Goal: Task Accomplishment & Management: Manage account settings

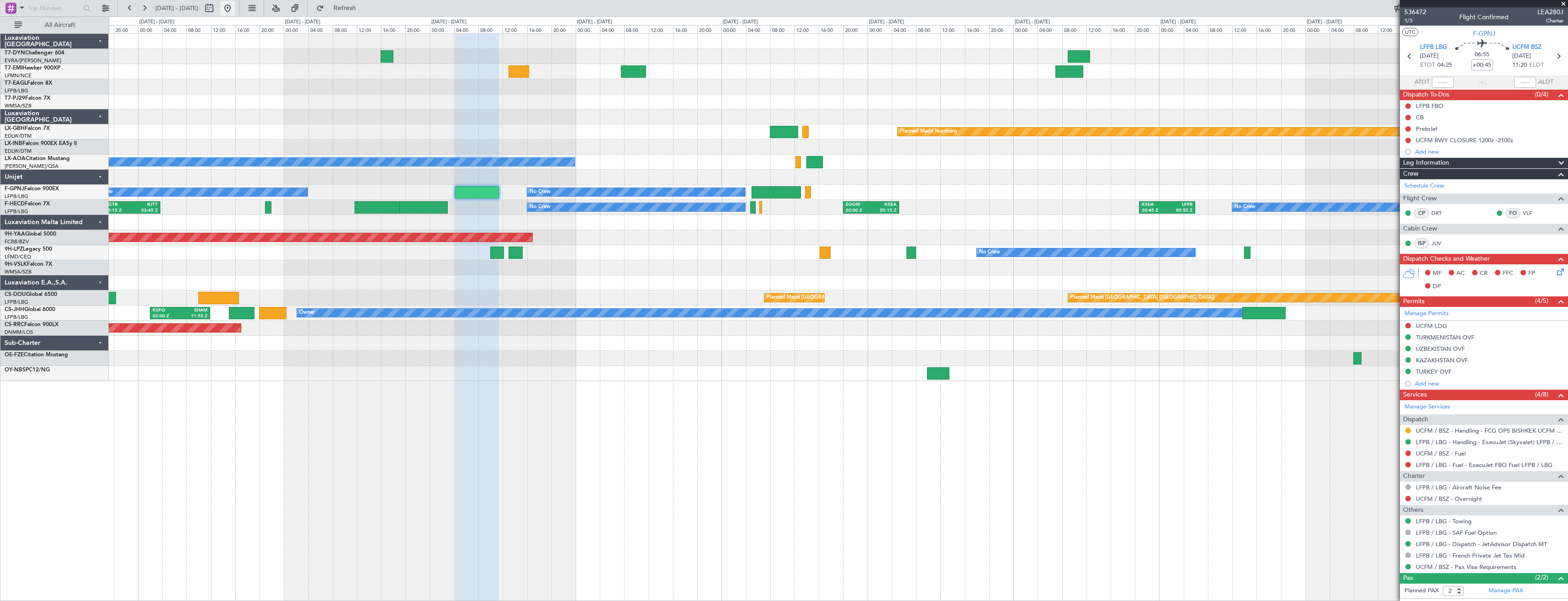
click at [235, 11] on button at bounding box center [227, 8] width 14 height 14
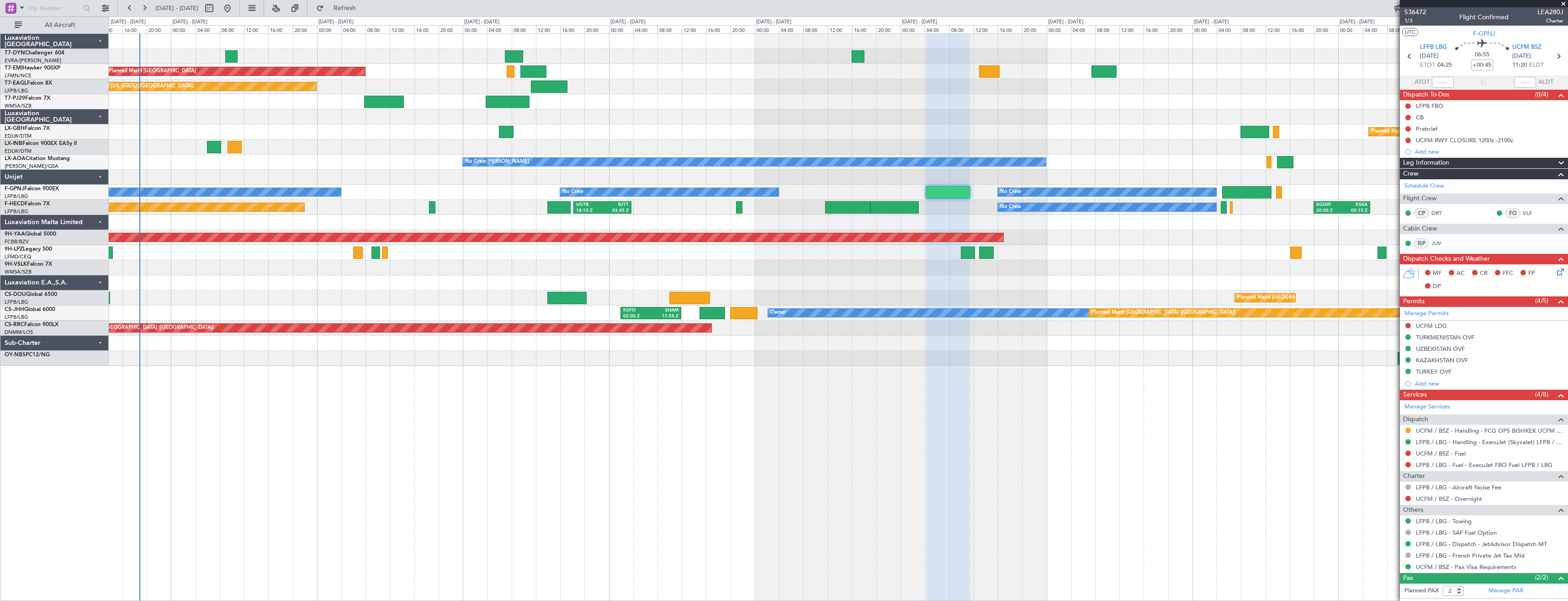
click at [627, 147] on div at bounding box center [839, 147] width 1459 height 15
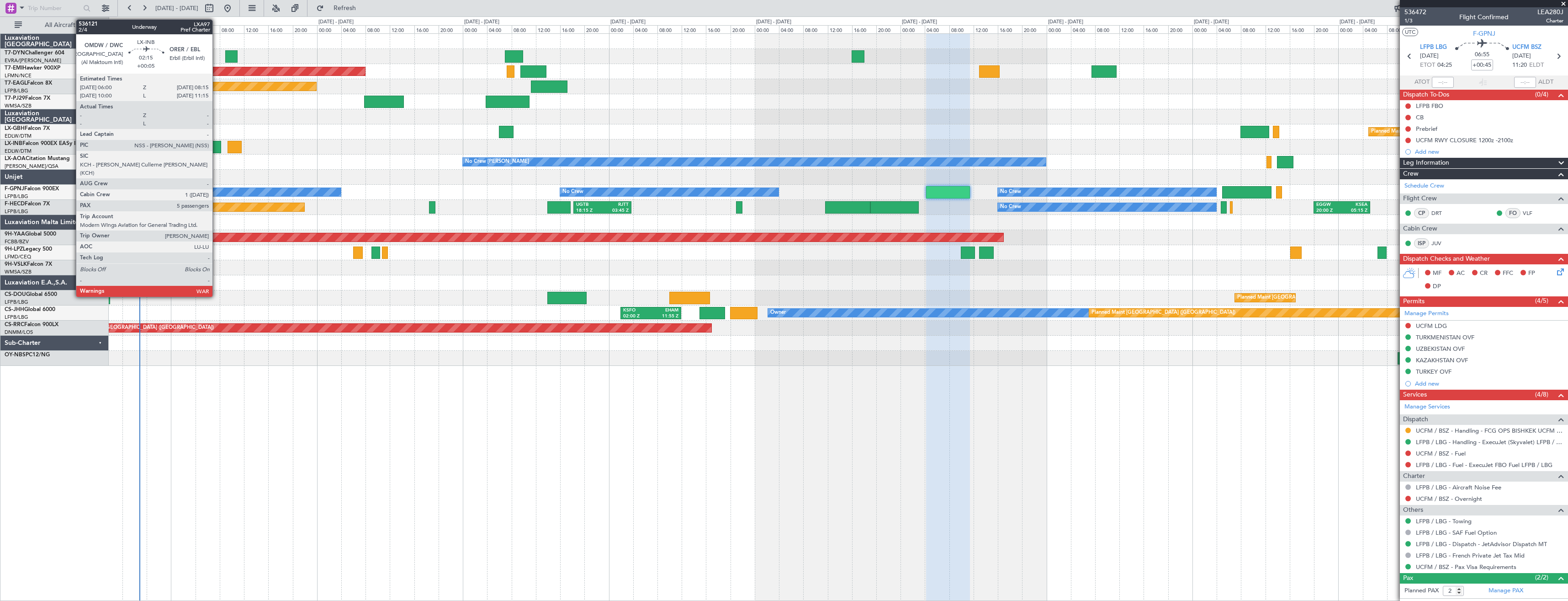
click at [217, 152] on div at bounding box center [214, 147] width 14 height 12
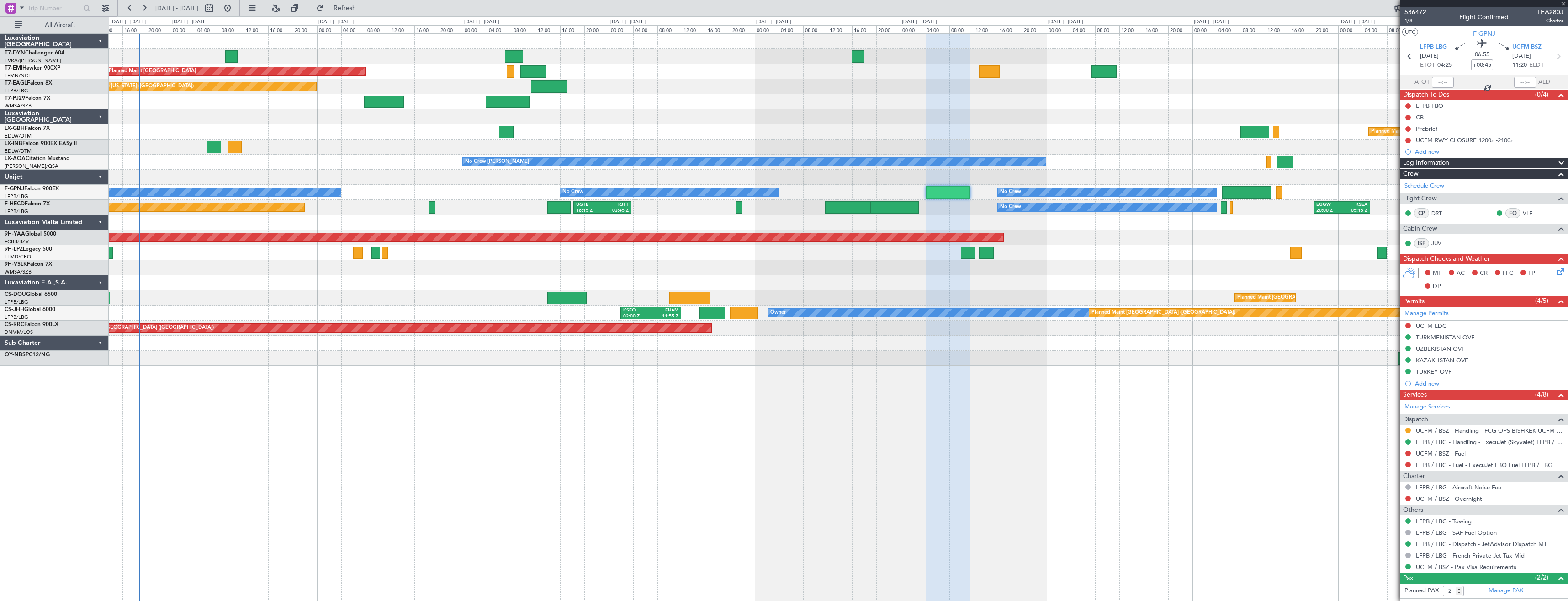
type input "+00:05"
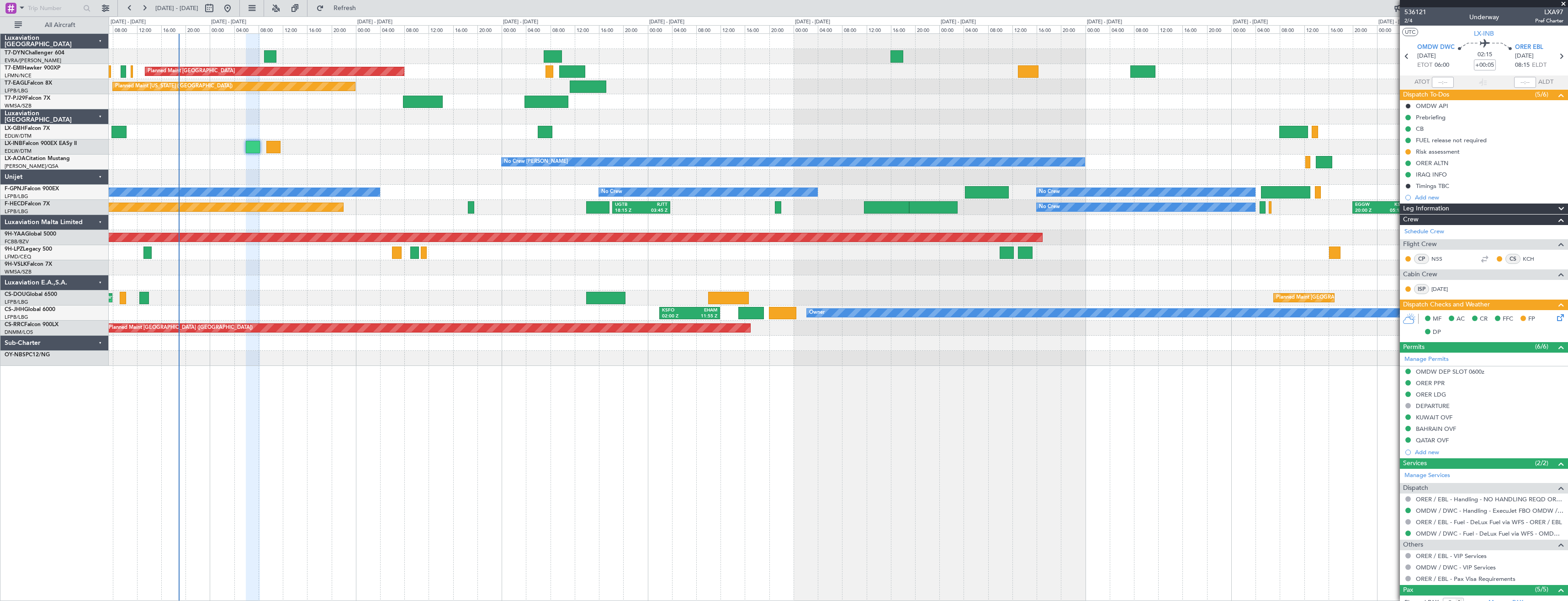
click at [313, 149] on div at bounding box center [839, 147] width 1459 height 15
click at [1404, 20] on span "2/4" at bounding box center [1415, 20] width 22 height 8
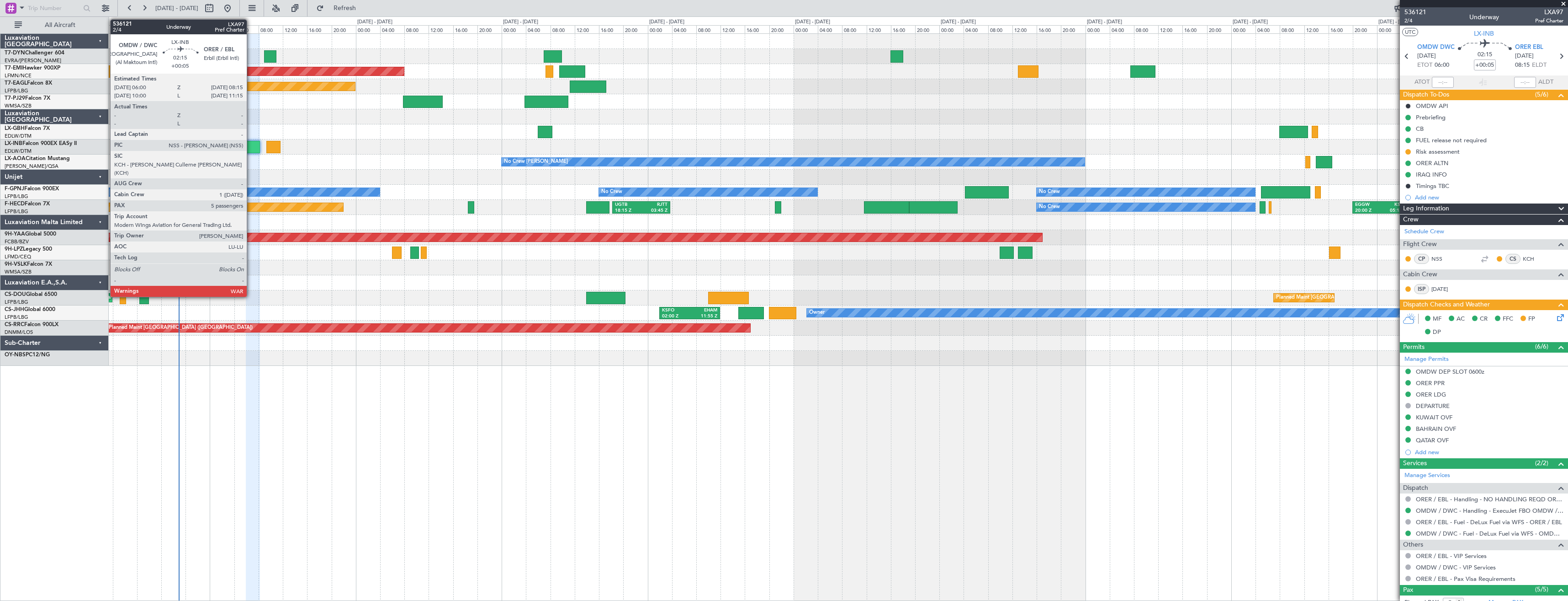
click at [251, 152] on div at bounding box center [253, 147] width 14 height 12
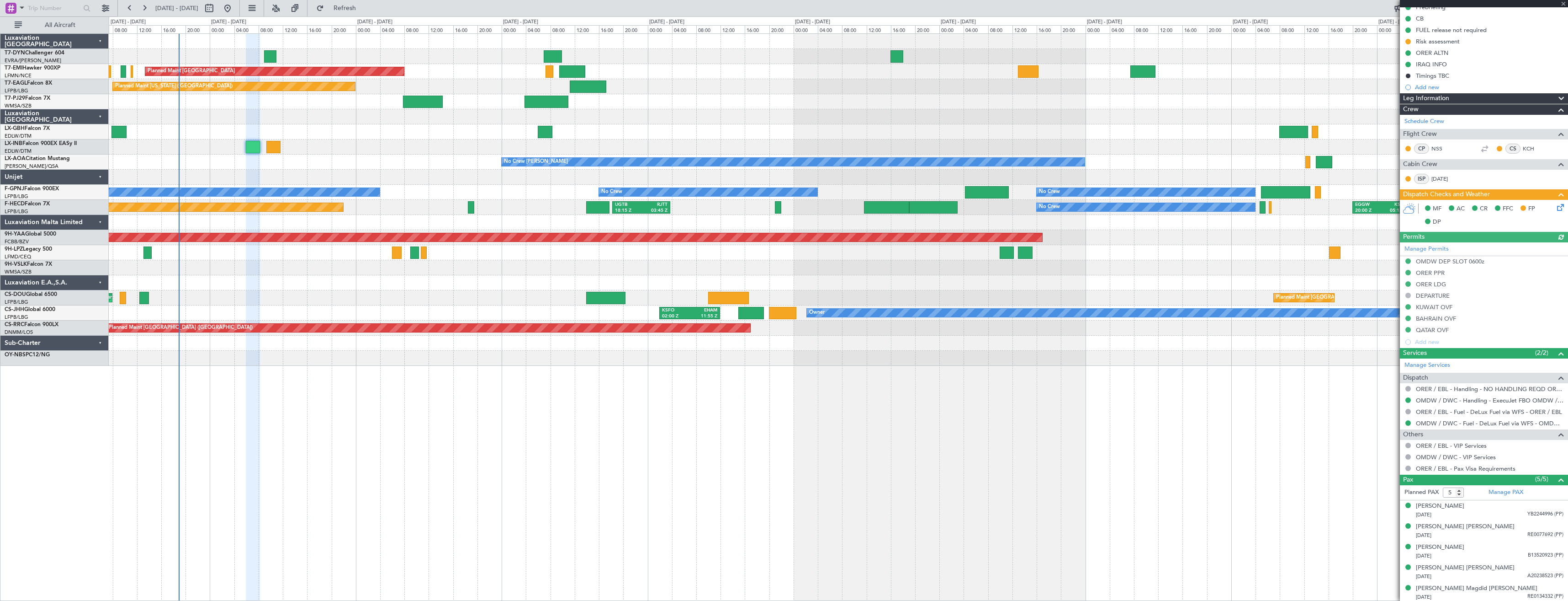
scroll to position [112, 0]
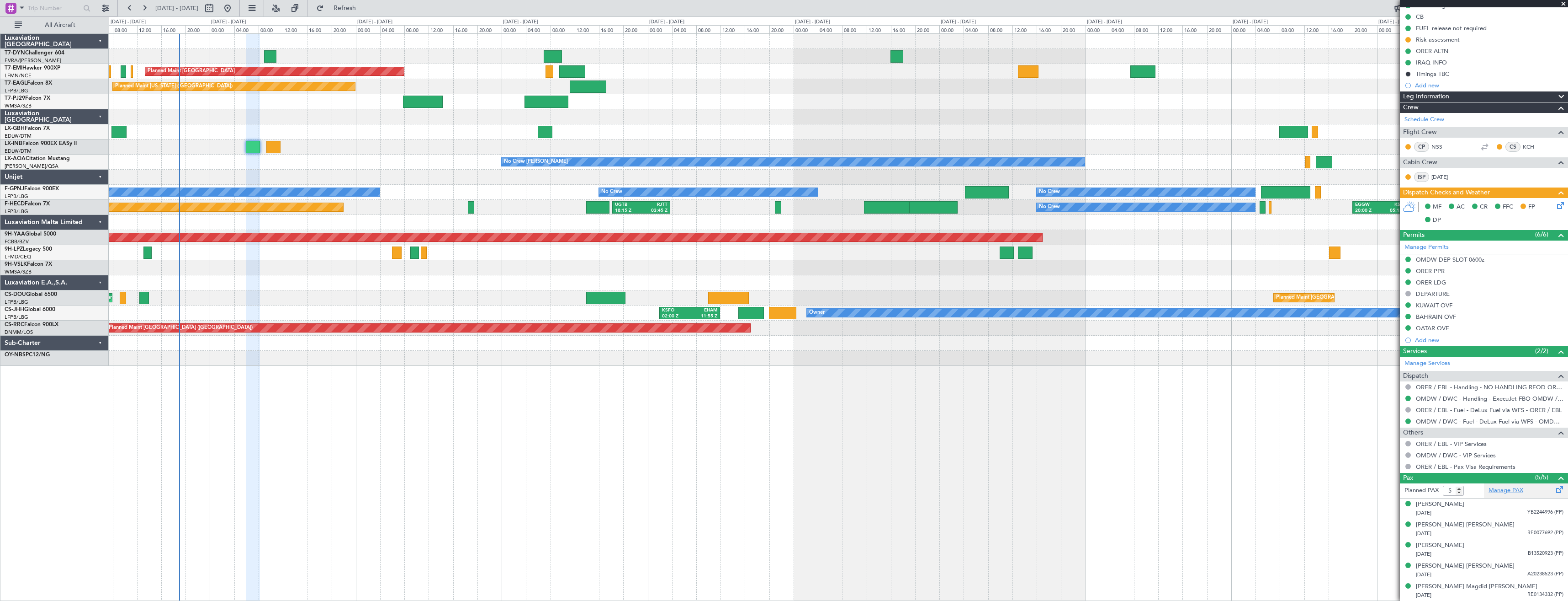
click at [1497, 493] on link "Manage PAX" at bounding box center [1506, 490] width 35 height 9
click at [776, 99] on div "Planned Maint Zurich Planned Maint New York (Teterboro) Planned Maint Nurnberg …" at bounding box center [839, 200] width 1459 height 332
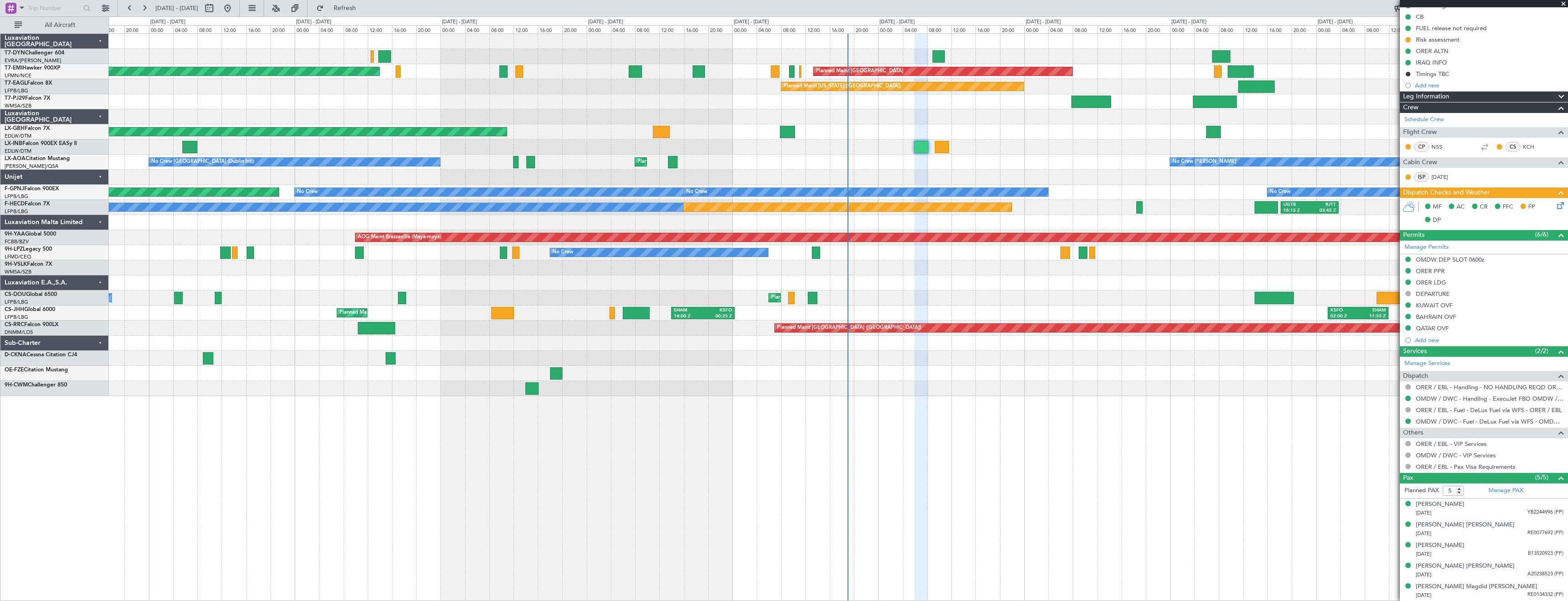
click at [875, 133] on div "Planned Maint [GEOGRAPHIC_DATA] ([GEOGRAPHIC_DATA] Intl)" at bounding box center [839, 132] width 1459 height 15
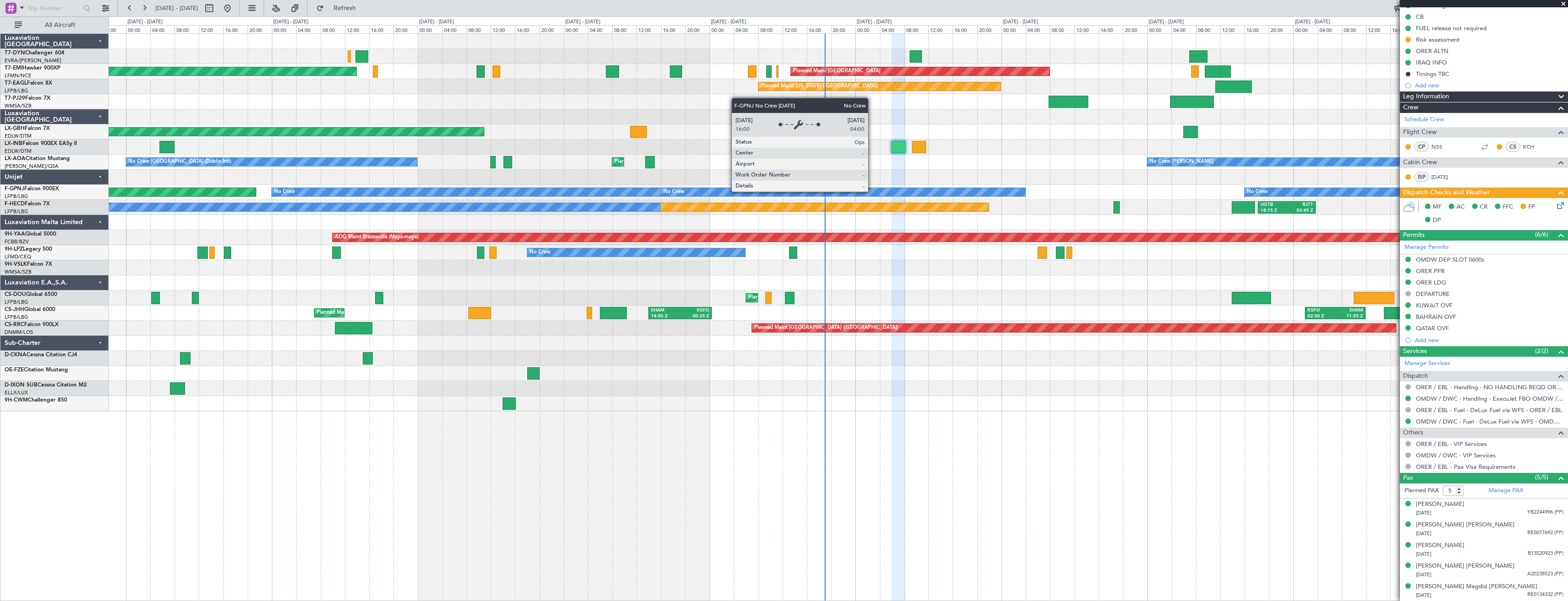
click at [627, 169] on div "AOG Maint Riga (Riga Intl) Planned Maint Zurich Planned Maint Zurich Planned Ma…" at bounding box center [839, 223] width 1459 height 377
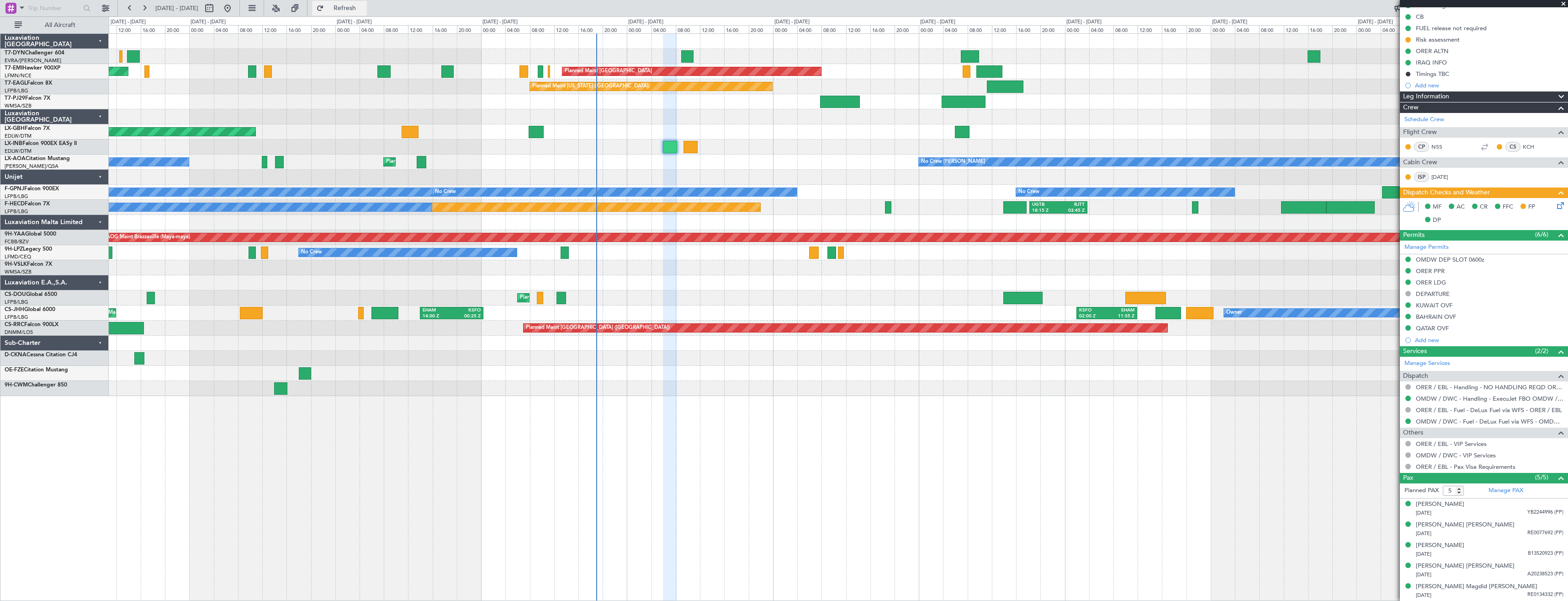
click at [361, 6] on span "Refresh" at bounding box center [345, 8] width 39 height 6
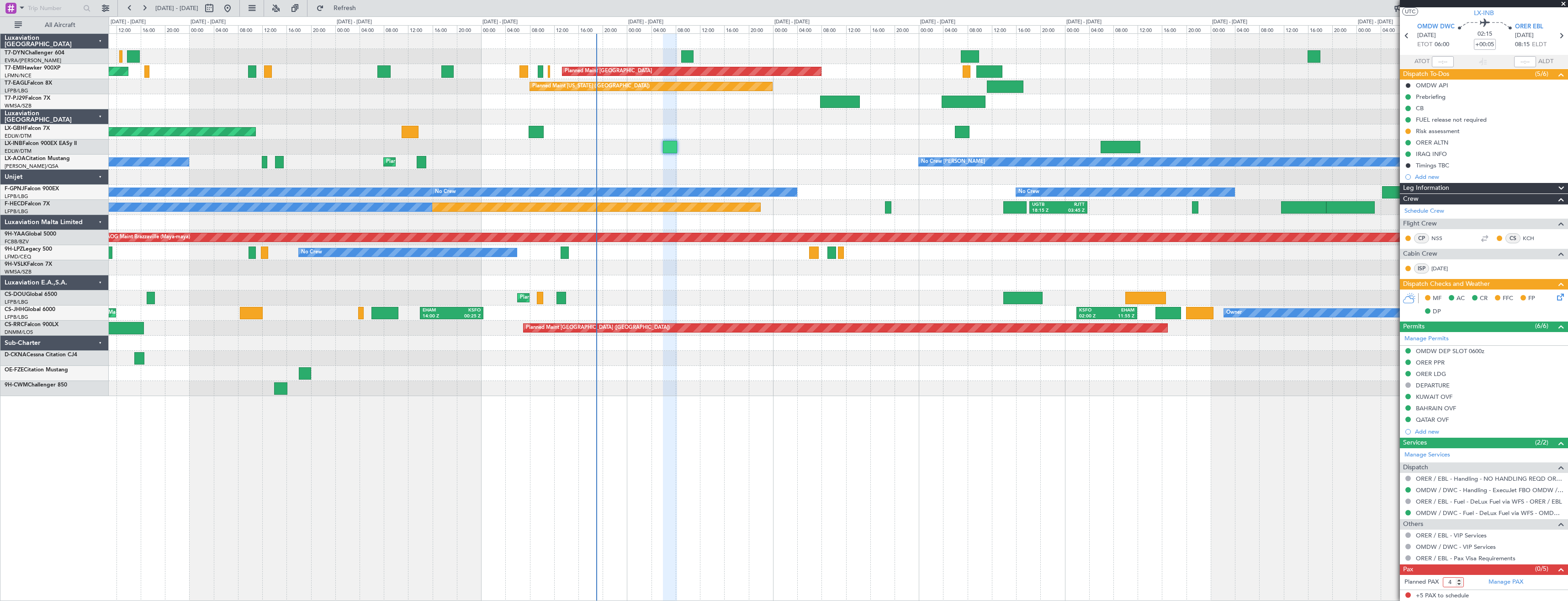
click at [1460, 584] on input "4" at bounding box center [1454, 581] width 21 height 10
click at [1460, 584] on input "3" at bounding box center [1454, 581] width 21 height 10
click at [1460, 584] on input "2" at bounding box center [1454, 581] width 21 height 10
click at [1460, 584] on input "1" at bounding box center [1454, 581] width 21 height 10
type input "0"
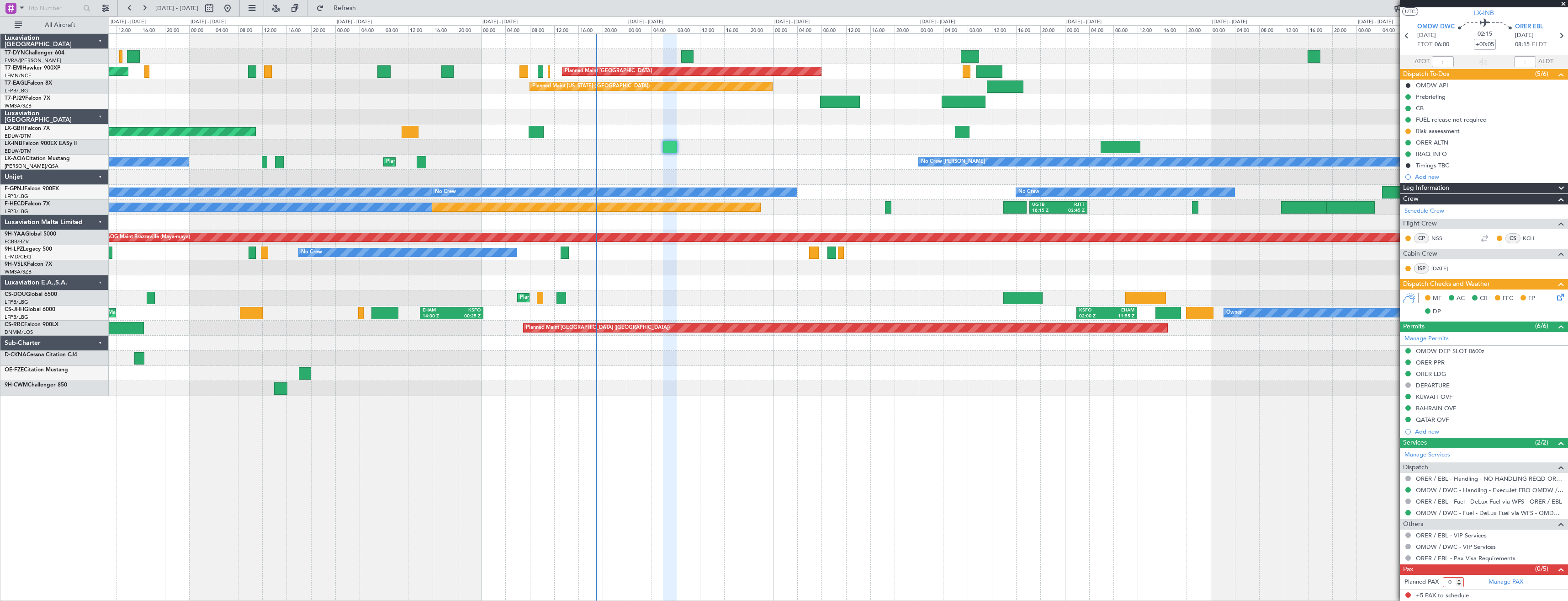
click at [1460, 584] on input "0" at bounding box center [1454, 581] width 21 height 10
click at [1473, 583] on form "Planned PAX" at bounding box center [1441, 581] width 84 height 14
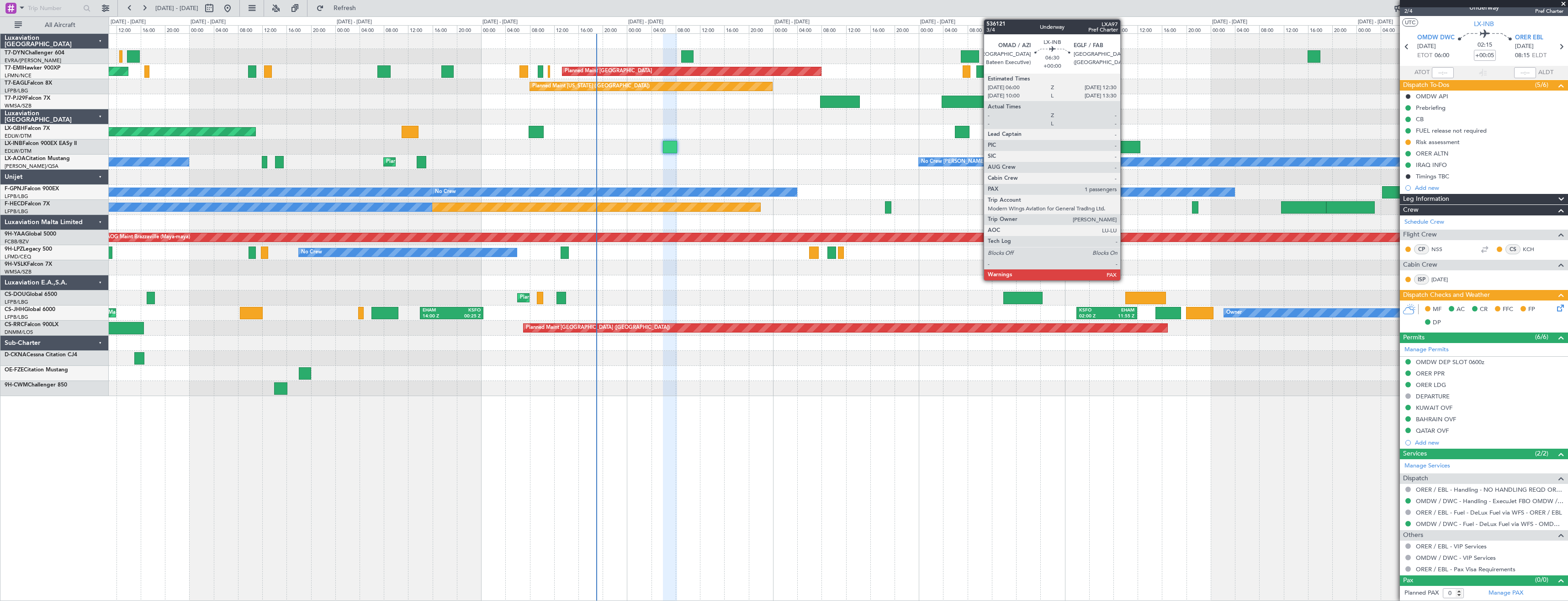
scroll to position [9, 0]
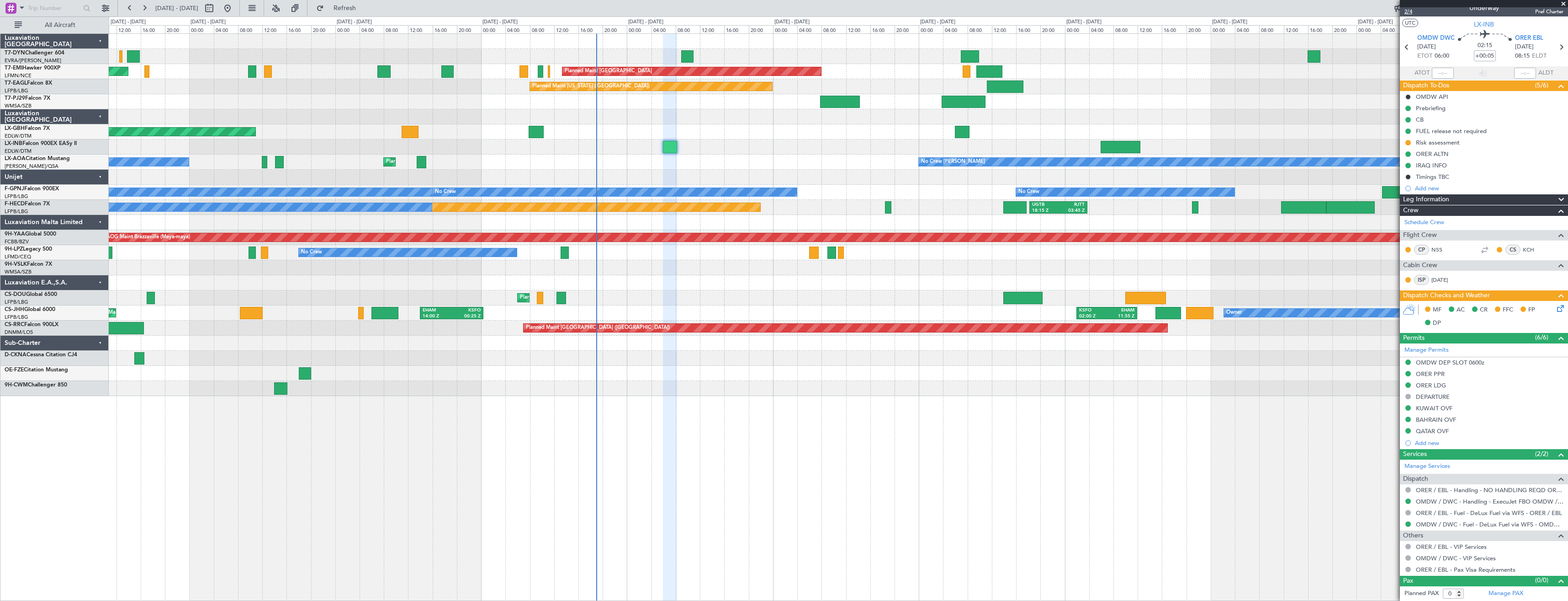
click at [1410, 11] on span "2/4" at bounding box center [1415, 11] width 22 height 8
click at [358, 8] on span "Refresh" at bounding box center [345, 8] width 39 height 6
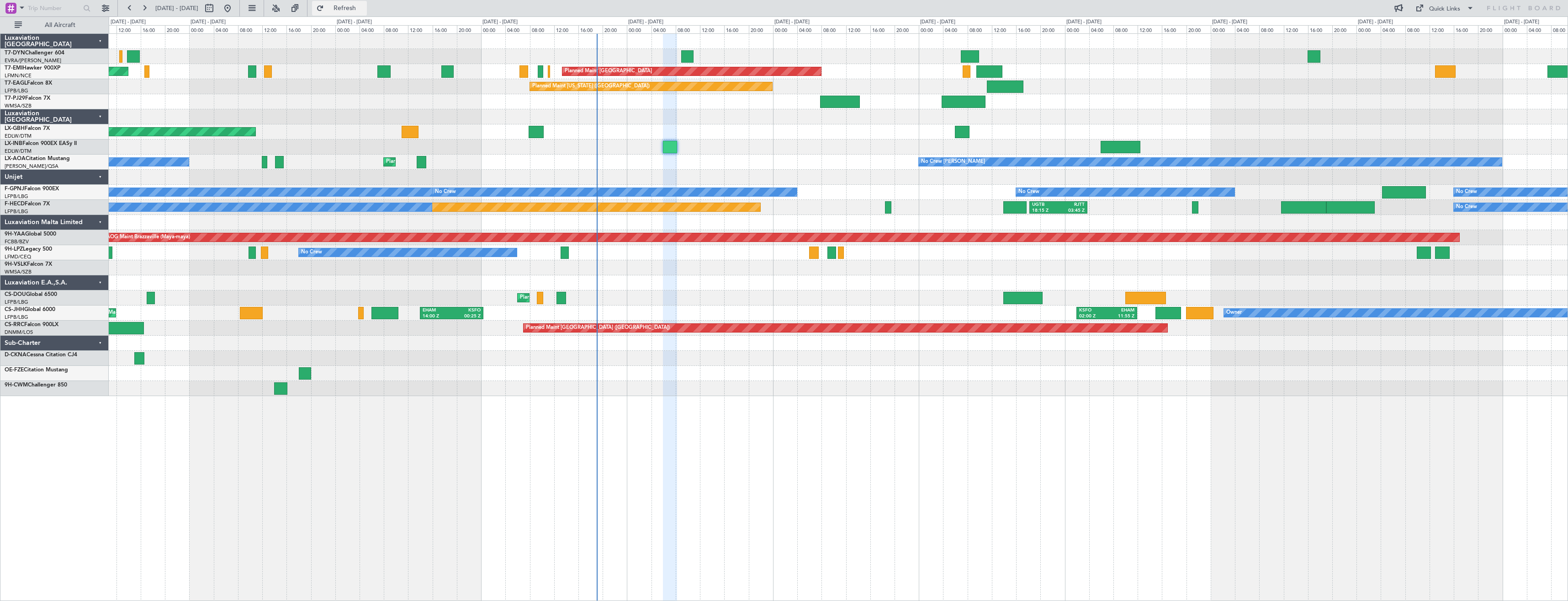
scroll to position [0, 0]
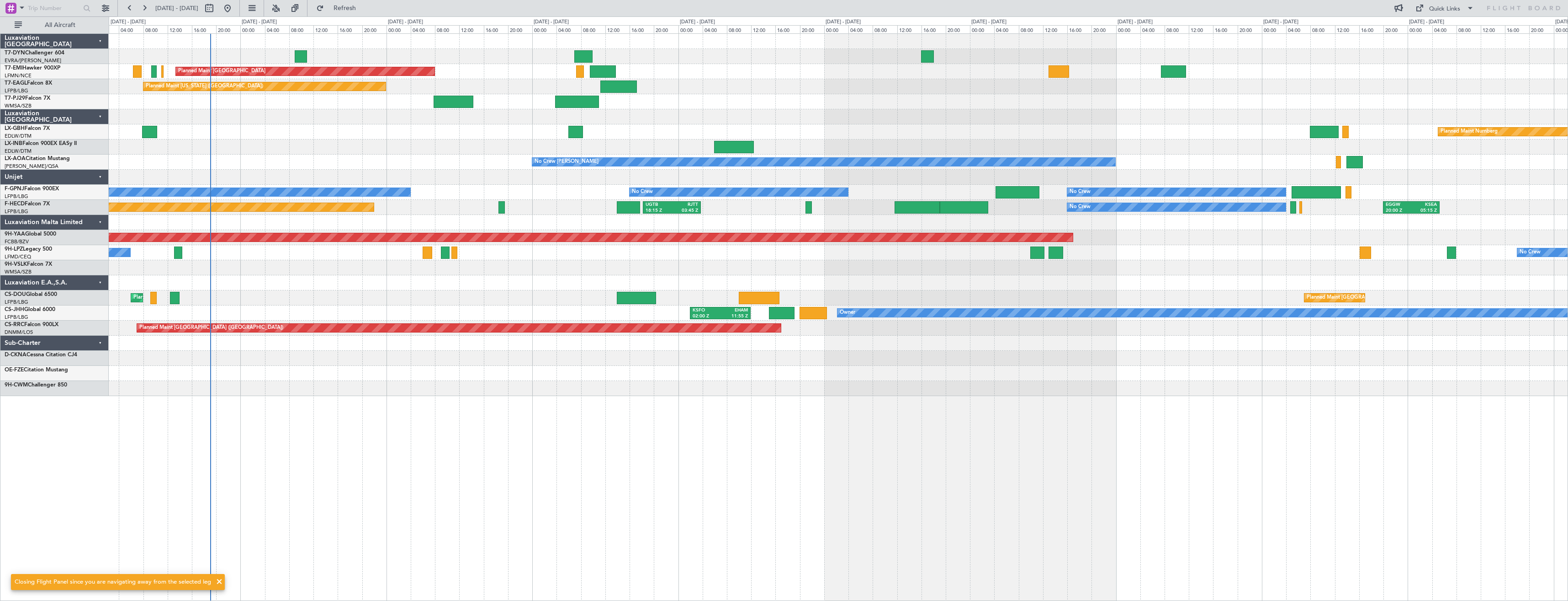
click at [528, 114] on div "Planned Maint [GEOGRAPHIC_DATA] Planned Maint [US_STATE] ([GEOGRAPHIC_DATA]) Pl…" at bounding box center [839, 215] width 1459 height 362
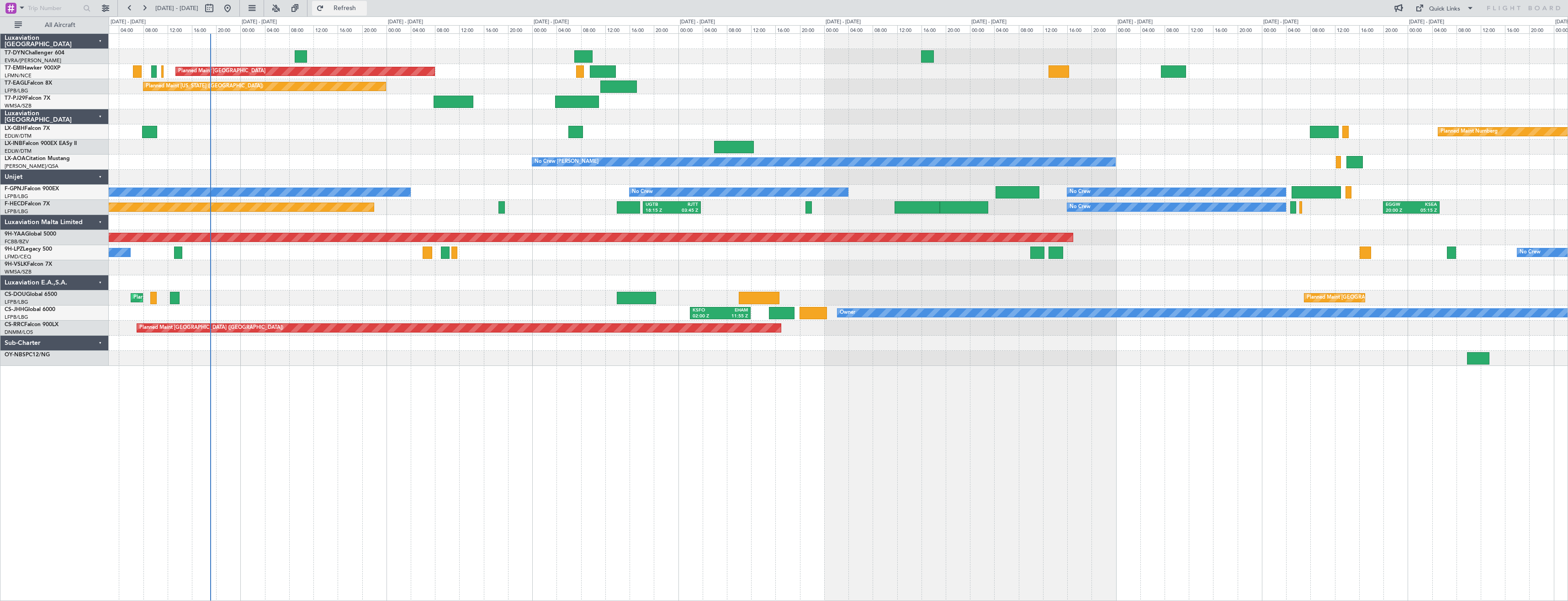
click at [362, 14] on button "Refresh" at bounding box center [339, 8] width 55 height 14
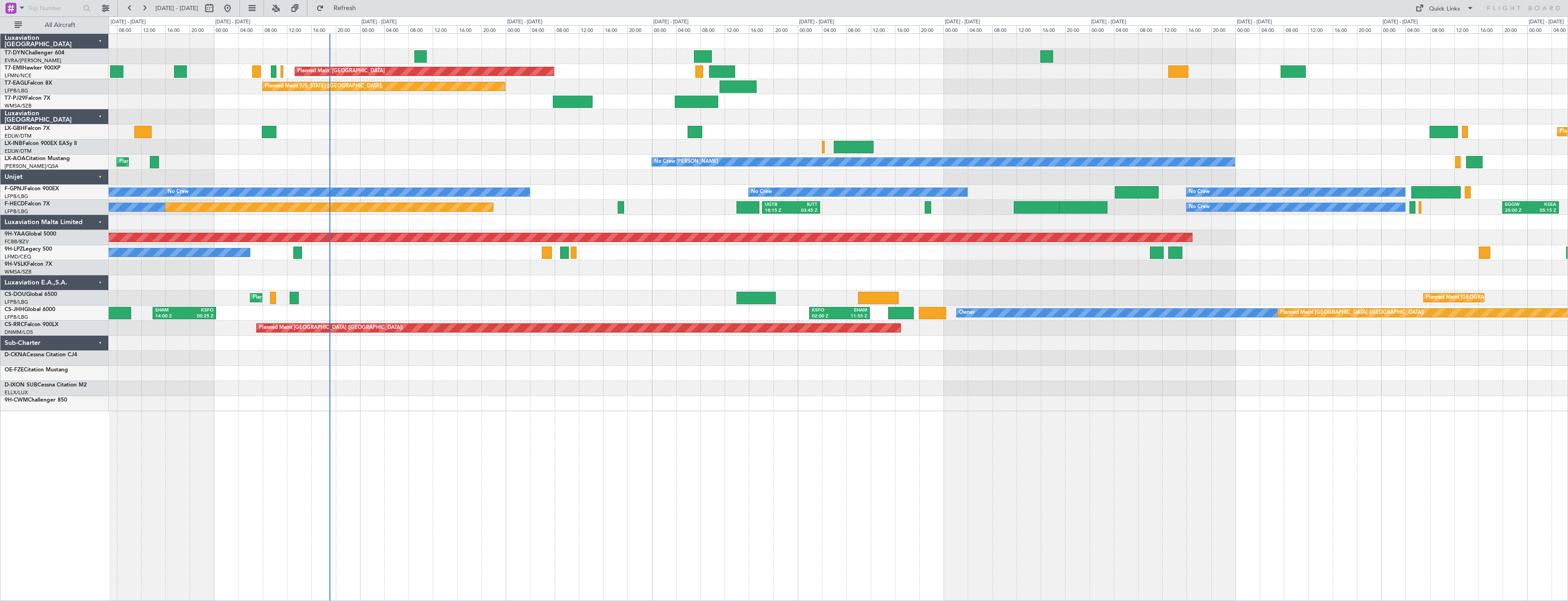
click at [614, 155] on div "Planned Maint [GEOGRAPHIC_DATA] Planned Maint [GEOGRAPHIC_DATA] Planned Maint […" at bounding box center [839, 223] width 1459 height 377
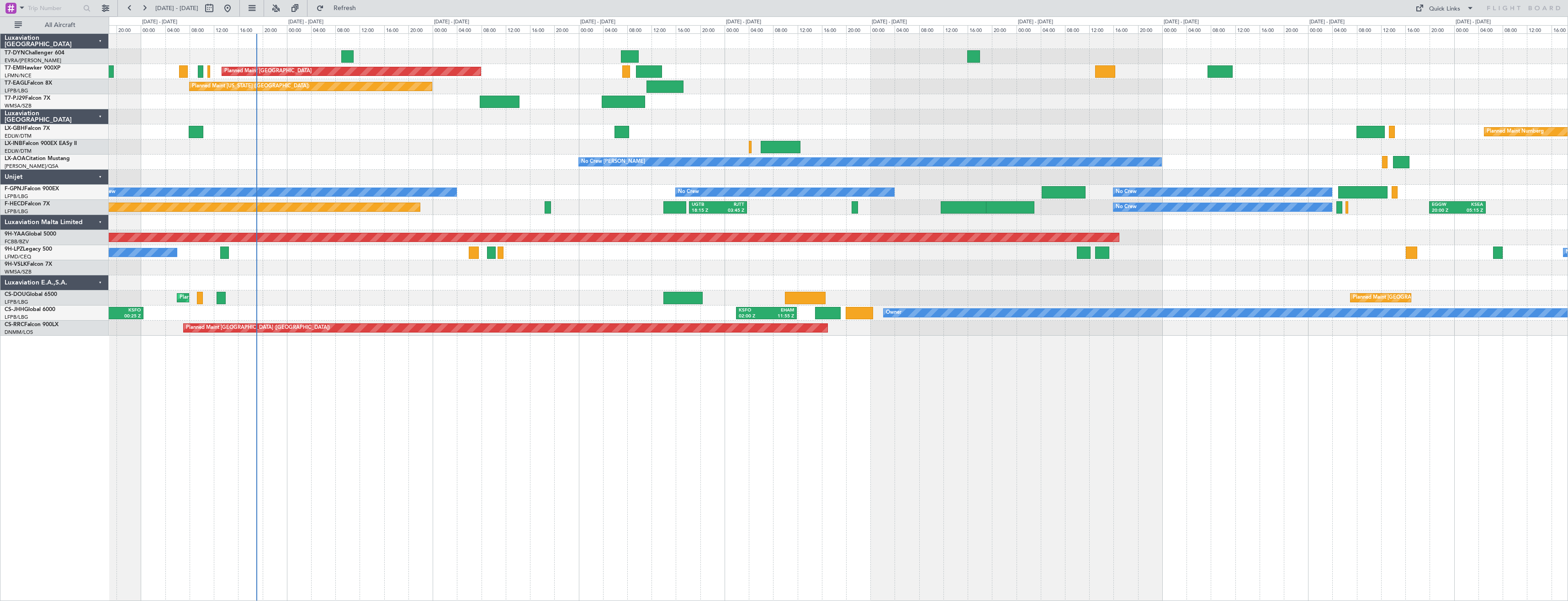
click at [695, 139] on div at bounding box center [839, 147] width 1459 height 15
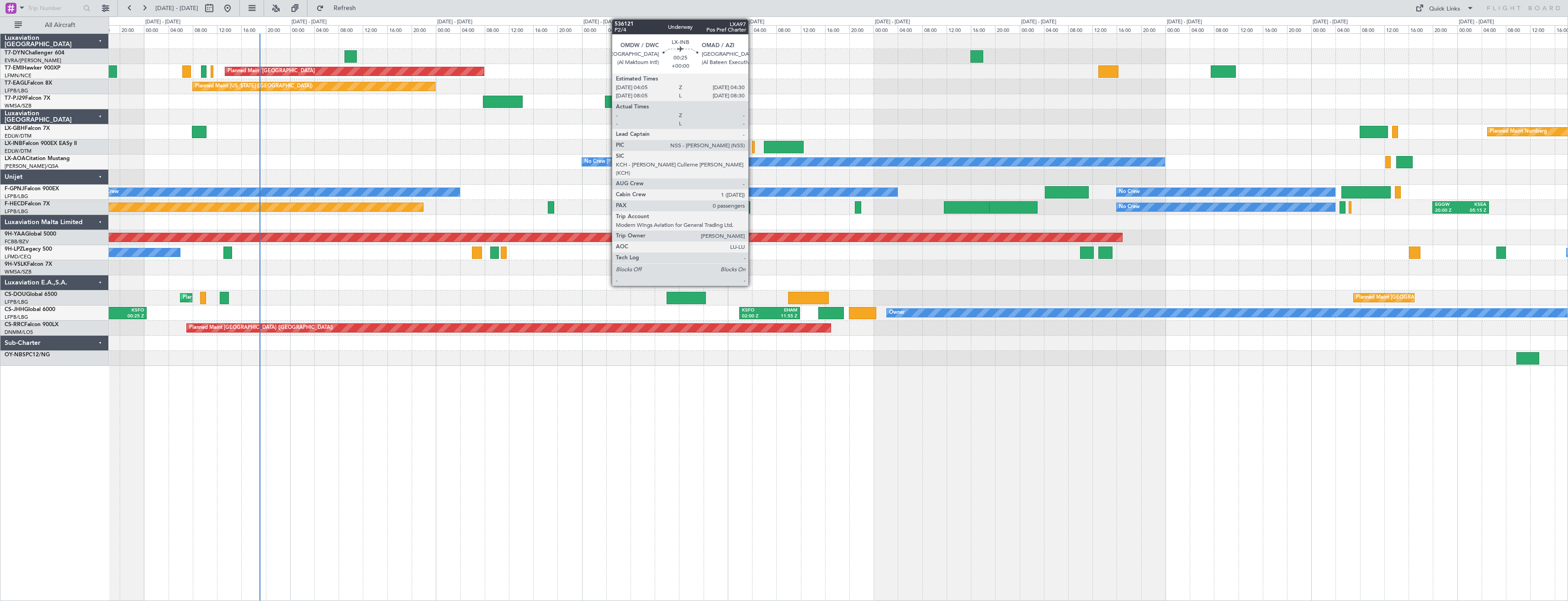
click at [753, 146] on div at bounding box center [754, 147] width 3 height 12
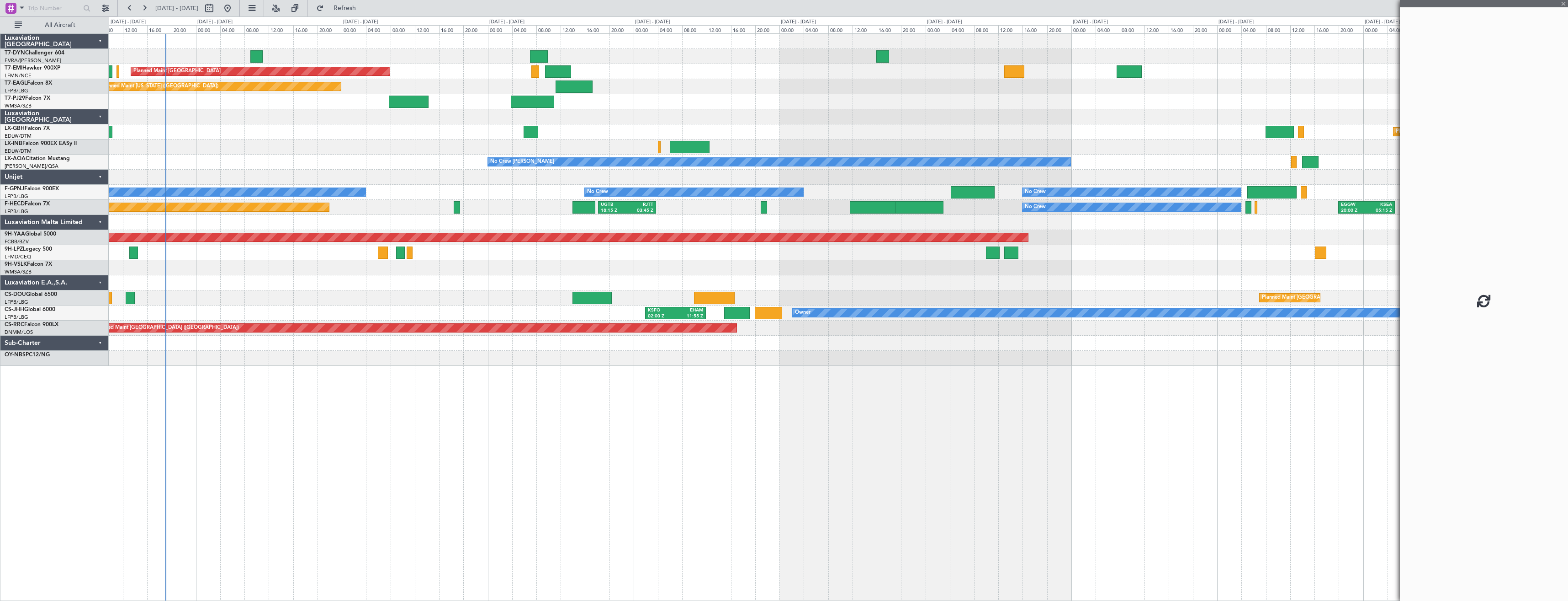
click at [612, 134] on div "Planned Maint [GEOGRAPHIC_DATA] Planned Maint [US_STATE] ([GEOGRAPHIC_DATA]) Pl…" at bounding box center [839, 200] width 1459 height 332
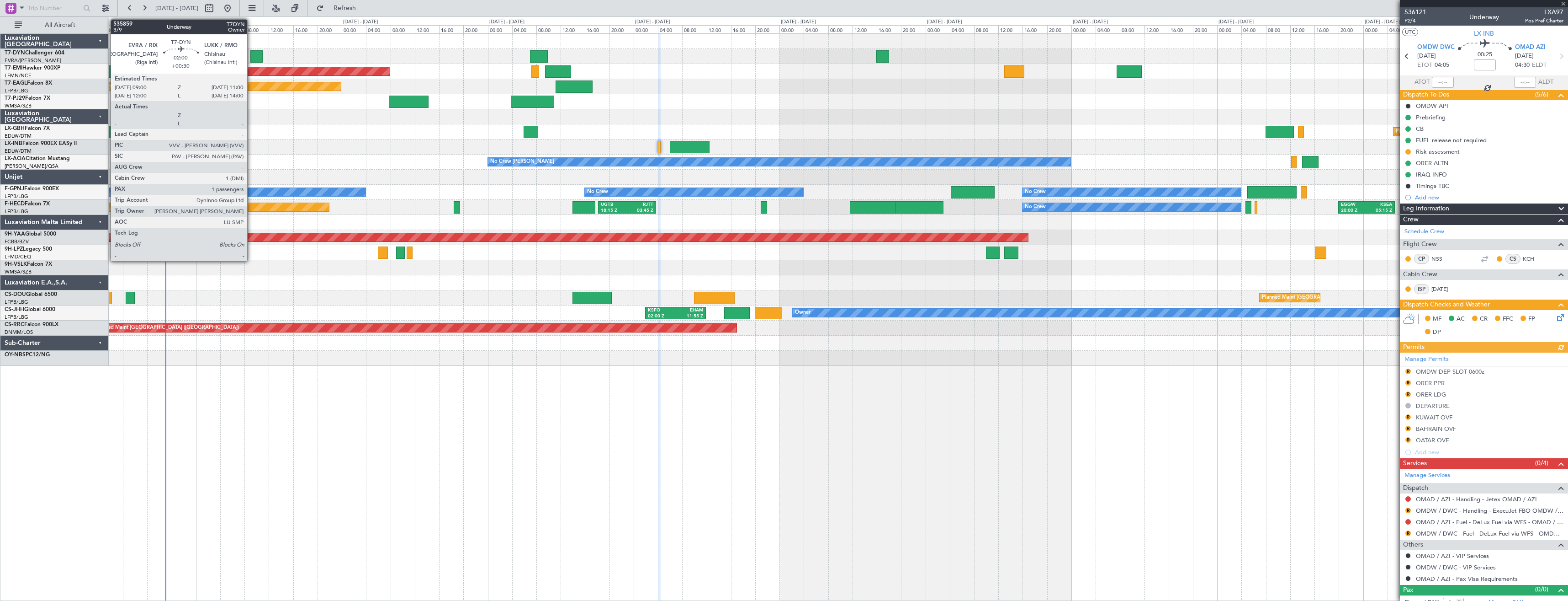
click at [251, 54] on div at bounding box center [257, 56] width 12 height 12
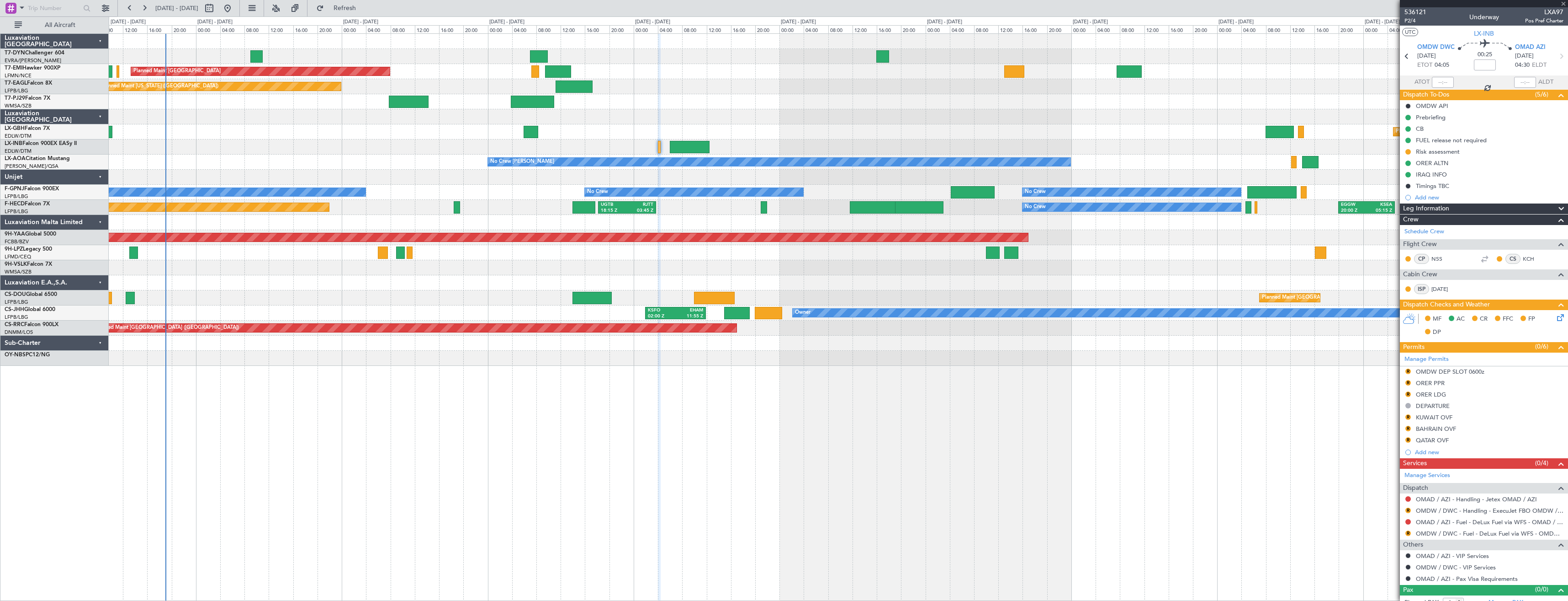
type input "+00:30"
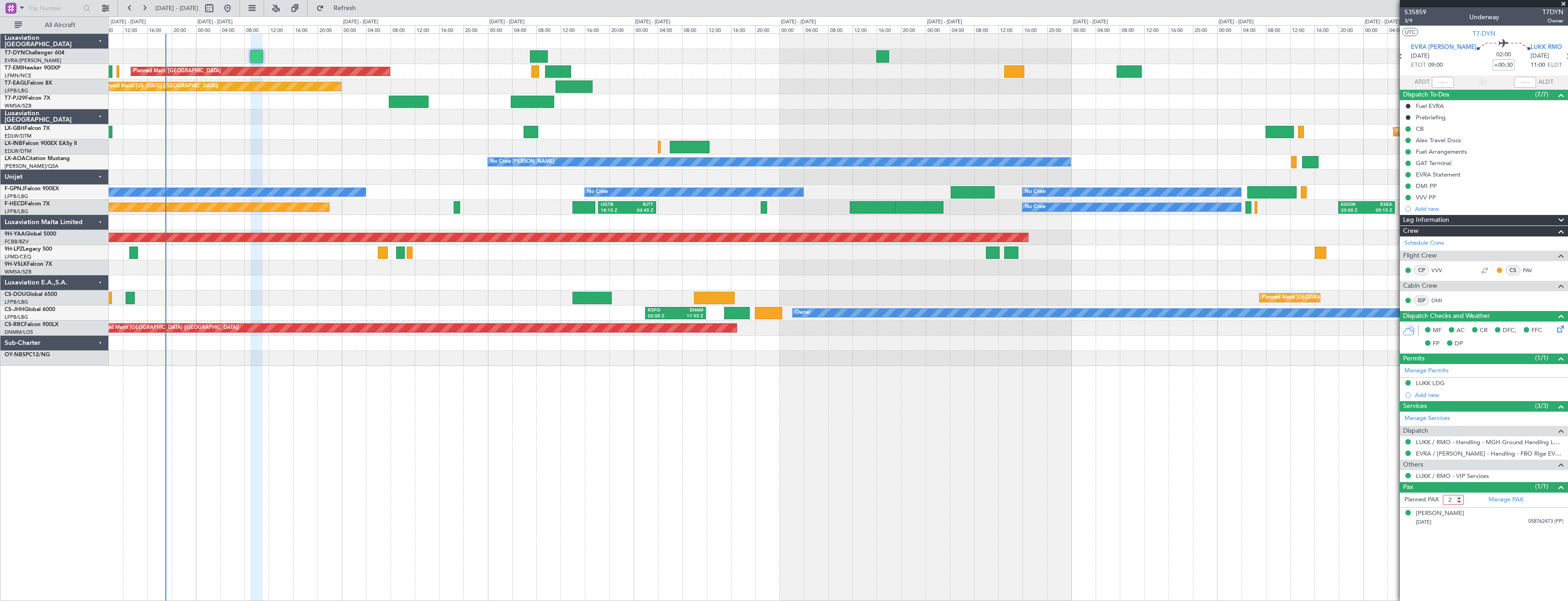
type input "2"
click at [1459, 496] on input "2" at bounding box center [1454, 499] width 21 height 10
click at [1498, 499] on link "Manage PAX" at bounding box center [1506, 499] width 35 height 9
click at [351, 14] on button "Refresh" at bounding box center [339, 8] width 55 height 14
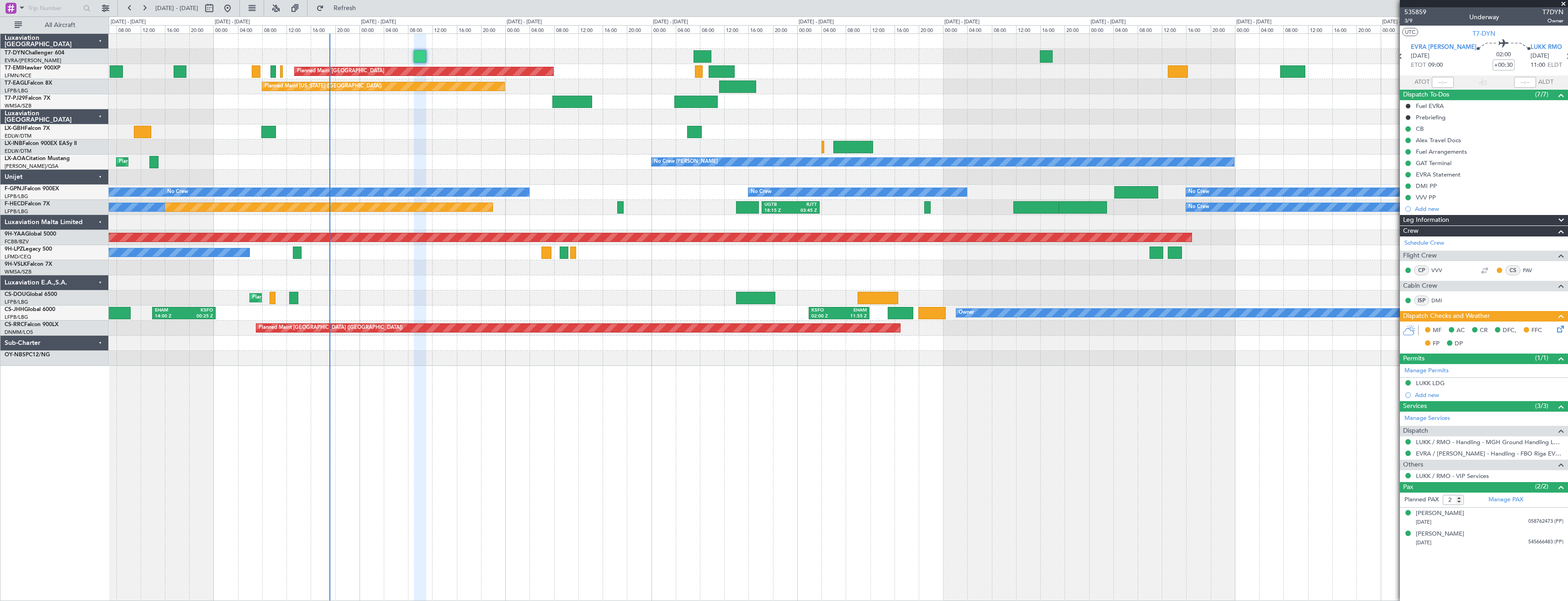
click at [525, 149] on div at bounding box center [839, 147] width 1459 height 15
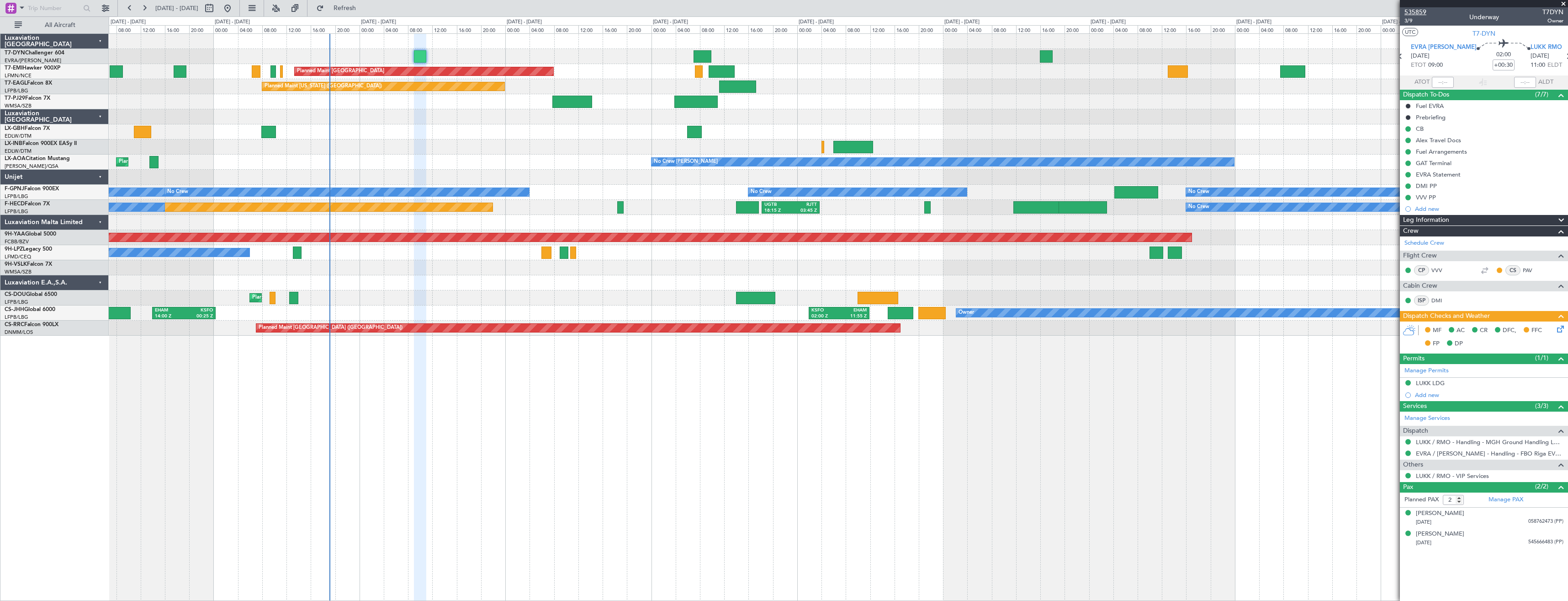
click at [1426, 11] on span "535859" at bounding box center [1415, 12] width 22 height 10
click at [1501, 540] on div "[DATE] 545666483 (PP)" at bounding box center [1489, 543] width 148 height 9
click at [335, 256] on div "No Crew No Crew" at bounding box center [839, 252] width 1459 height 15
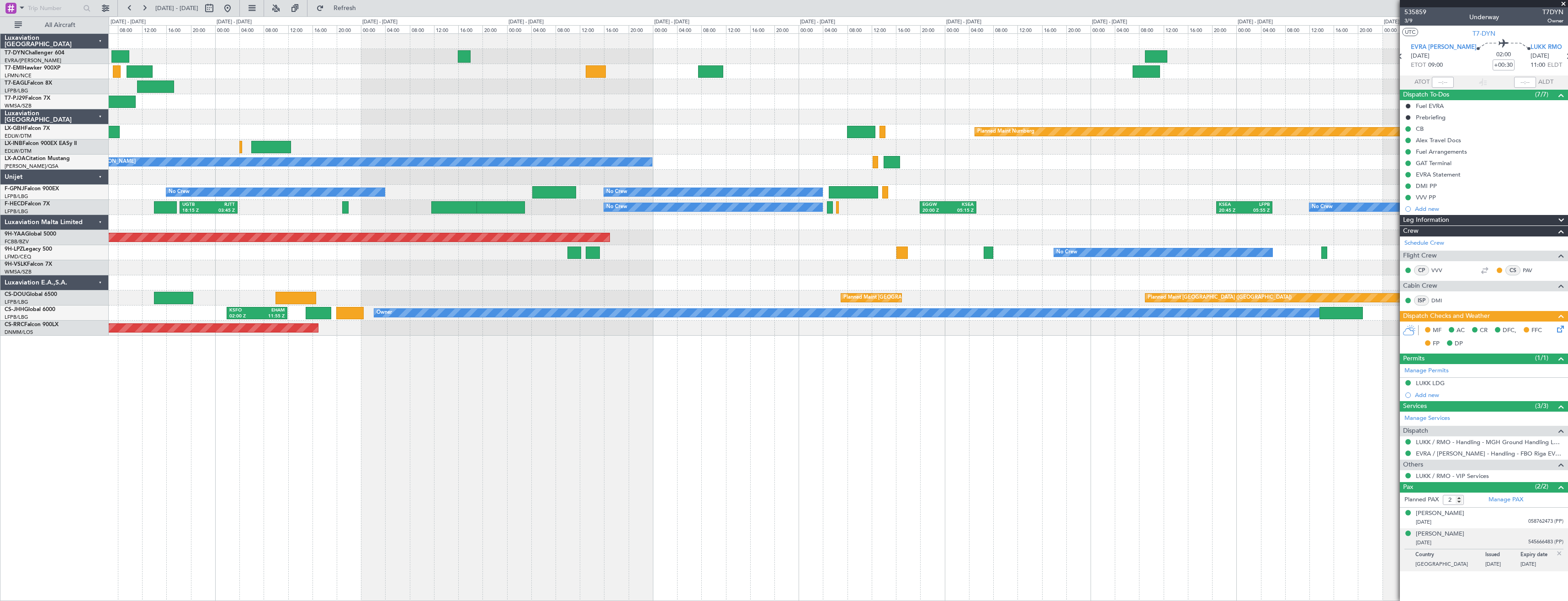
click at [548, 261] on div at bounding box center [839, 268] width 1459 height 15
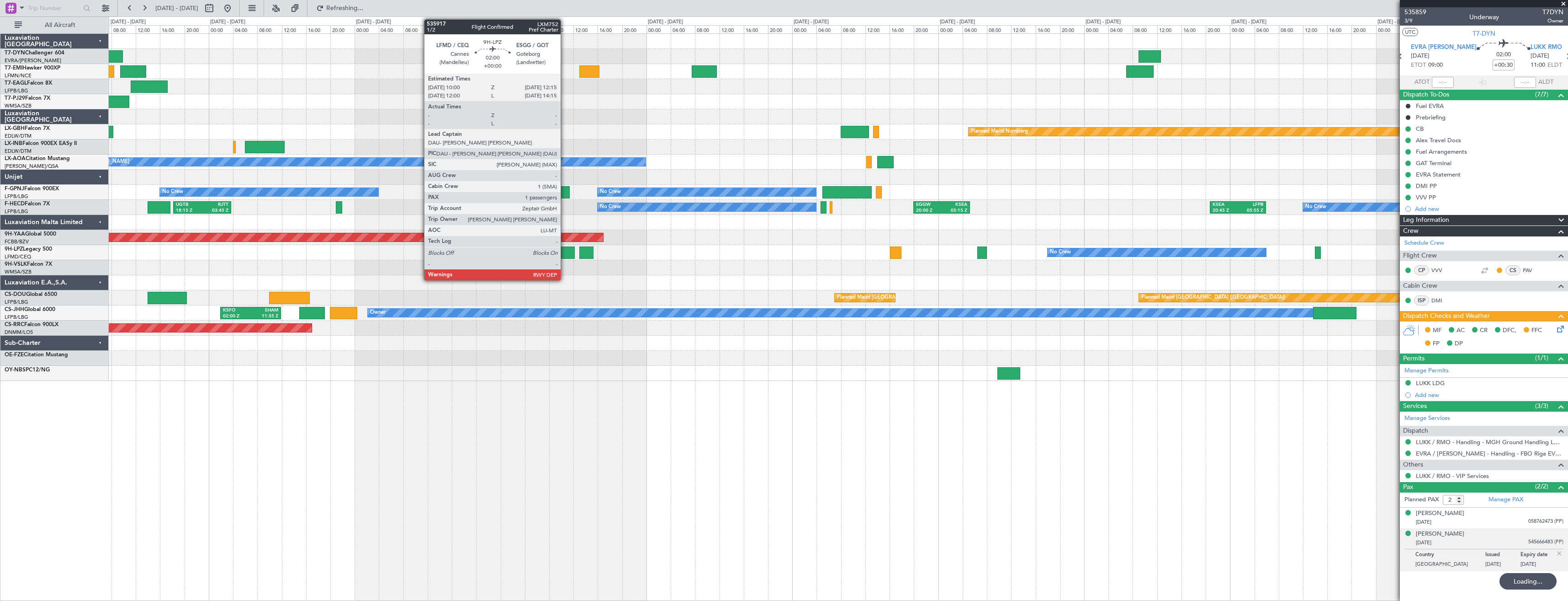
click at [565, 255] on div at bounding box center [568, 252] width 14 height 12
type input "1"
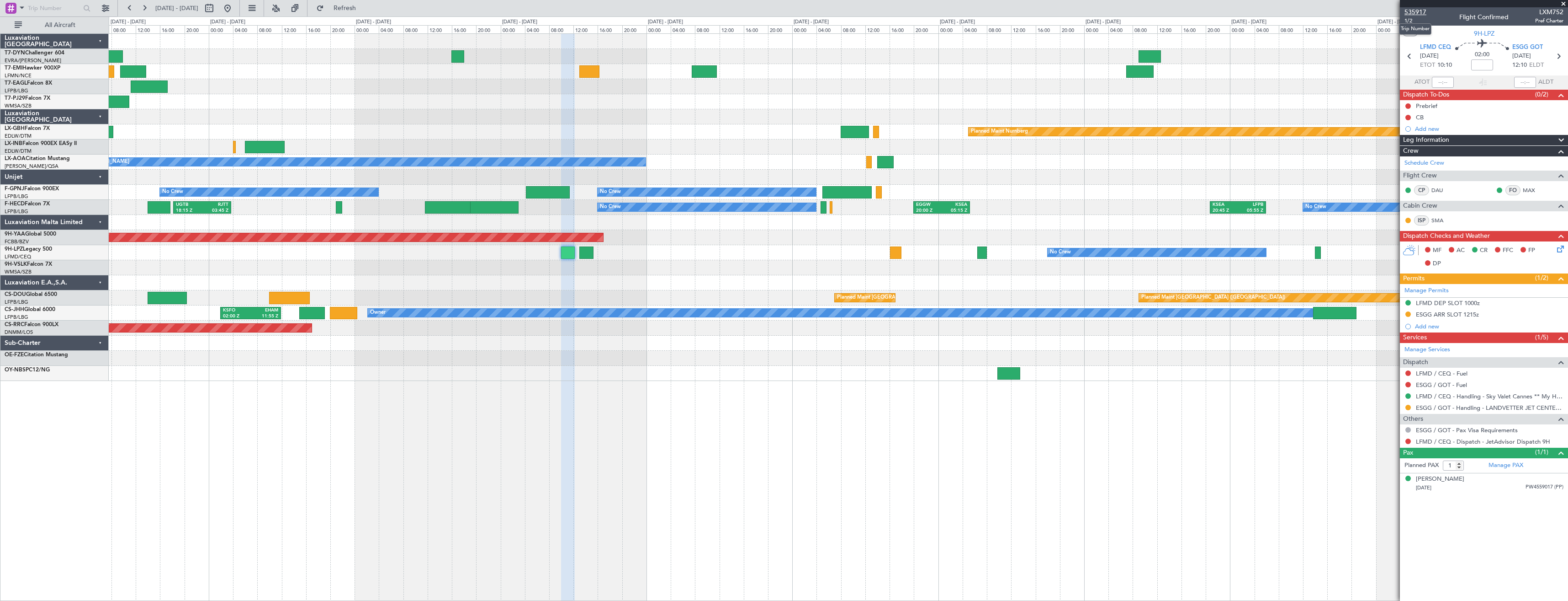
click at [1413, 11] on span "535917" at bounding box center [1415, 12] width 22 height 10
click at [350, 9] on button "Refresh" at bounding box center [339, 8] width 55 height 14
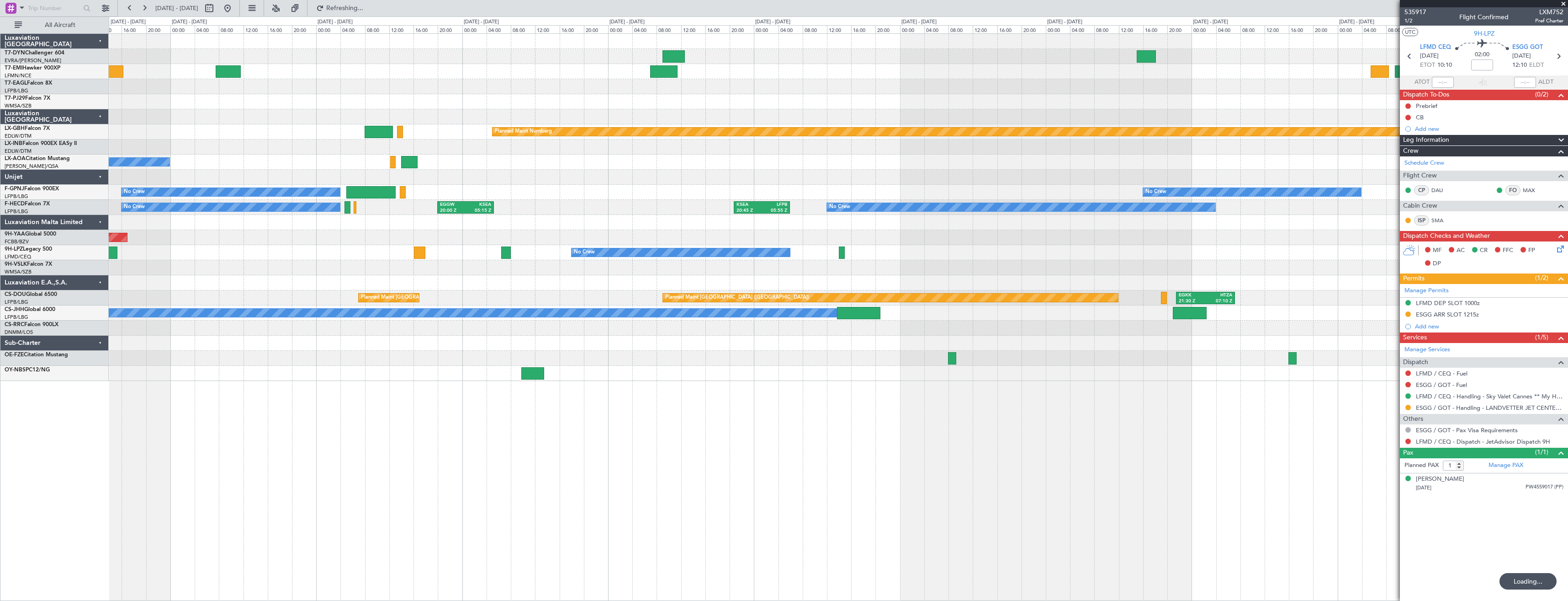
click at [595, 209] on div "Planned Maint Nurnberg No Crew [PERSON_NAME] No Crew Sabadell No Crew No Crew N…" at bounding box center [839, 208] width 1459 height 347
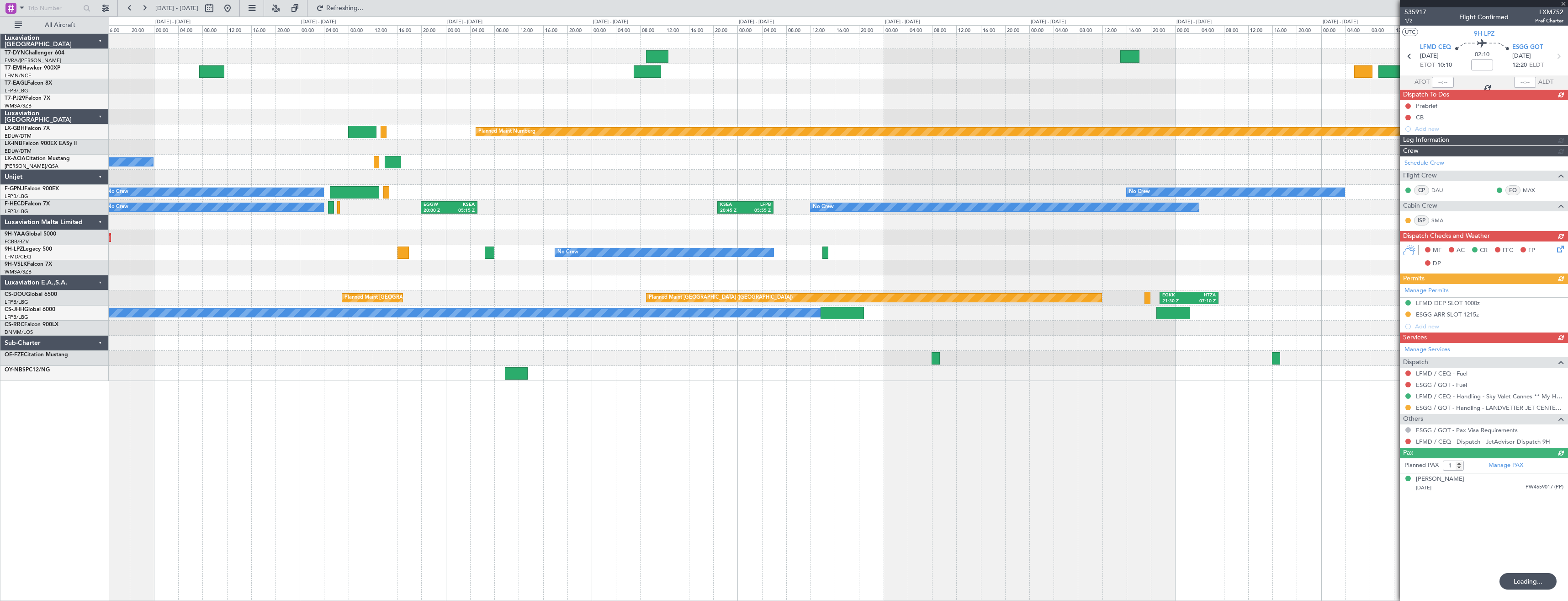
click at [709, 229] on div "Planned Maint Nurnberg No Crew [PERSON_NAME] No Crew Sabadell No Crew No Crew N…" at bounding box center [839, 208] width 1459 height 347
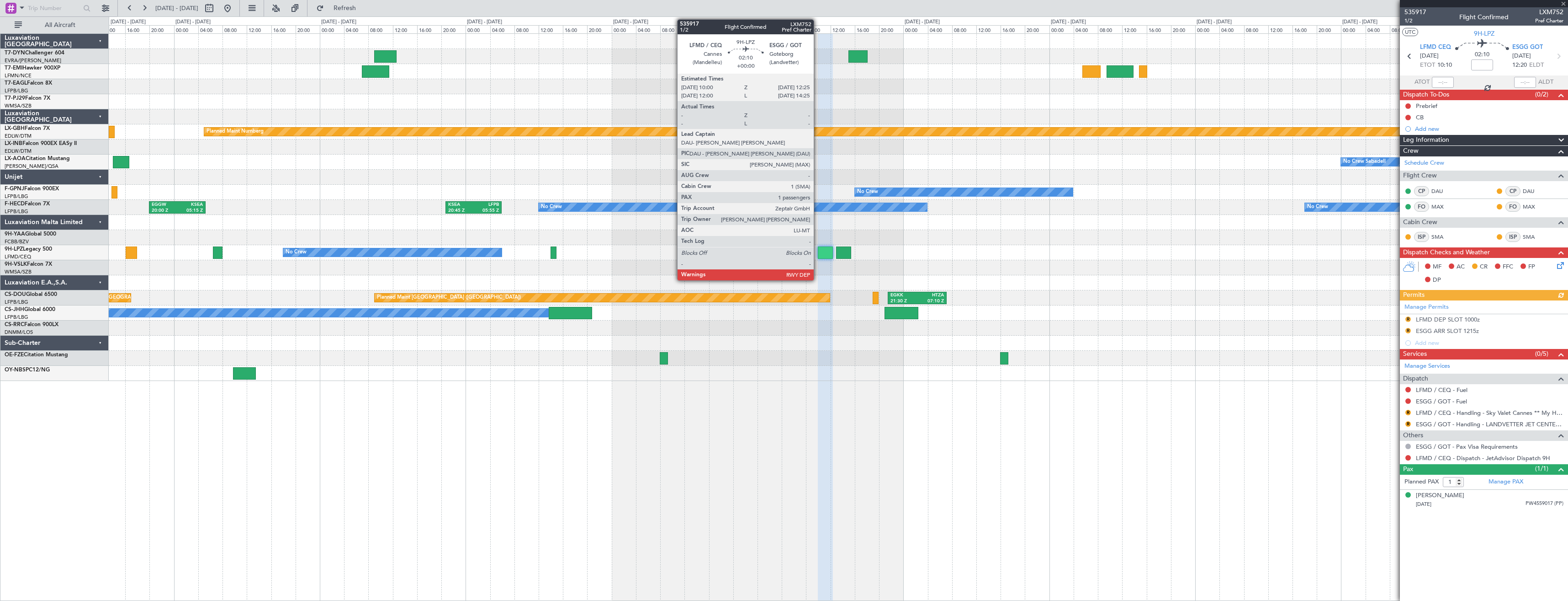
click at [818, 251] on div at bounding box center [826, 252] width 15 height 12
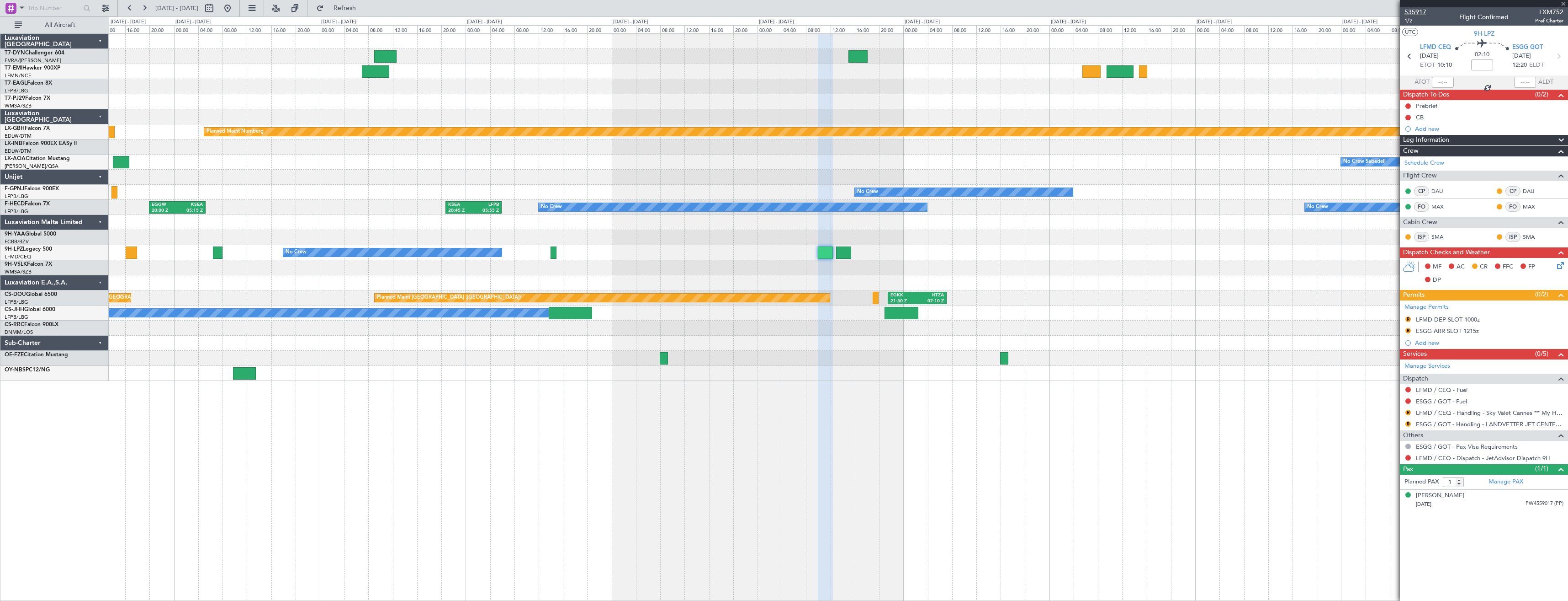
click at [1420, 14] on span "535917" at bounding box center [1415, 12] width 22 height 10
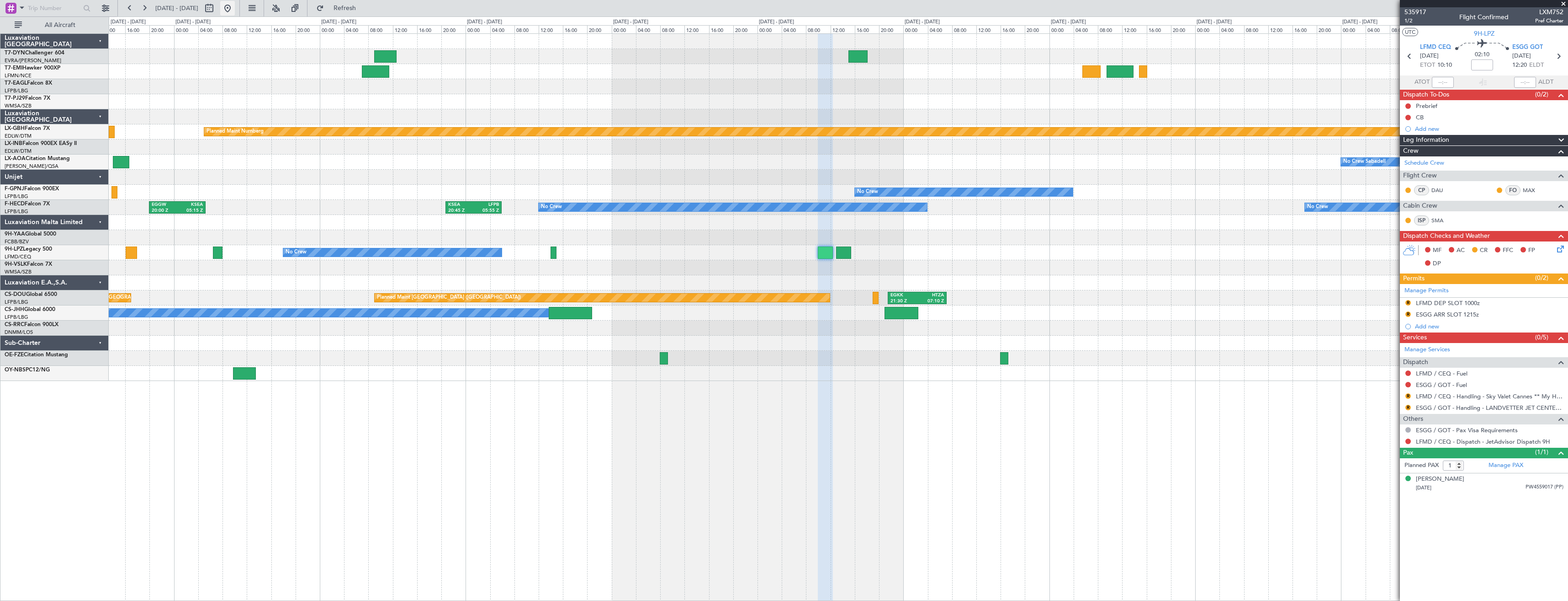
click at [235, 10] on button at bounding box center [227, 8] width 14 height 14
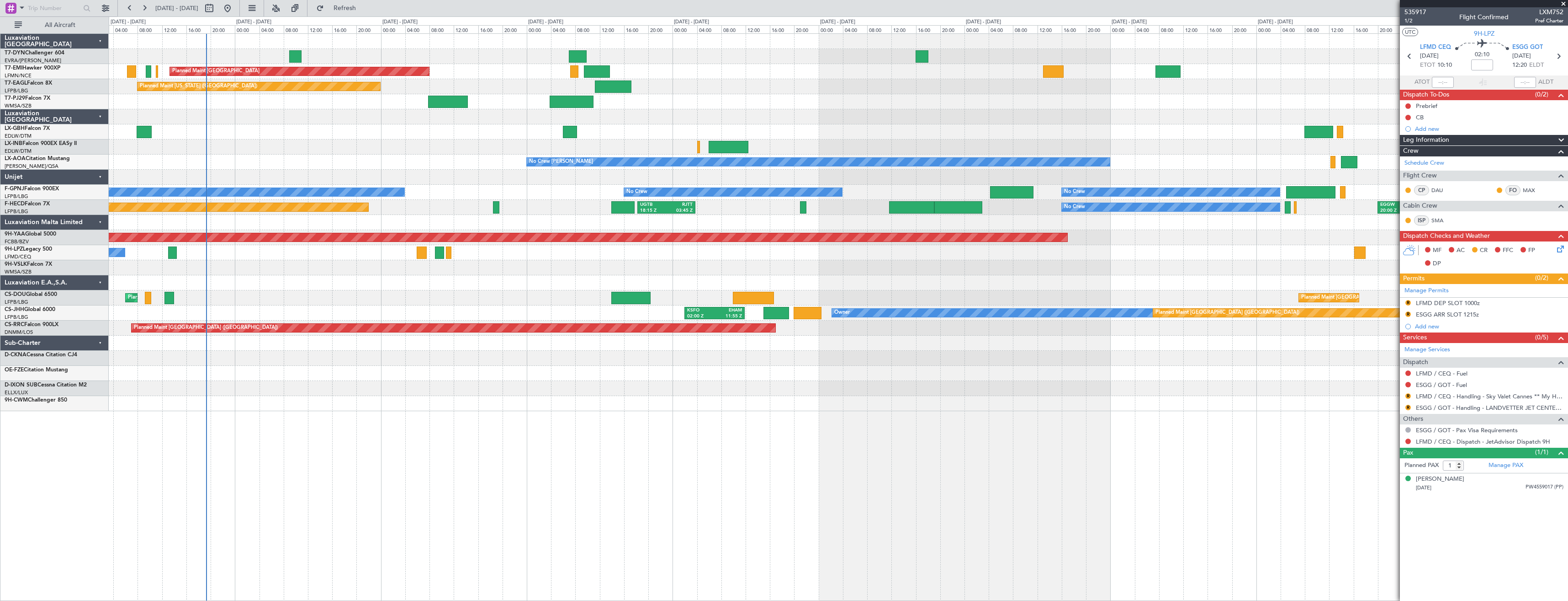
click at [470, 133] on div "Planned Maint [GEOGRAPHIC_DATA] Planned Maint [US_STATE] ([GEOGRAPHIC_DATA]) Pl…" at bounding box center [839, 223] width 1459 height 377
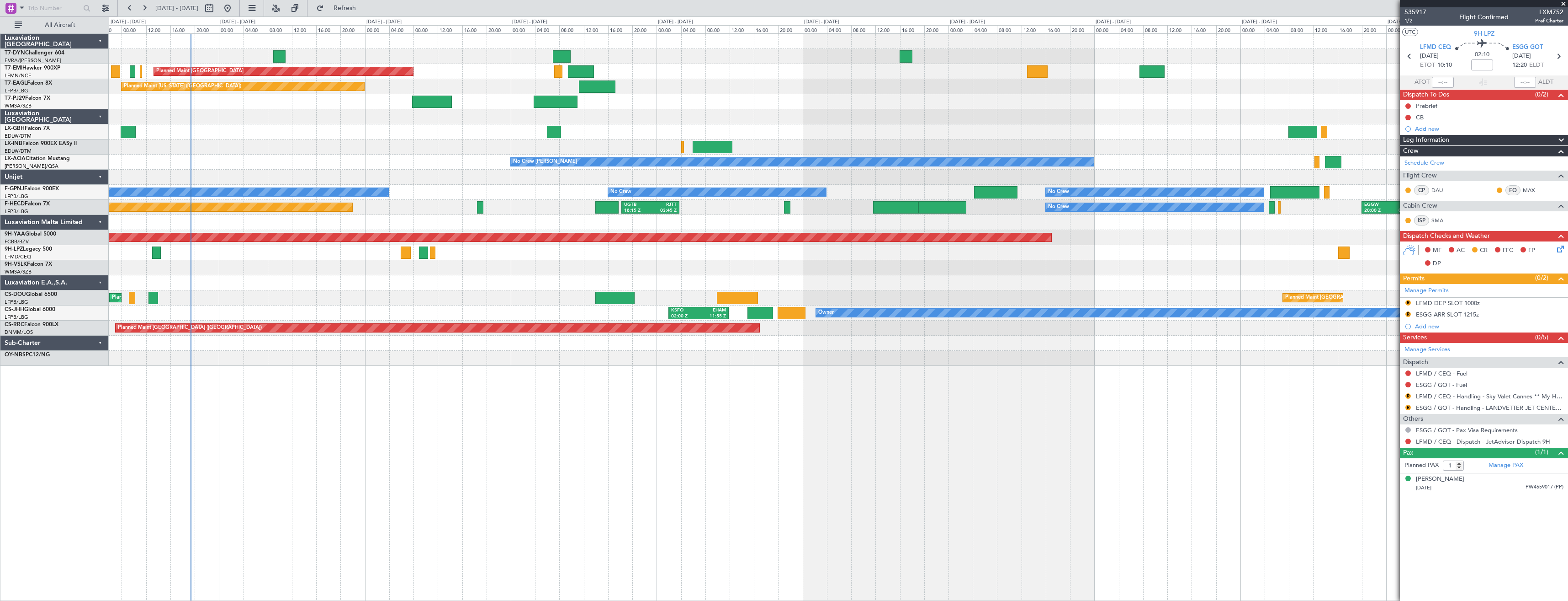
click at [317, 345] on div "Planned Maint [GEOGRAPHIC_DATA] Planned Maint [US_STATE] ([GEOGRAPHIC_DATA]) Pl…" at bounding box center [839, 317] width 1460 height 568
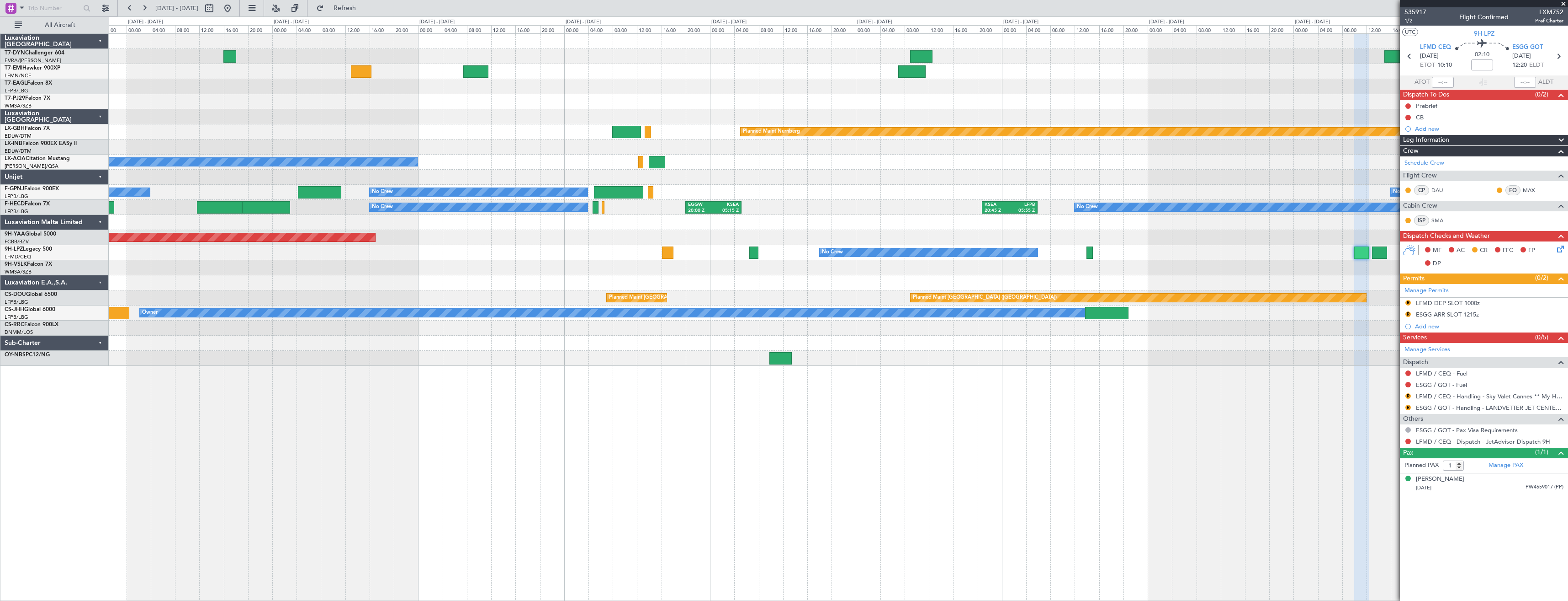
click at [561, 346] on div "Planned Maint Nurnberg No Crew [PERSON_NAME] No Crew Sabadell No Crew No Crew N…" at bounding box center [839, 200] width 1459 height 332
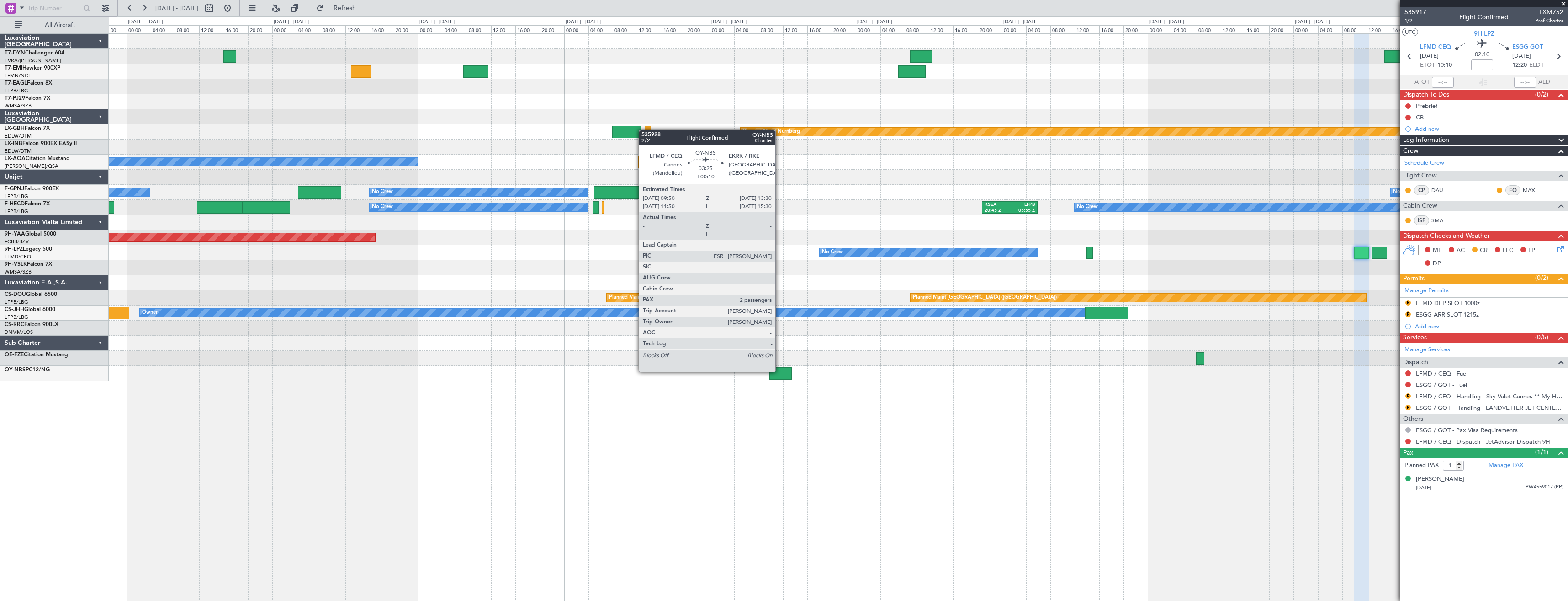
click at [779, 371] on div at bounding box center [781, 373] width 23 height 12
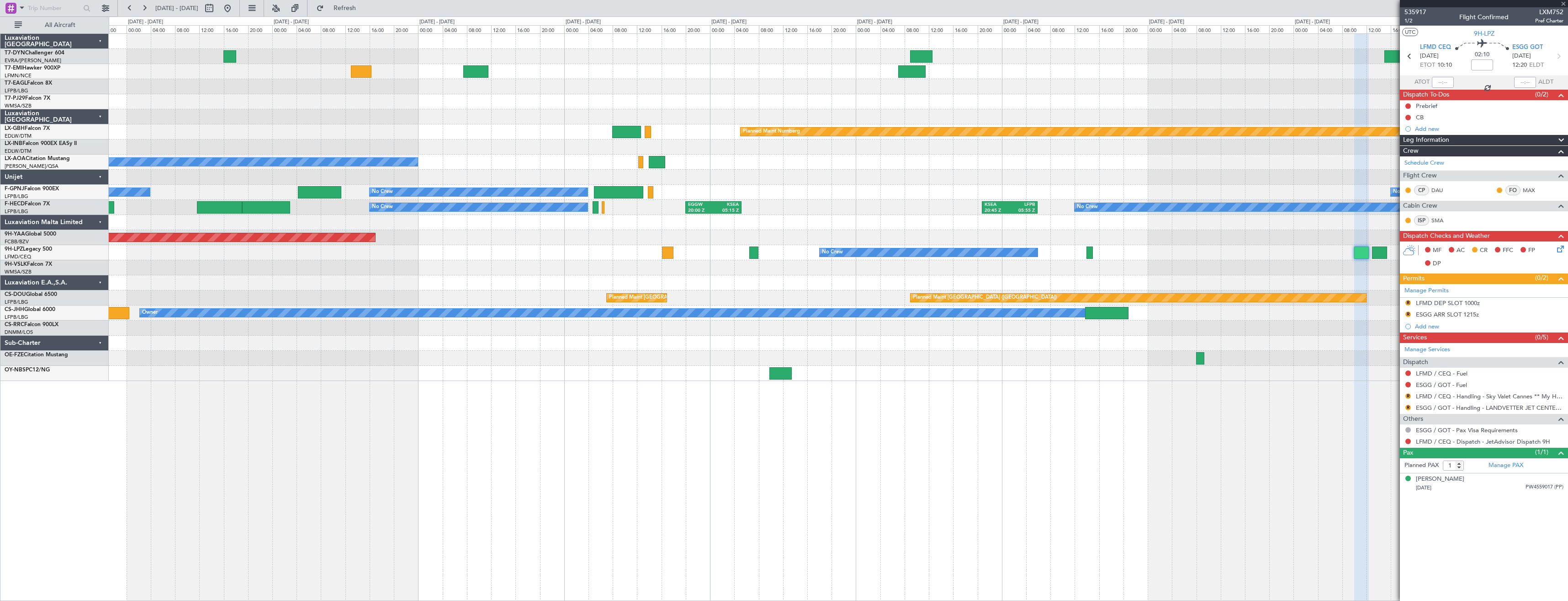
type input "+00:10"
type input "2"
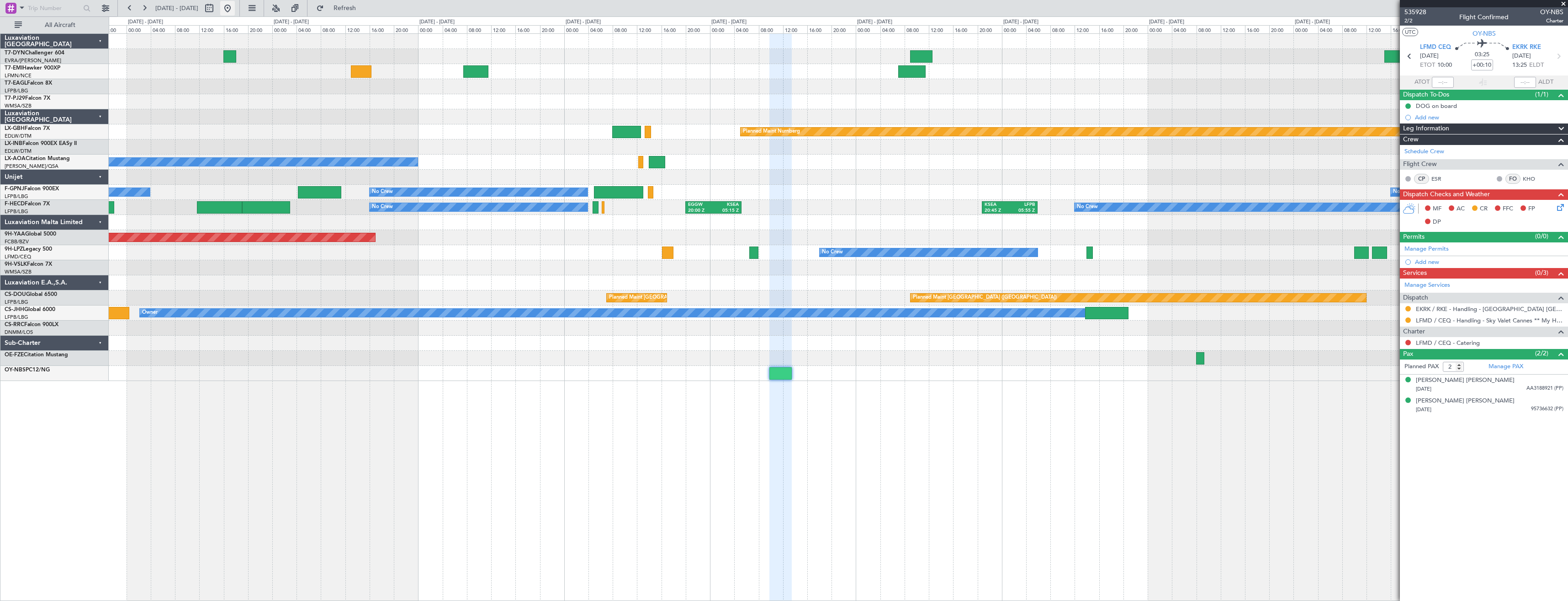
click at [235, 12] on button at bounding box center [227, 8] width 14 height 14
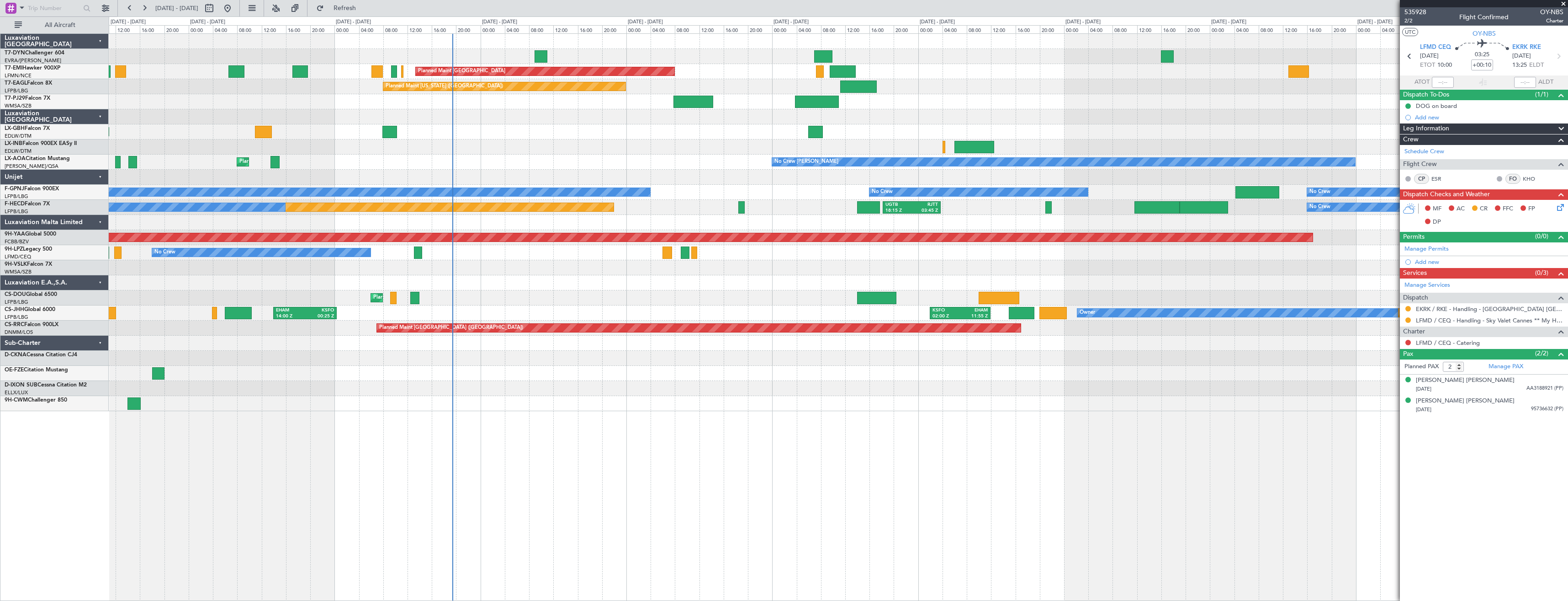
click at [538, 89] on div "Planned Maint [GEOGRAPHIC_DATA] Planned Maint [GEOGRAPHIC_DATA] Planned Maint […" at bounding box center [839, 223] width 1459 height 377
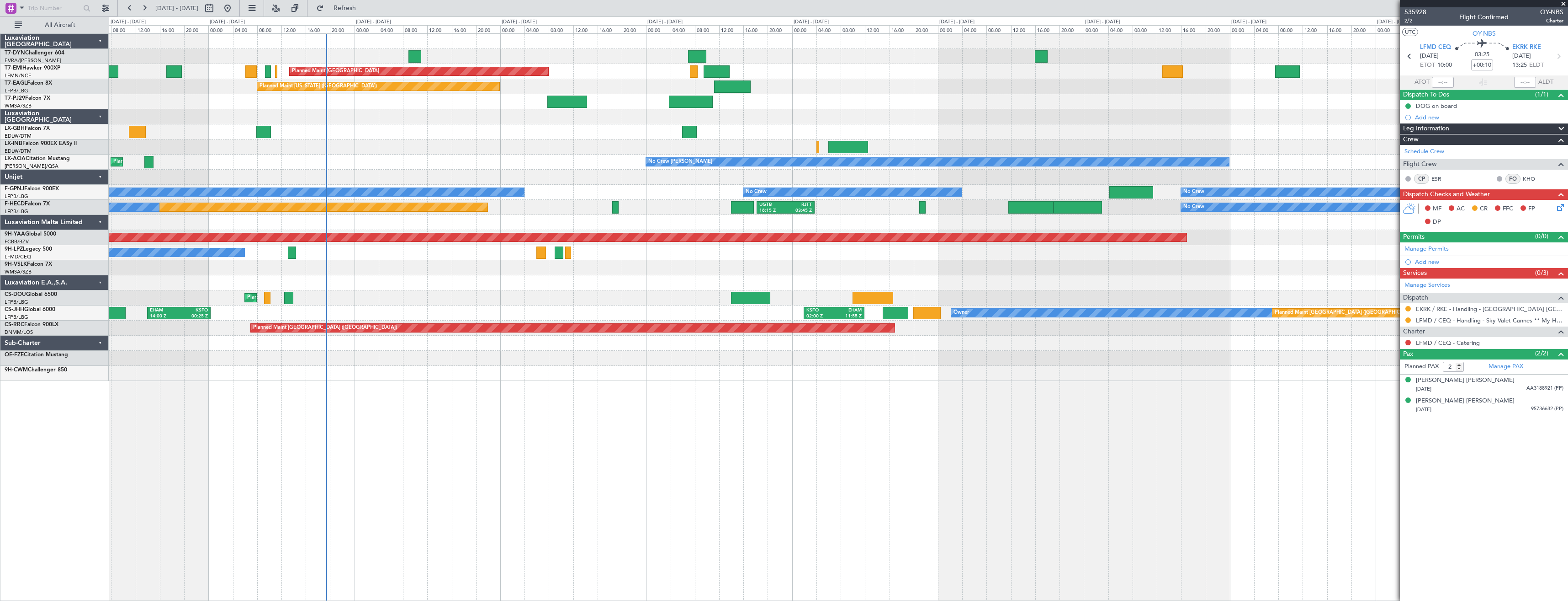
click at [537, 378] on div "Planned Maint [GEOGRAPHIC_DATA] Planned Maint [GEOGRAPHIC_DATA] Planned Maint […" at bounding box center [839, 317] width 1460 height 568
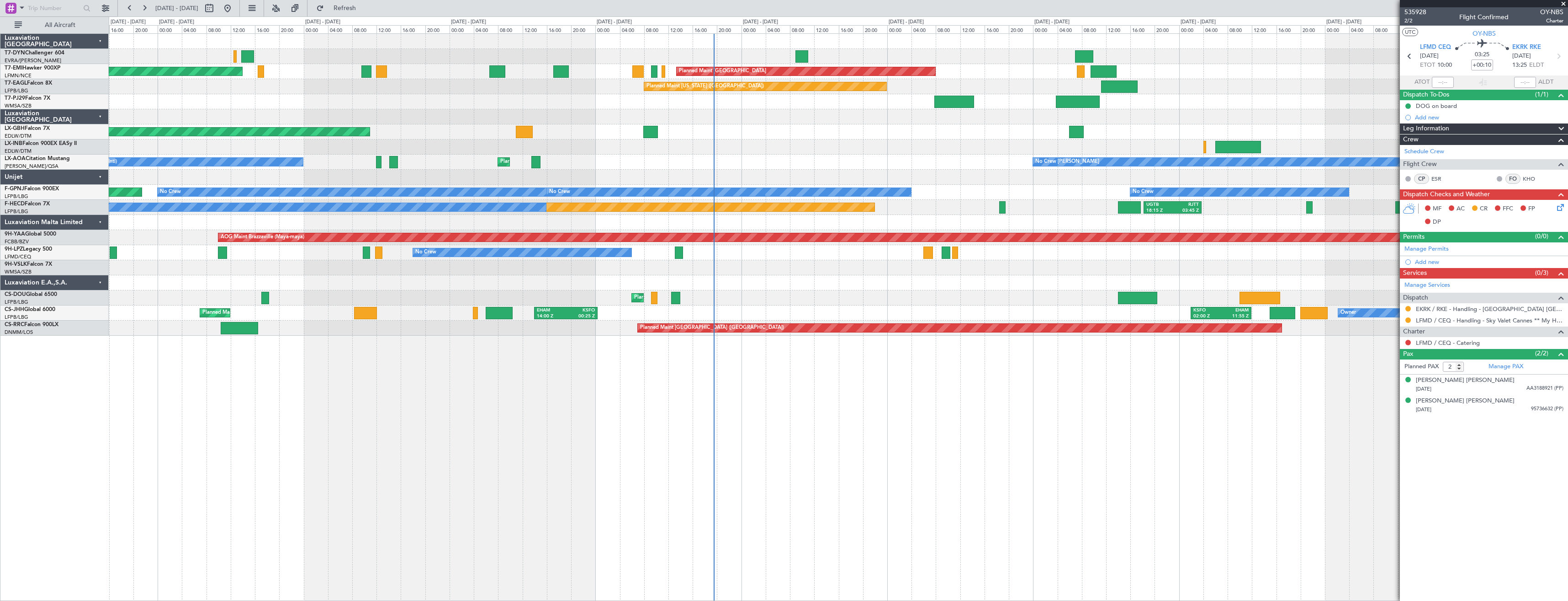
click at [674, 141] on div "Unplanned Maint [GEOGRAPHIC_DATA] (Al Maktoum Intl)" at bounding box center [839, 147] width 1459 height 15
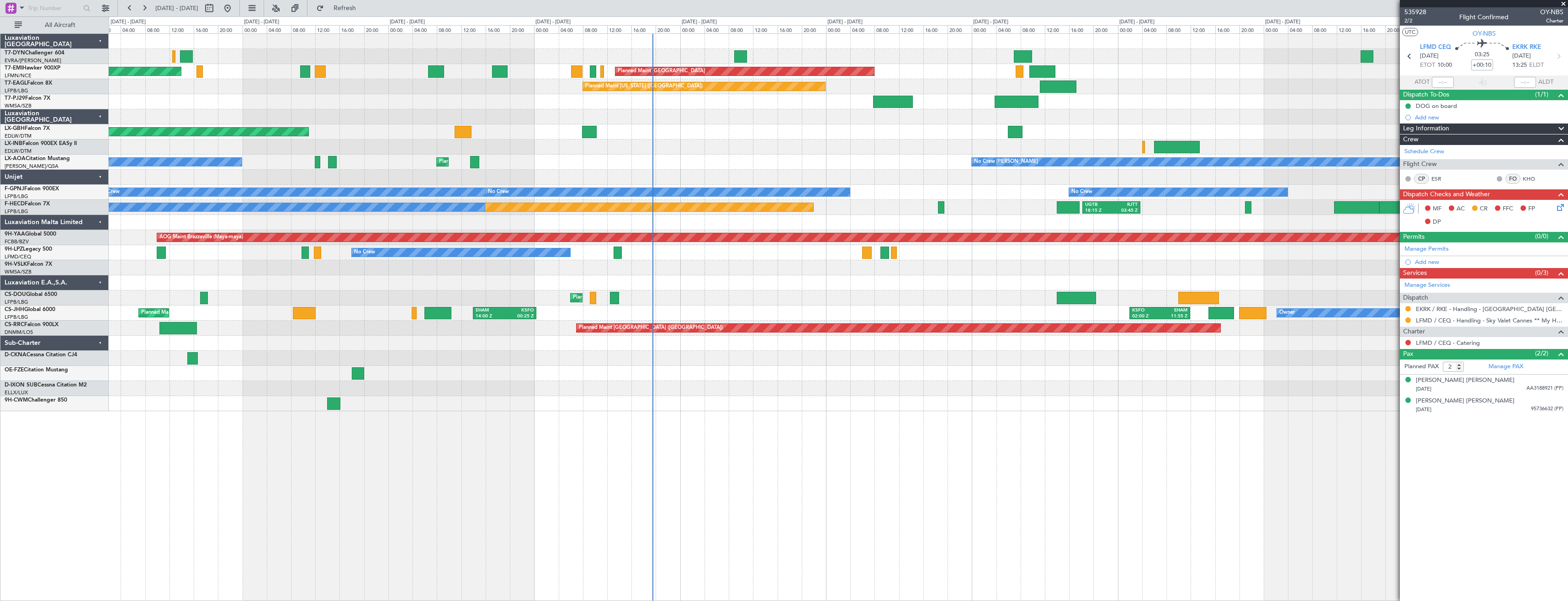
click at [726, 144] on div "Unplanned Maint [GEOGRAPHIC_DATA] (Al Maktoum Intl)" at bounding box center [839, 147] width 1459 height 15
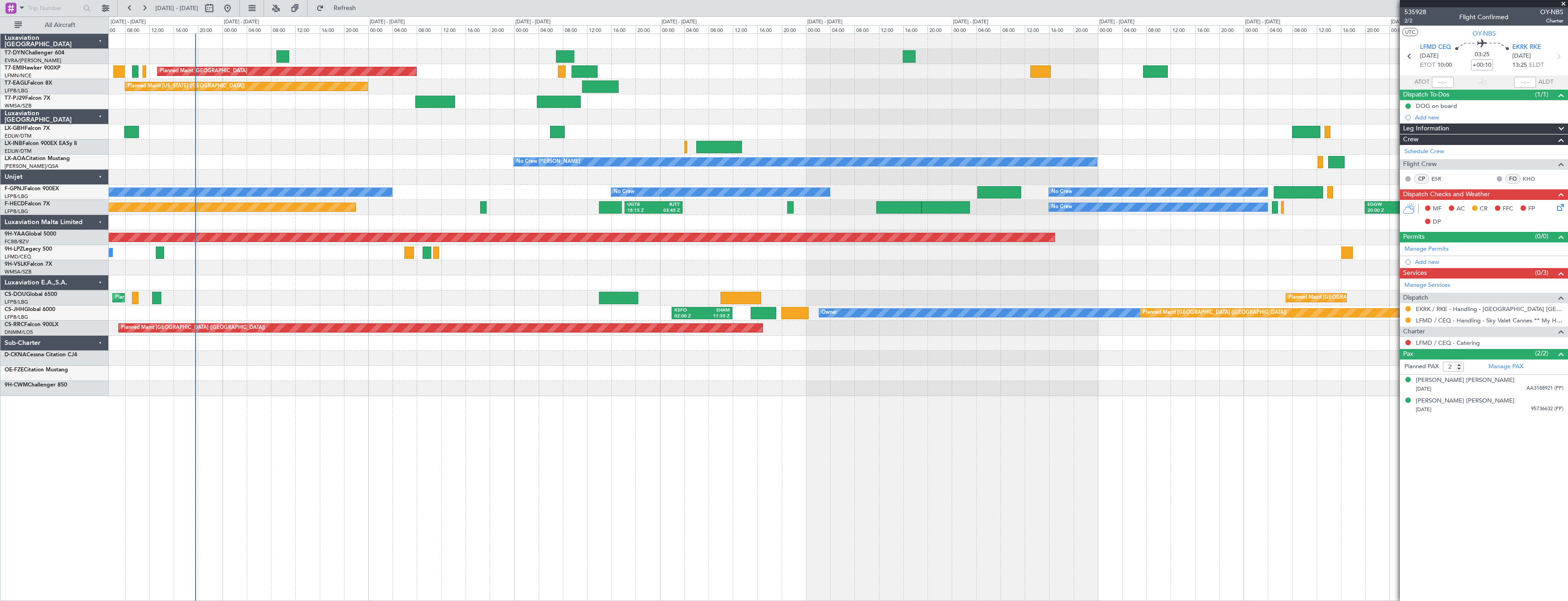
click at [358, 121] on div "Planned Maint [GEOGRAPHIC_DATA] Planned Maint [US_STATE] ([GEOGRAPHIC_DATA]) Pl…" at bounding box center [839, 215] width 1459 height 362
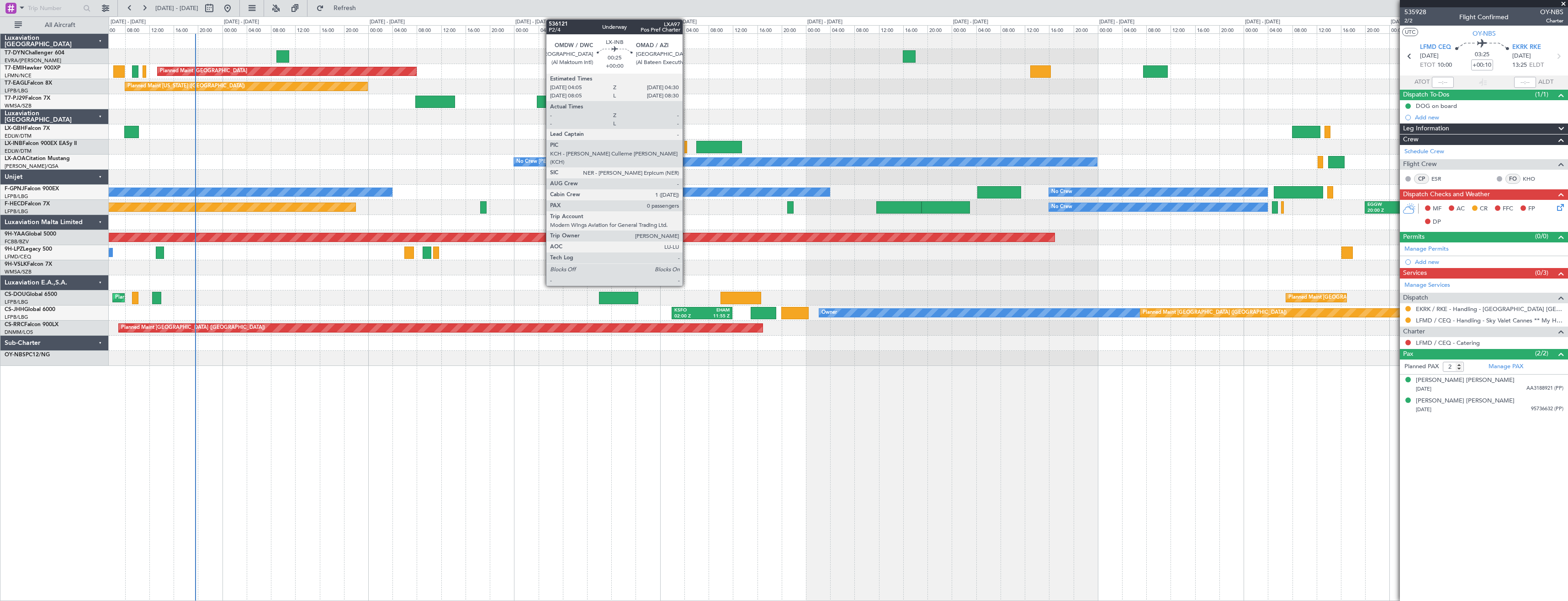
click at [687, 147] on div at bounding box center [686, 147] width 3 height 12
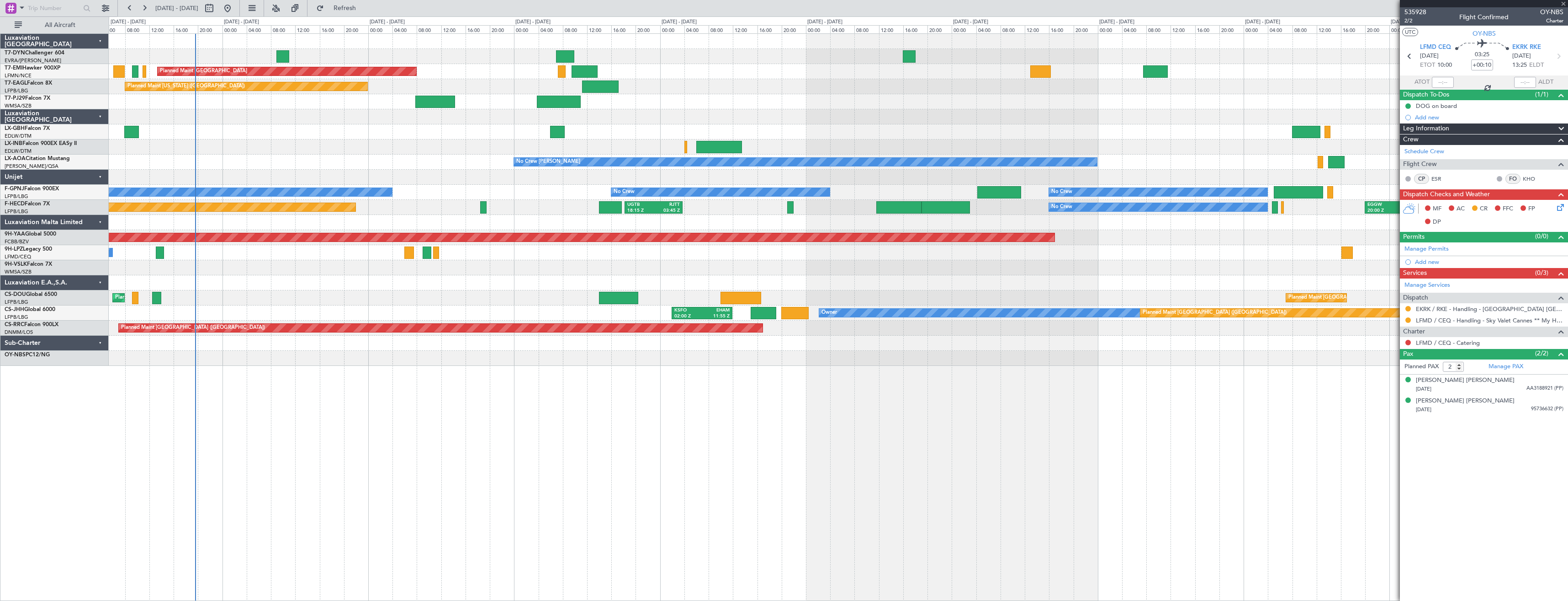
type input "0"
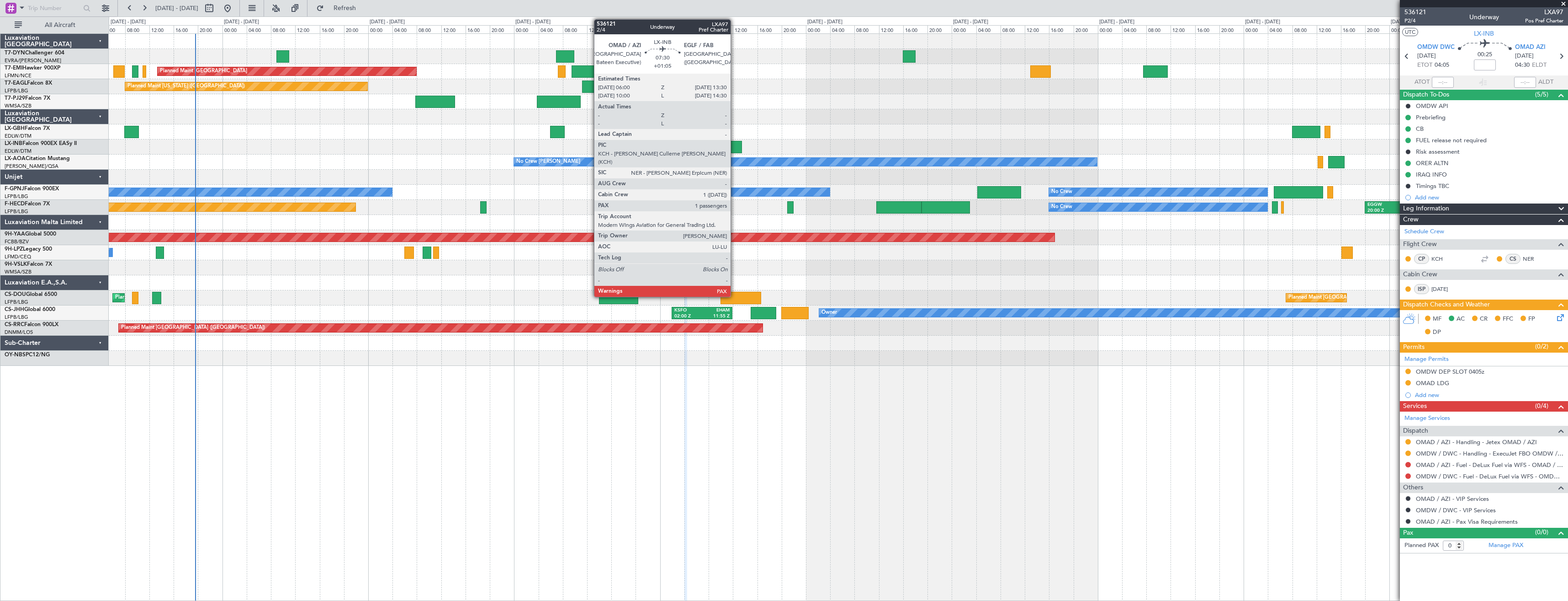
click at [735, 142] on div at bounding box center [719, 147] width 45 height 12
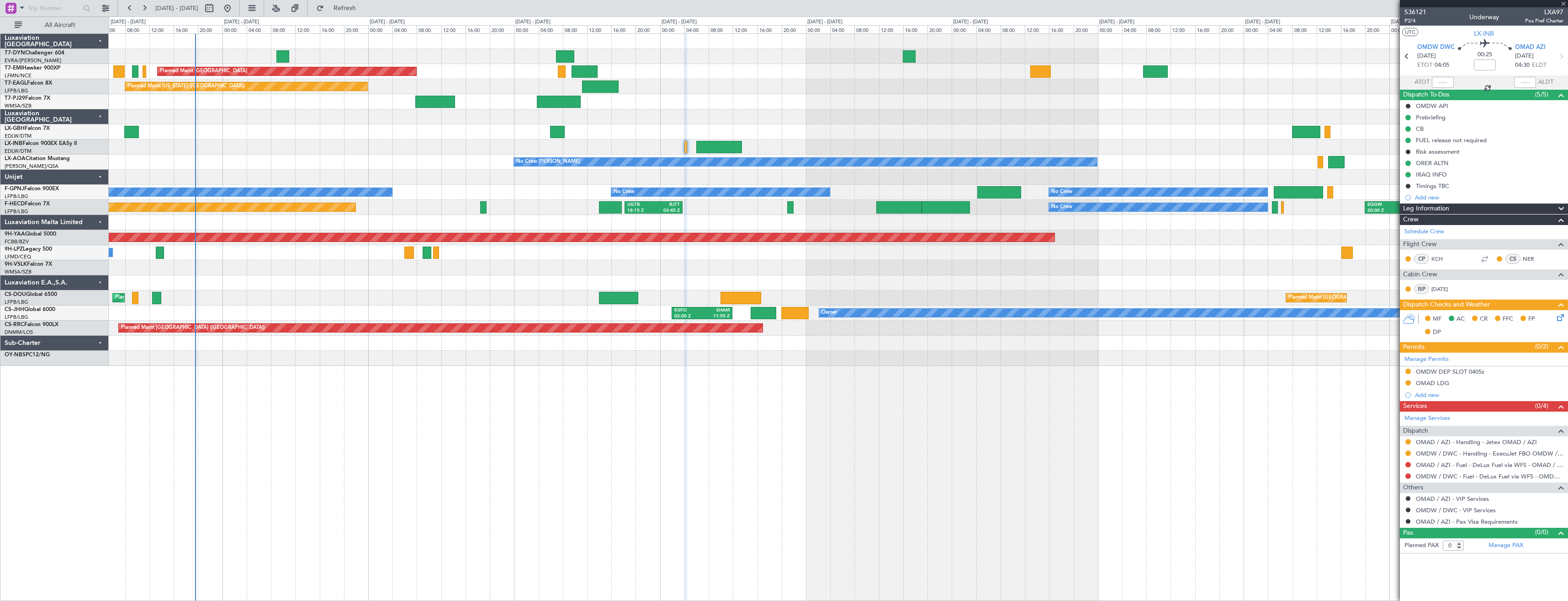
type input "+01:05"
type input "1"
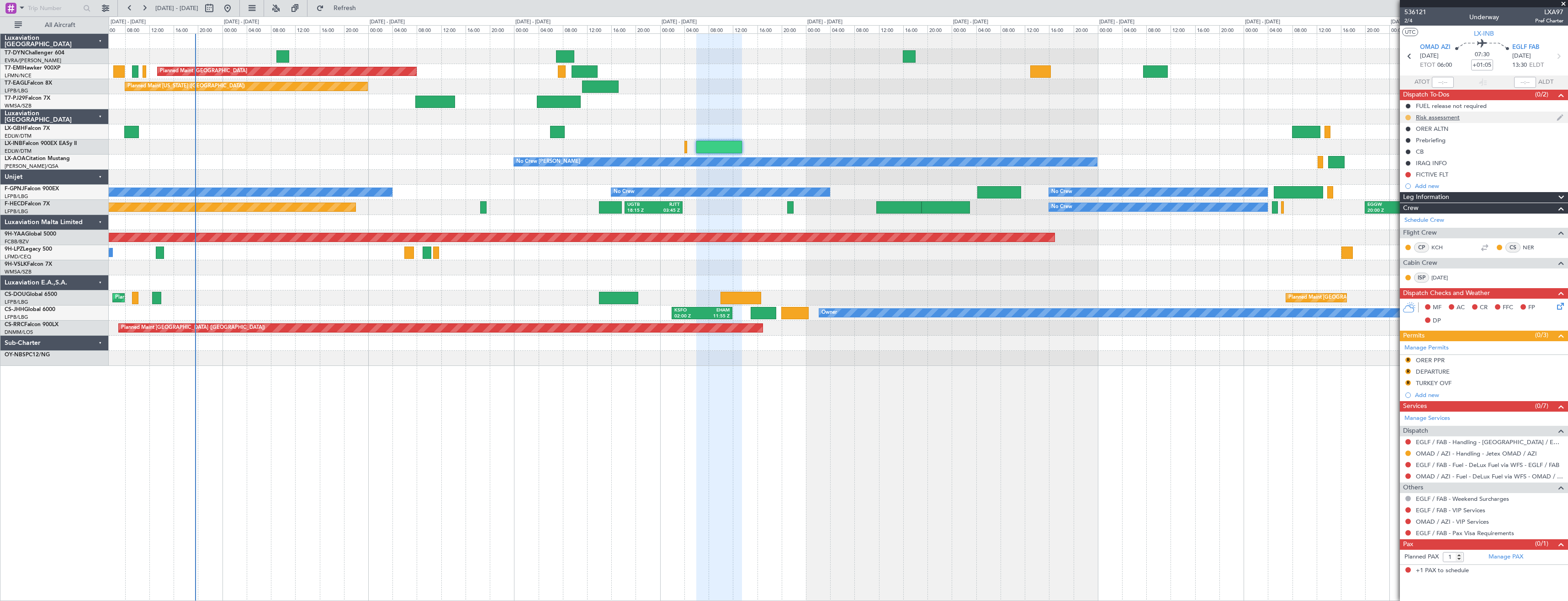
click at [1409, 116] on button at bounding box center [1408, 117] width 5 height 5
click at [1404, 173] on span "Cancelled" at bounding box center [1410, 171] width 26 height 9
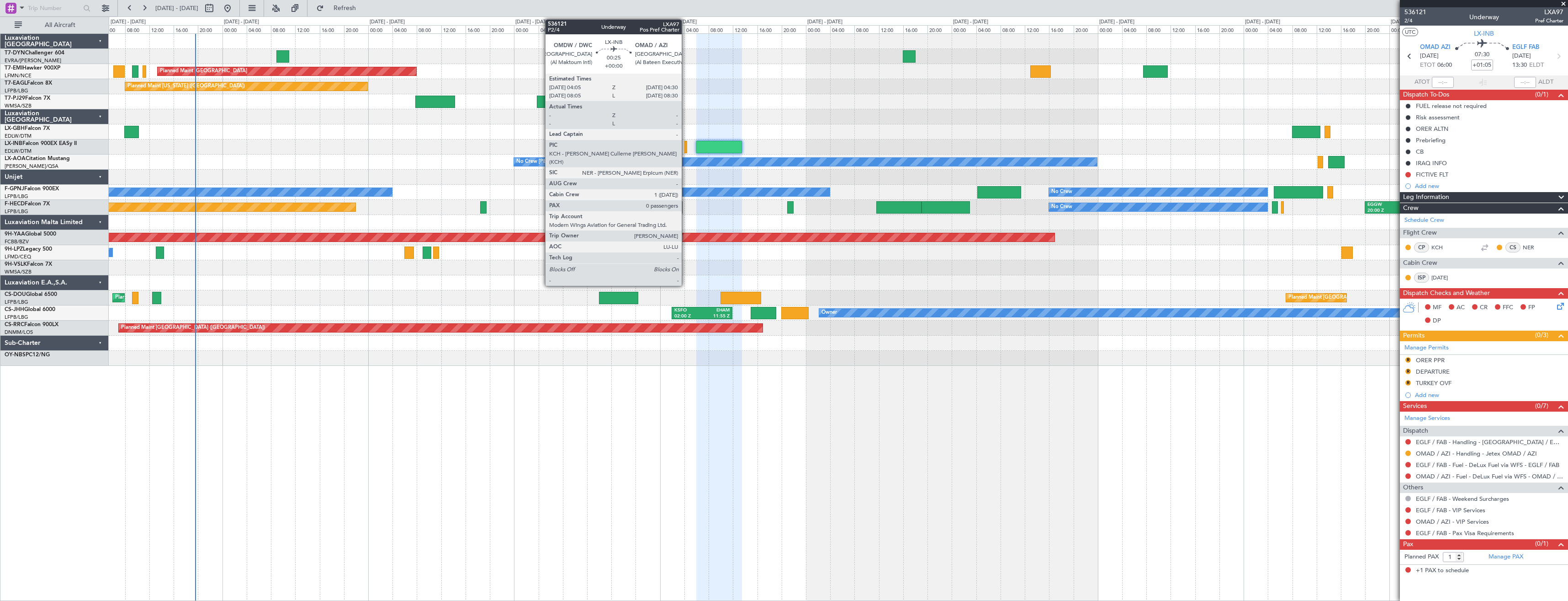
click at [686, 146] on div at bounding box center [686, 147] width 3 height 12
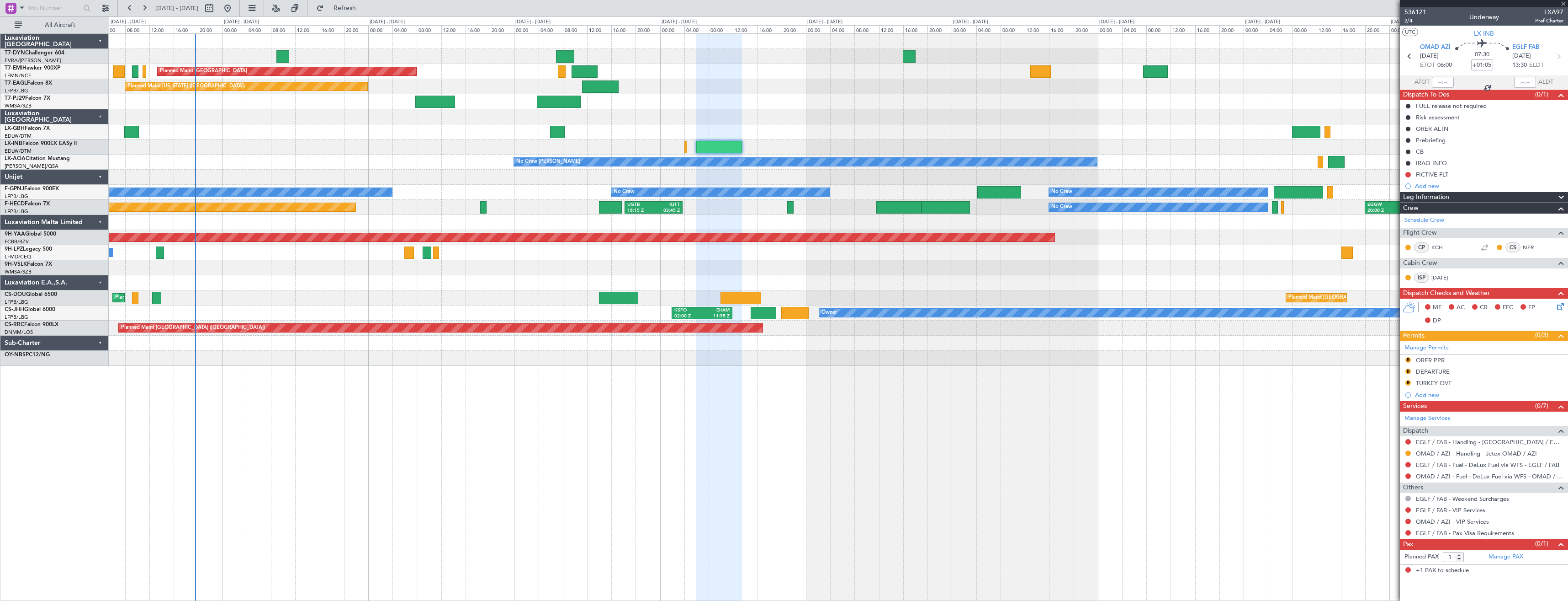
type input "0"
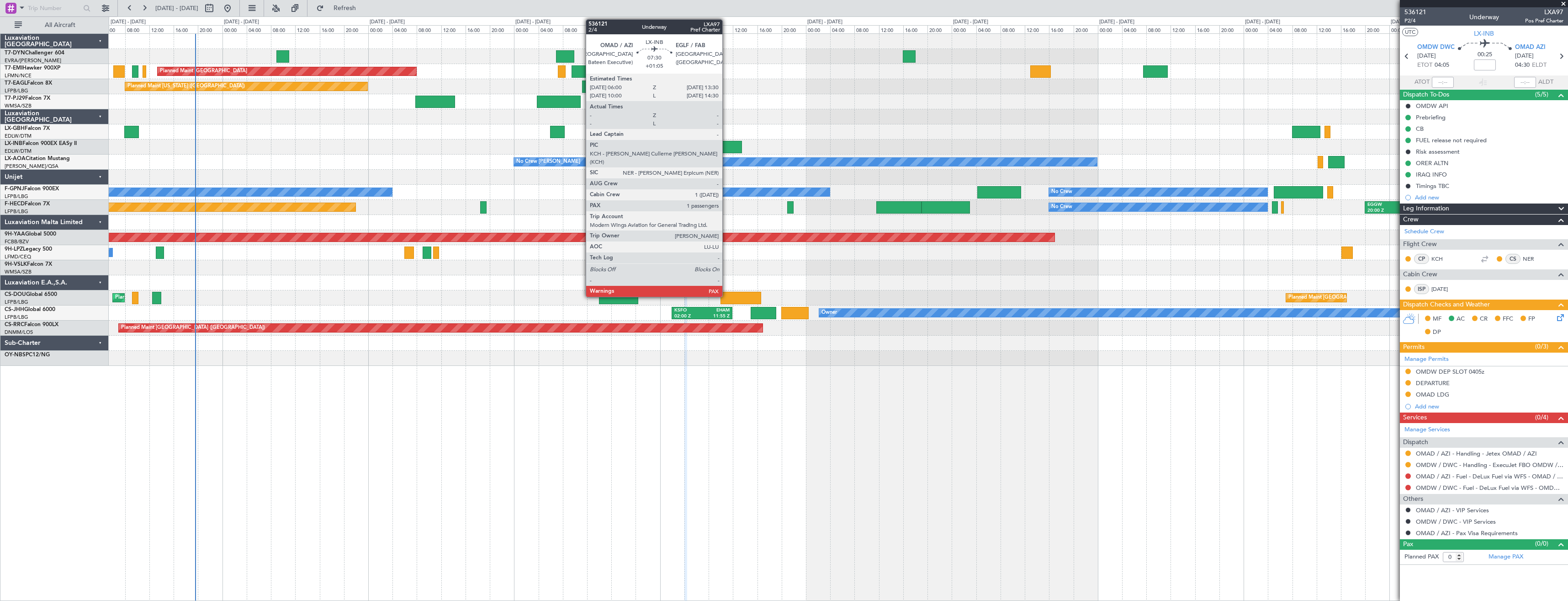
click at [726, 145] on div at bounding box center [719, 147] width 45 height 12
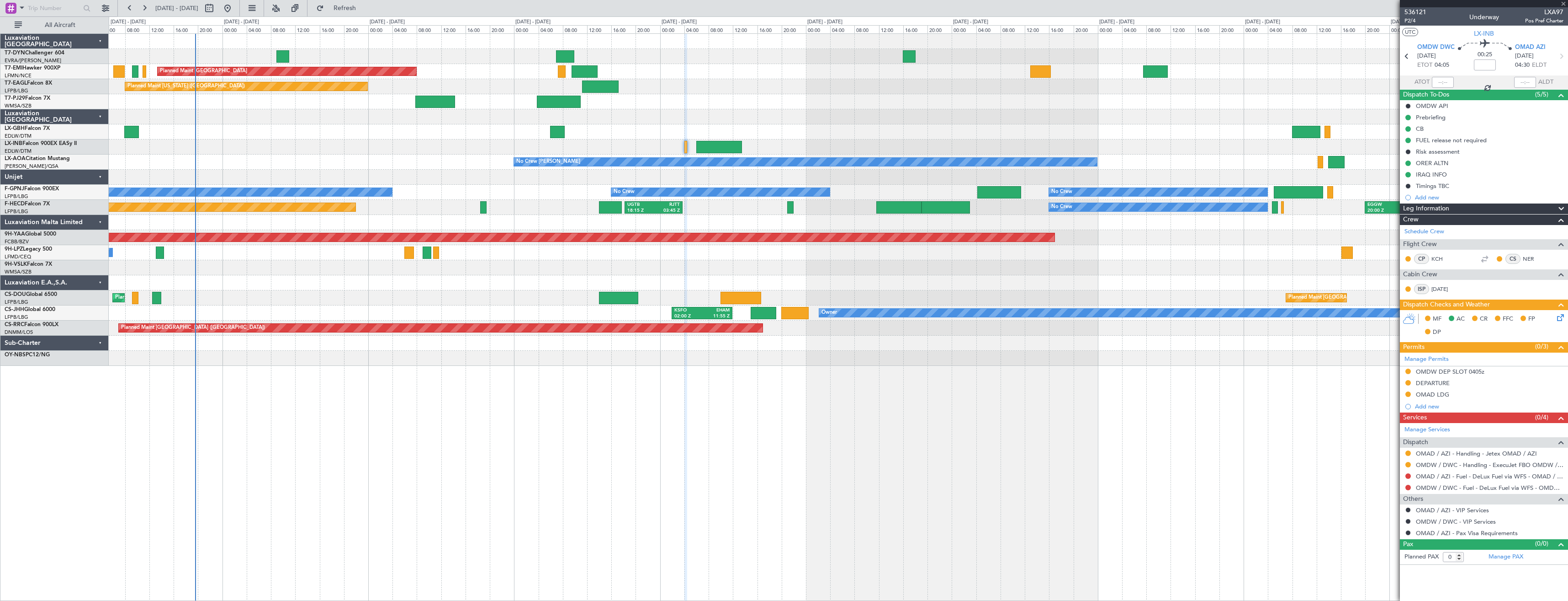
type input "+01:05"
type input "1"
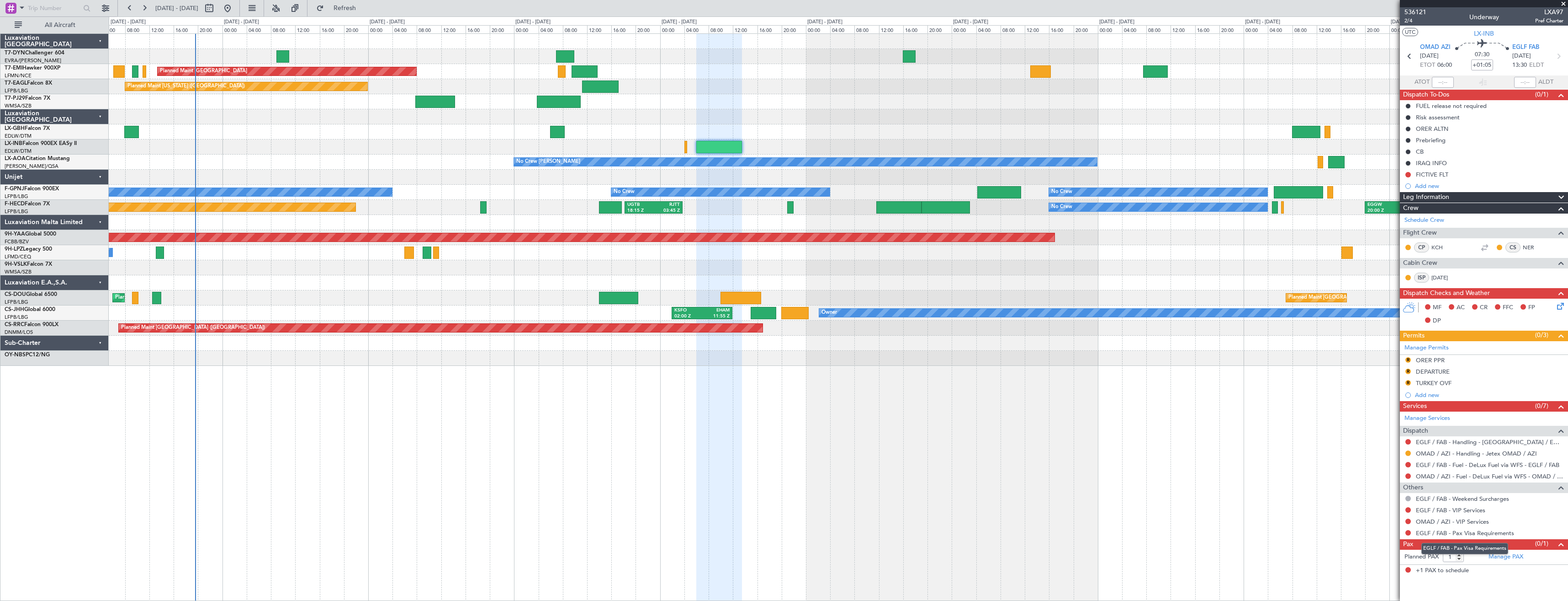
click at [1493, 555] on mat-tooltip-component "EGLF / FAB - Pax Visa Requirements" at bounding box center [1465, 549] width 100 height 24
click at [1500, 557] on link "Manage PAX" at bounding box center [1506, 557] width 35 height 9
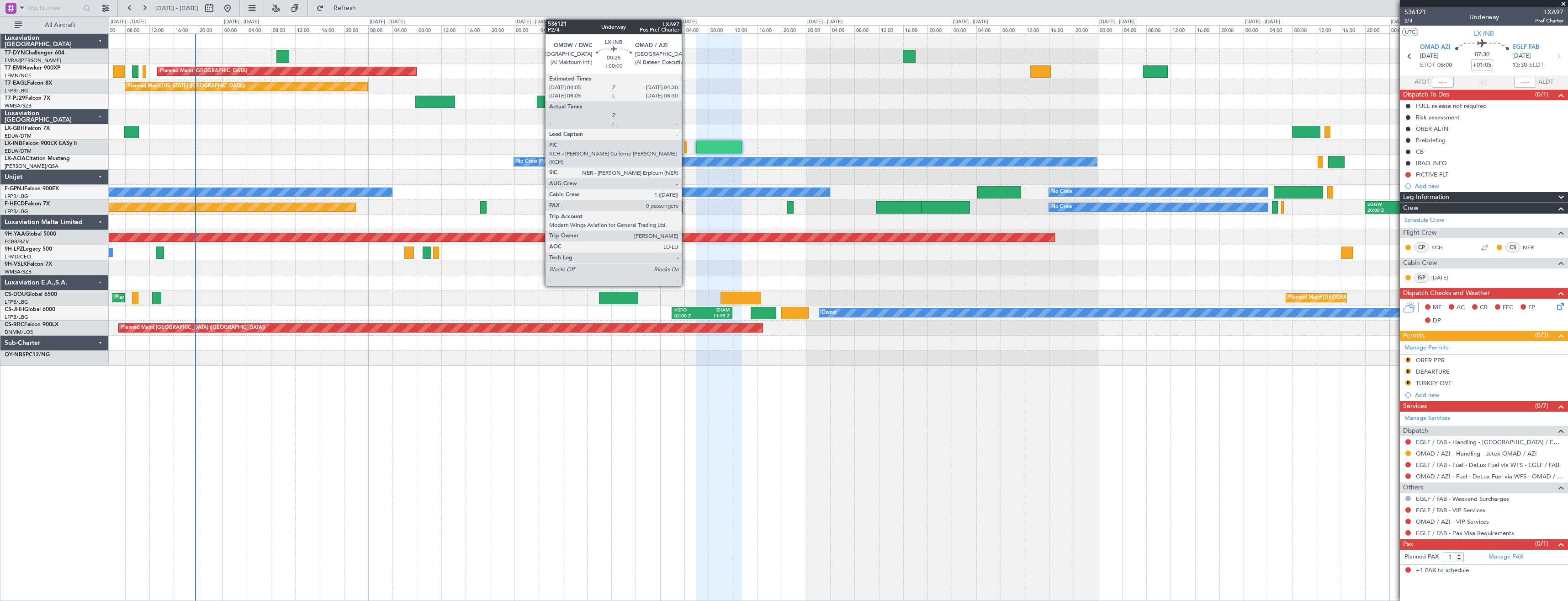
click at [686, 145] on div at bounding box center [686, 147] width 3 height 12
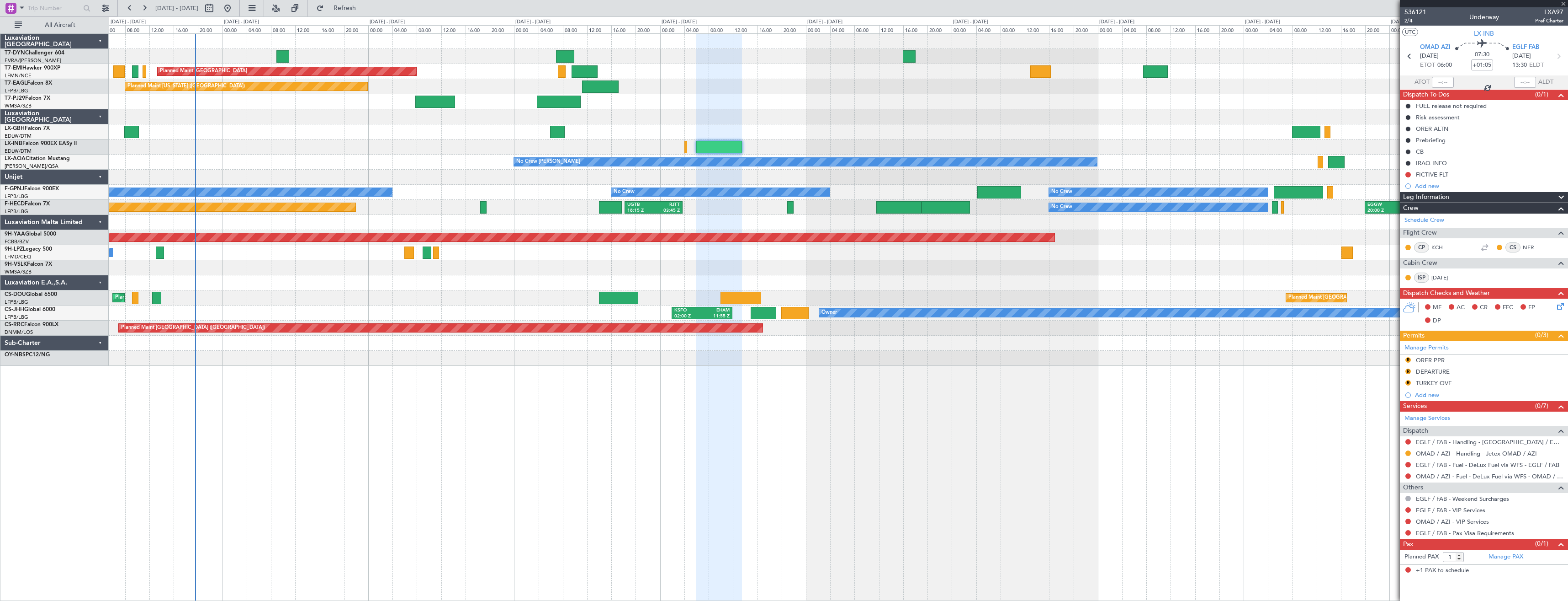
type input "0"
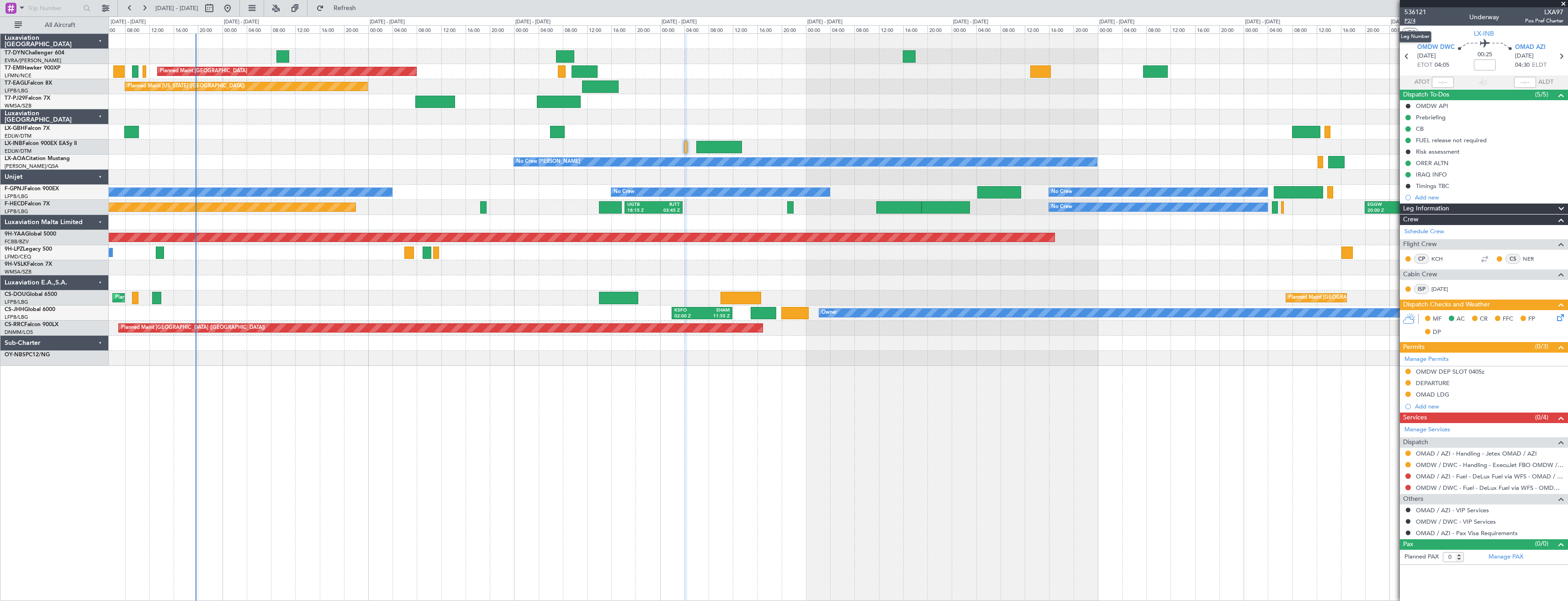
click at [1410, 18] on span "P2/4" at bounding box center [1415, 20] width 22 height 8
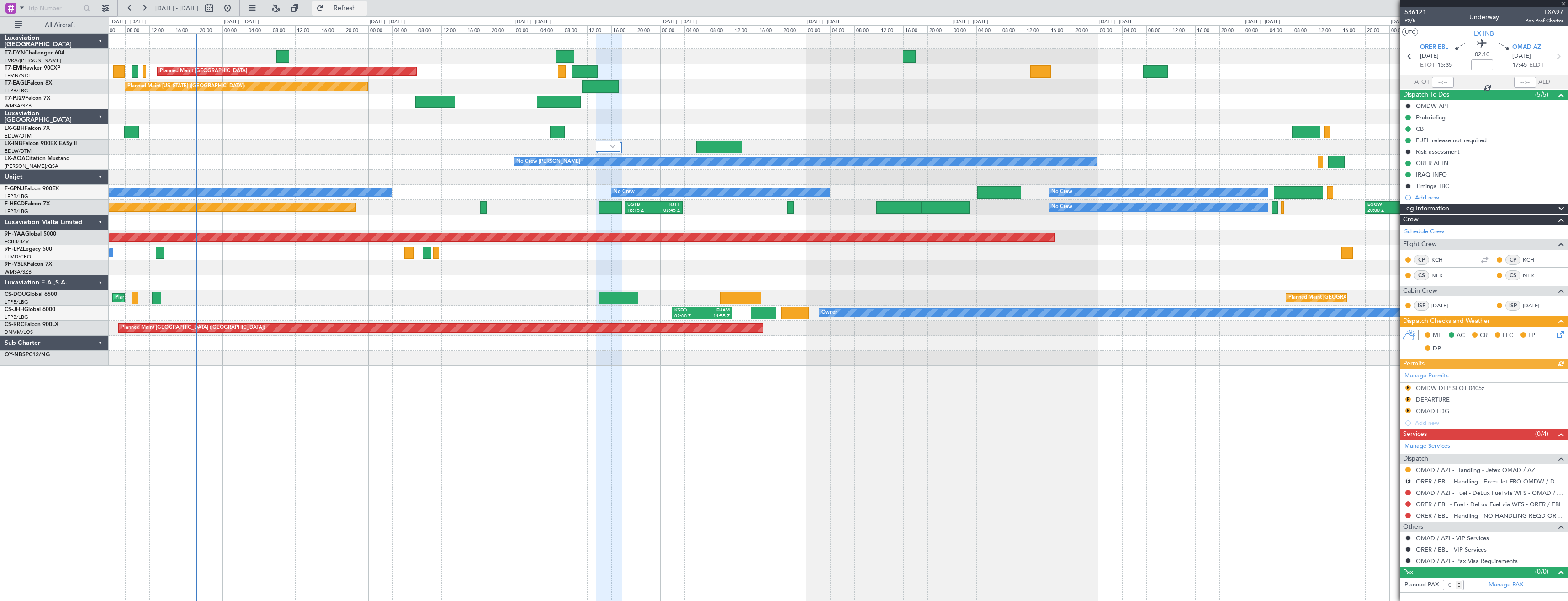
click at [367, 3] on button "Refresh" at bounding box center [339, 8] width 55 height 14
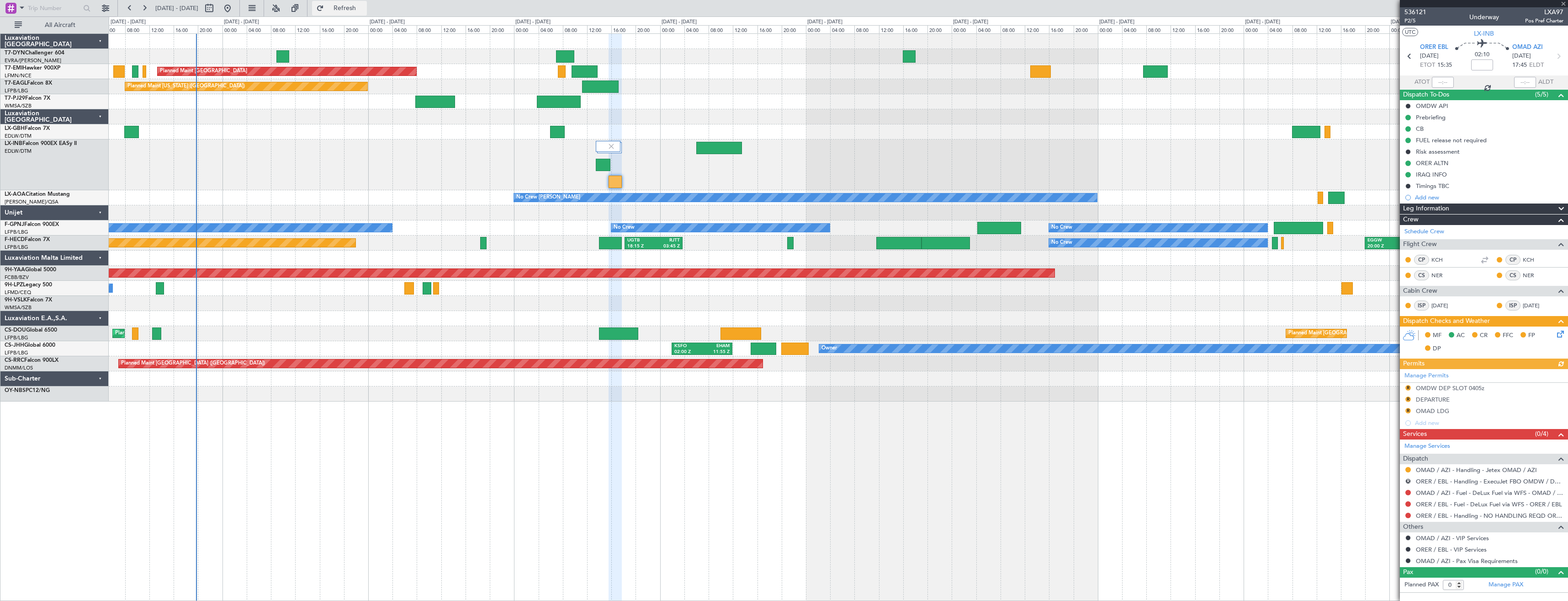
click at [367, 3] on button "Refresh" at bounding box center [339, 8] width 55 height 14
click at [362, 8] on span "Refresh" at bounding box center [345, 8] width 39 height 6
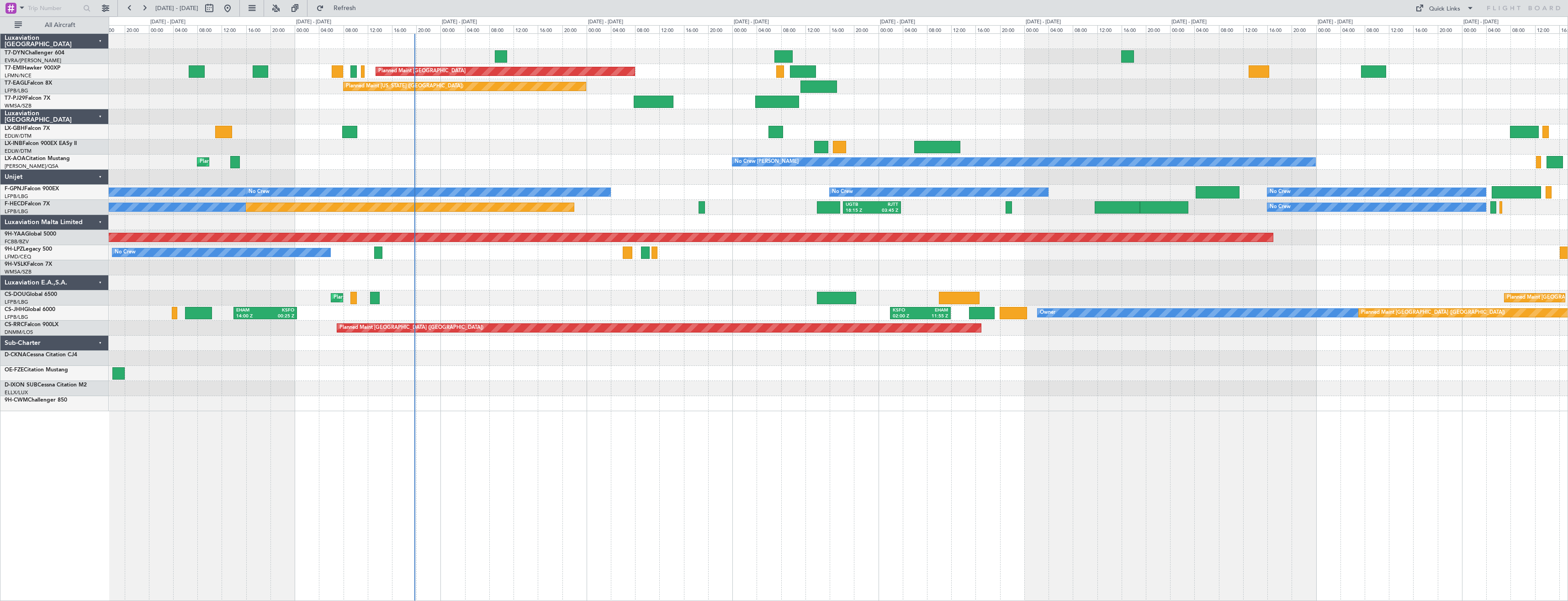
click at [656, 185] on div "No Crew No Crew No Crew No Crew Planned Maint [GEOGRAPHIC_DATA] ([GEOGRAPHIC_DA…" at bounding box center [839, 193] width 1459 height 15
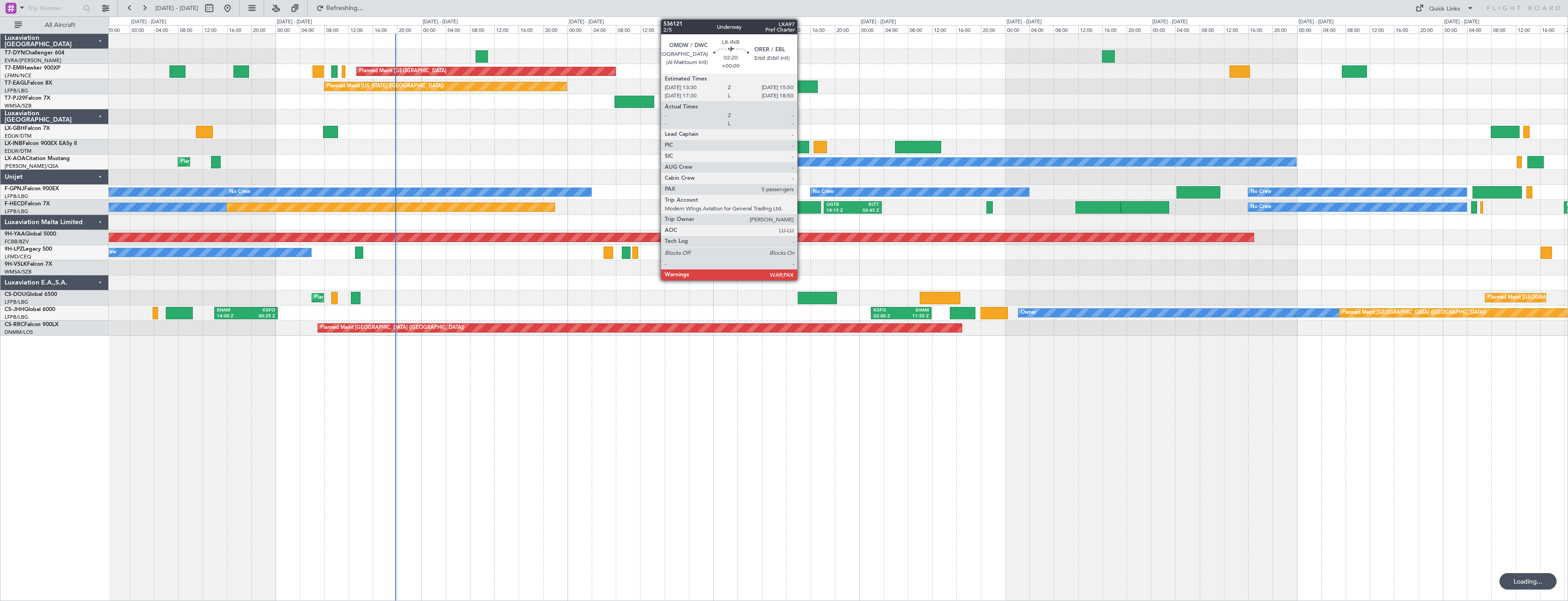
click at [801, 147] on div at bounding box center [802, 147] width 14 height 12
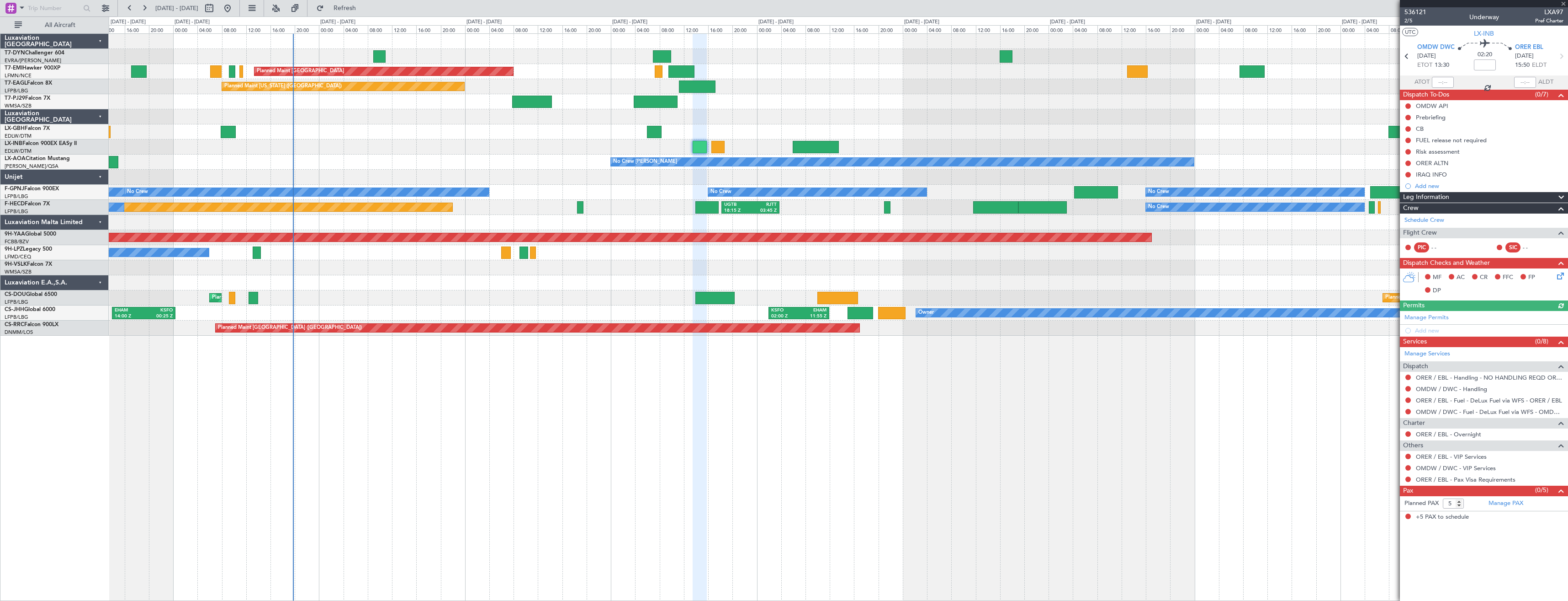
click at [786, 108] on div "Planned Maint Zurich Planned Maint Zurich Planned Maint New York (Teterboro) Pl…" at bounding box center [839, 185] width 1459 height 302
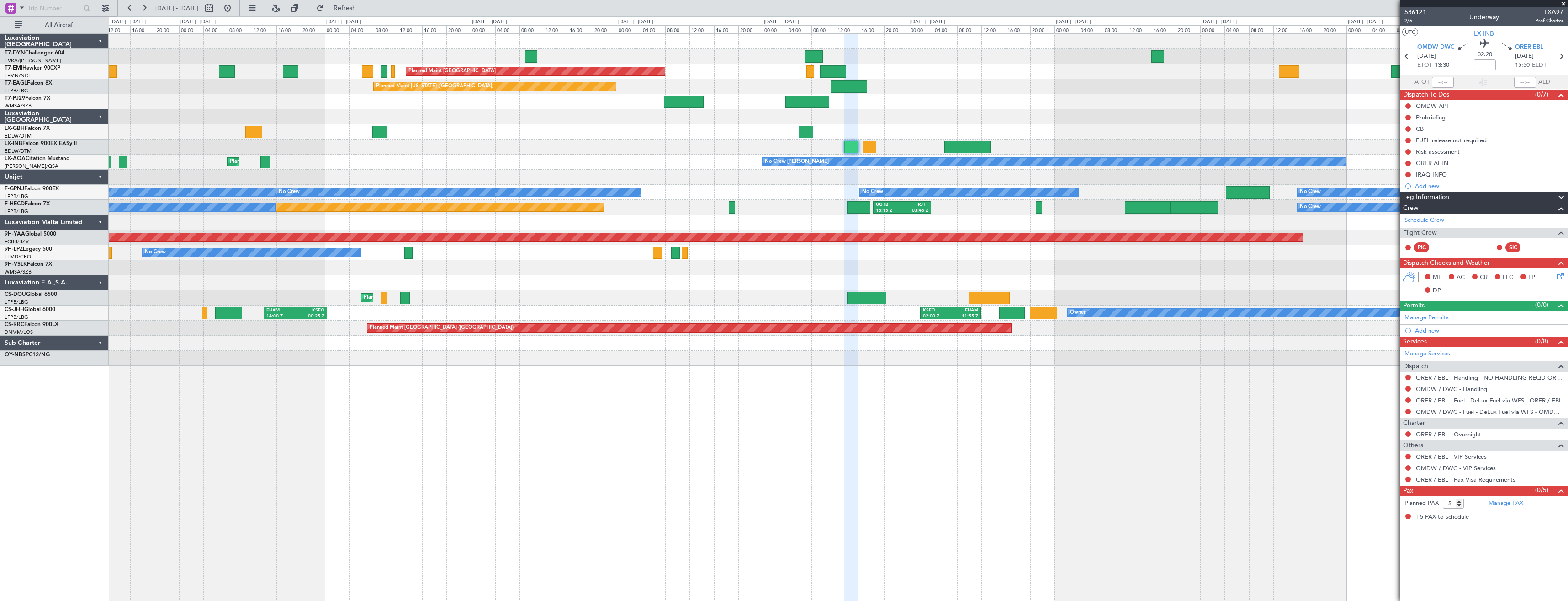
click at [889, 185] on div "Planned Maint Zurich Planned Maint Zurich Planned Maint New York (Teterboro) Pl…" at bounding box center [839, 200] width 1459 height 332
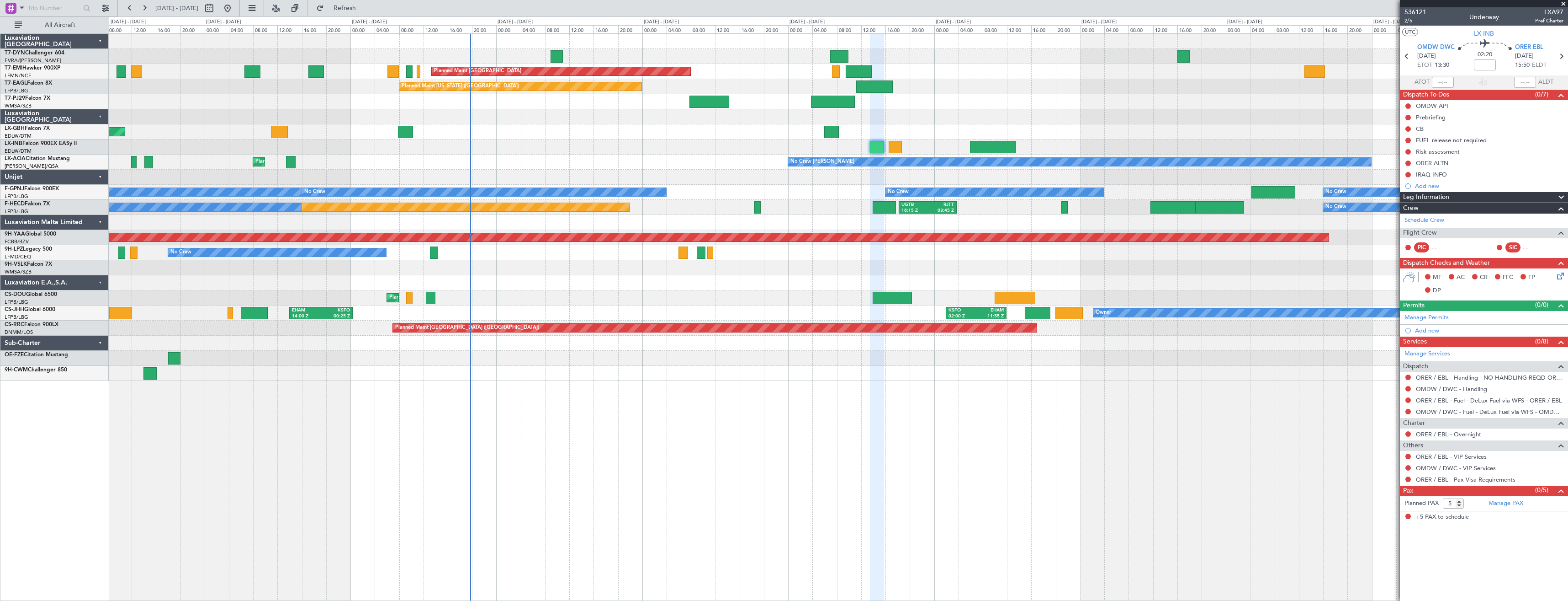
click at [948, 145] on div at bounding box center [839, 147] width 1459 height 15
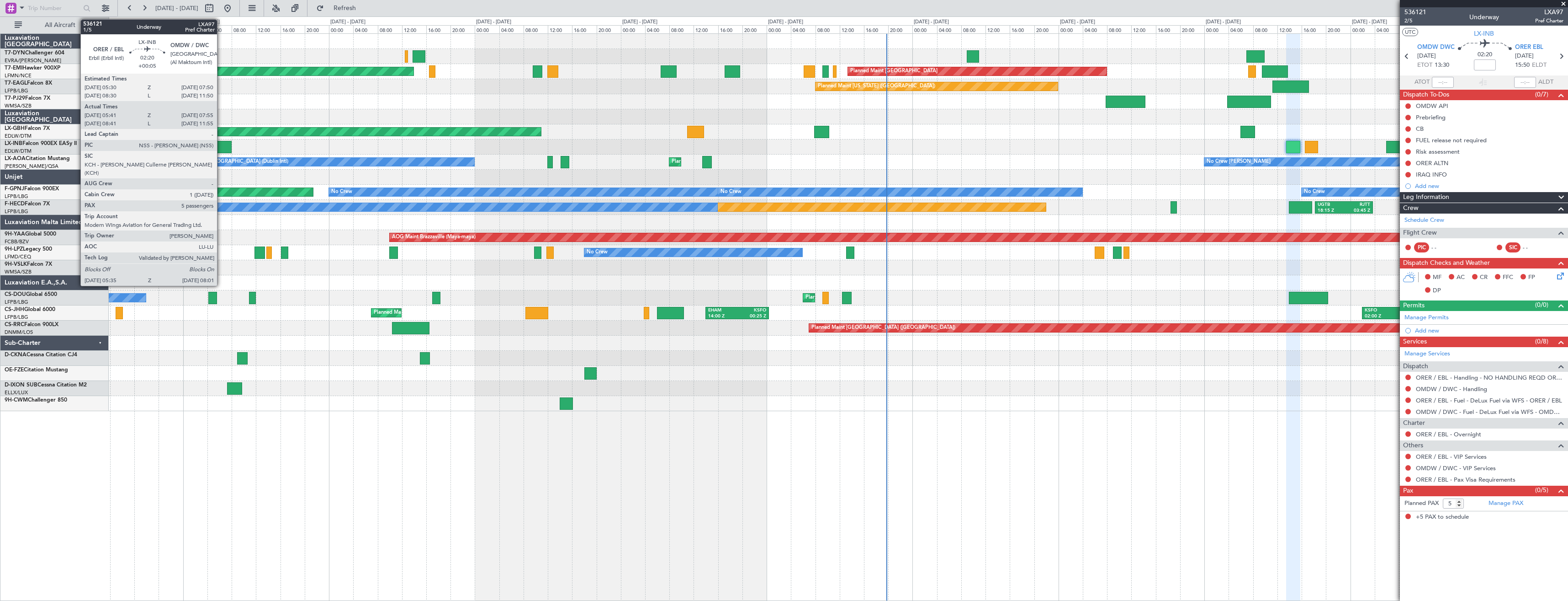
click at [221, 144] on div at bounding box center [224, 147] width 15 height 12
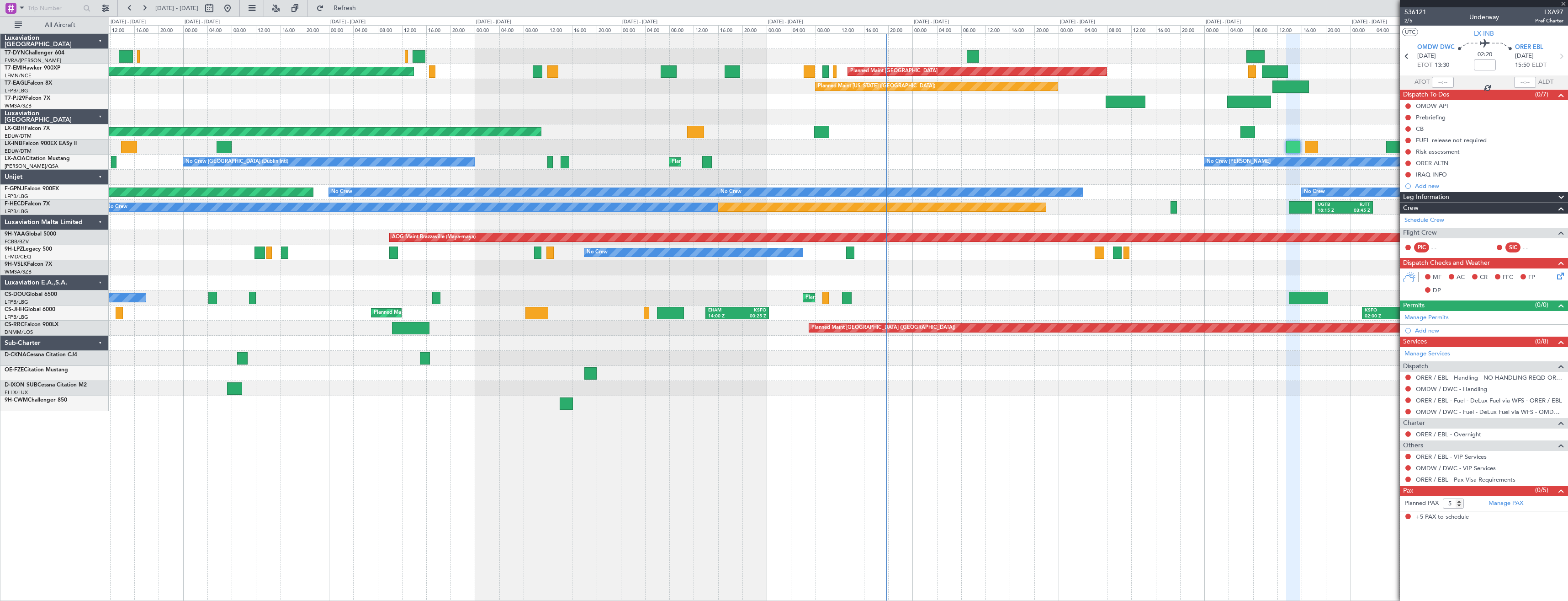
type input "+00:05"
type input "05:41"
type input "07:55"
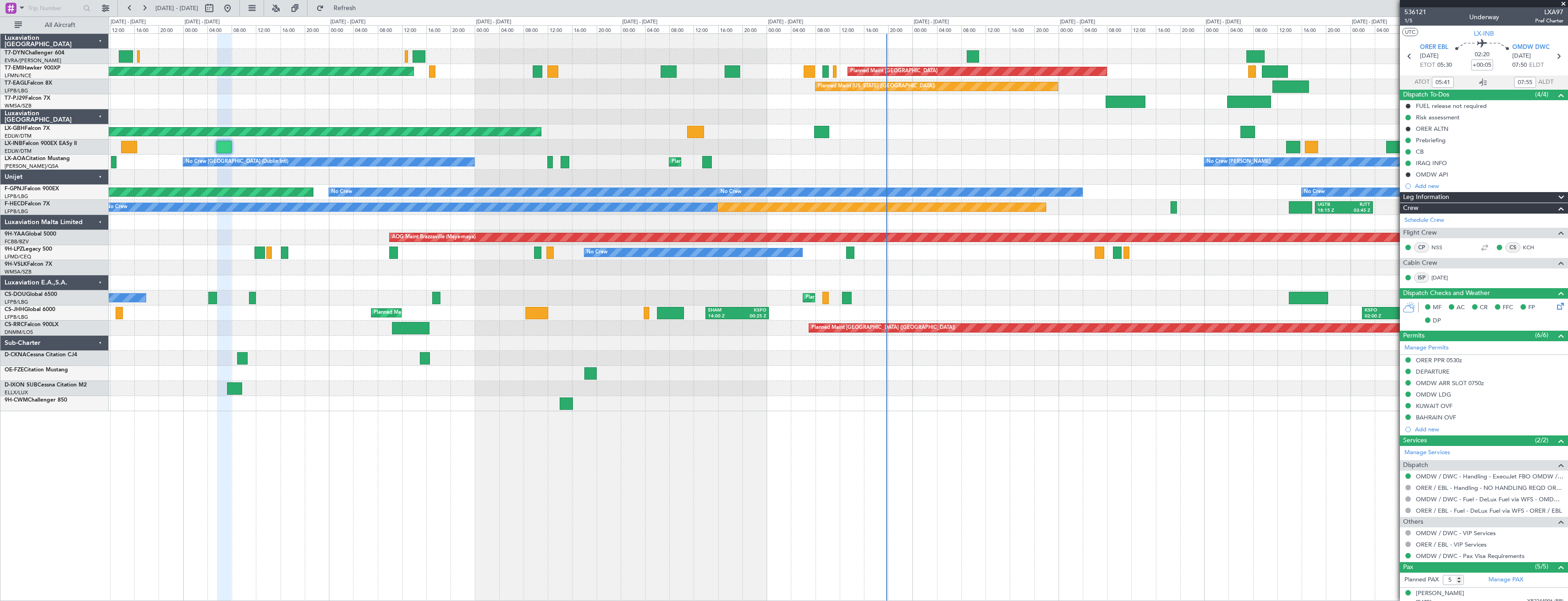
click at [864, 141] on div "Unplanned Maint [GEOGRAPHIC_DATA] (Al Maktoum Intl)" at bounding box center [839, 147] width 1459 height 15
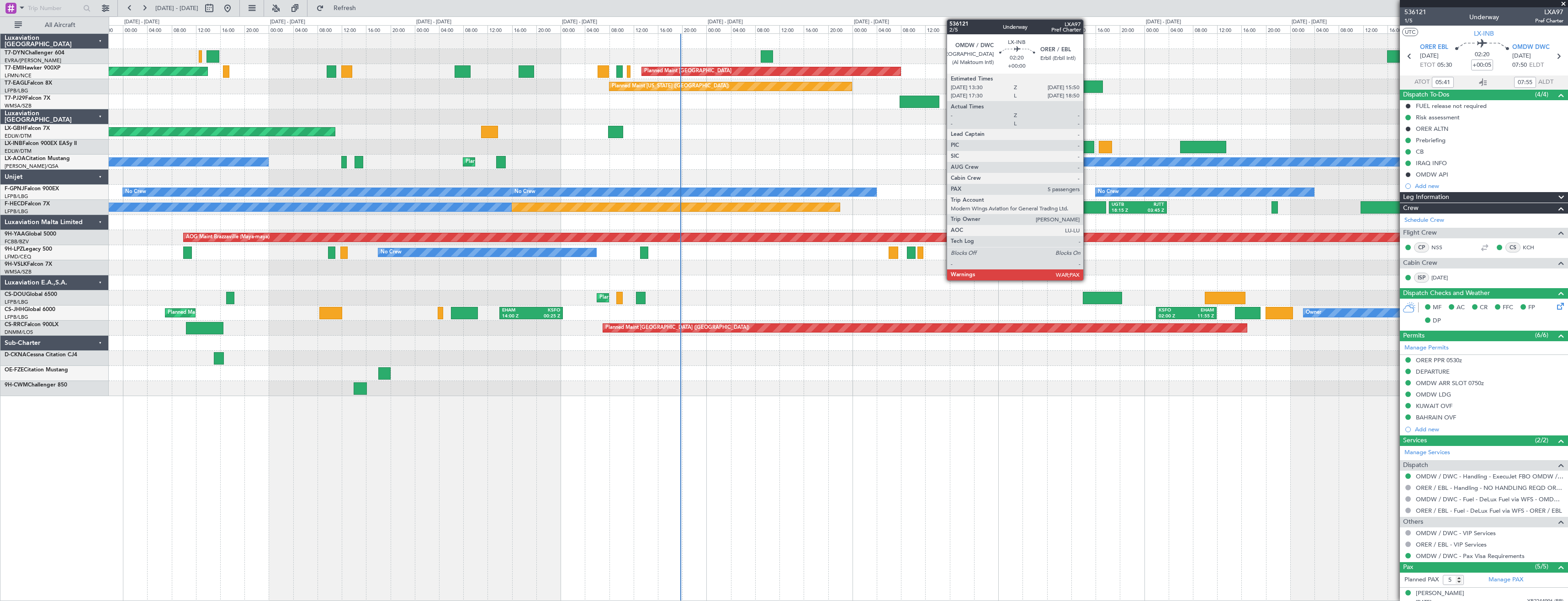
click at [1088, 142] on div at bounding box center [1087, 147] width 14 height 12
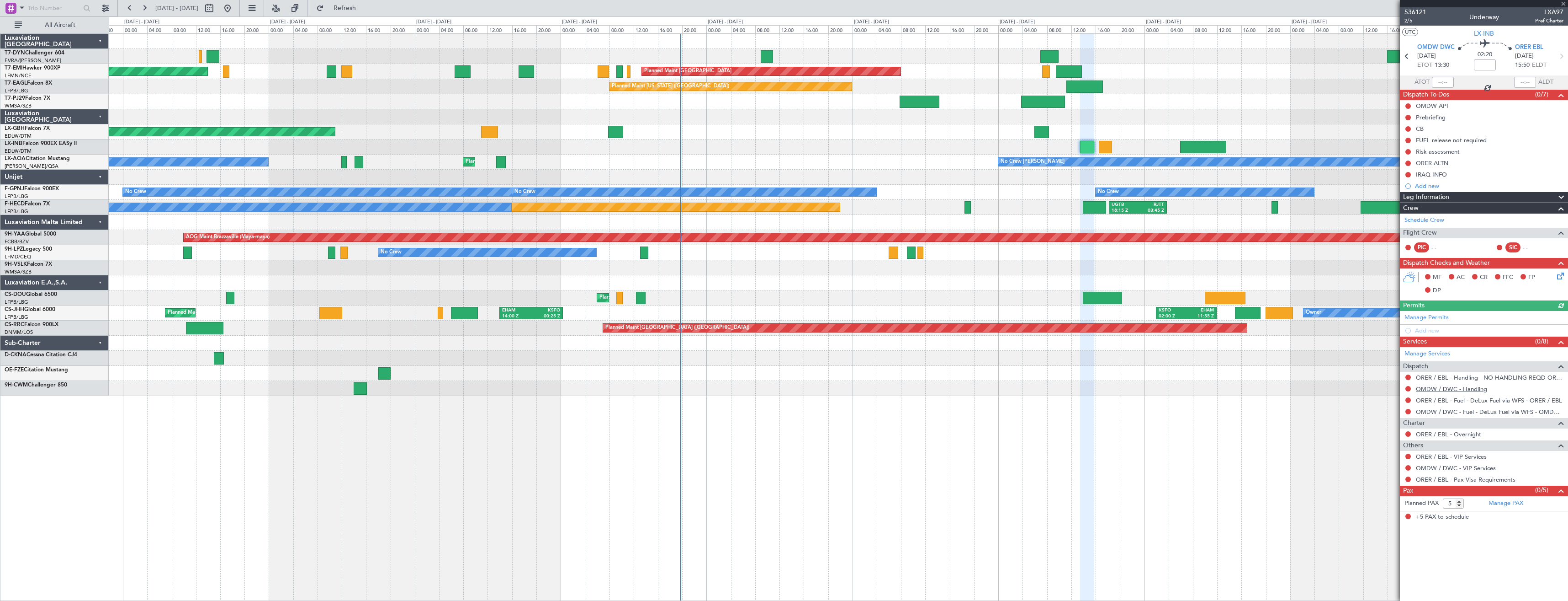
click at [1437, 388] on link "OMDW / DWC - Handling" at bounding box center [1451, 389] width 71 height 8
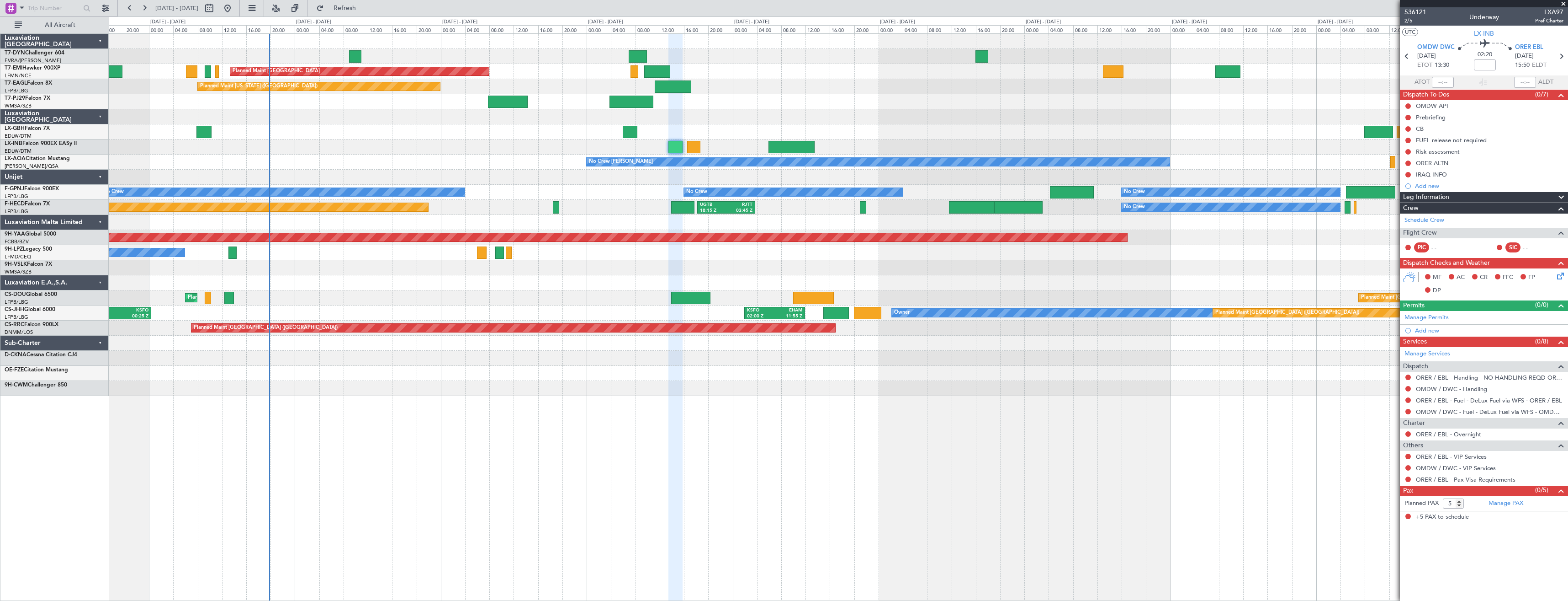
click at [351, 141] on div "Planned Maint Zurich Planned Maint Zurich Planned Maint New York (Teterboro) Pl…" at bounding box center [839, 215] width 1459 height 362
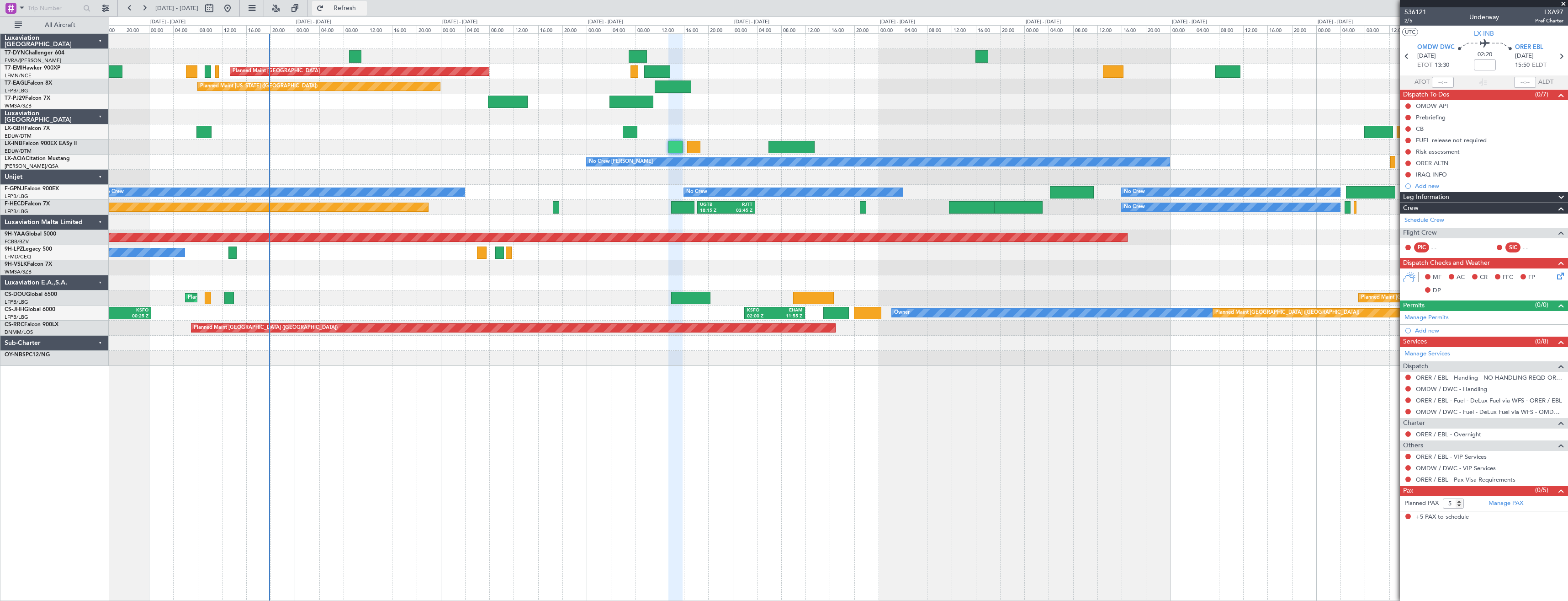
click at [358, 11] on span "Refresh" at bounding box center [345, 8] width 39 height 6
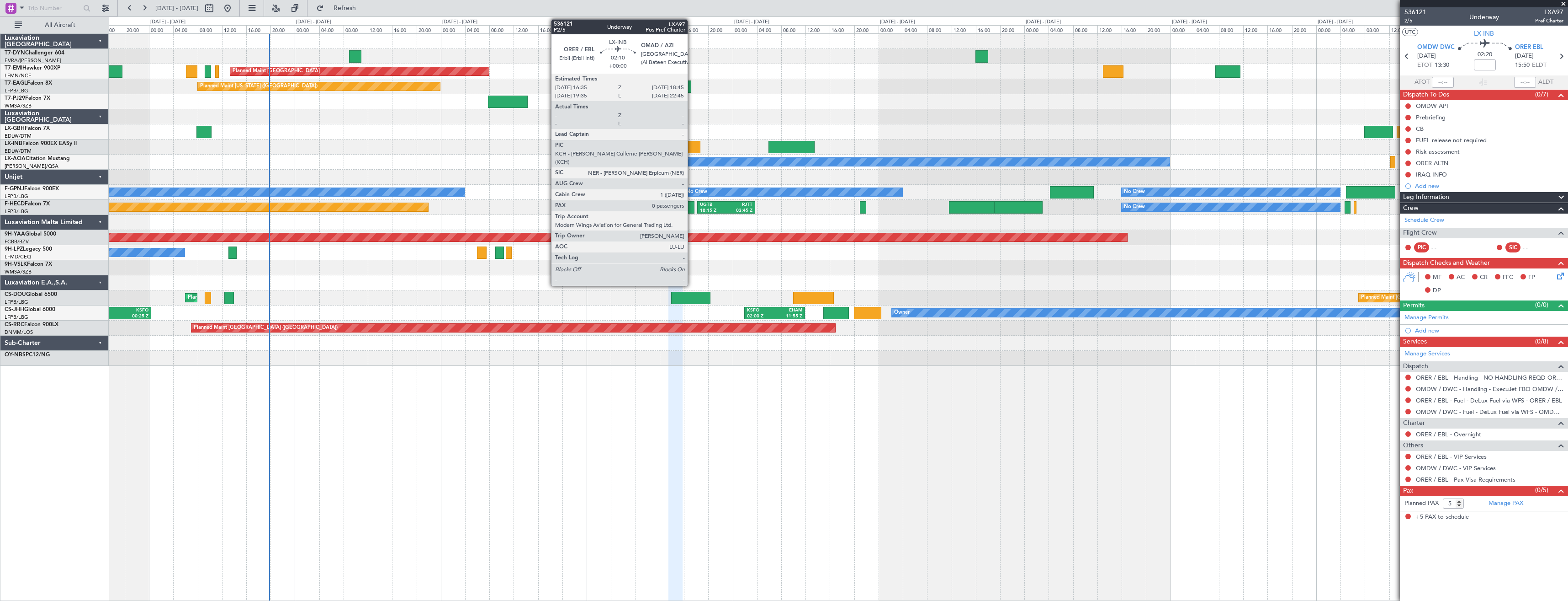
click at [692, 151] on div at bounding box center [693, 147] width 13 height 12
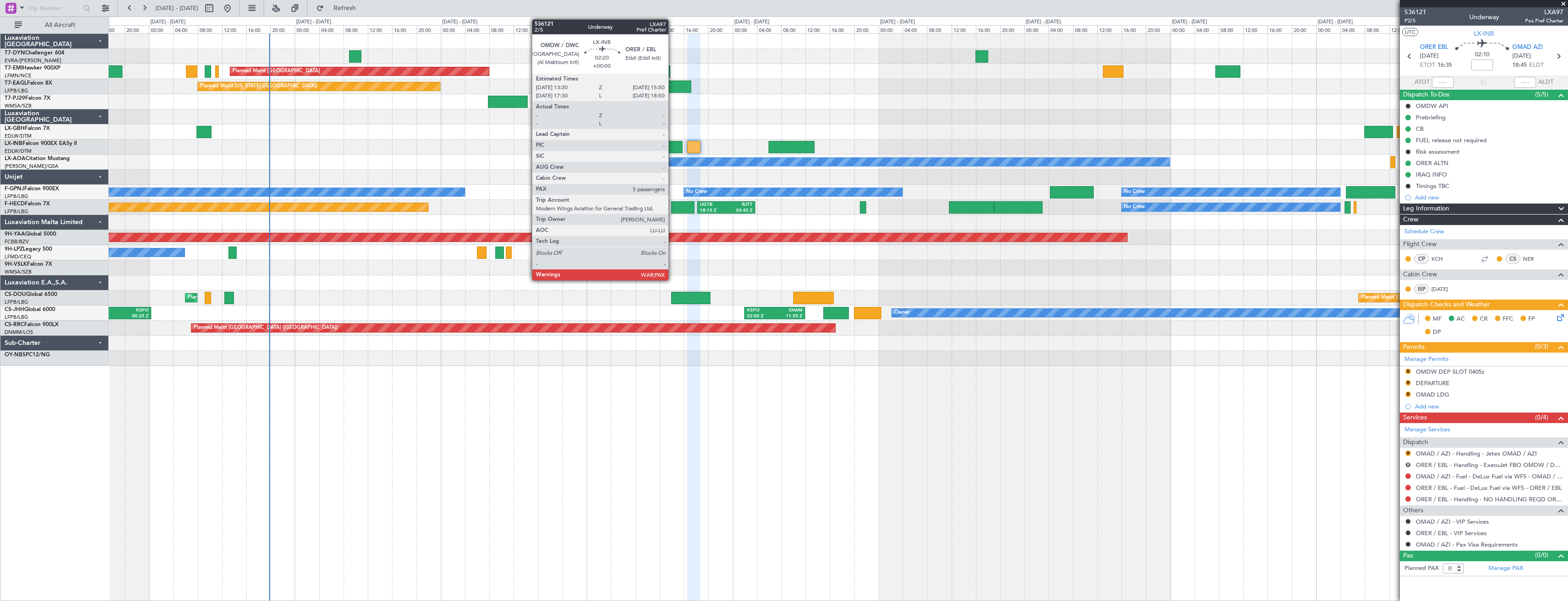
click at [673, 146] on div at bounding box center [676, 147] width 14 height 12
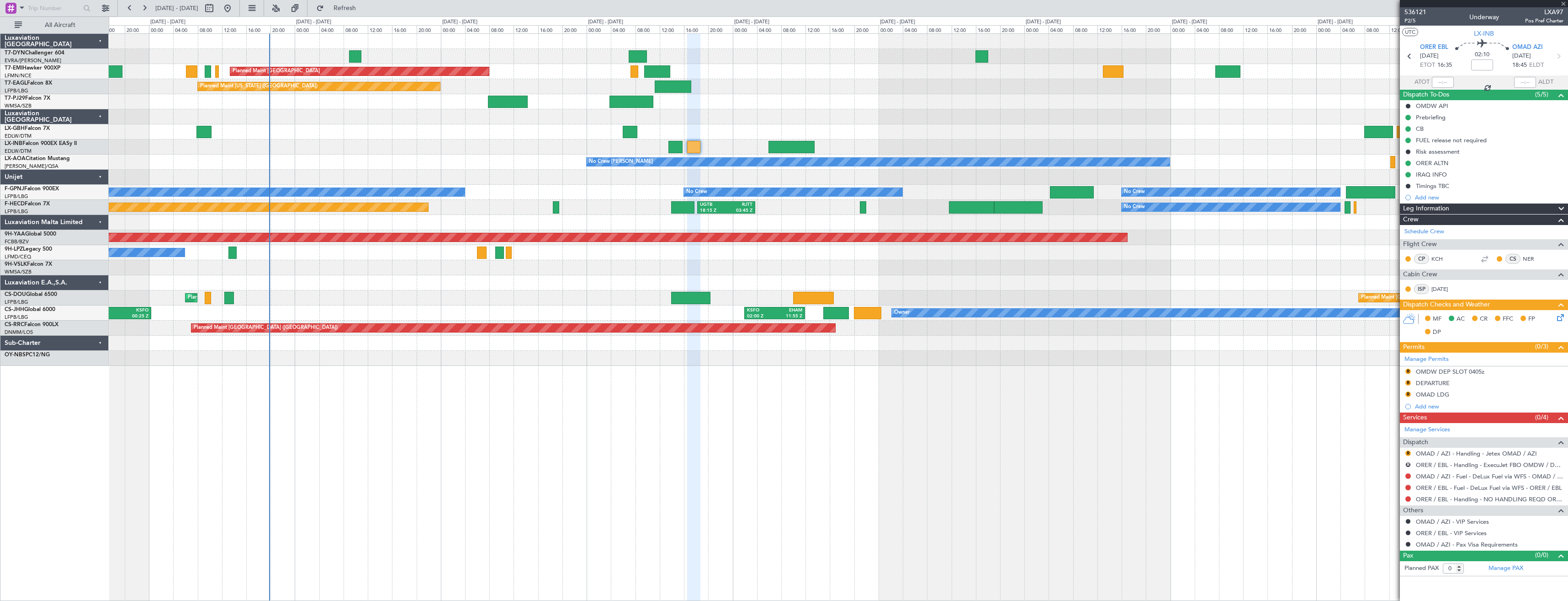
type input "5"
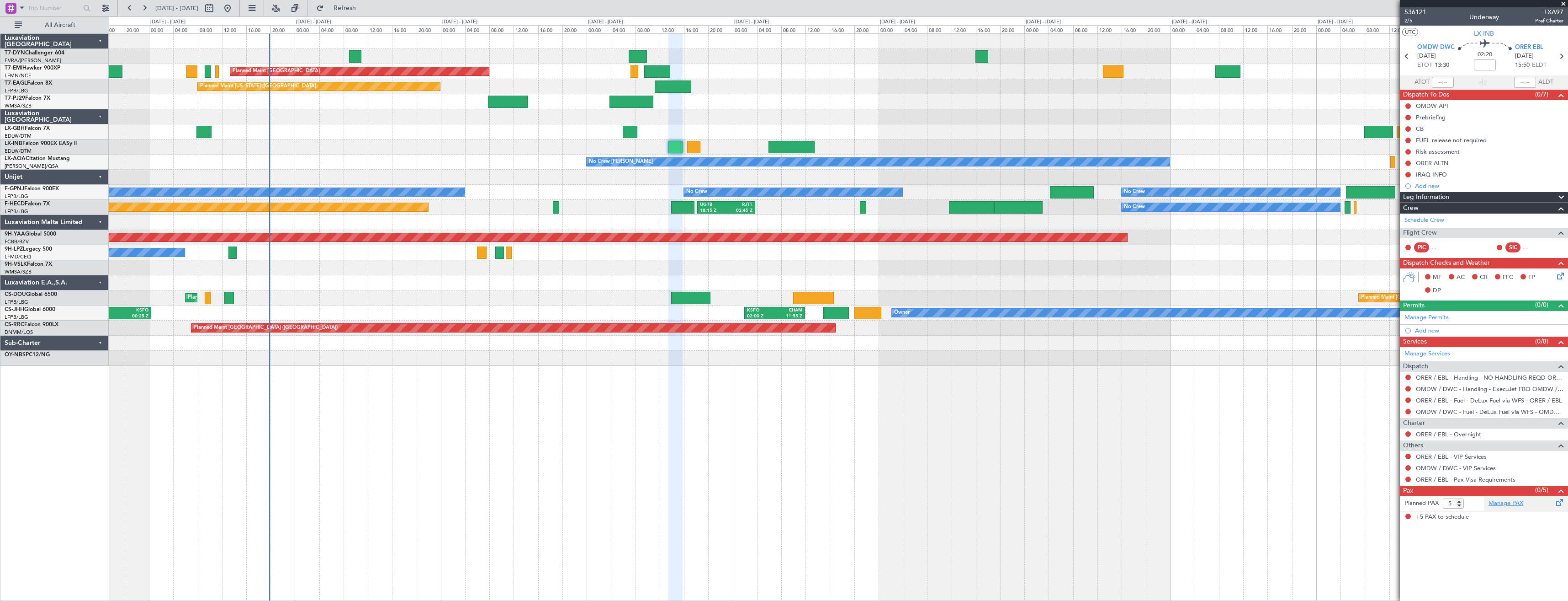
click at [1499, 503] on link "Manage PAX" at bounding box center [1506, 503] width 35 height 9
click at [1484, 502] on div "Incomplete" at bounding box center [1484, 502] width 0 height 0
click at [1502, 505] on mat-tooltip-component "Incomplete" at bounding box center [1484, 508] width 42 height 24
click at [1504, 508] on div "Manage PAX" at bounding box center [1526, 503] width 84 height 14
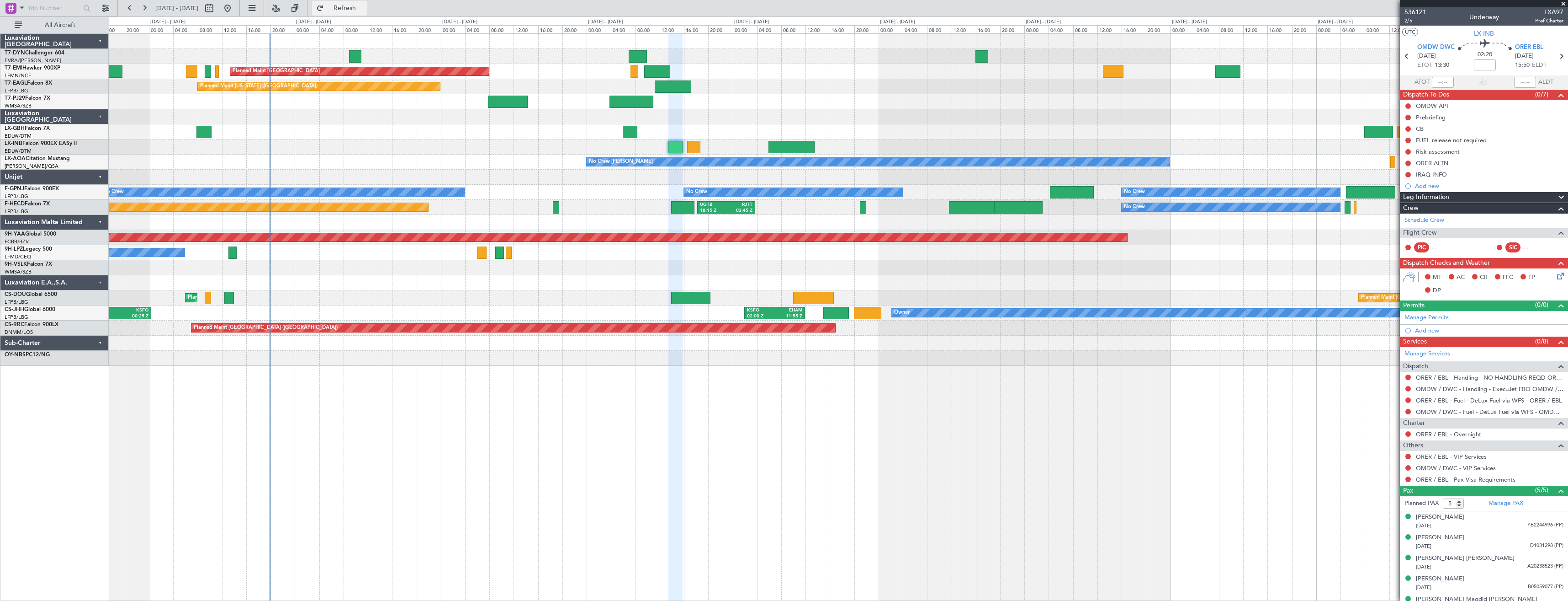
click at [364, 11] on span "Refresh" at bounding box center [345, 8] width 39 height 6
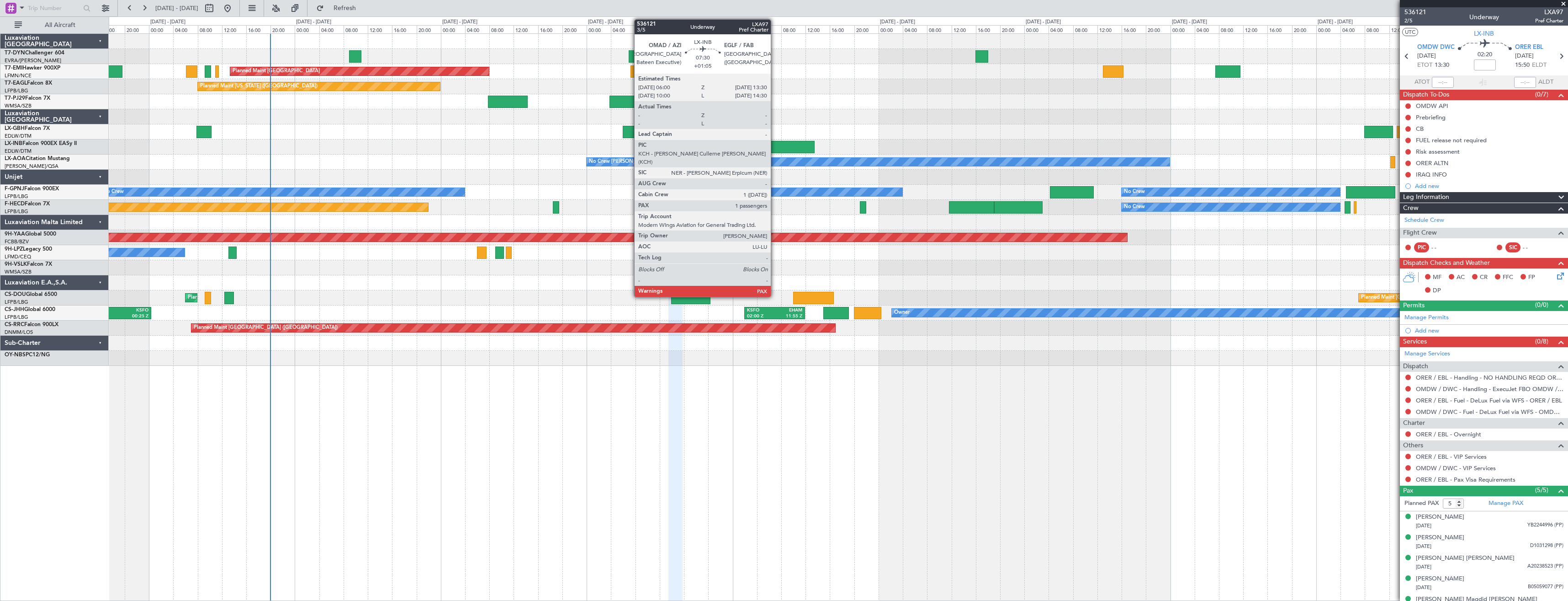
click at [775, 146] on div at bounding box center [792, 147] width 45 height 12
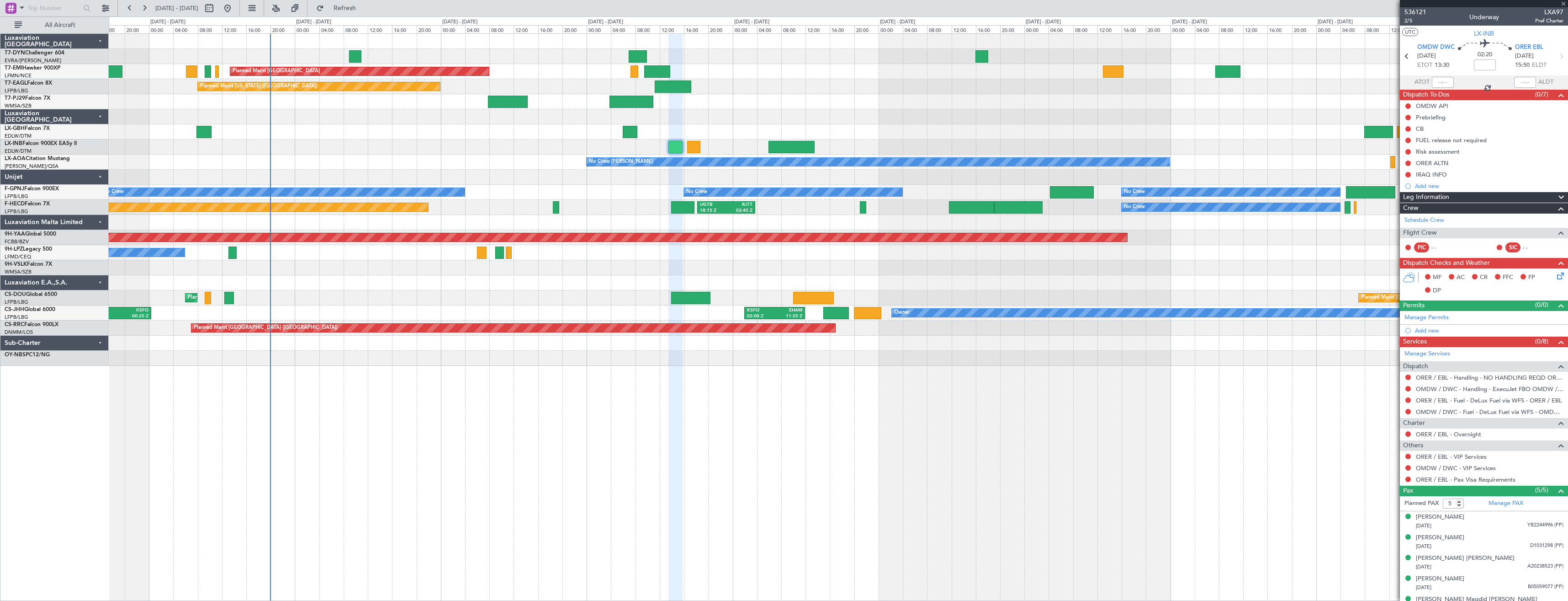
type input "+01:05"
type input "1"
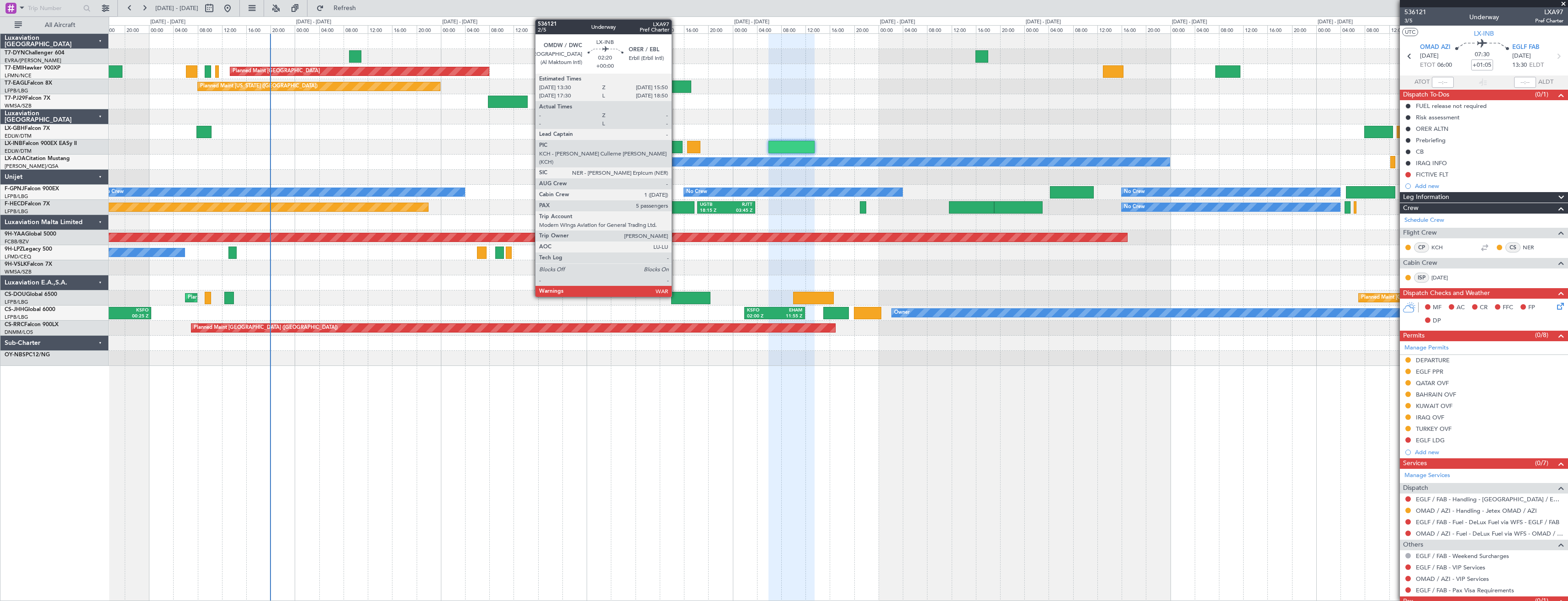
click at [676, 142] on div at bounding box center [676, 147] width 14 height 12
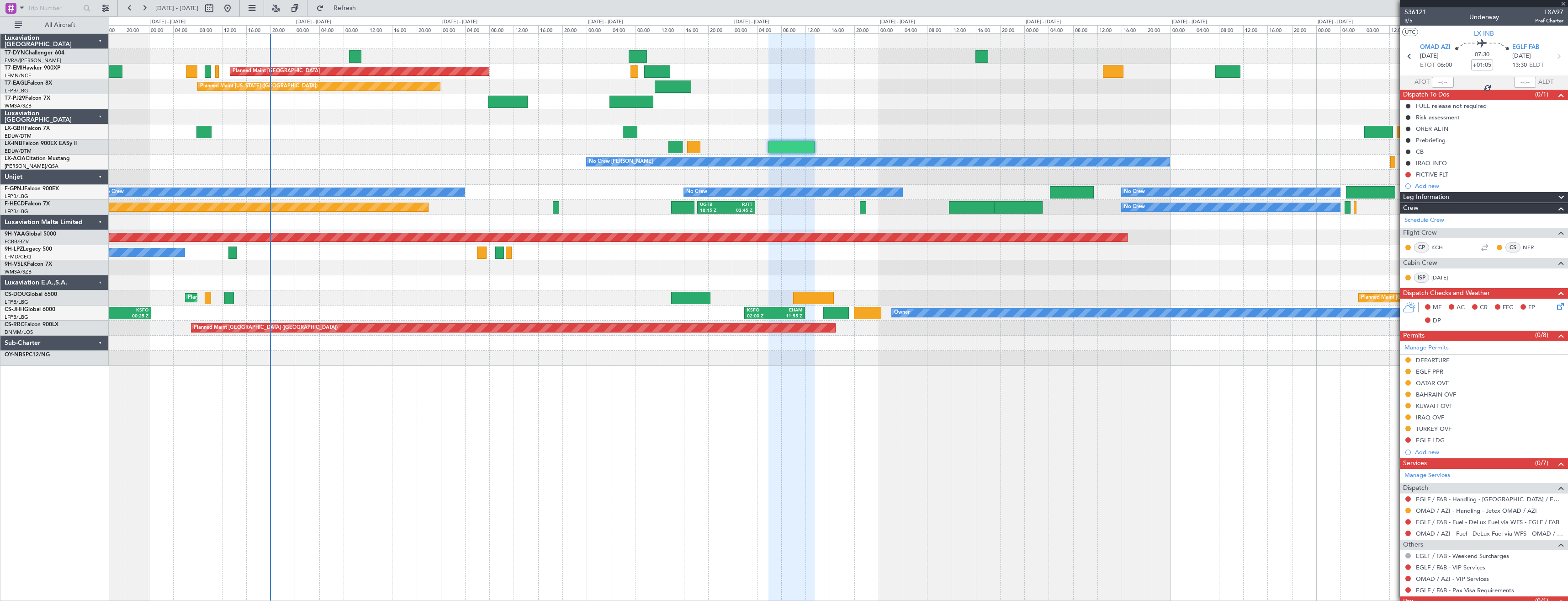
type input "5"
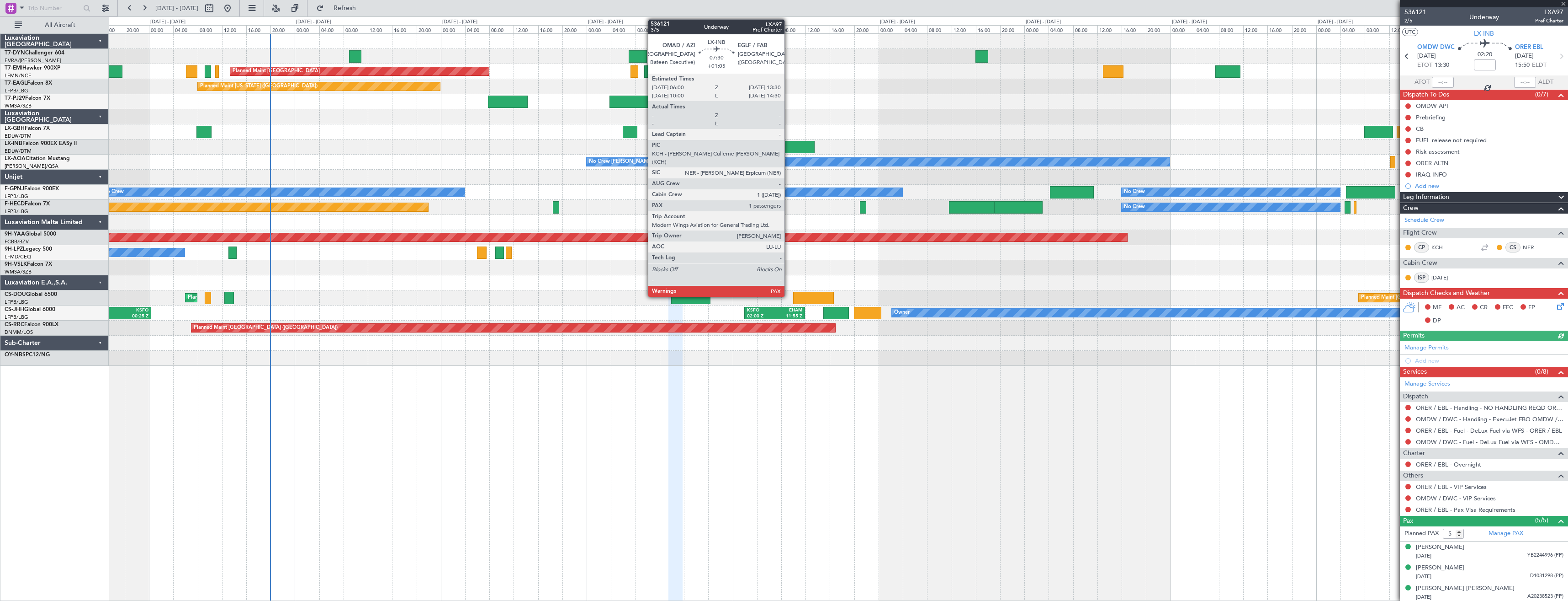
click at [789, 147] on div at bounding box center [792, 147] width 45 height 12
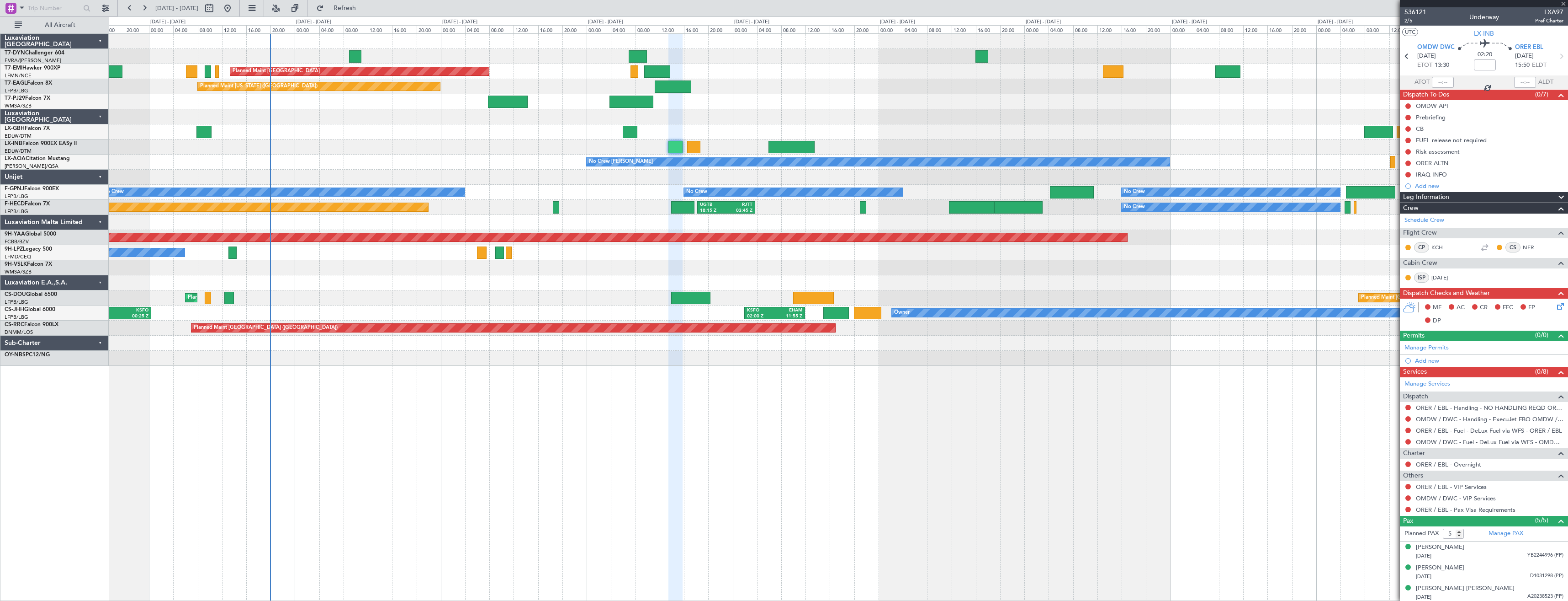
type input "+01:05"
type input "1"
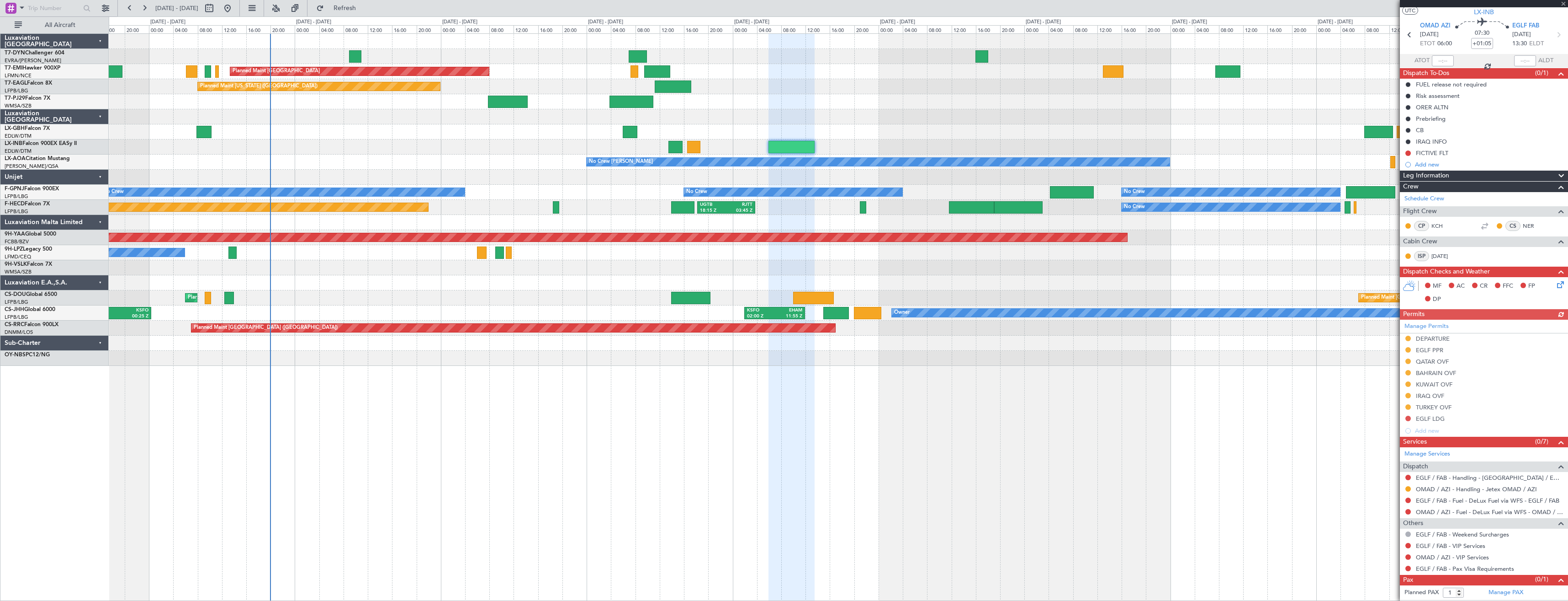
scroll to position [32, 0]
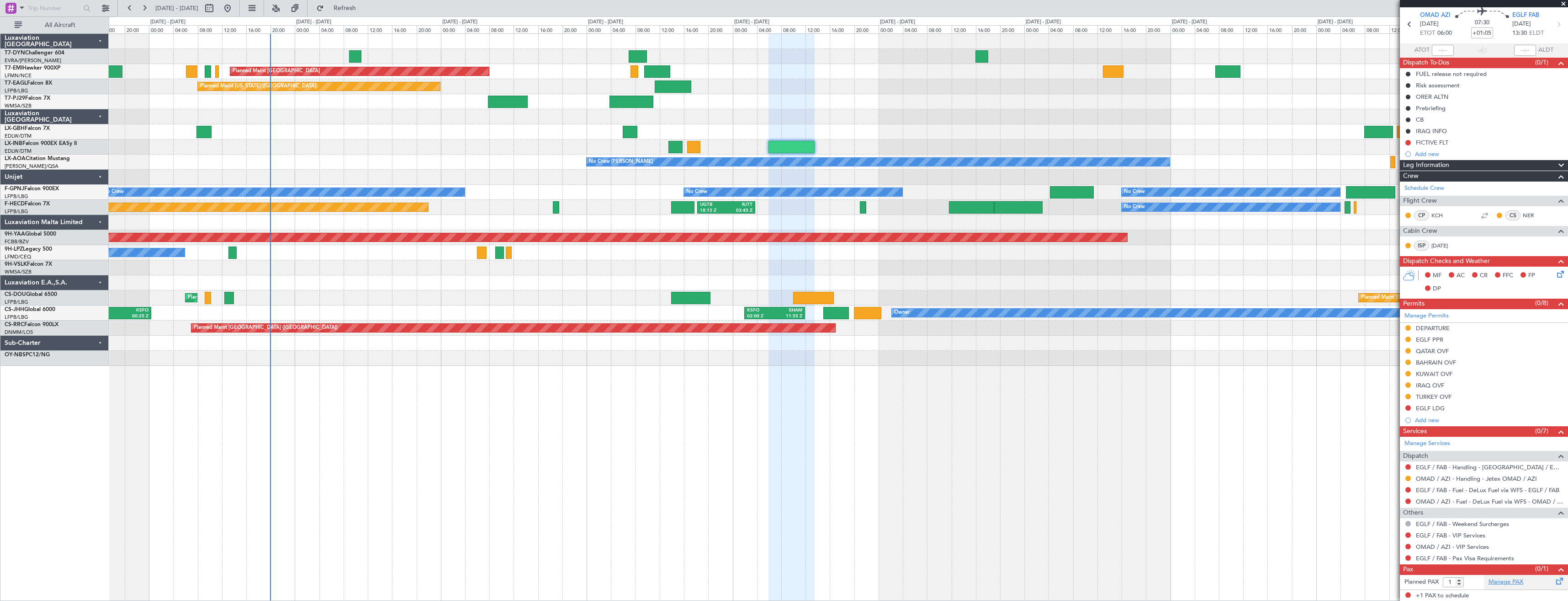
click at [1495, 579] on link "Manage PAX" at bounding box center [1506, 582] width 35 height 9
click at [364, 8] on span "Refresh" at bounding box center [345, 8] width 39 height 6
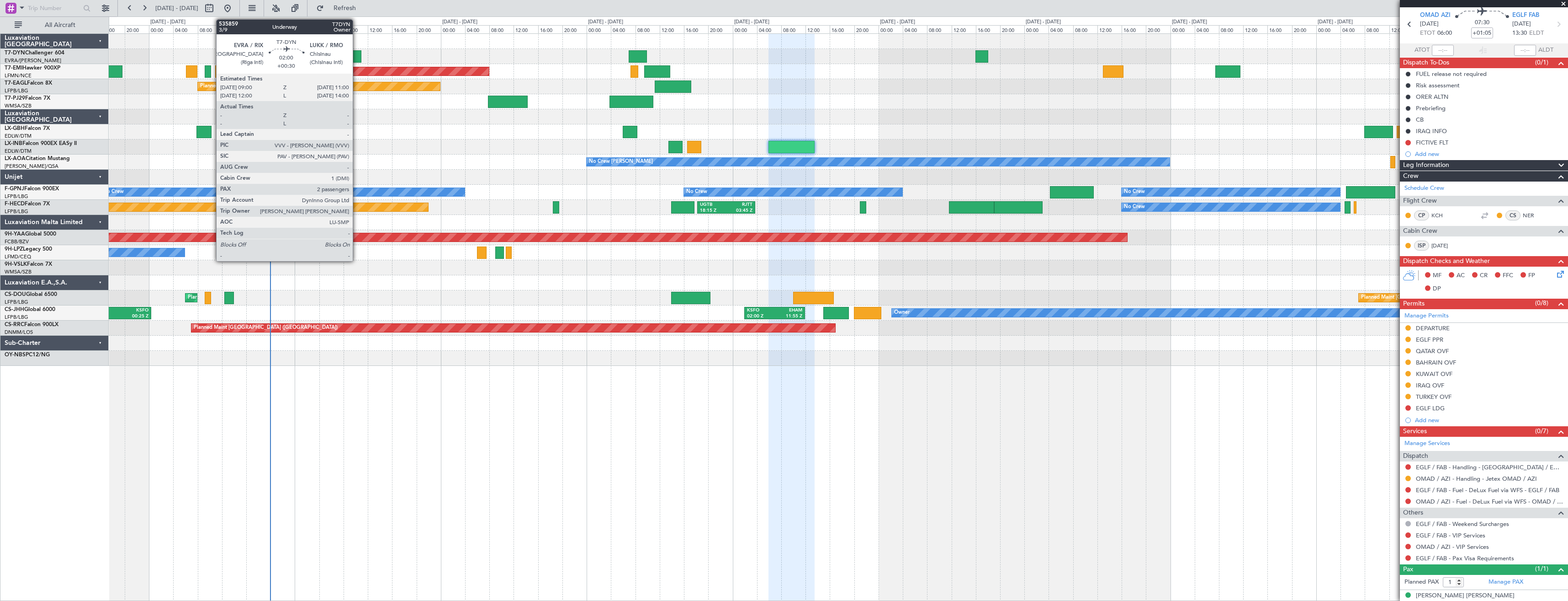
click at [357, 57] on div at bounding box center [355, 56] width 12 height 12
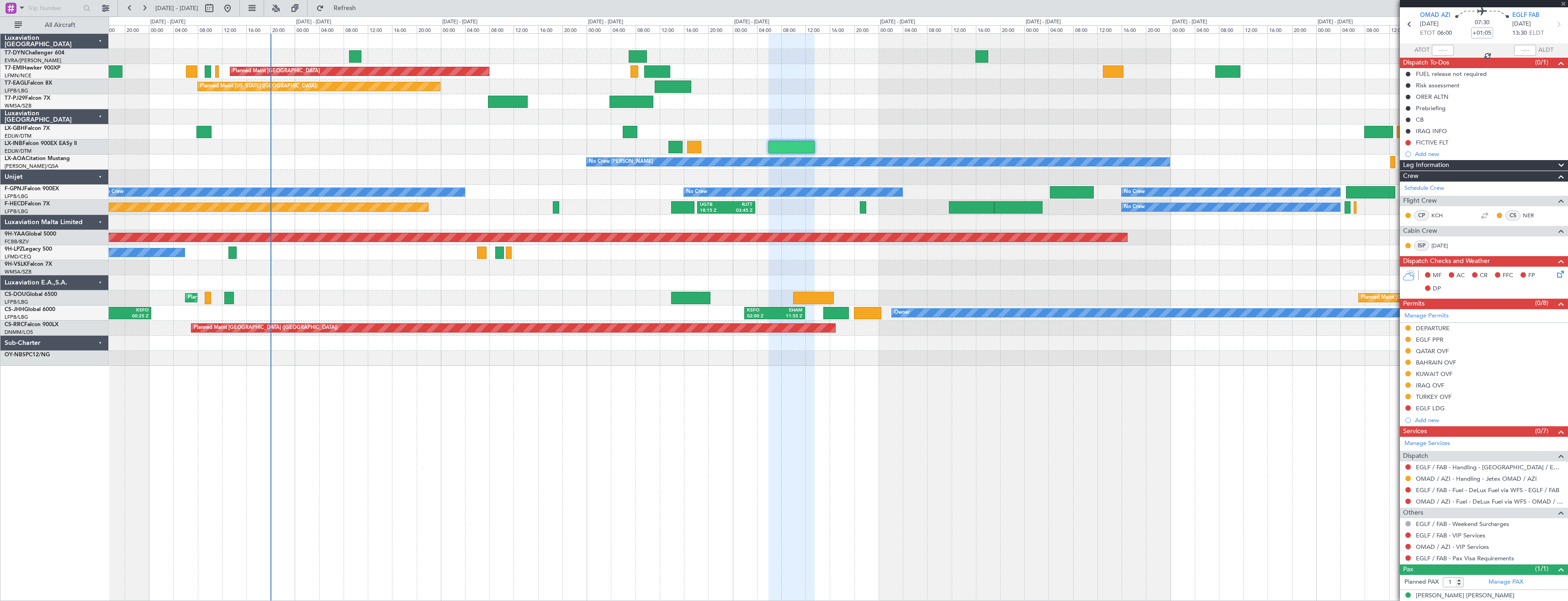
type input "+00:30"
type input "2"
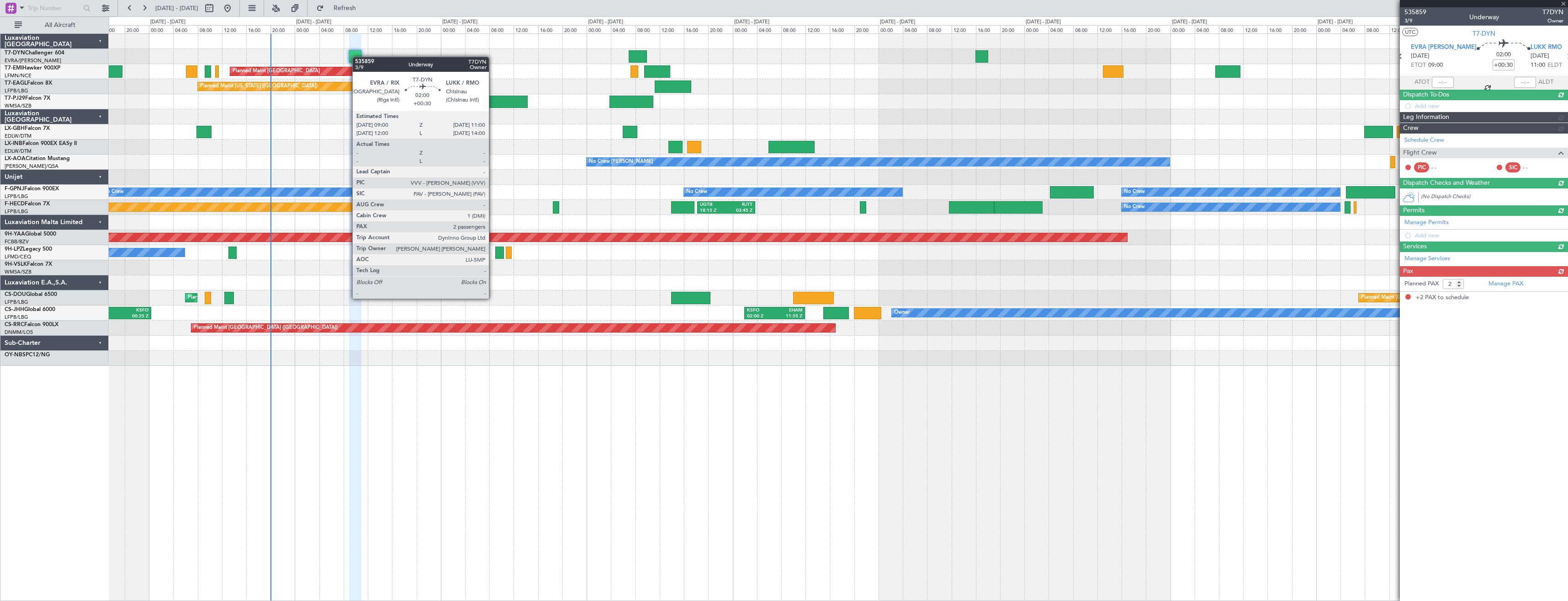
scroll to position [0, 0]
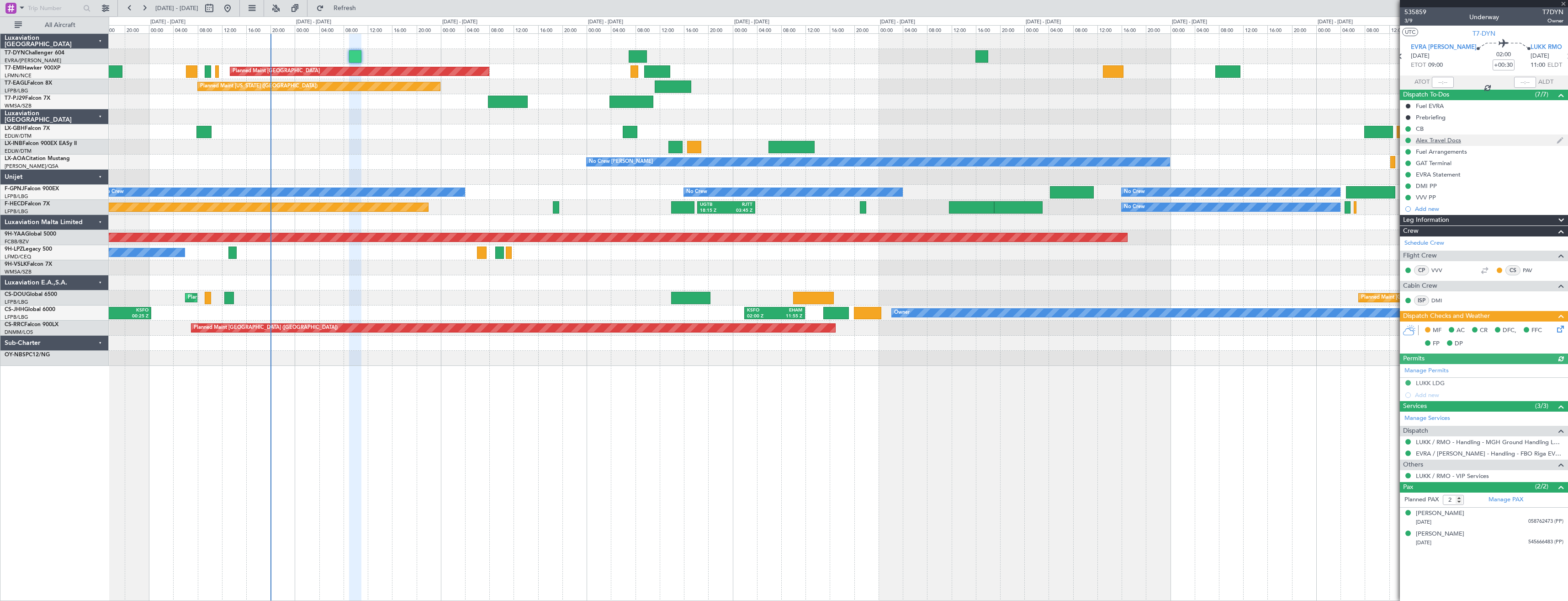
click at [1473, 135] on div "Alex Travel Docs" at bounding box center [1484, 139] width 168 height 11
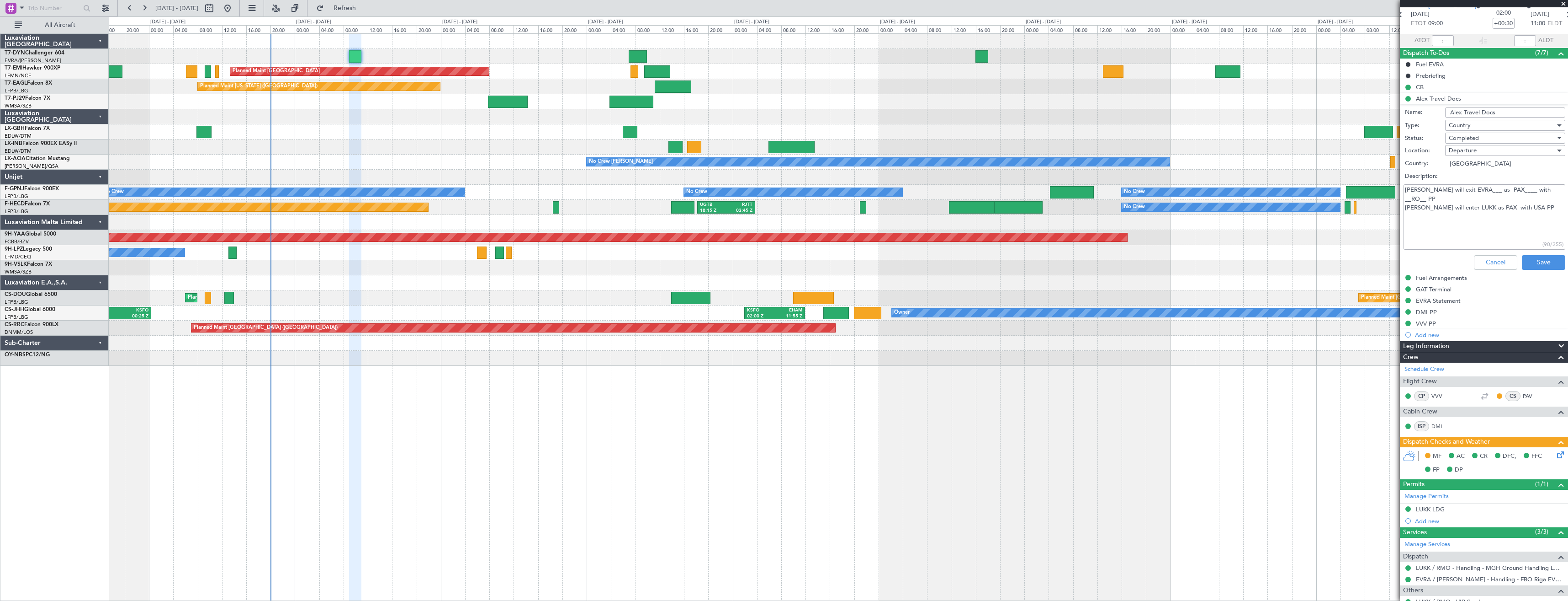
scroll to position [114, 0]
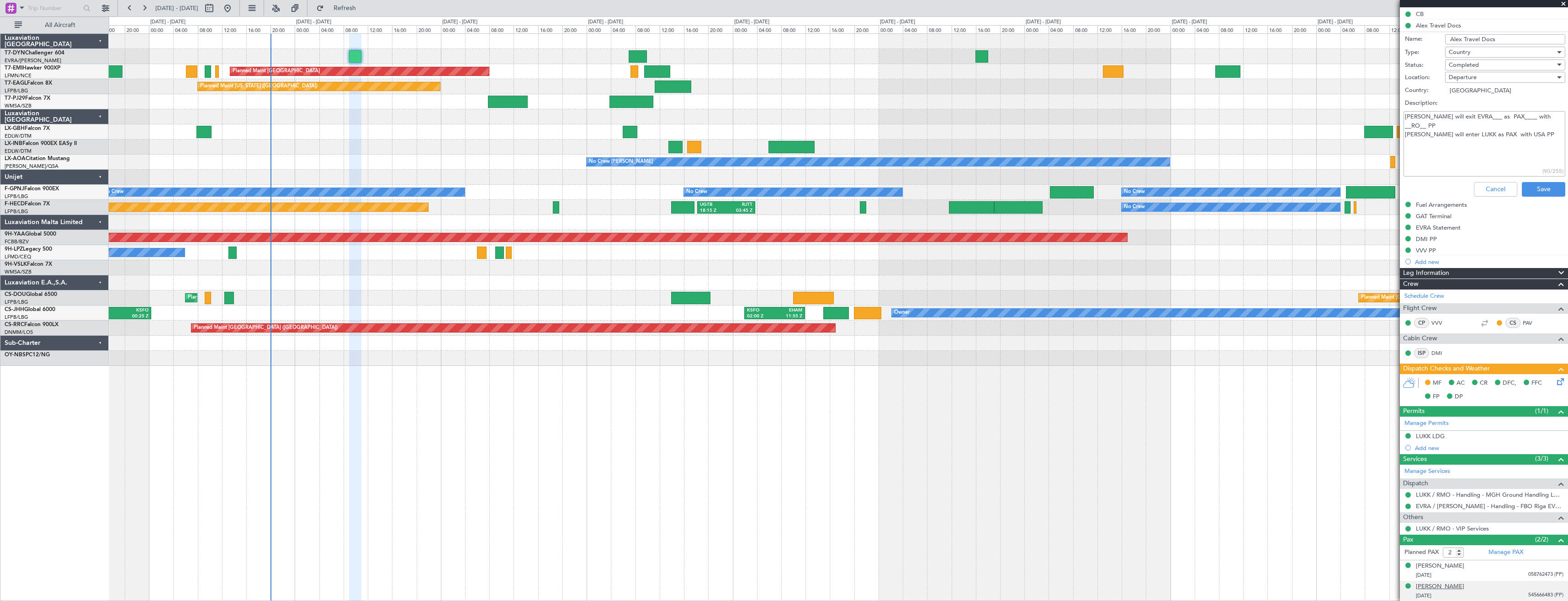
click at [1445, 584] on div "[PERSON_NAME]" at bounding box center [1440, 587] width 48 height 9
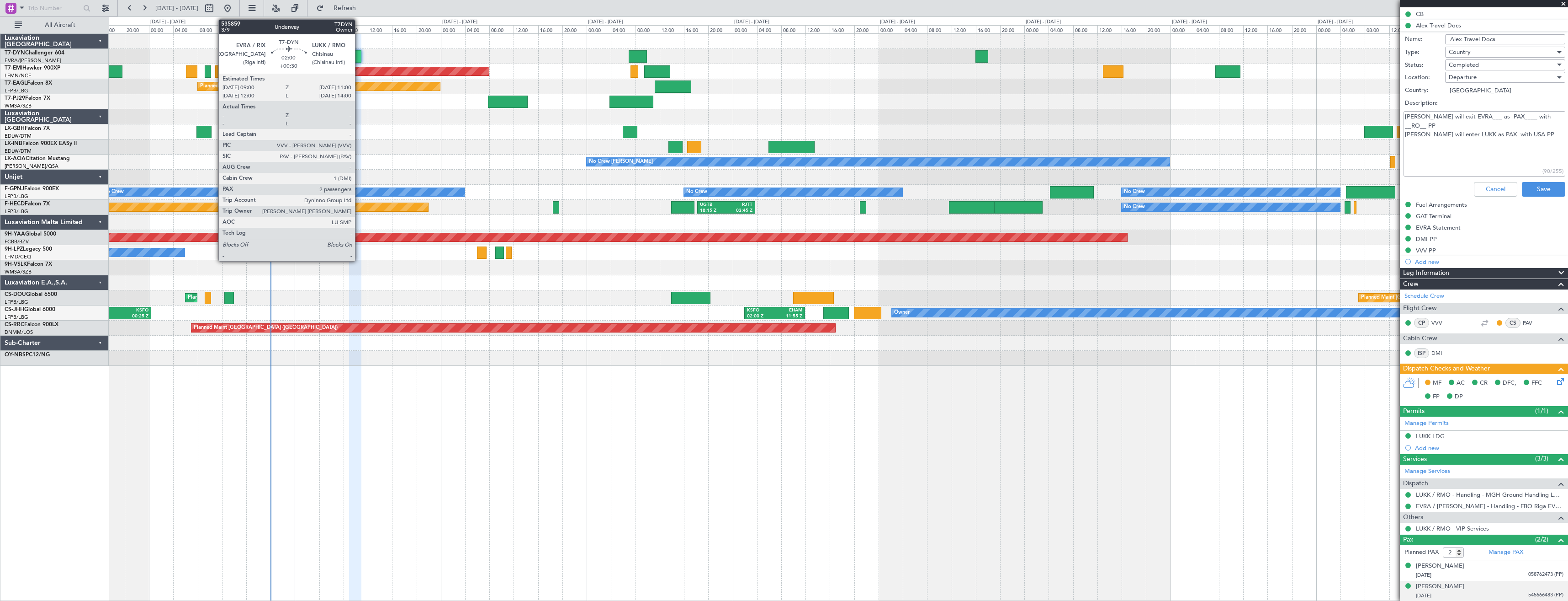
click at [359, 56] on div at bounding box center [355, 56] width 12 height 12
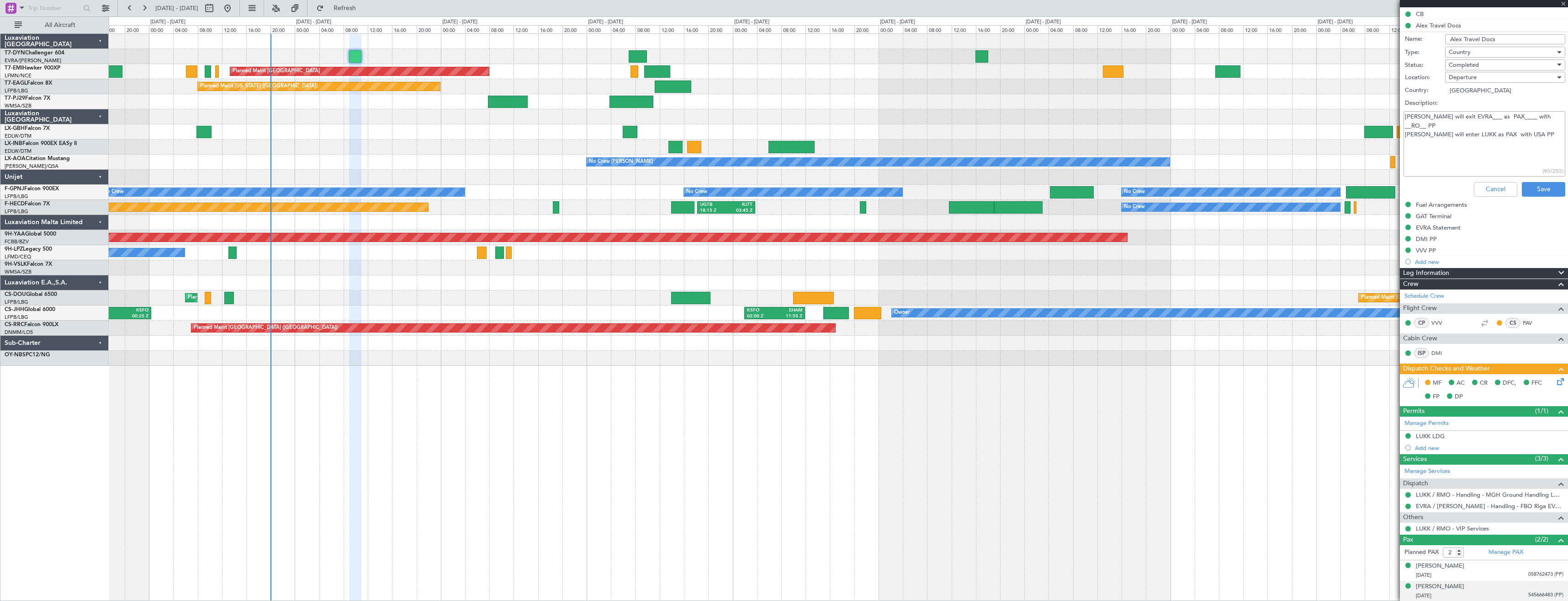
scroll to position [0, 0]
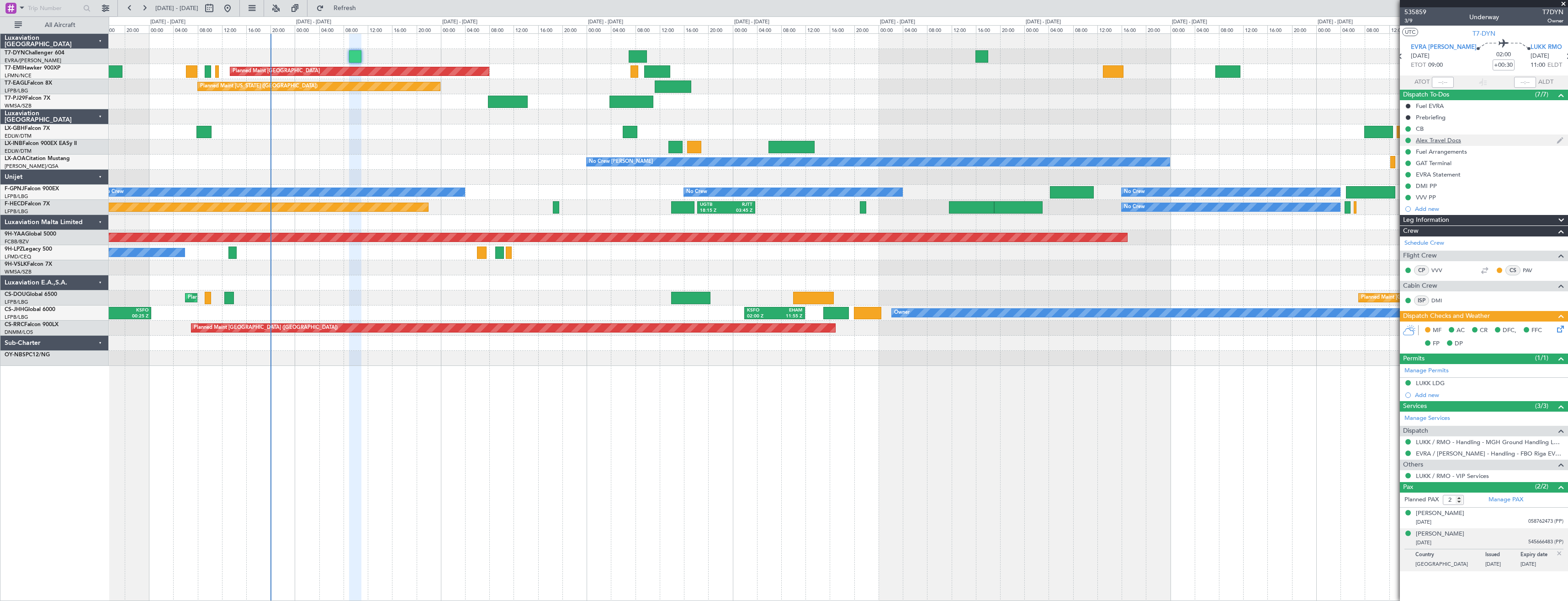
click at [1482, 139] on div "Alex Travel Docs" at bounding box center [1484, 139] width 168 height 11
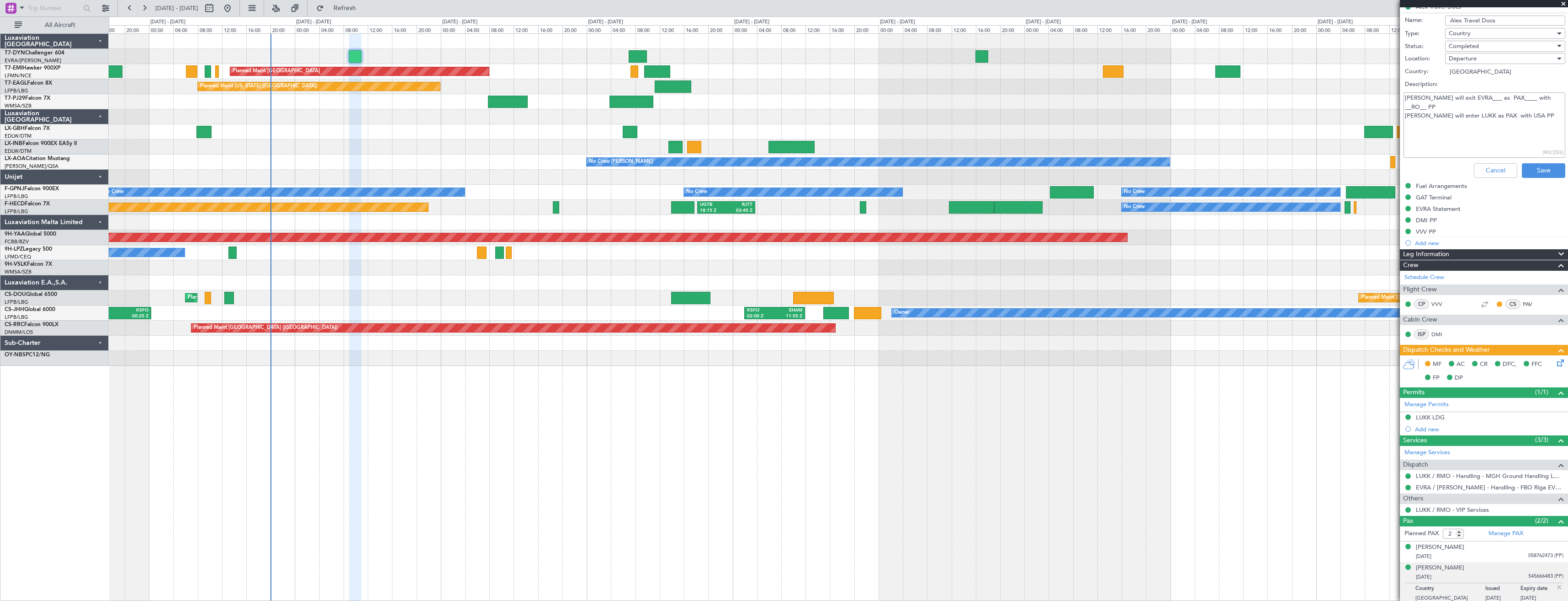
scroll to position [137, 0]
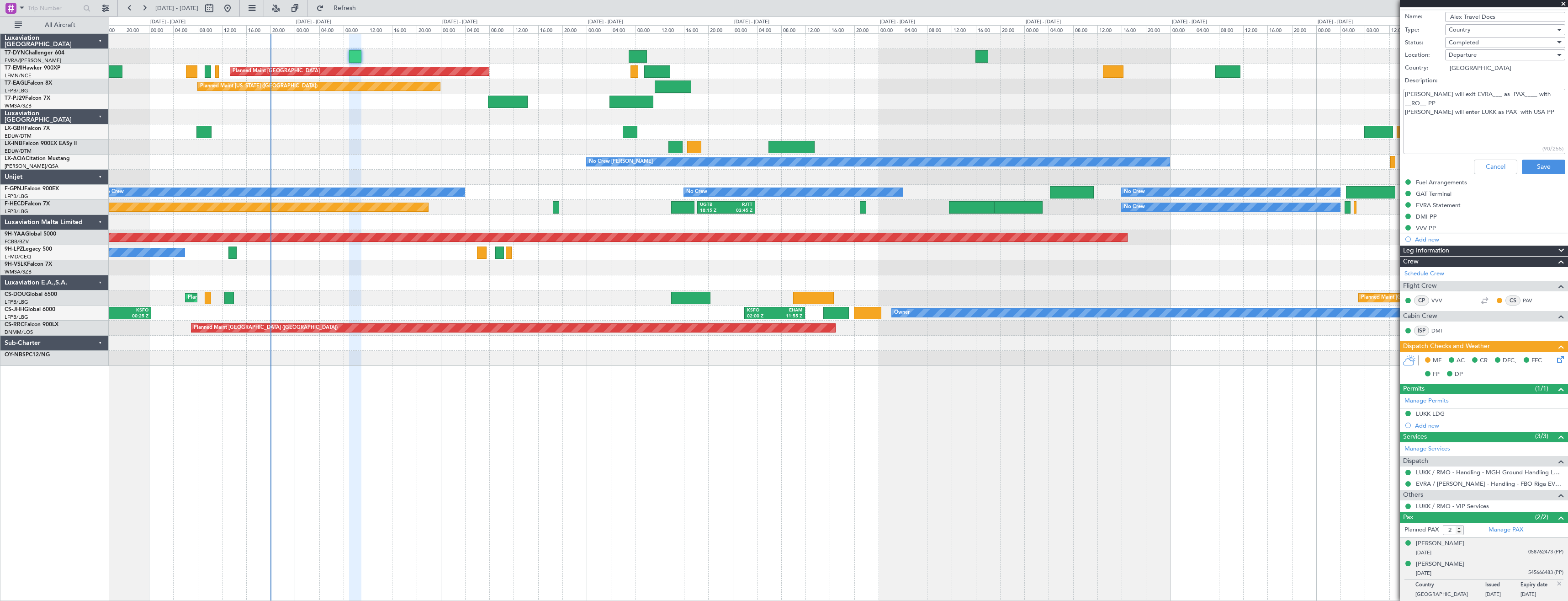
click at [1494, 546] on div "Alexandr Vainstein 24/02/1975 058762473 (PP)" at bounding box center [1489, 548] width 148 height 18
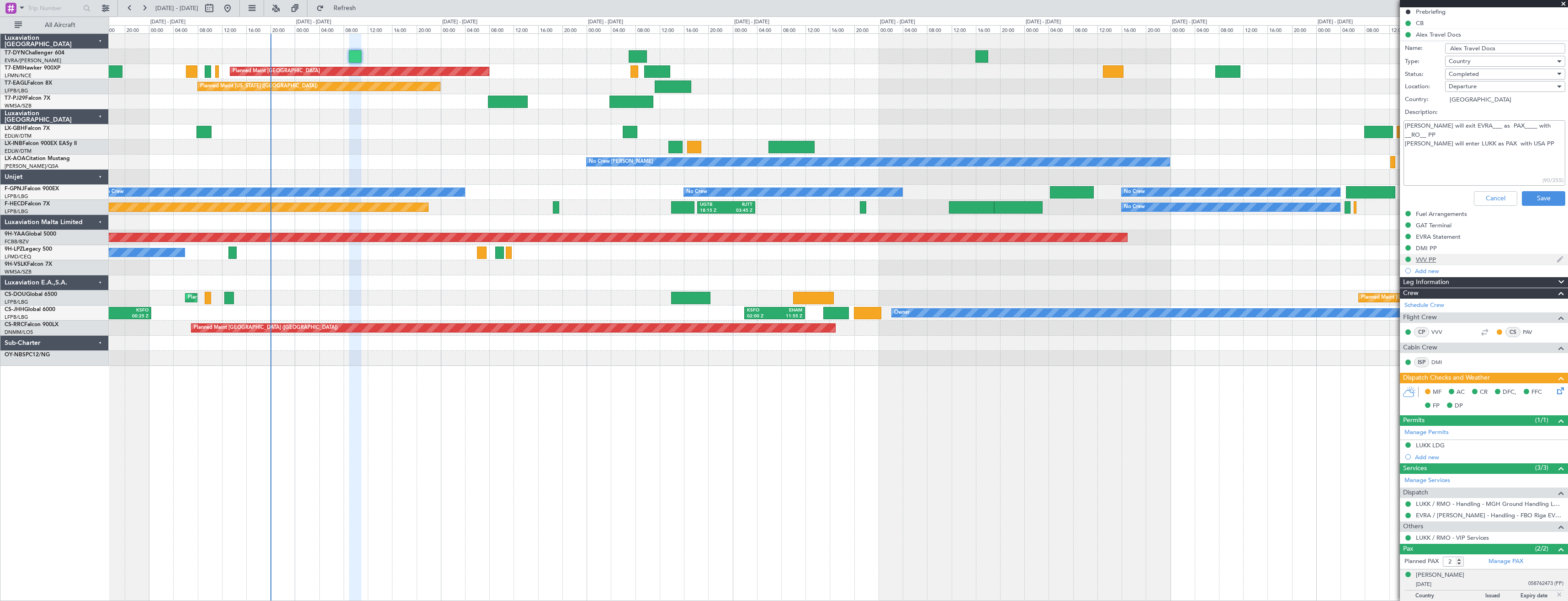
scroll to position [92, 0]
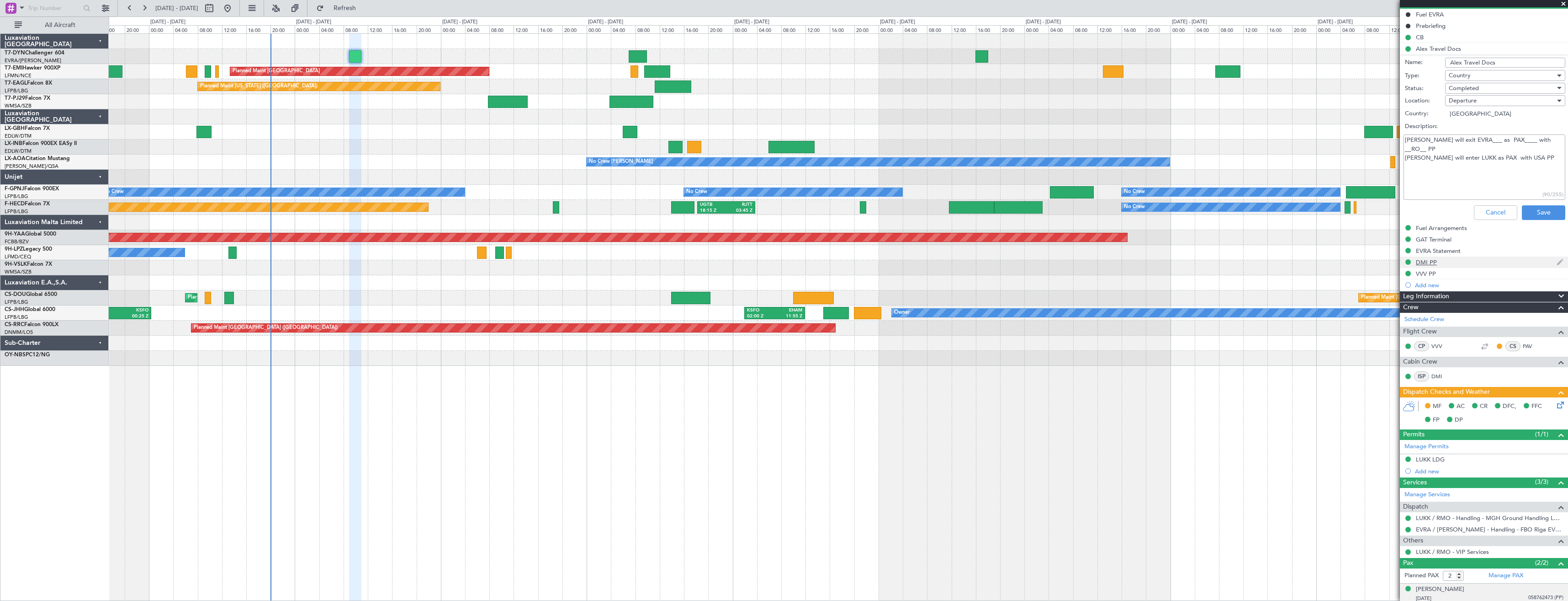
click at [1469, 261] on div "DMI PP" at bounding box center [1484, 261] width 168 height 11
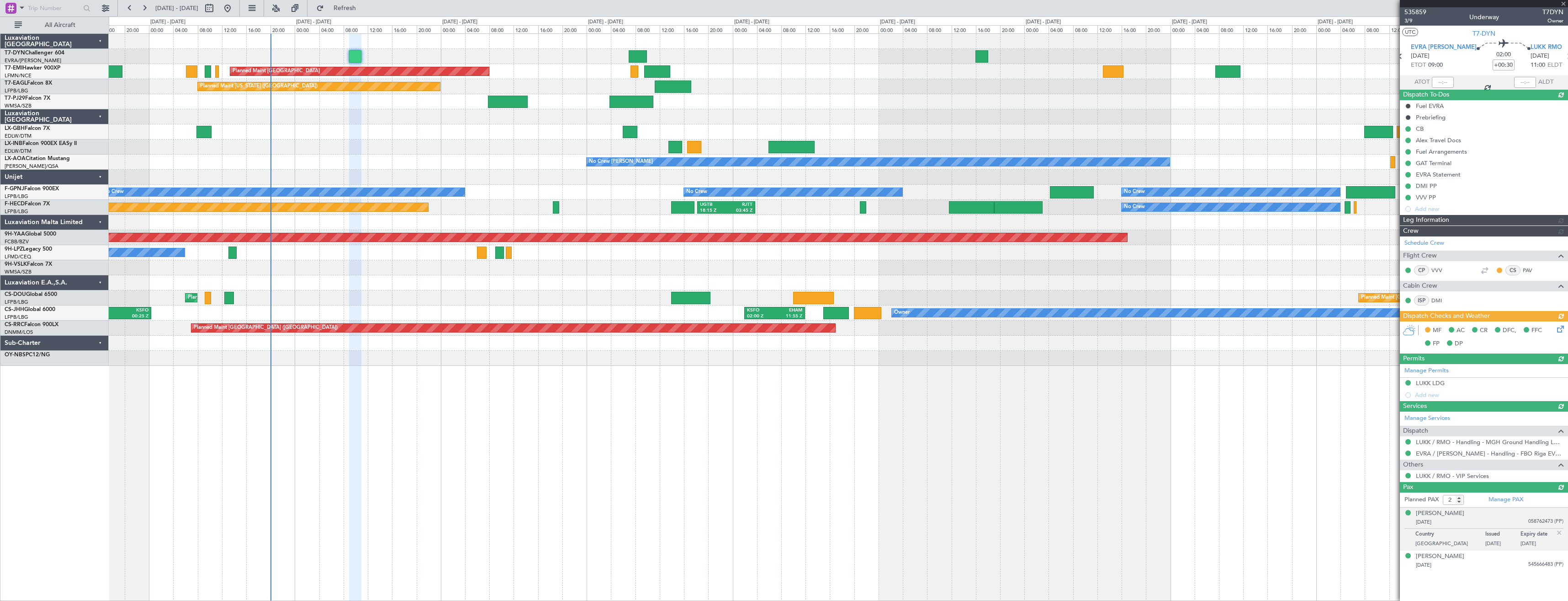
scroll to position [0, 0]
click at [1451, 198] on div "VVV PP" at bounding box center [1484, 197] width 168 height 11
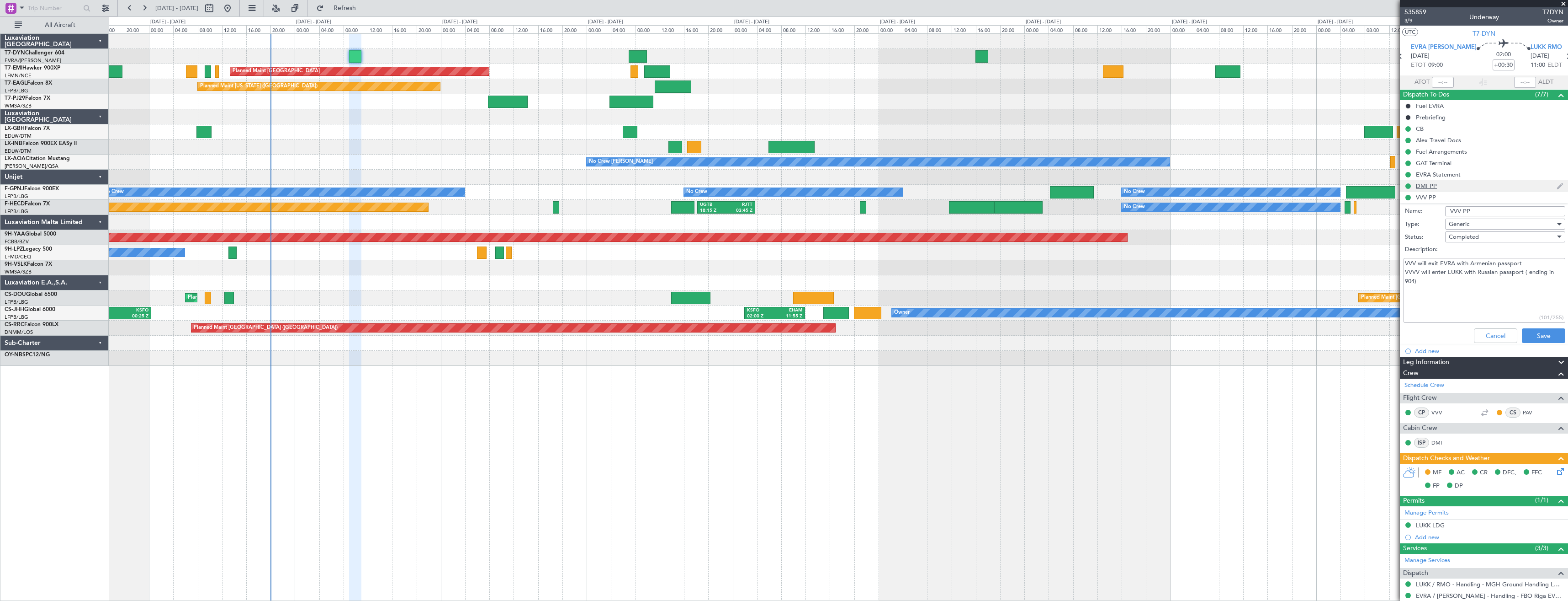
click at [1459, 184] on div "DMI PP" at bounding box center [1484, 186] width 168 height 11
click at [1435, 413] on link "VVV" at bounding box center [1441, 412] width 20 height 8
click at [1442, 441] on link "DMI" at bounding box center [1441, 443] width 20 height 8
click at [1445, 410] on link "VVV" at bounding box center [1441, 412] width 20 height 8
click at [1420, 21] on span "3/9" at bounding box center [1415, 20] width 22 height 8
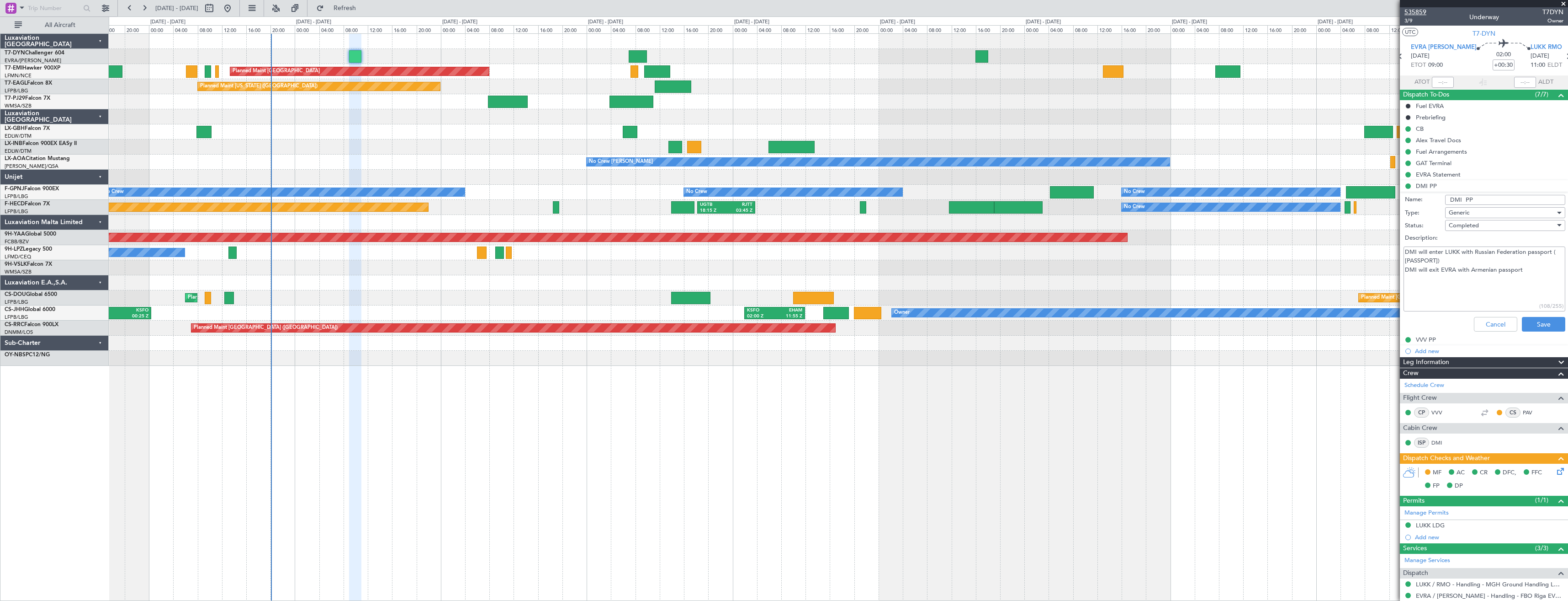
click at [1415, 10] on span "535859" at bounding box center [1415, 12] width 22 height 10
click at [1446, 340] on div "VVV PP" at bounding box center [1484, 339] width 168 height 11
click at [1489, 142] on div "Alex Travel Docs" at bounding box center [1484, 139] width 168 height 11
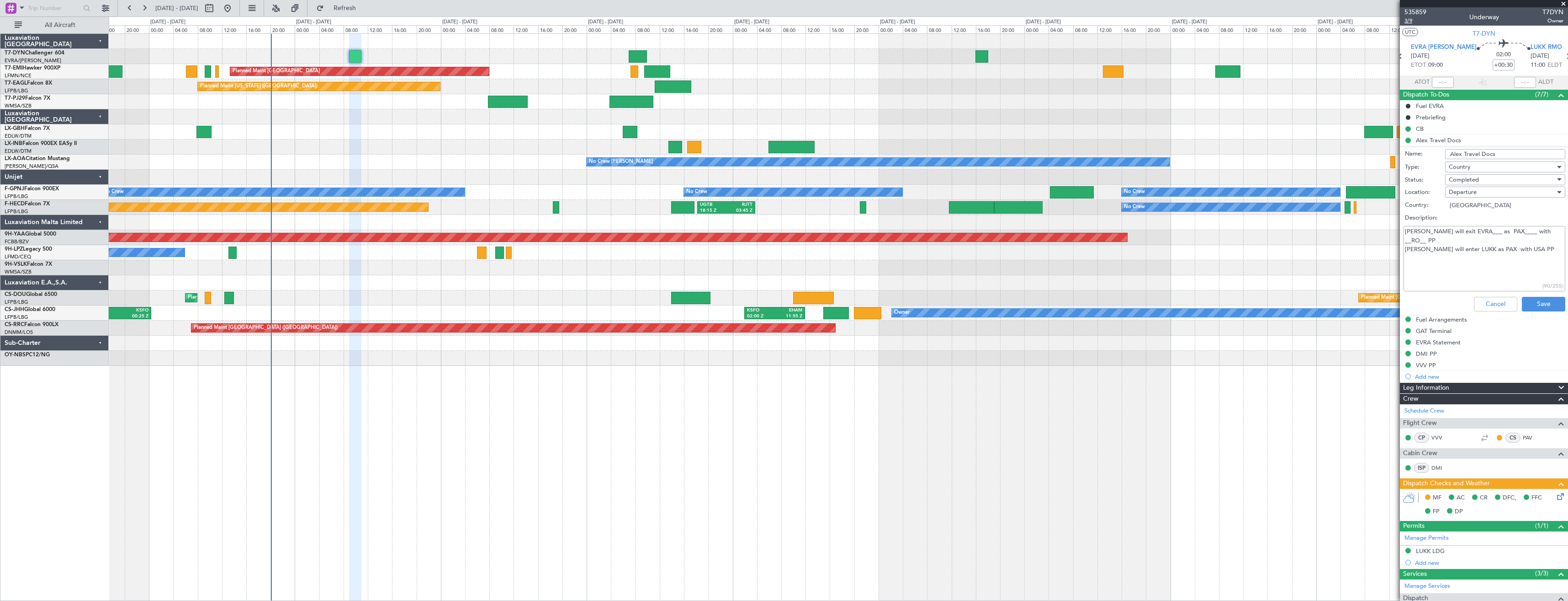
click at [1410, 23] on span "3/9" at bounding box center [1415, 20] width 22 height 8
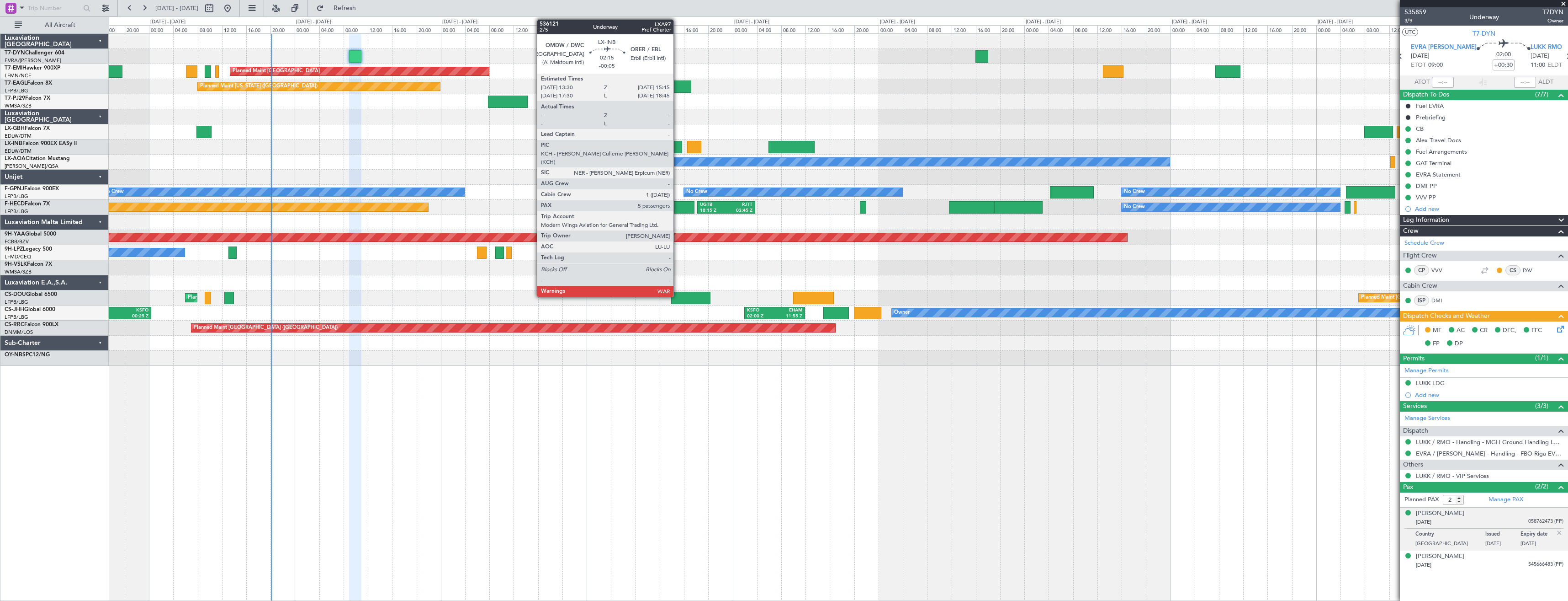
click at [678, 149] on div at bounding box center [676, 147] width 14 height 12
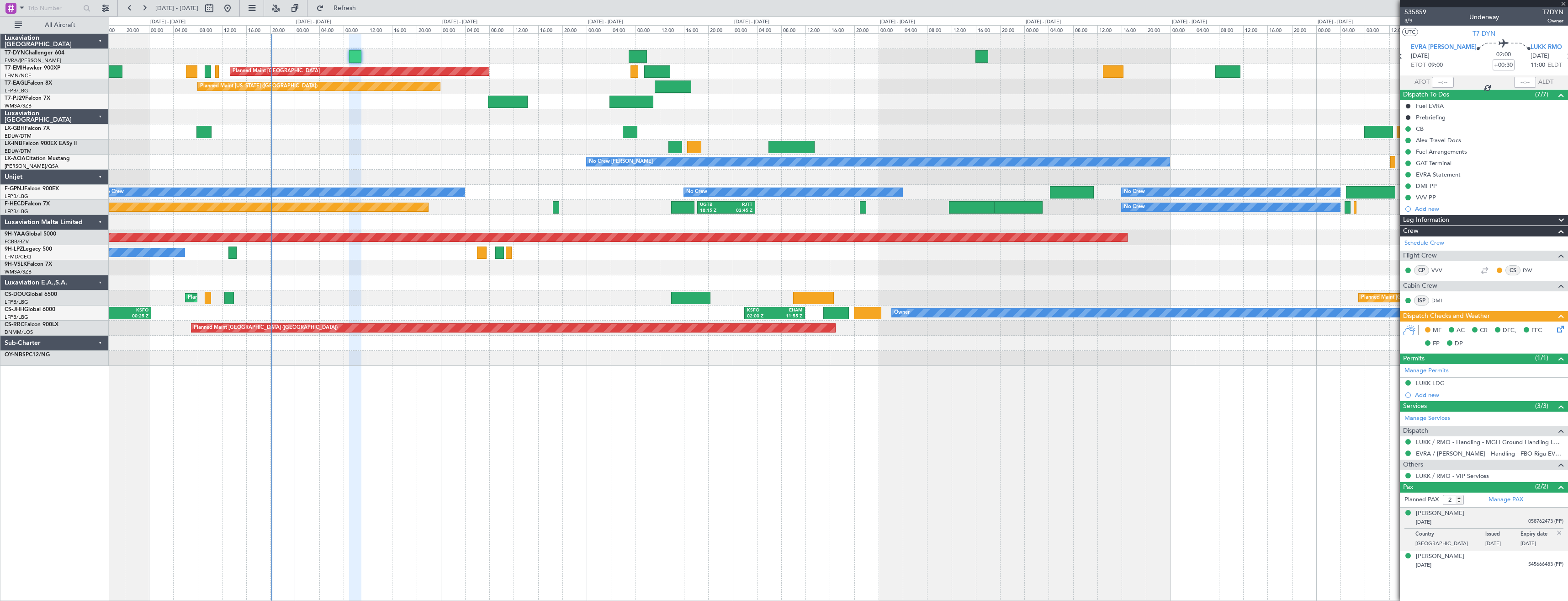
type input "-00:05"
type input "5"
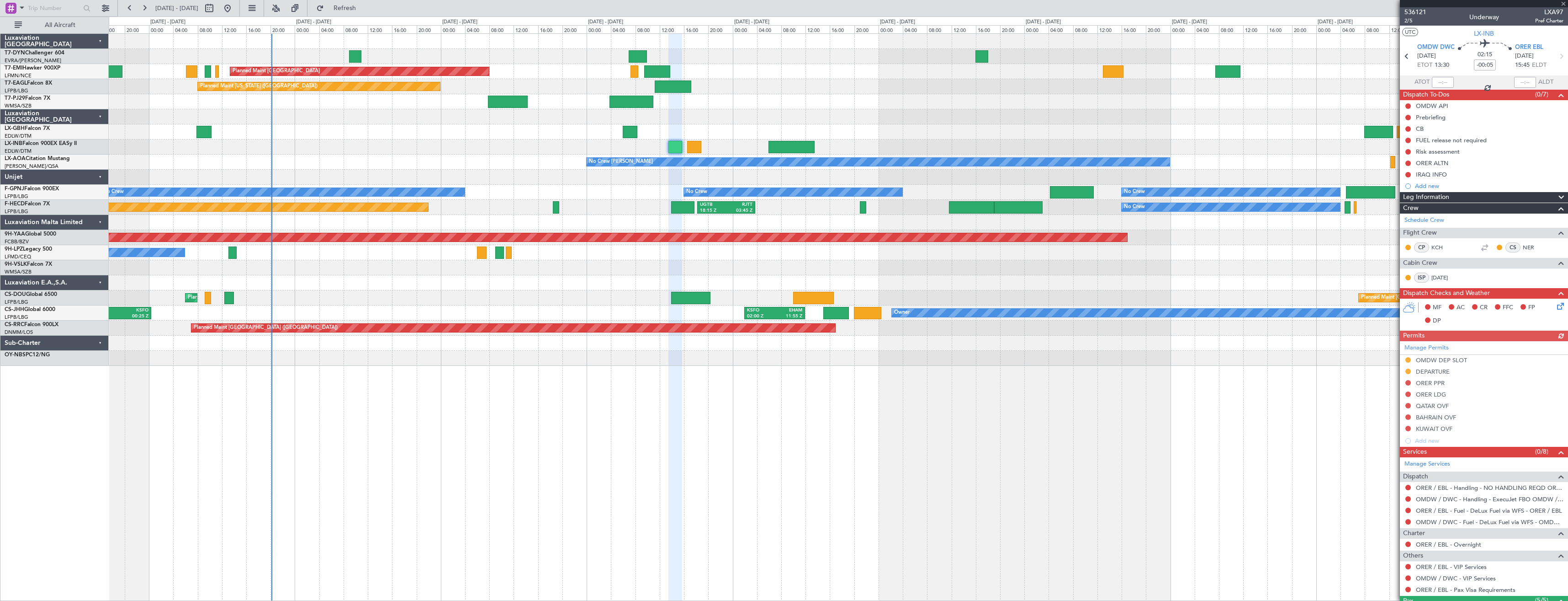
click at [347, 52] on div at bounding box center [839, 57] width 1459 height 15
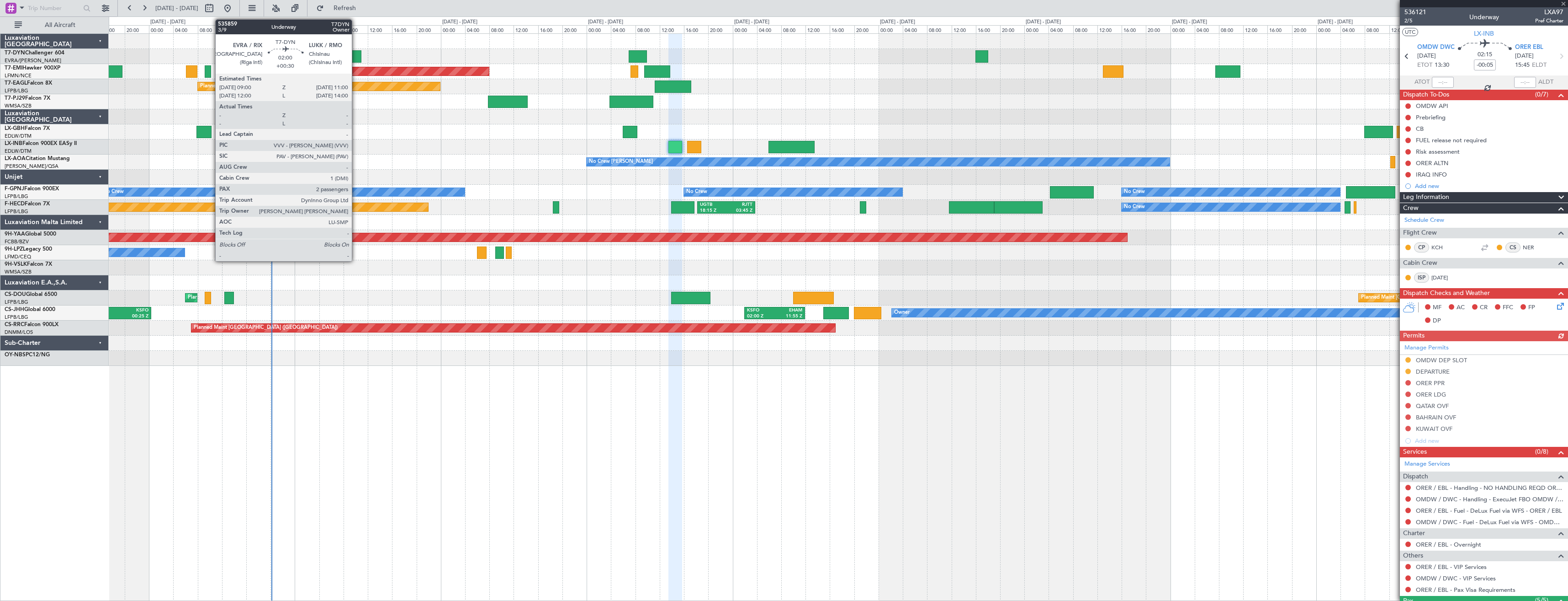
click at [356, 59] on div at bounding box center [355, 56] width 12 height 12
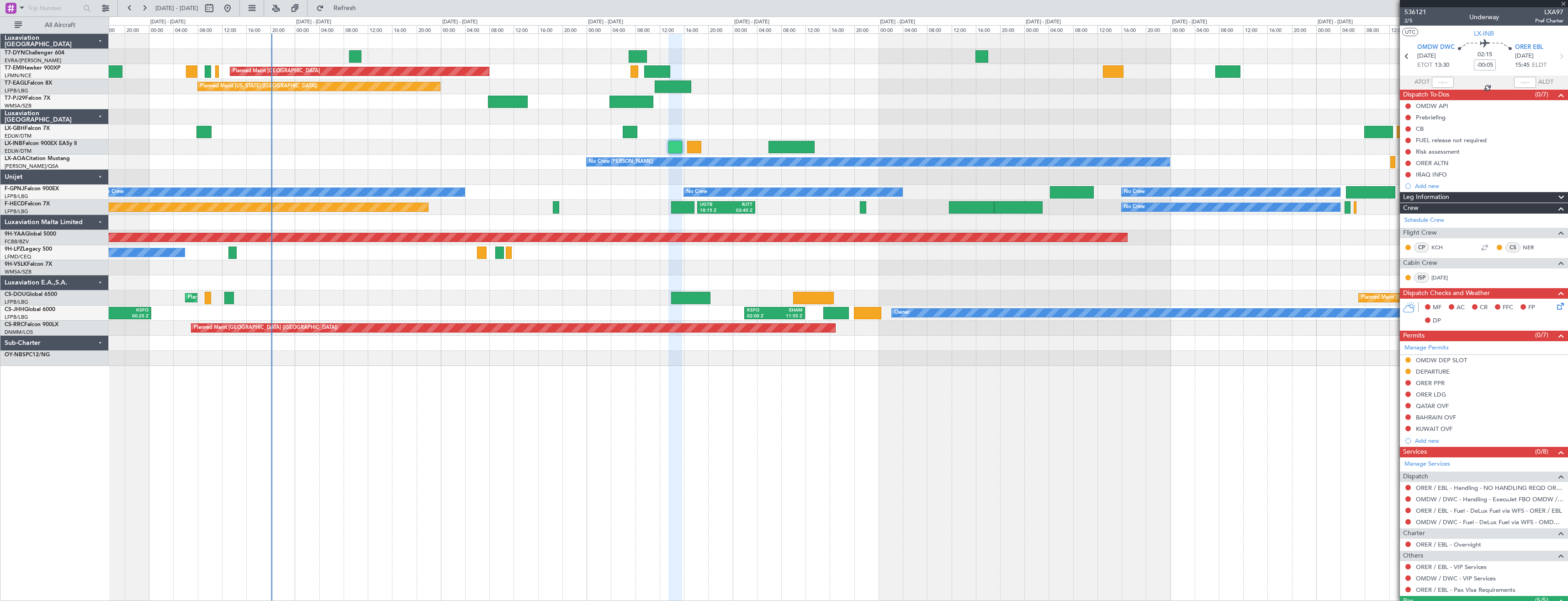
type input "+00:30"
type input "2"
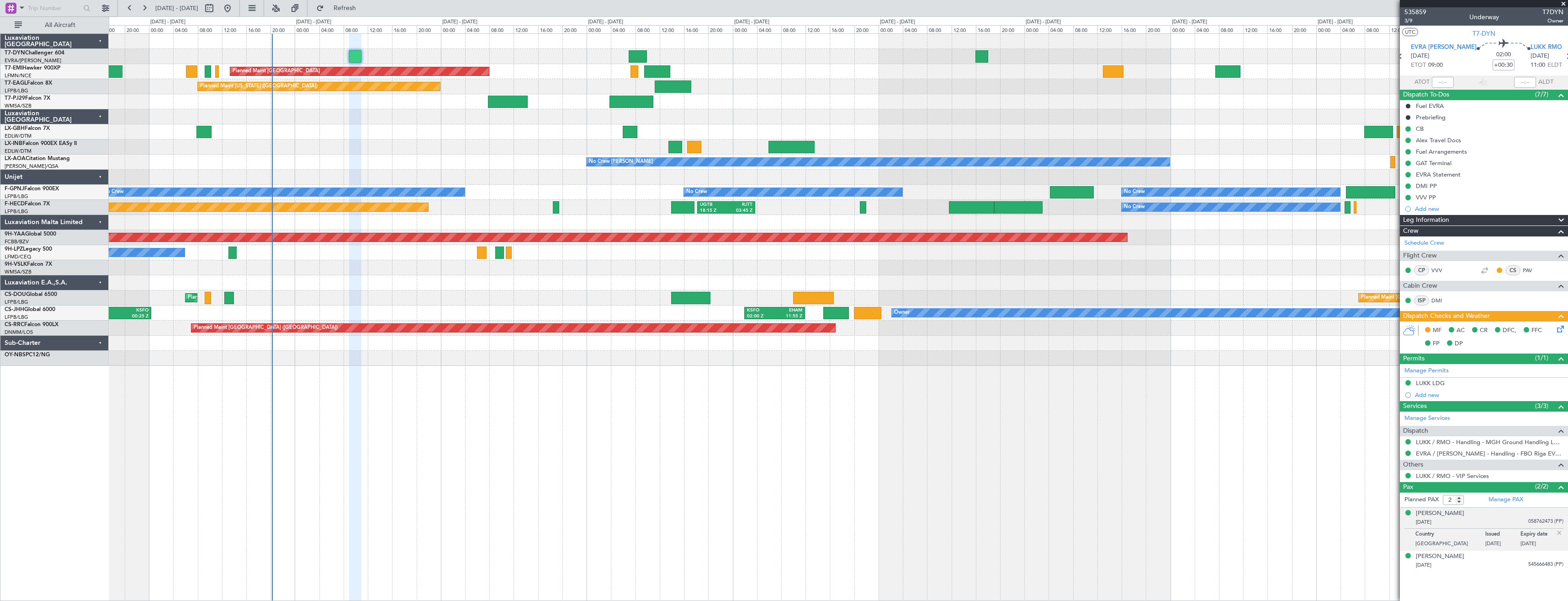
click at [667, 152] on div at bounding box center [839, 147] width 1459 height 15
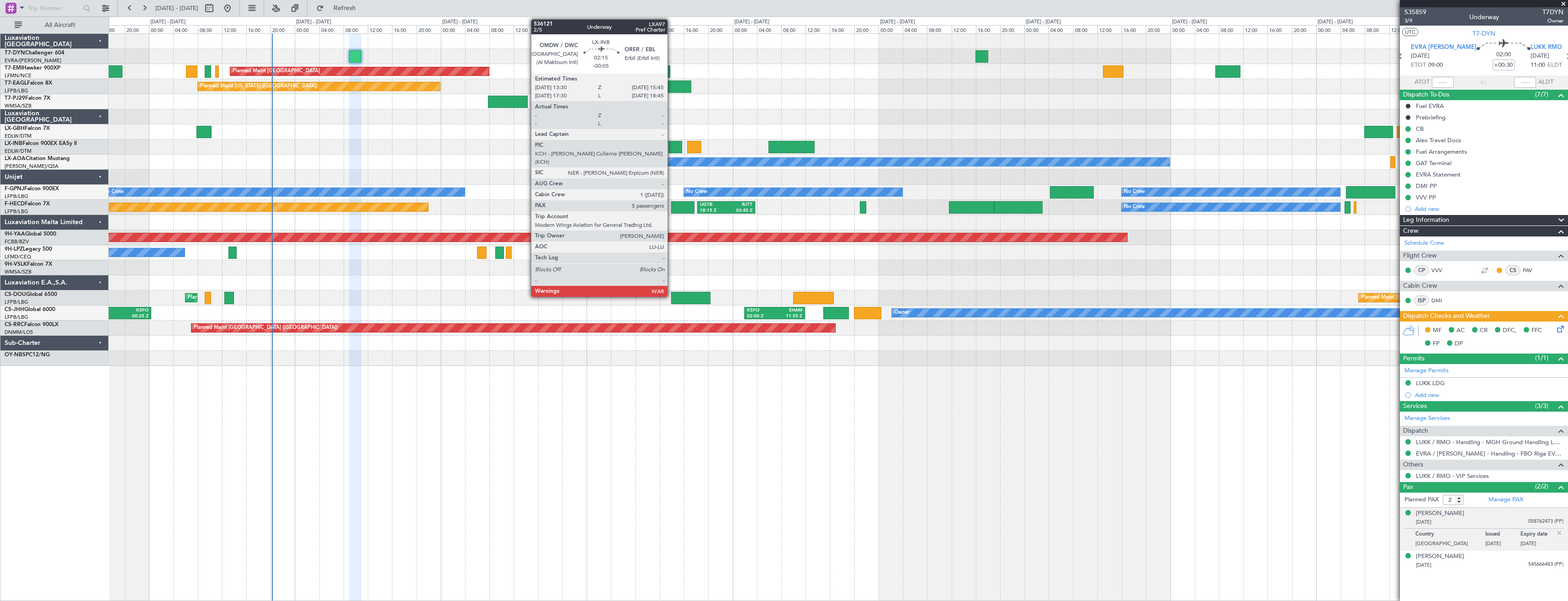
click at [672, 146] on div at bounding box center [676, 147] width 14 height 12
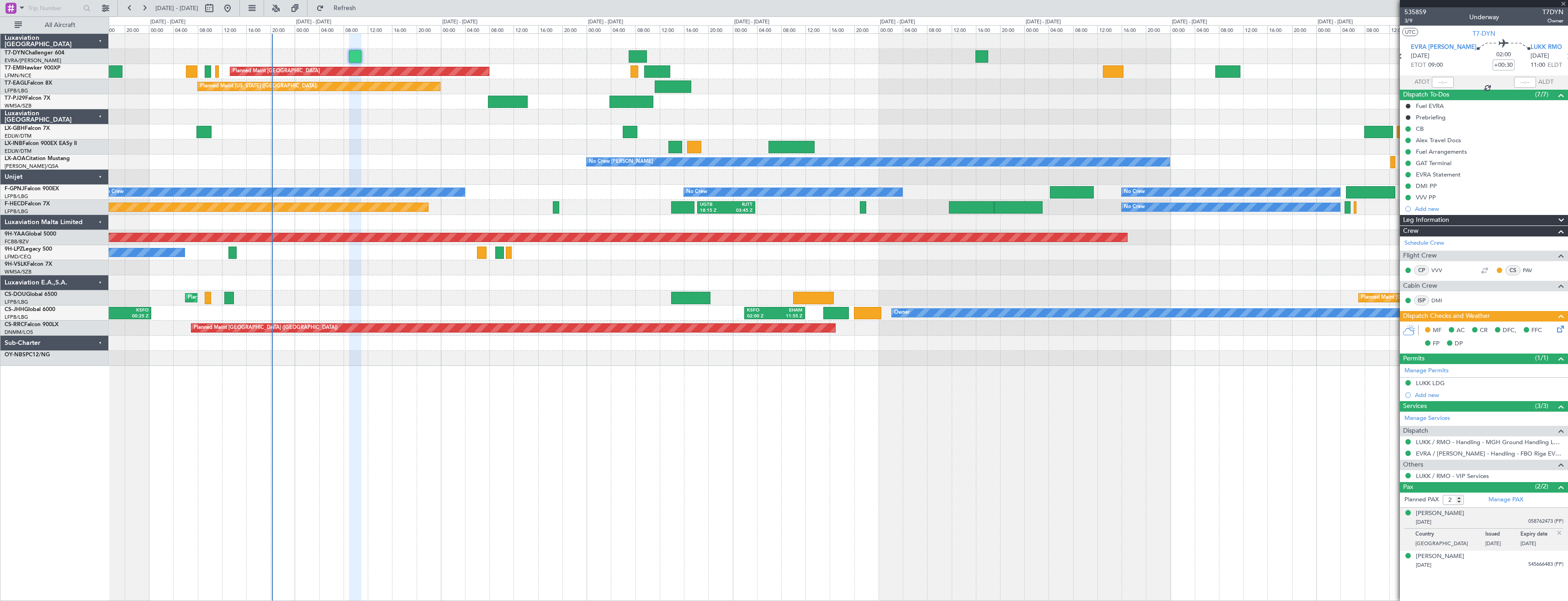
type input "-00:05"
type input "5"
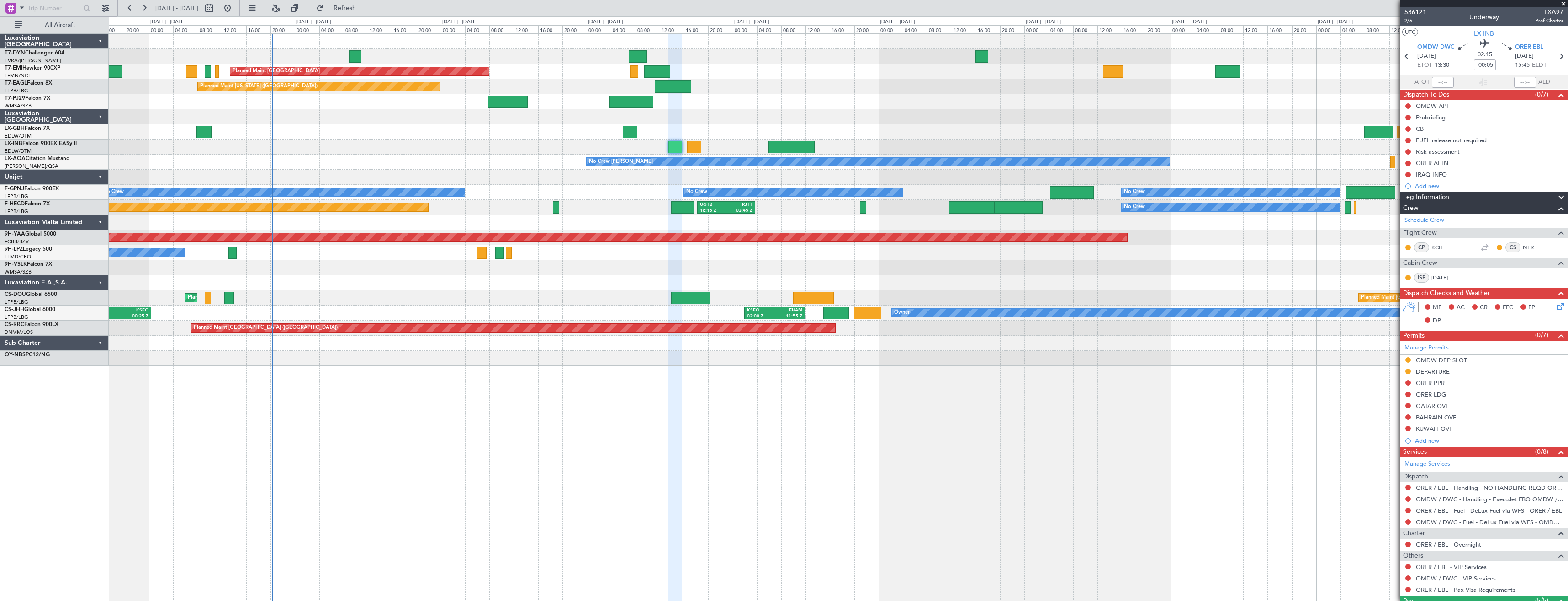
click at [1421, 11] on span "536121" at bounding box center [1415, 12] width 22 height 10
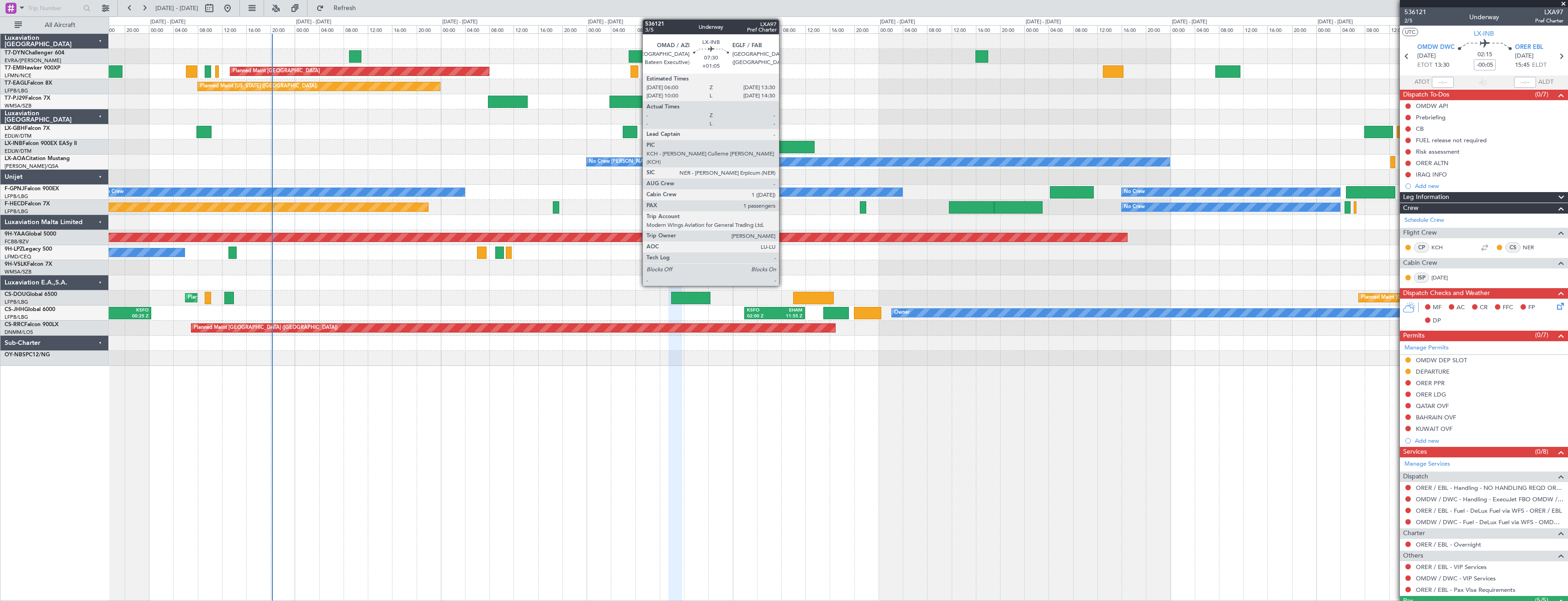
click at [783, 149] on div at bounding box center [792, 147] width 45 height 12
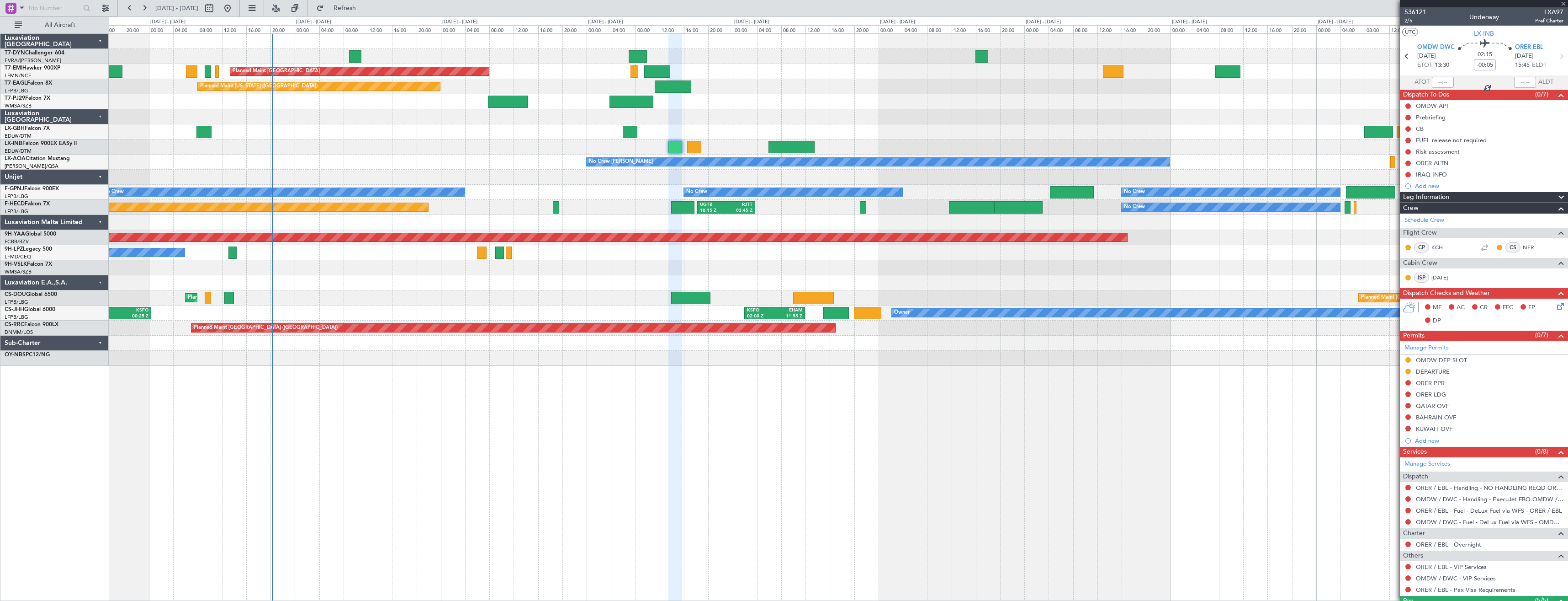
type input "+01:05"
type input "1"
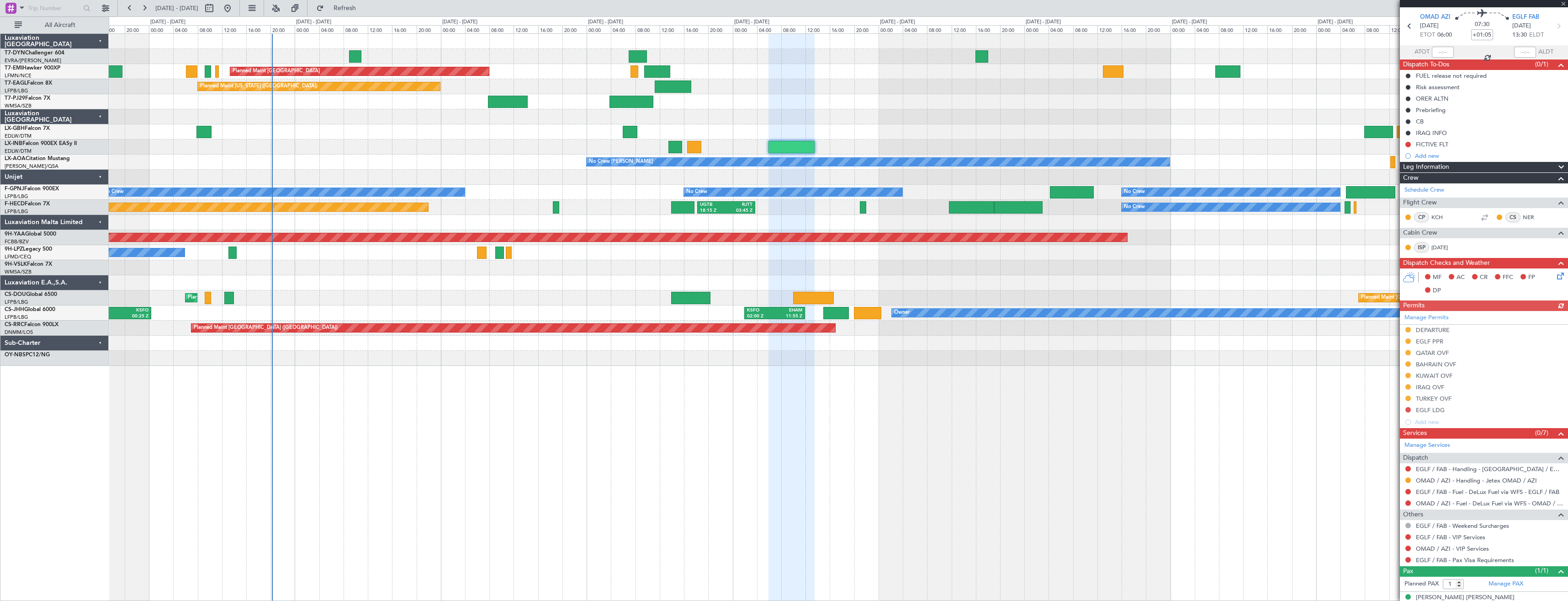
scroll to position [41, 0]
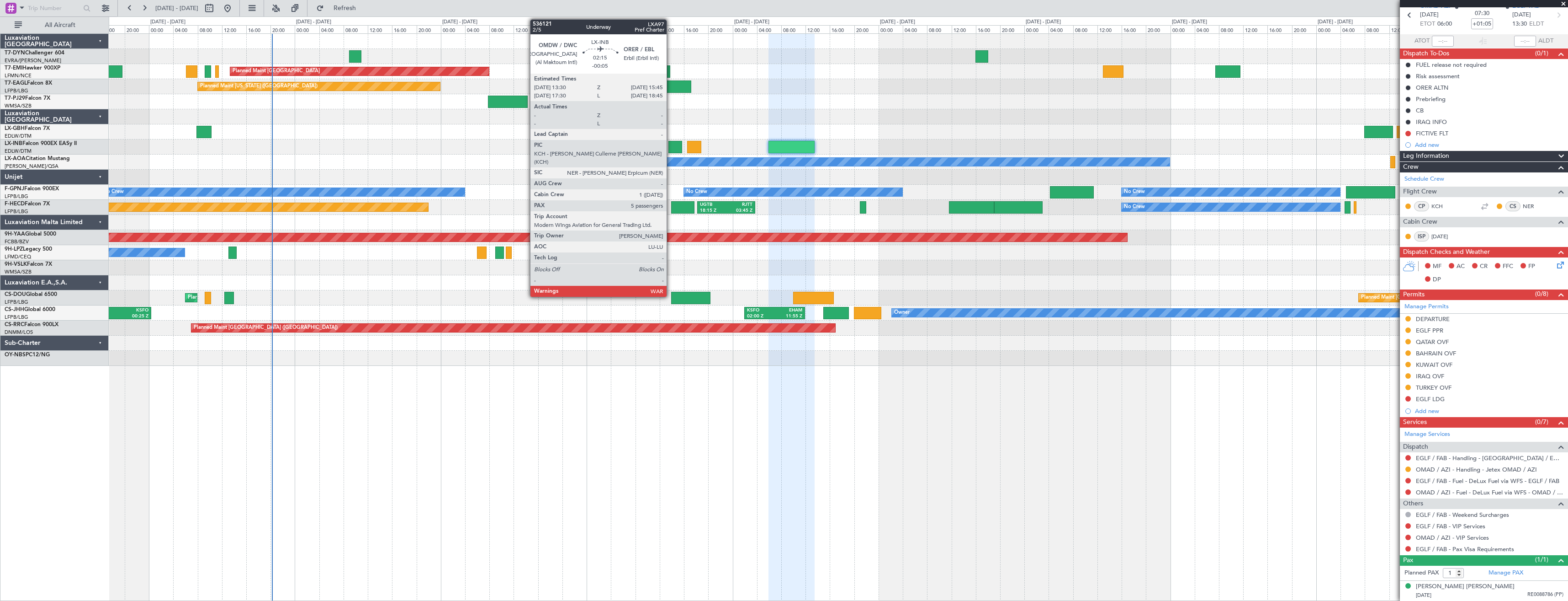
click at [671, 148] on div at bounding box center [676, 147] width 14 height 12
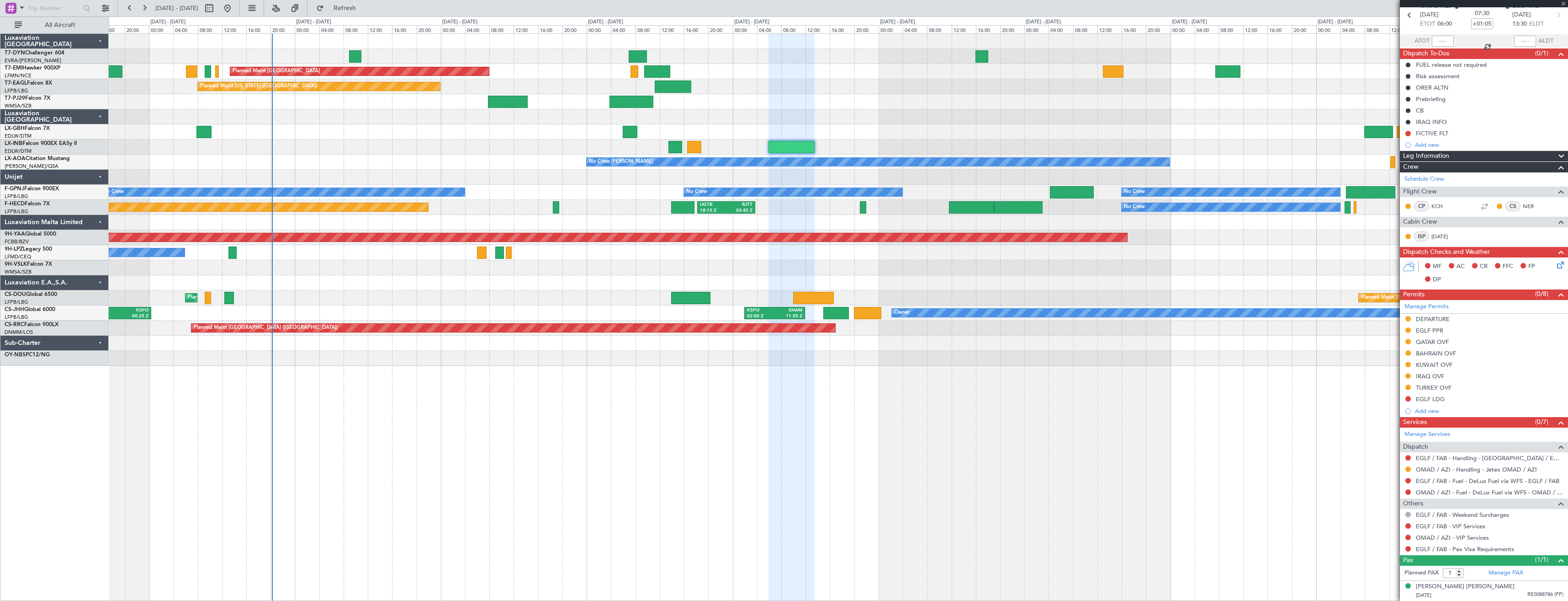
type input "-00:05"
type input "5"
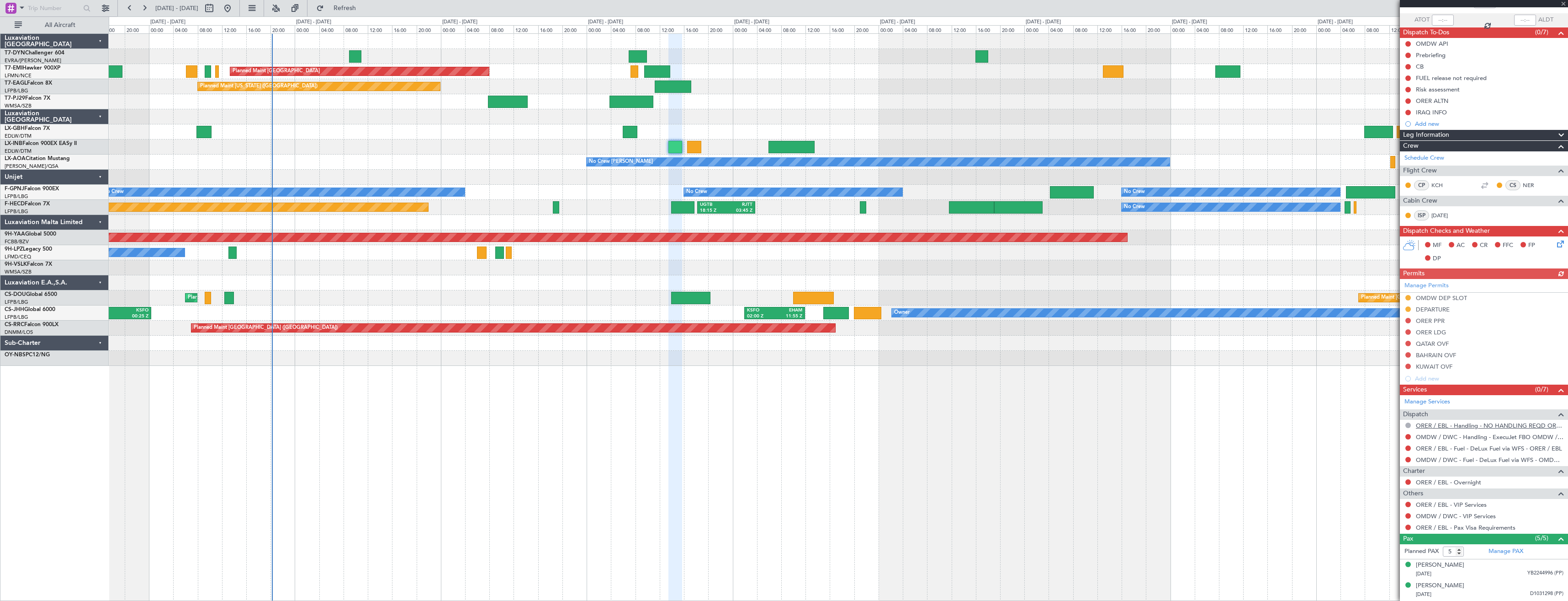
scroll to position [123, 0]
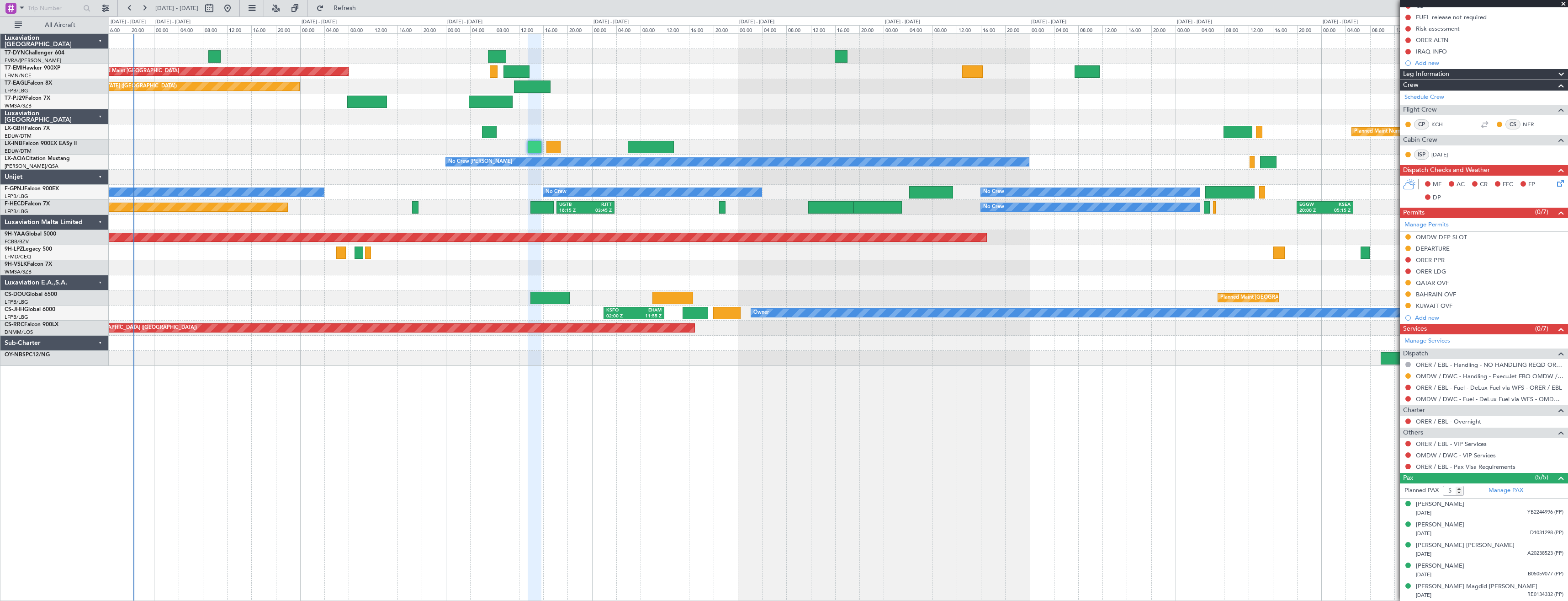
click at [602, 141] on div at bounding box center [839, 147] width 1459 height 15
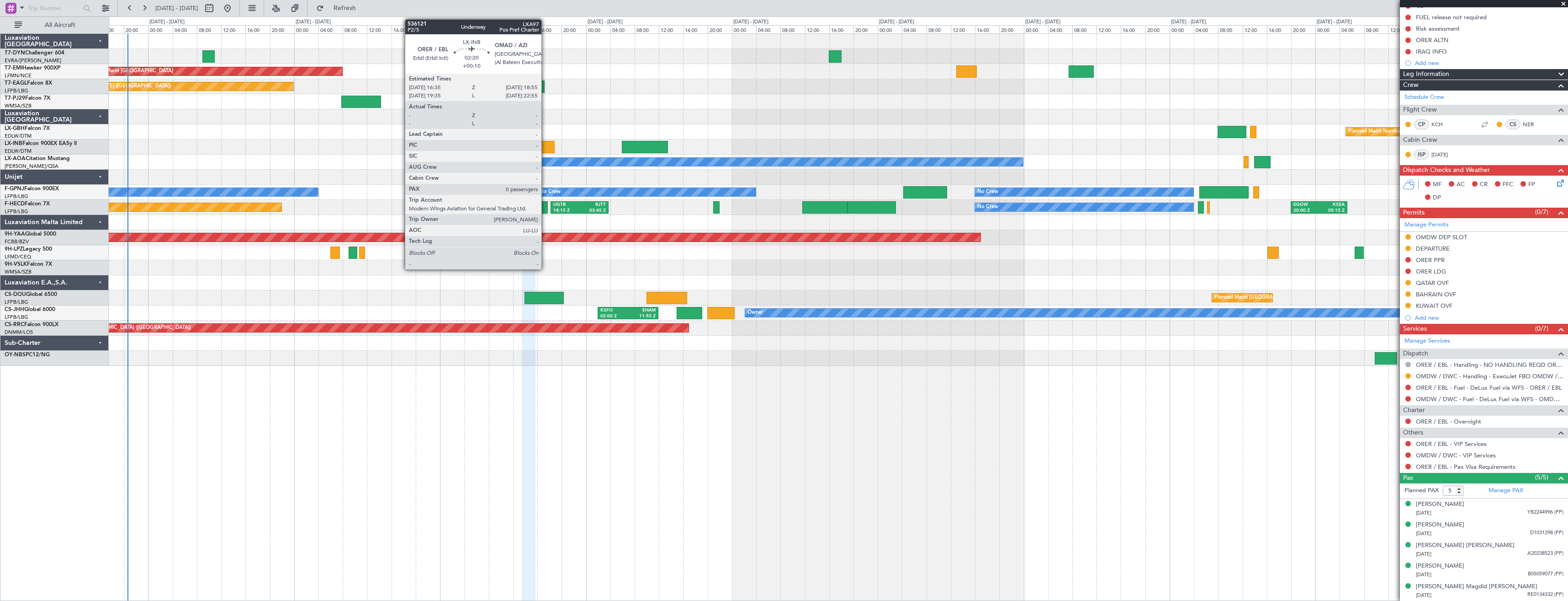
click at [545, 146] on div at bounding box center [548, 147] width 14 height 12
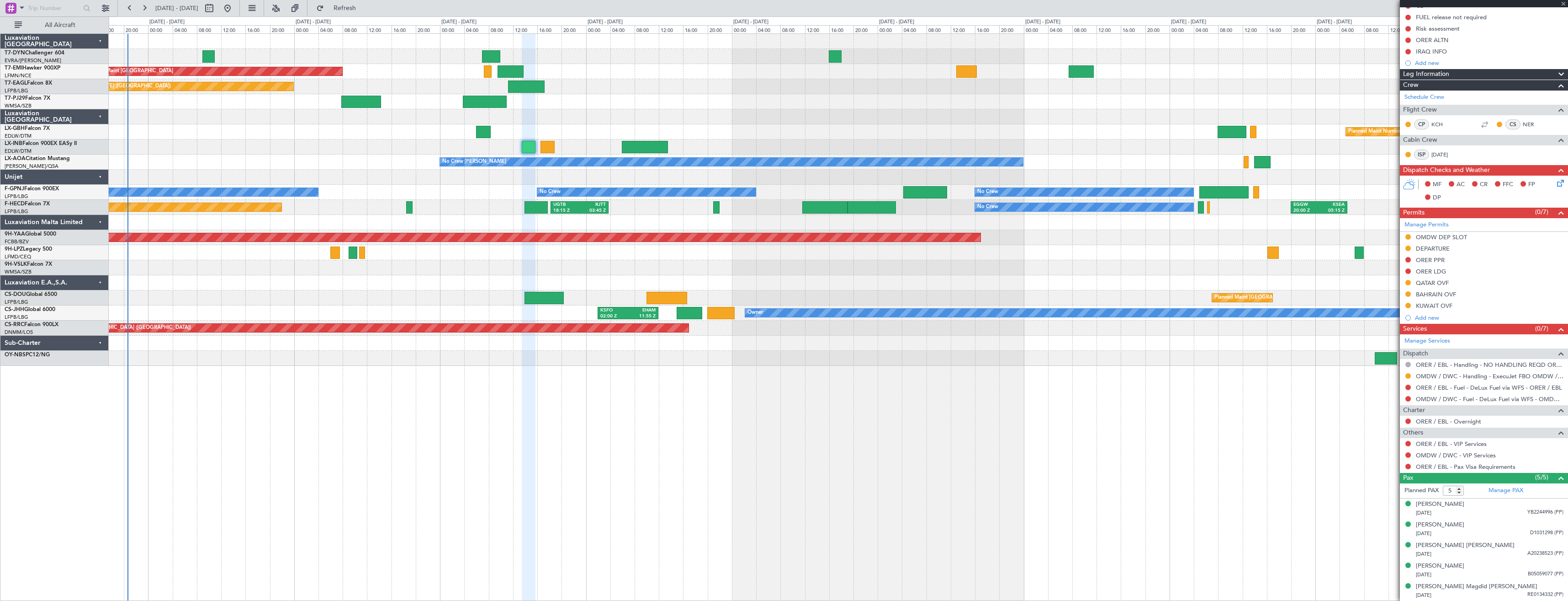
type input "+00:10"
type input "0"
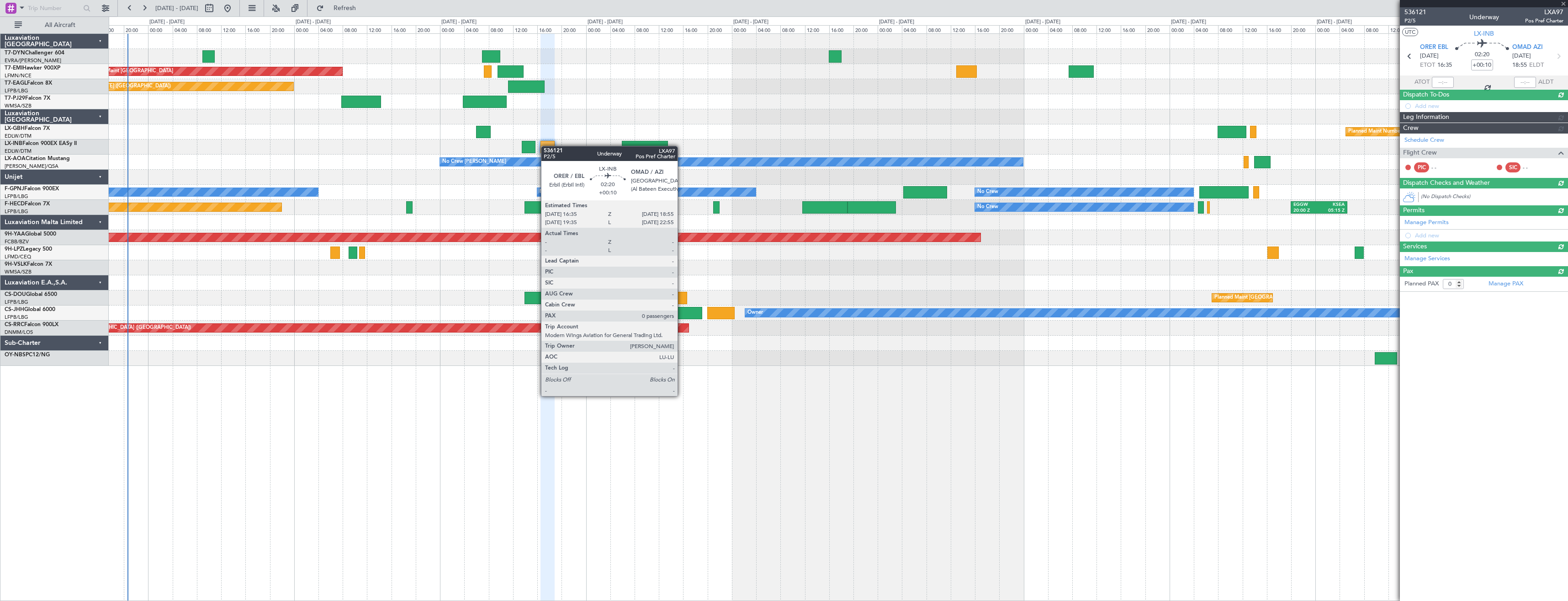
scroll to position [0, 0]
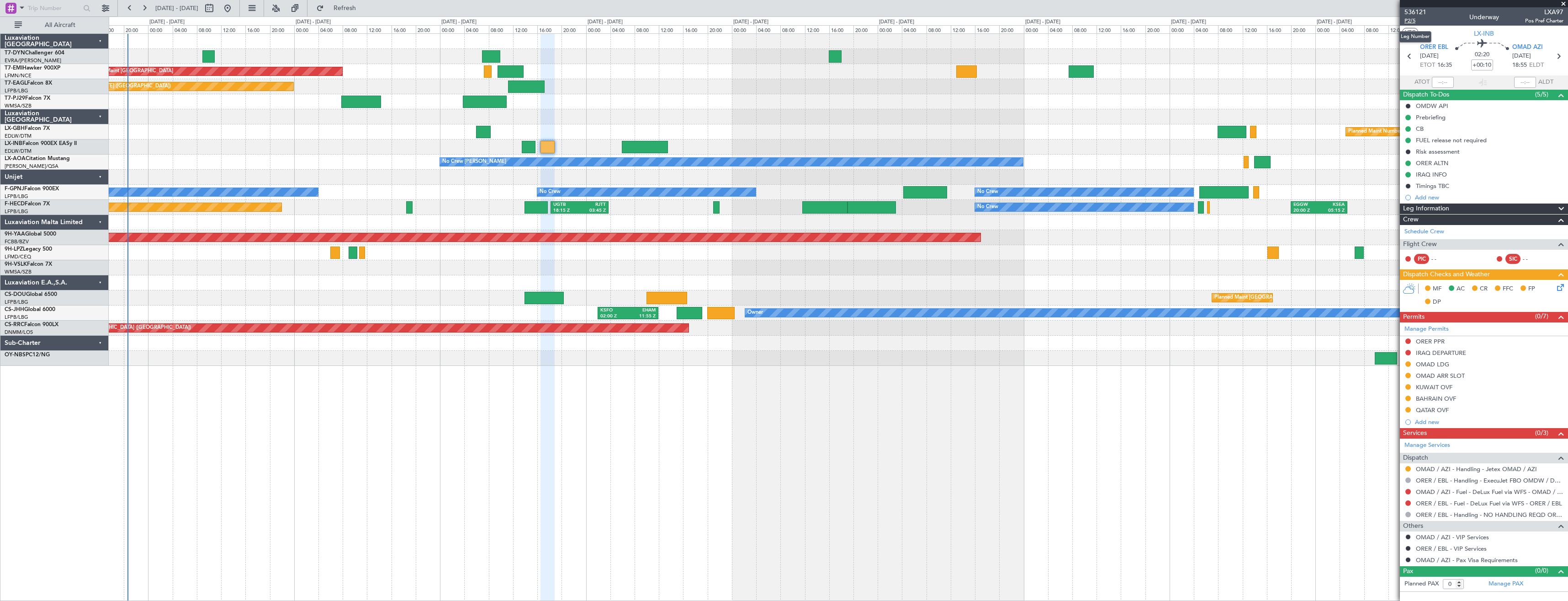
click at [1413, 23] on span "P2/5" at bounding box center [1415, 20] width 22 height 8
click at [364, 11] on span "Refresh" at bounding box center [345, 8] width 39 height 6
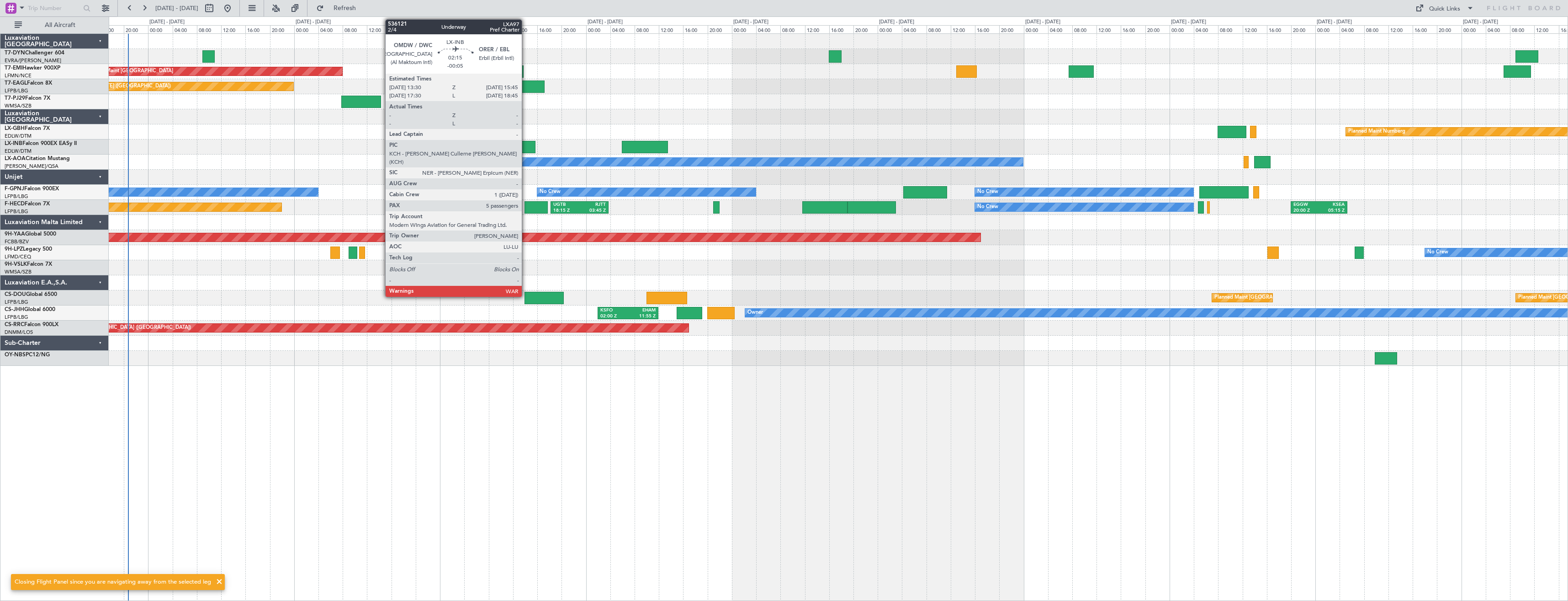
click at [526, 144] on div at bounding box center [529, 147] width 14 height 12
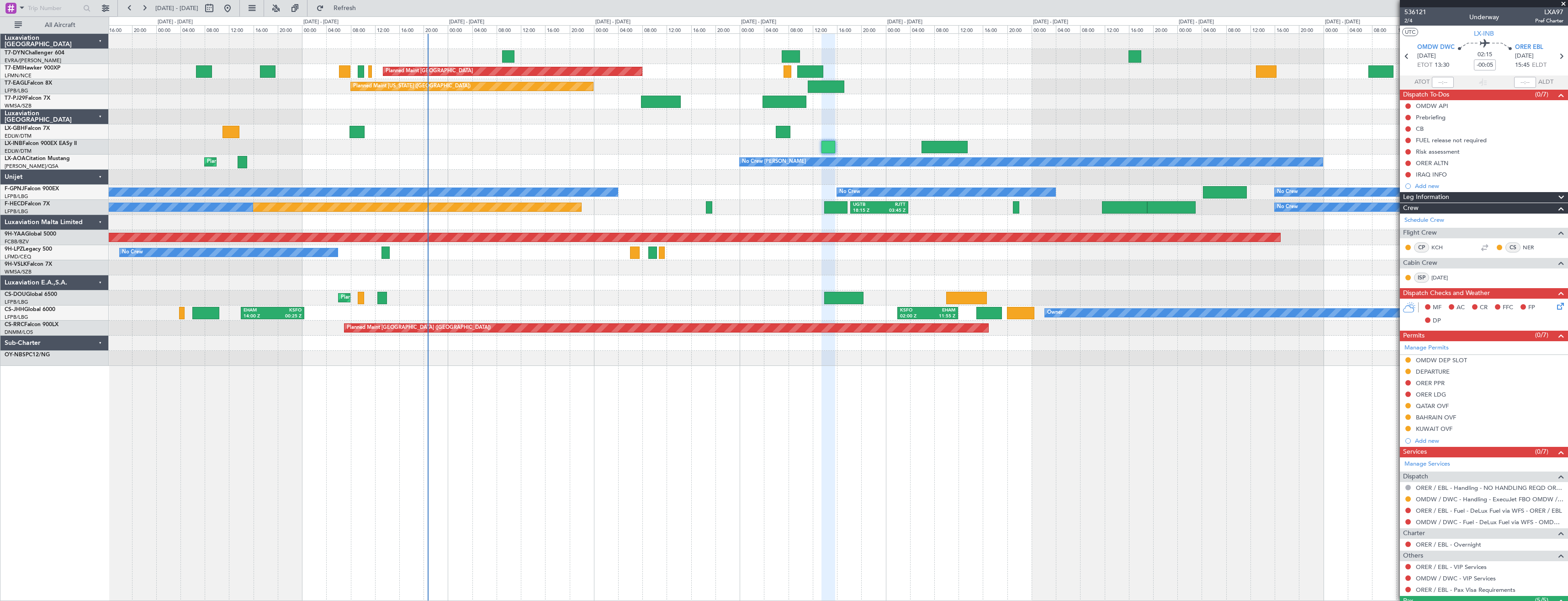
click at [670, 147] on div "Planned Maint Zurich Planned Maint Zurich Planned Maint New York (Teterboro) Pl…" at bounding box center [839, 200] width 1459 height 332
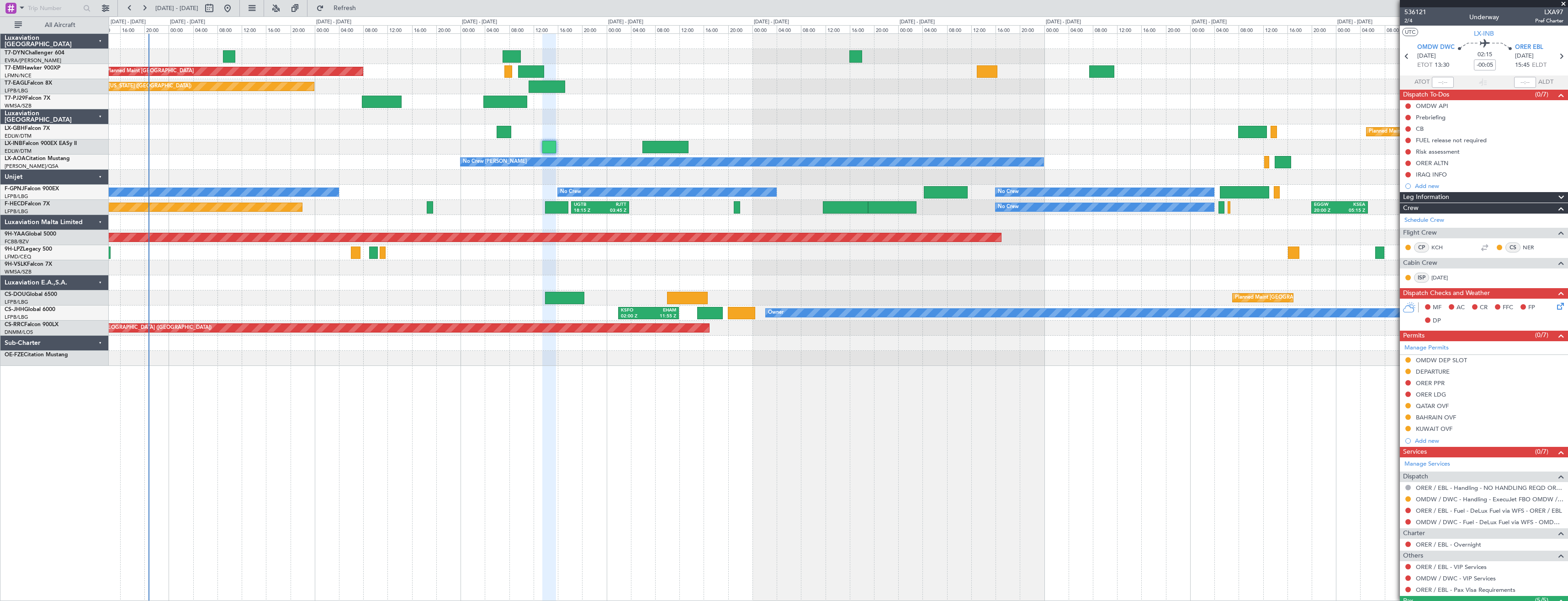
click at [518, 181] on div at bounding box center [839, 177] width 1459 height 15
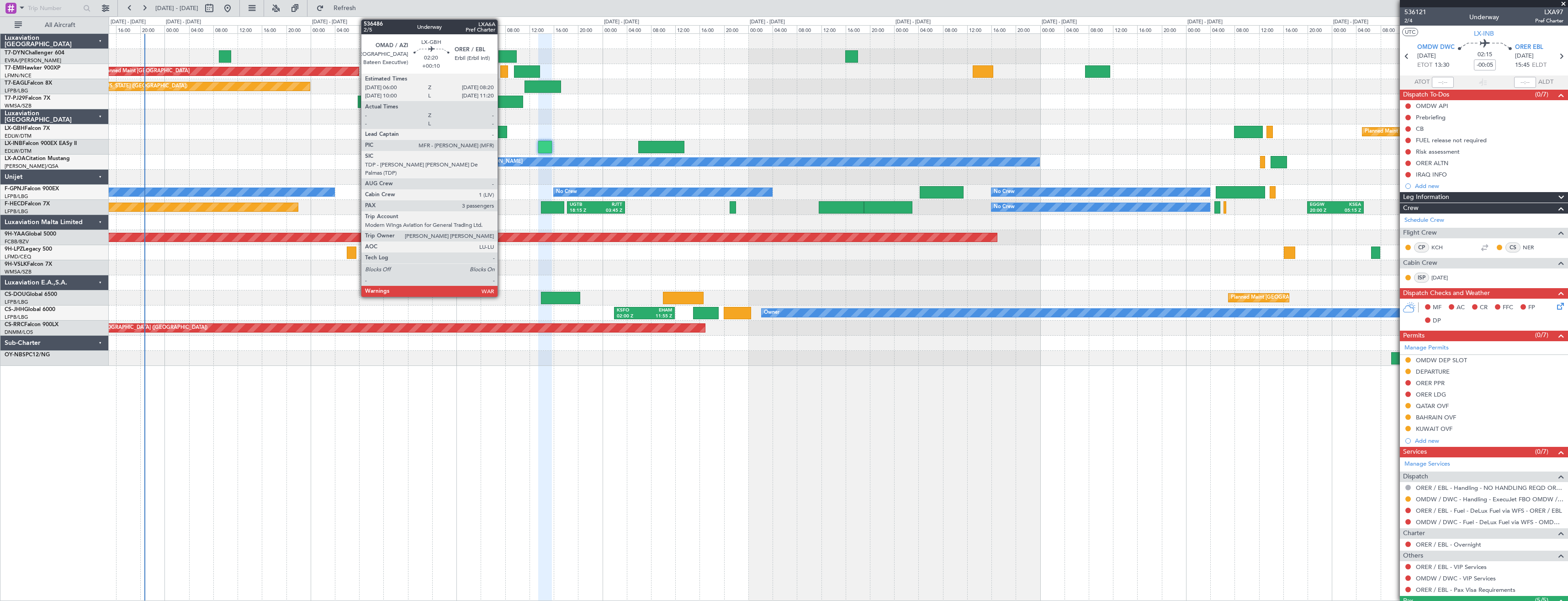
click at [501, 136] on div at bounding box center [499, 132] width 14 height 12
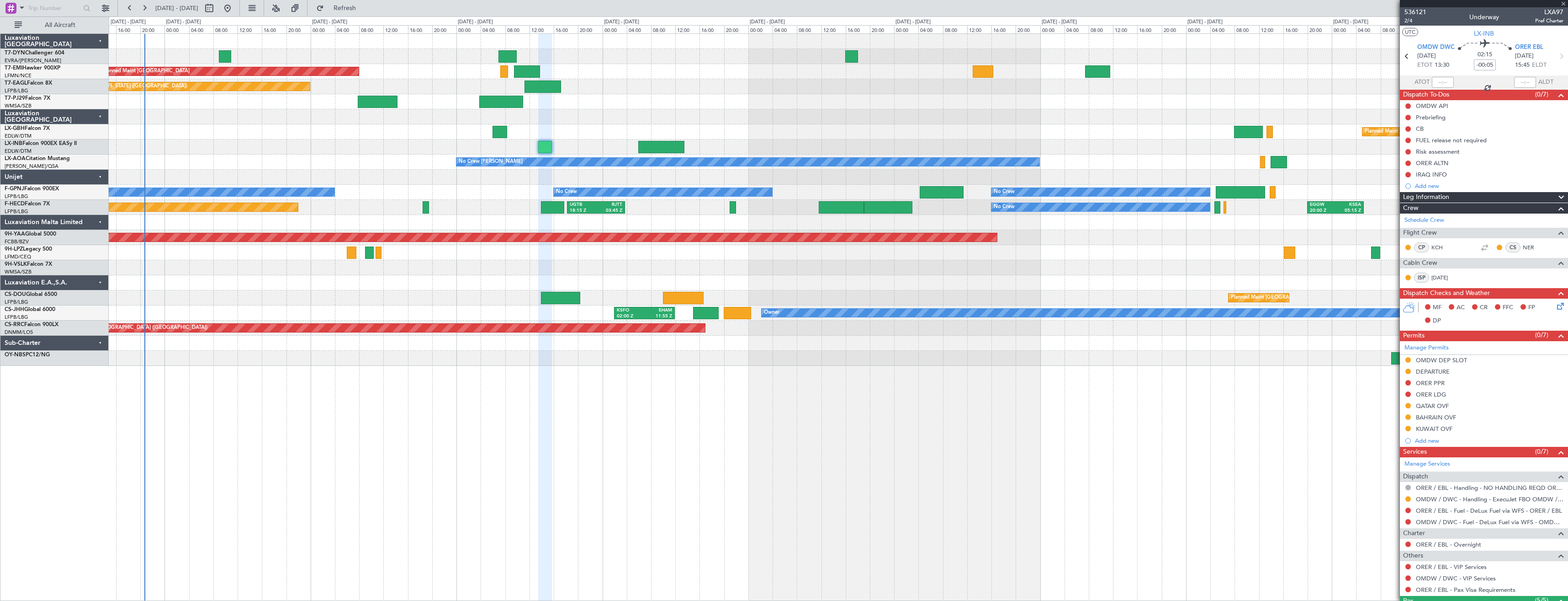
type input "+00:10"
type input "3"
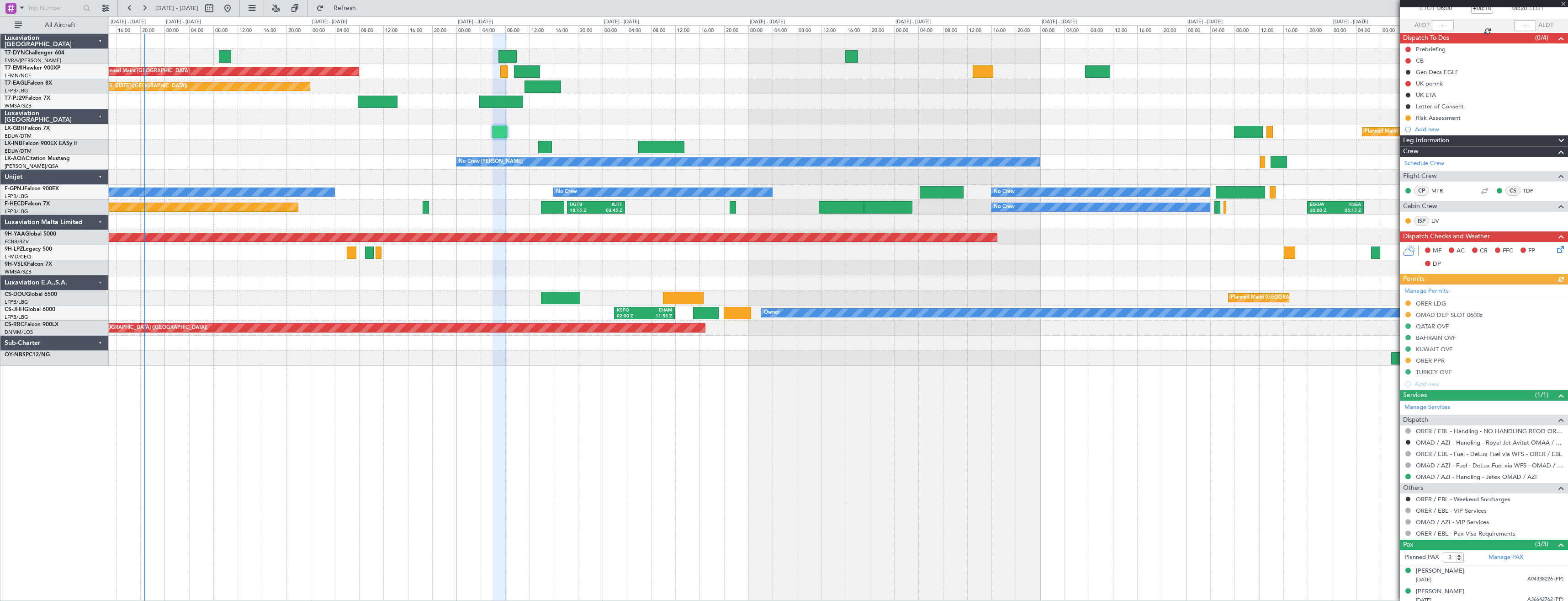
scroll to position [83, 0]
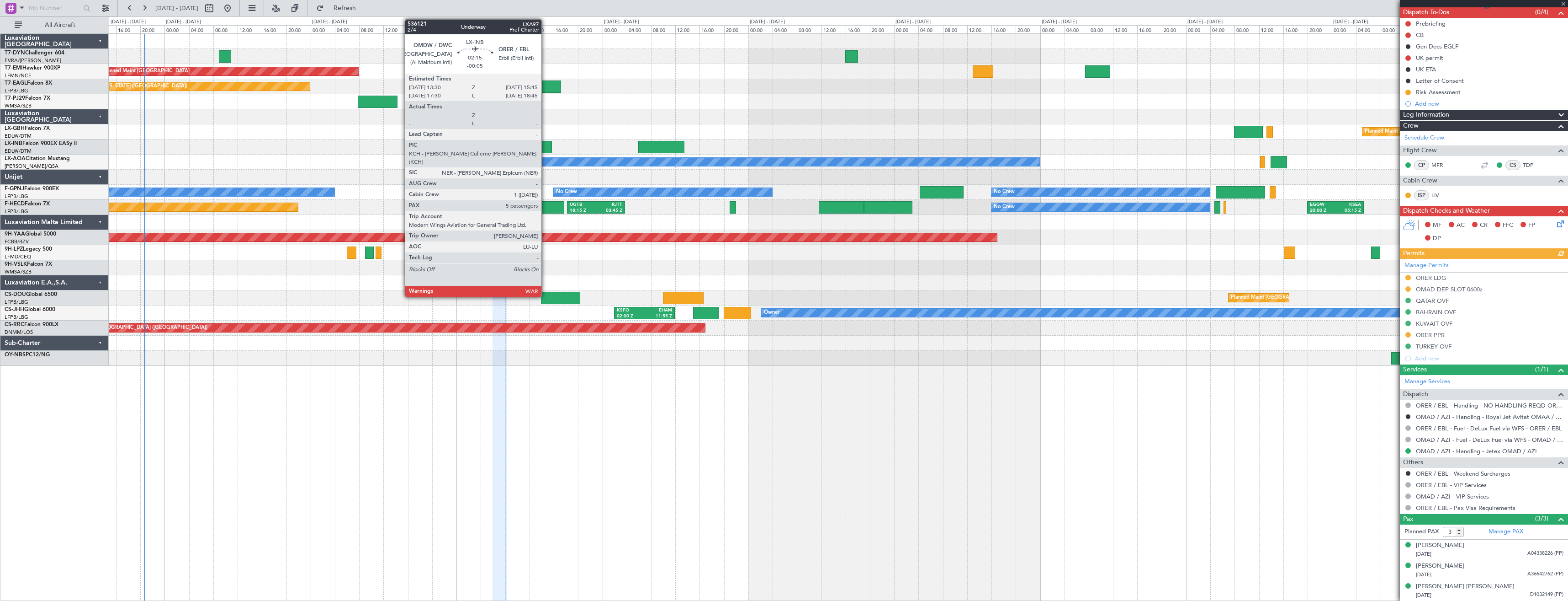
click at [545, 148] on div at bounding box center [545, 147] width 14 height 12
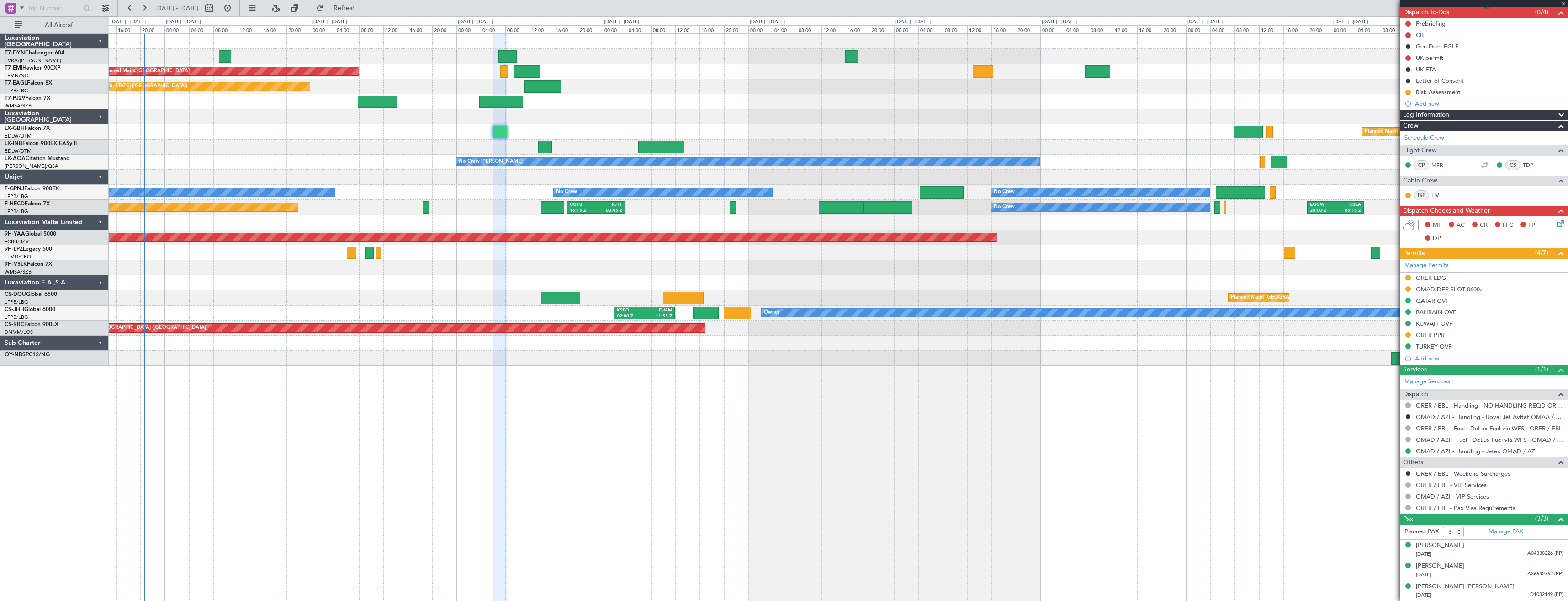
type input "-00:05"
type input "5"
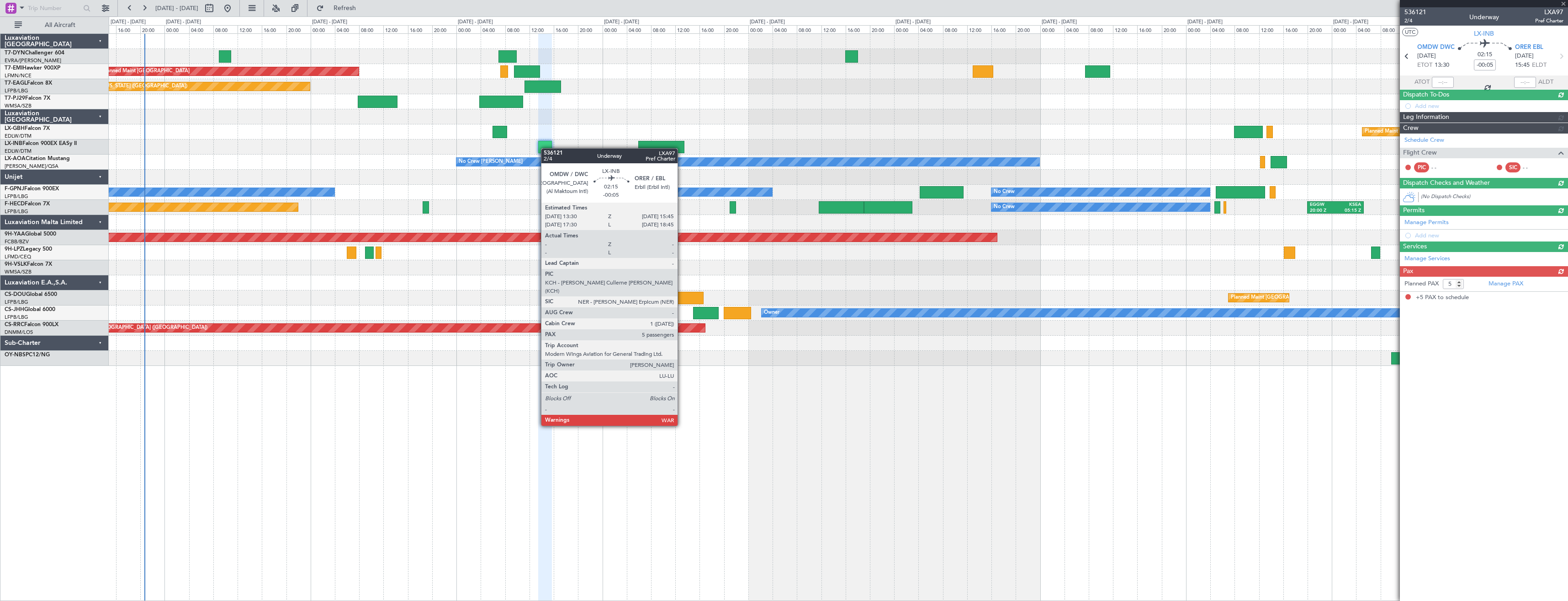
scroll to position [0, 0]
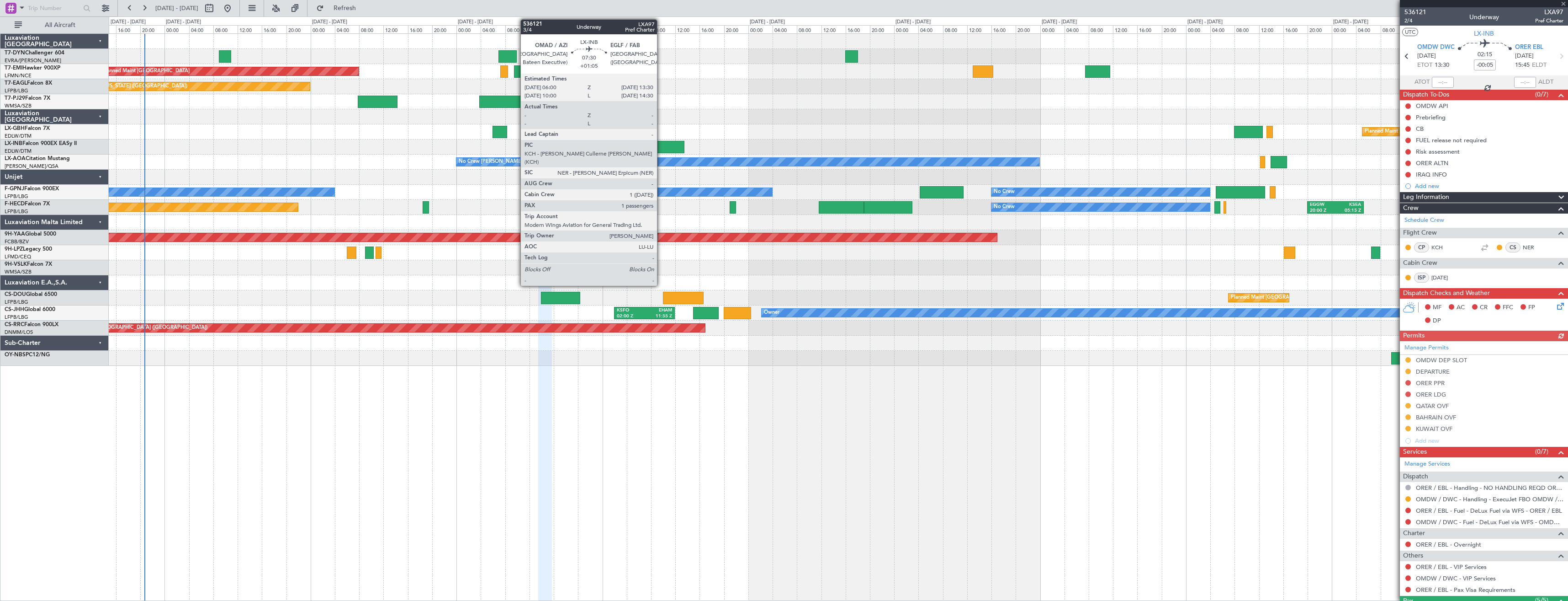
click at [661, 146] on div at bounding box center [661, 147] width 45 height 12
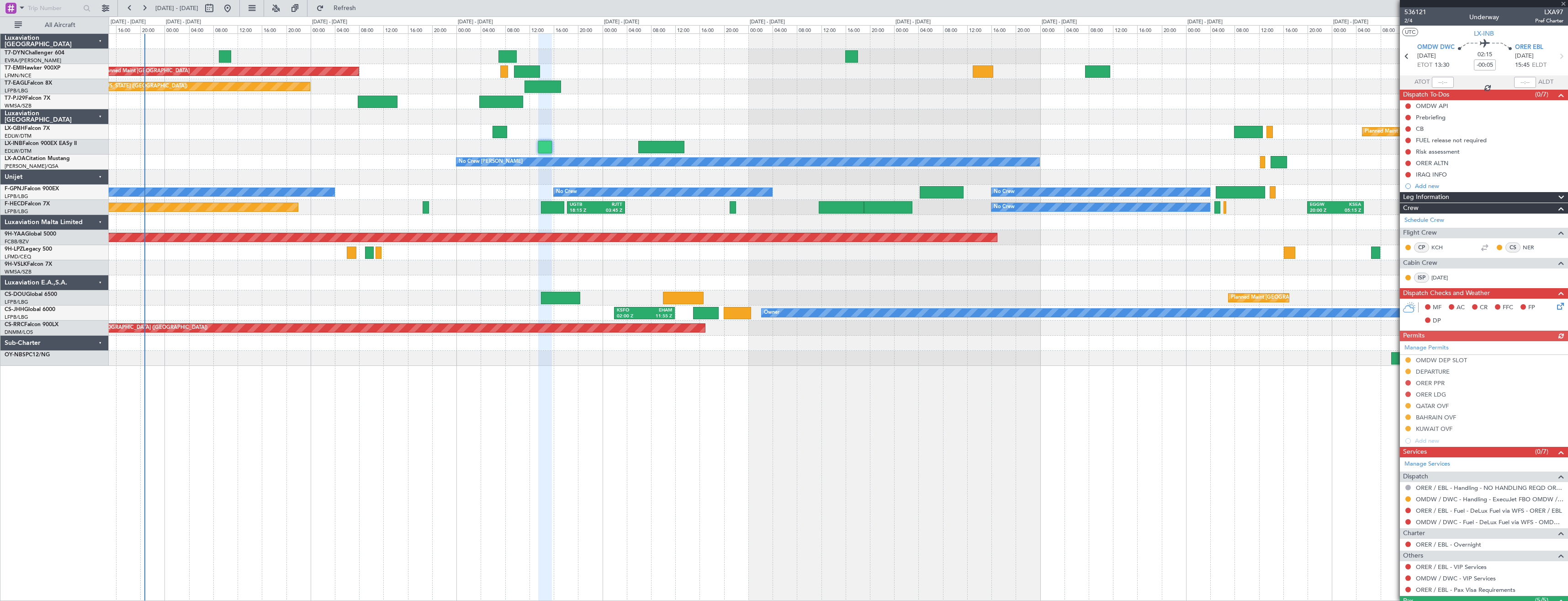
type input "+01:05"
type input "1"
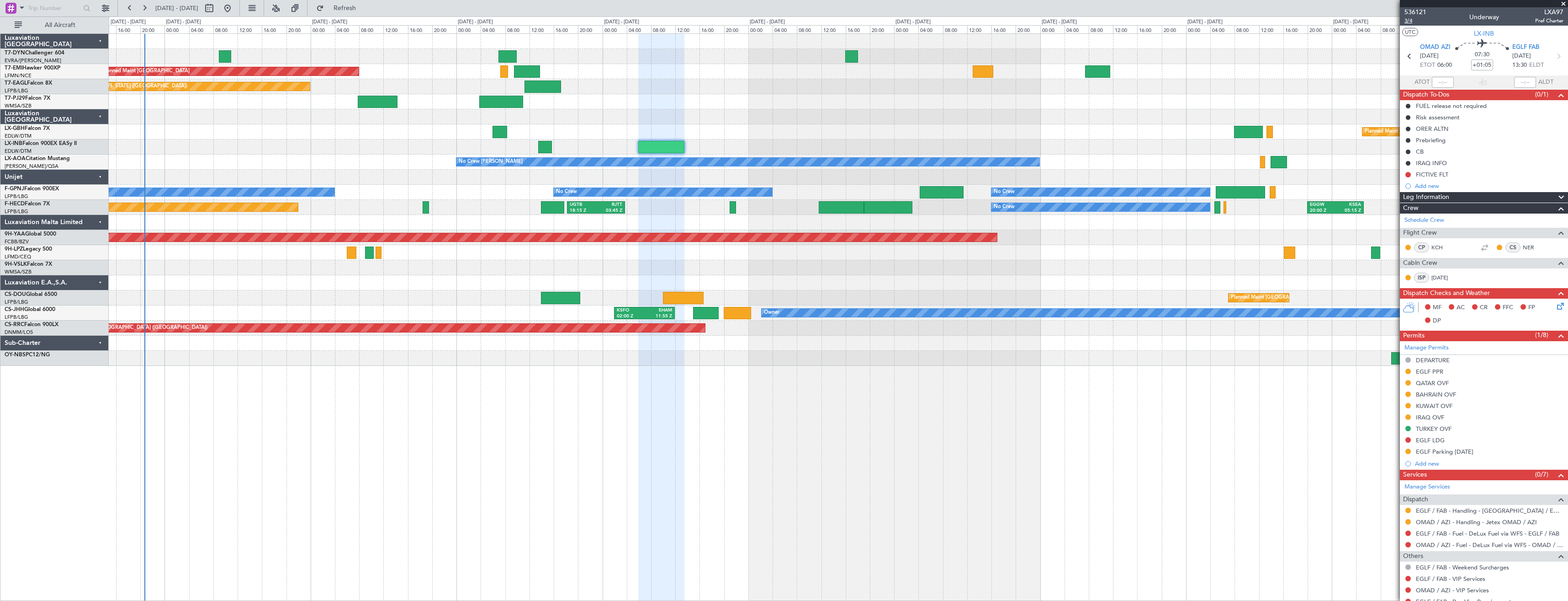
click at [1410, 21] on span "3/4" at bounding box center [1415, 20] width 22 height 8
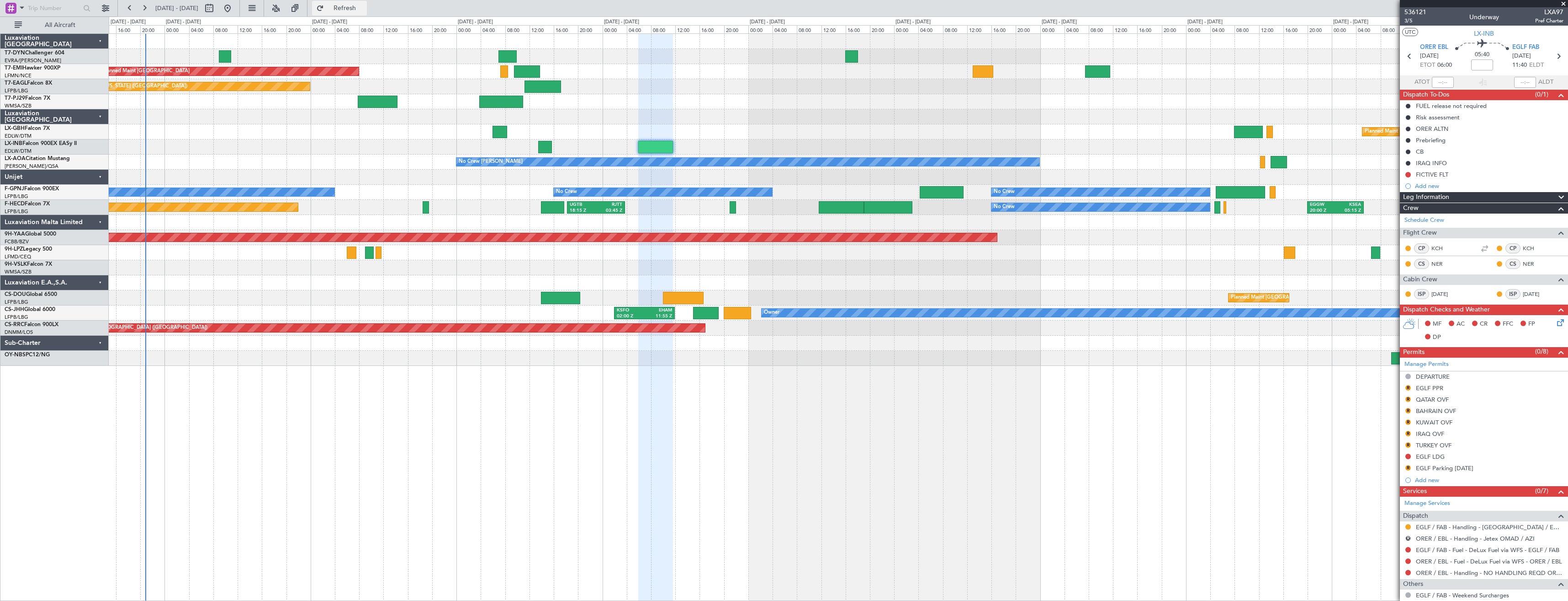
click at [348, 11] on button "Refresh" at bounding box center [339, 8] width 55 height 14
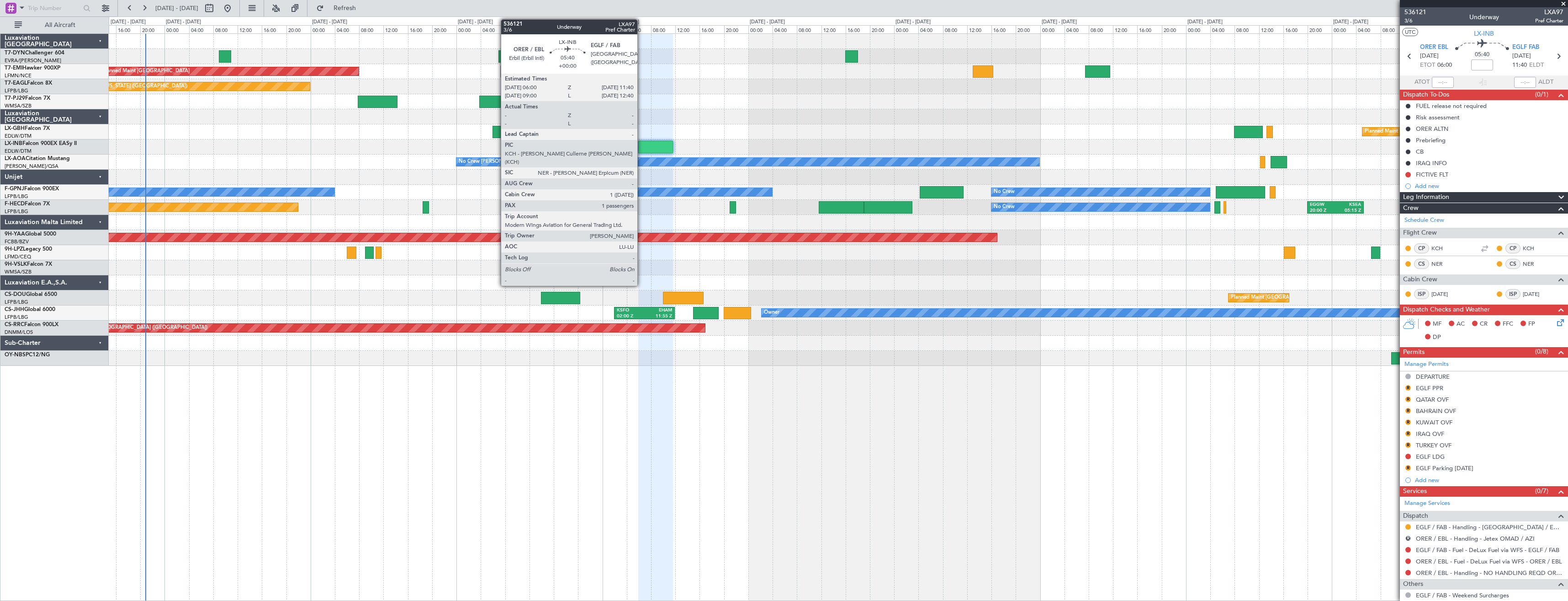
click at [642, 146] on div at bounding box center [656, 147] width 35 height 12
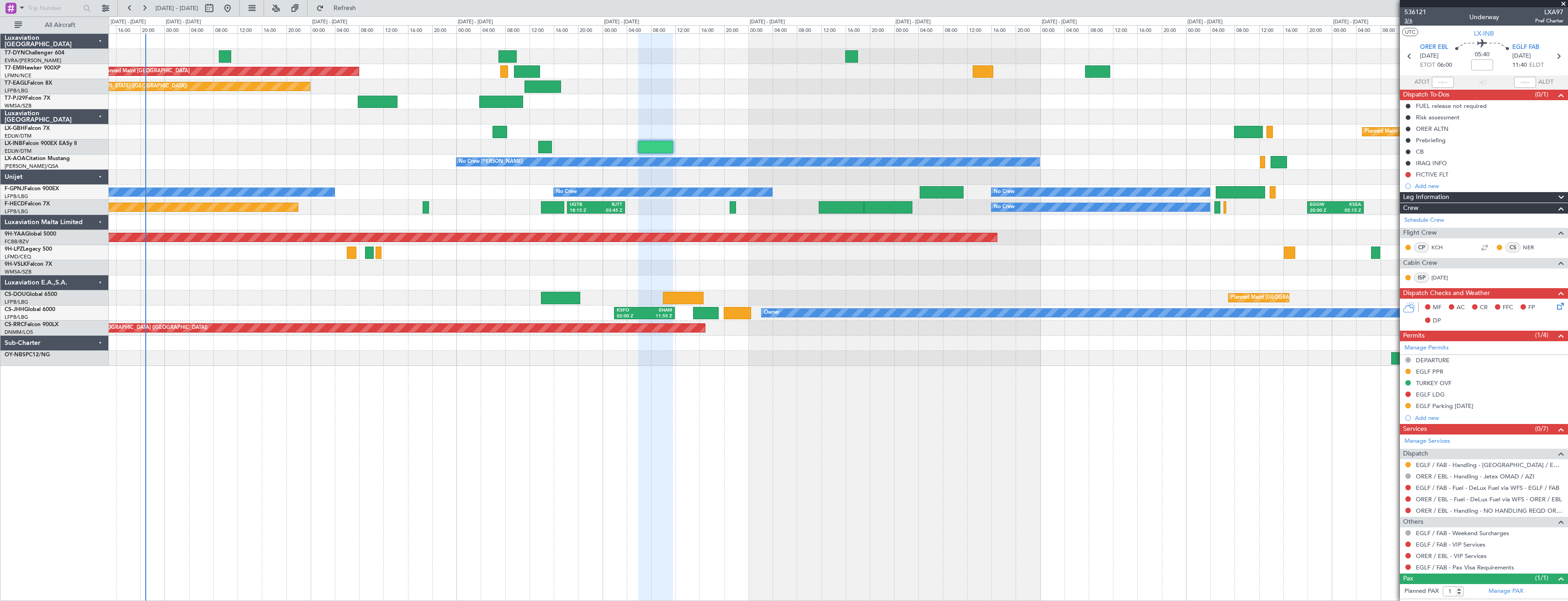
click at [1417, 19] on span "3/6" at bounding box center [1415, 20] width 22 height 8
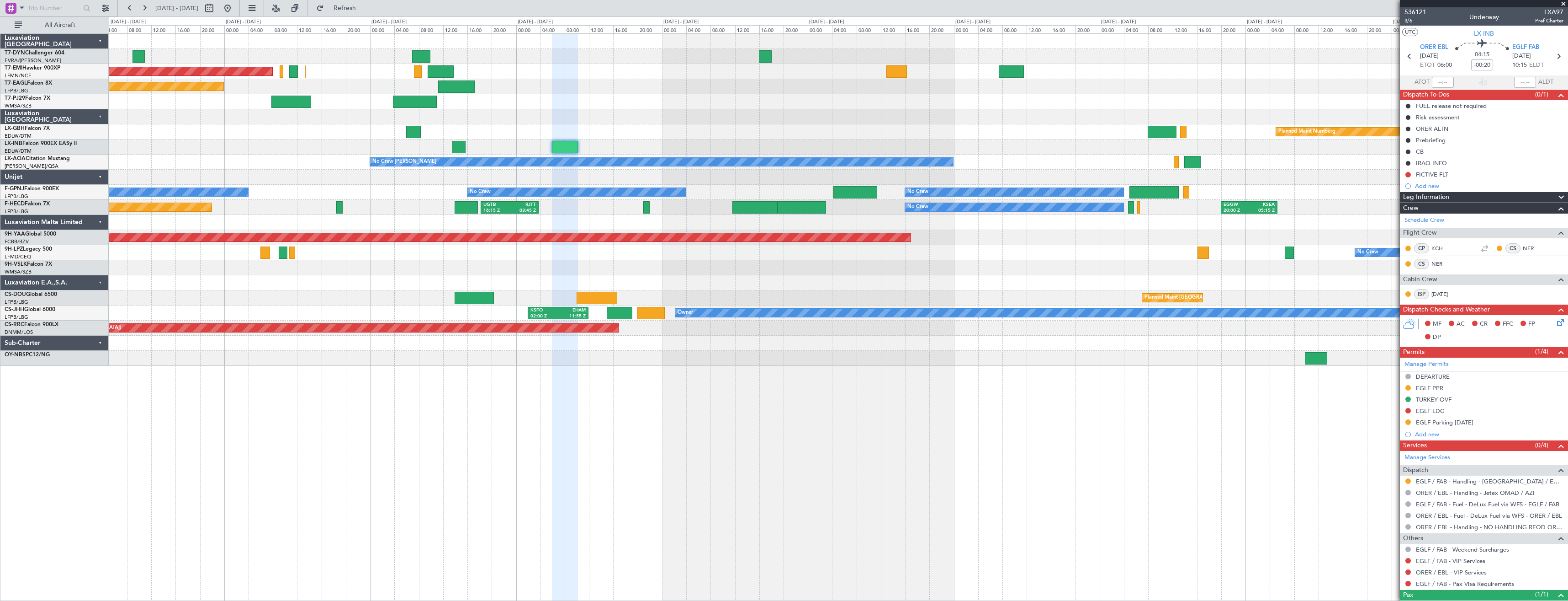
click at [769, 145] on div at bounding box center [839, 147] width 1459 height 15
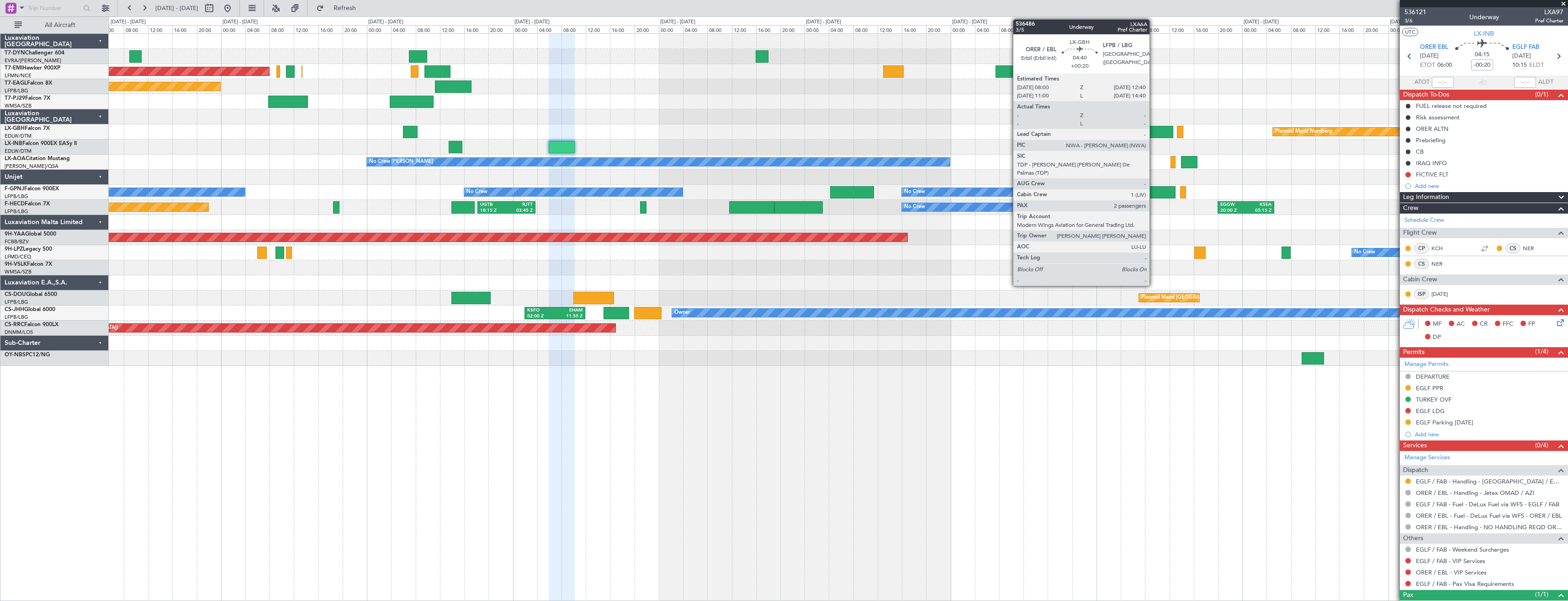
click at [1154, 133] on div at bounding box center [1159, 132] width 29 height 12
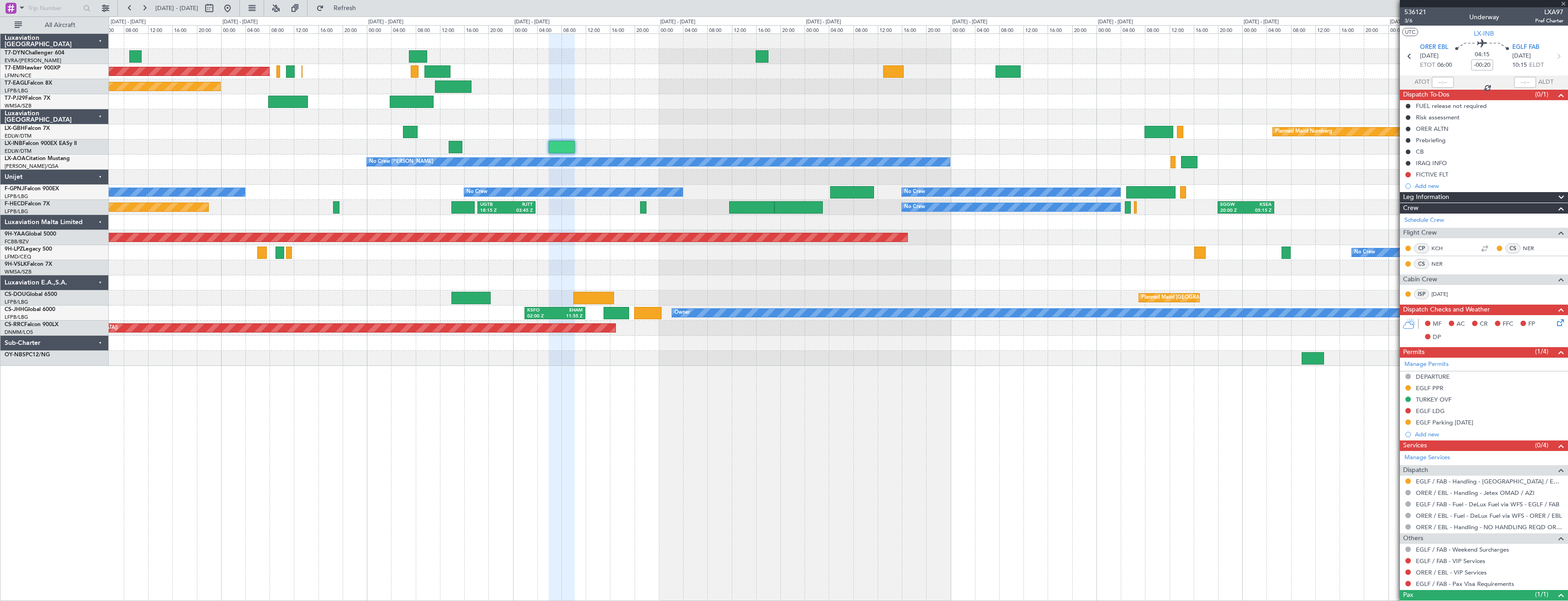
type input "+00:20"
type input "2"
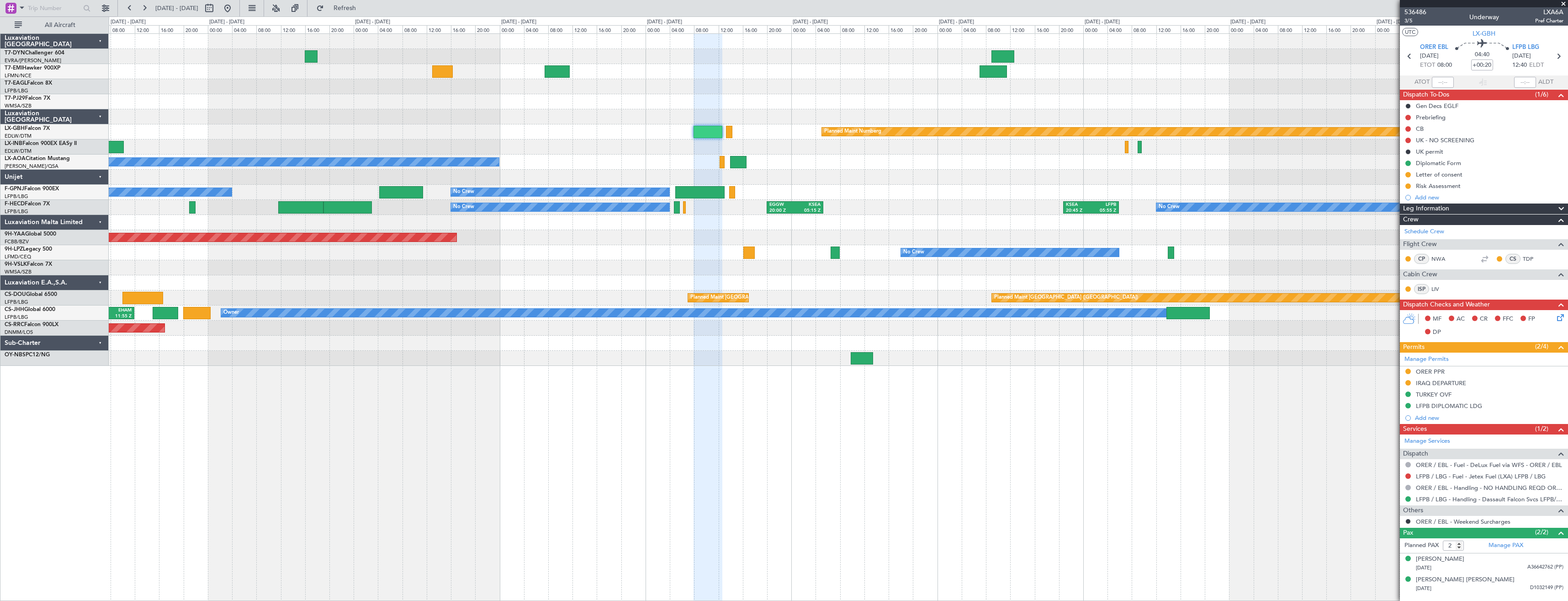
click at [626, 144] on div at bounding box center [839, 147] width 1459 height 15
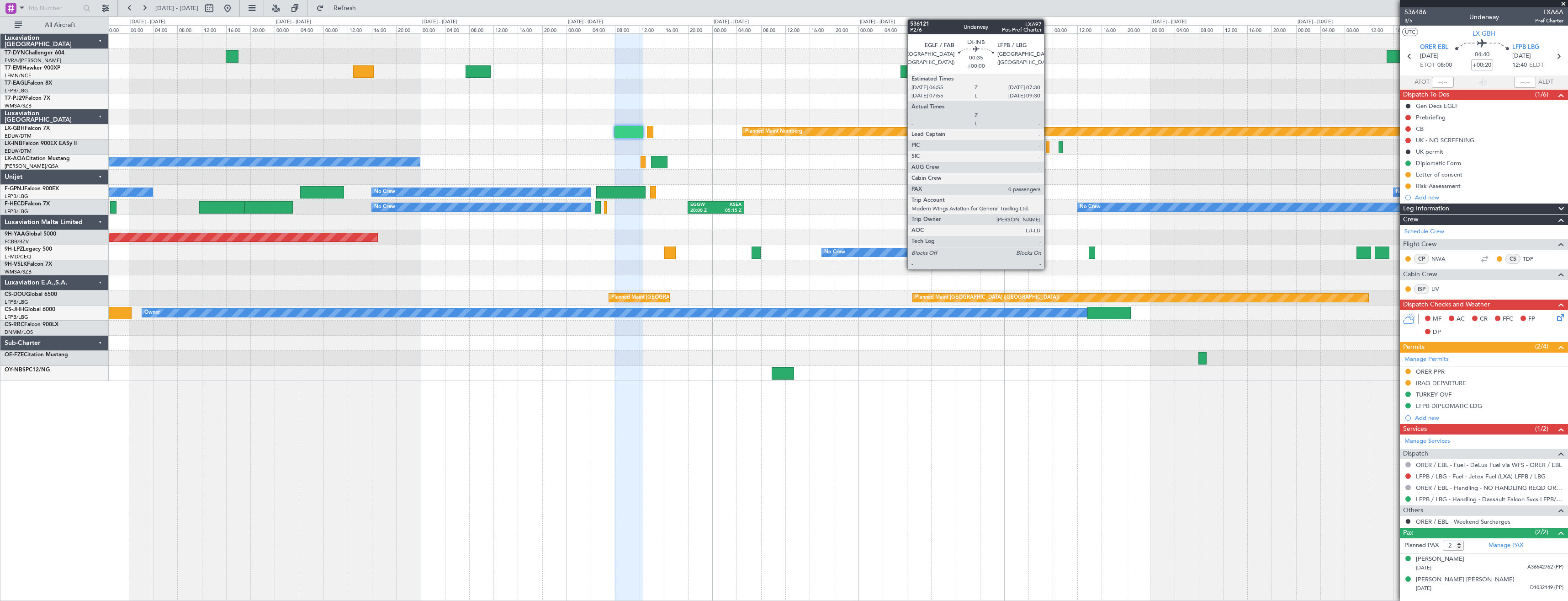
click at [1048, 151] on div at bounding box center [1048, 147] width 4 height 12
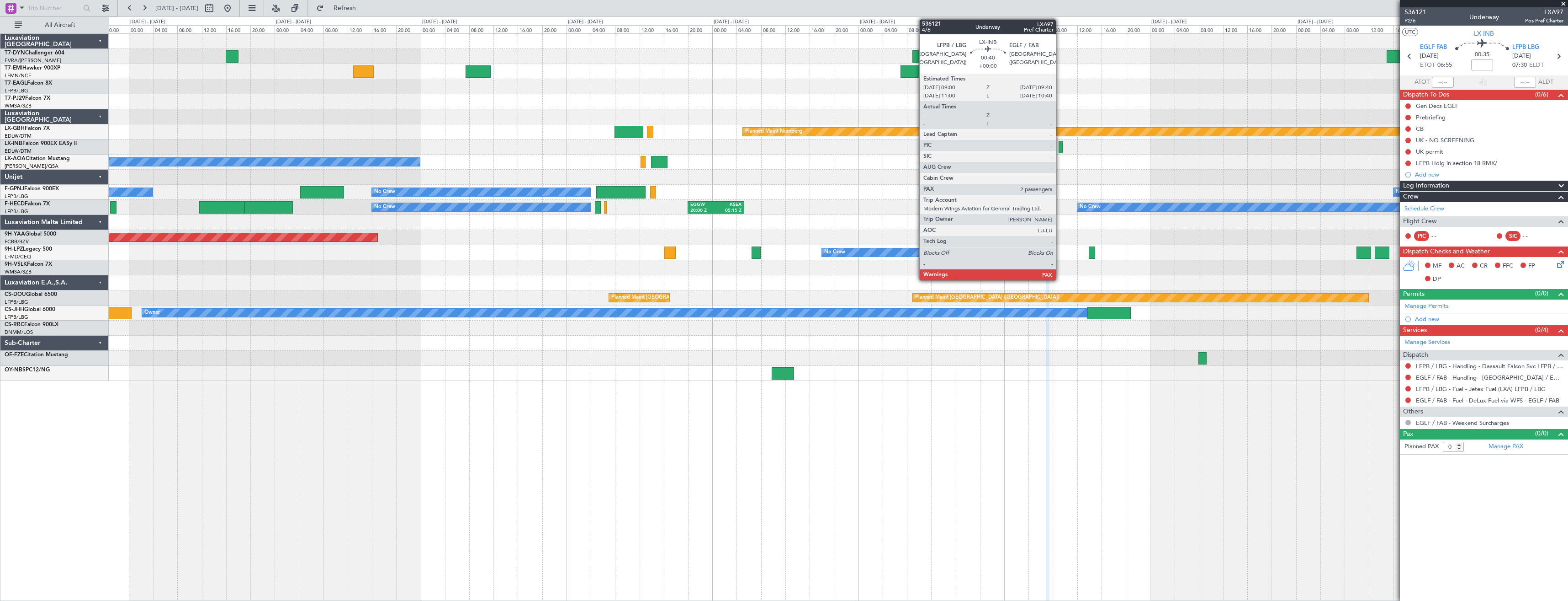
click at [1060, 149] on div at bounding box center [1060, 147] width 4 height 12
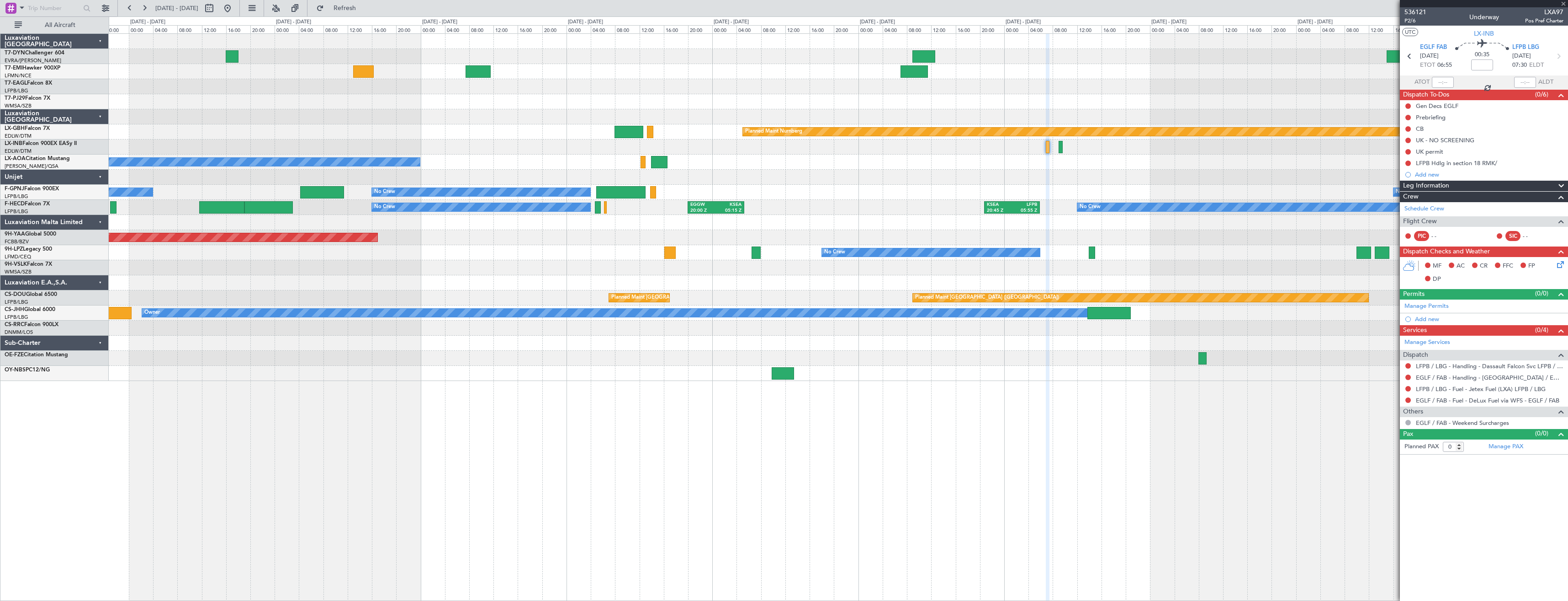
type input "2"
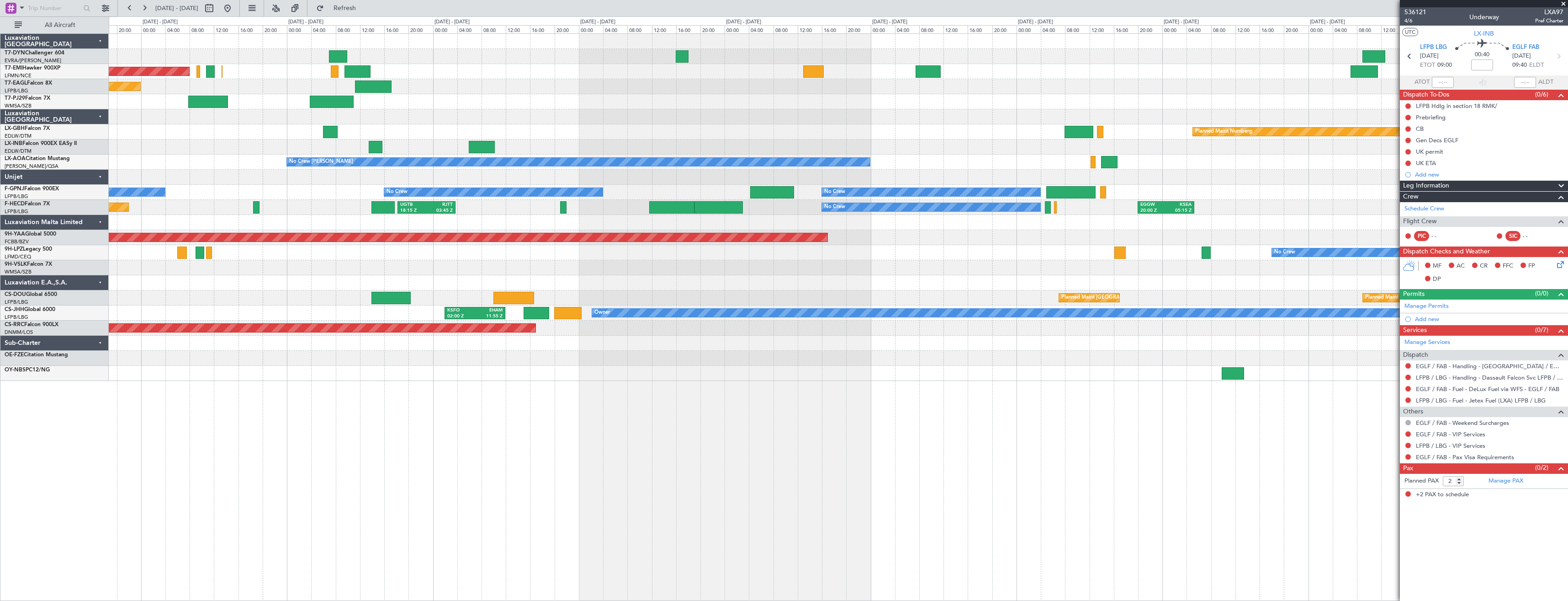
click at [901, 140] on div at bounding box center [839, 147] width 1459 height 15
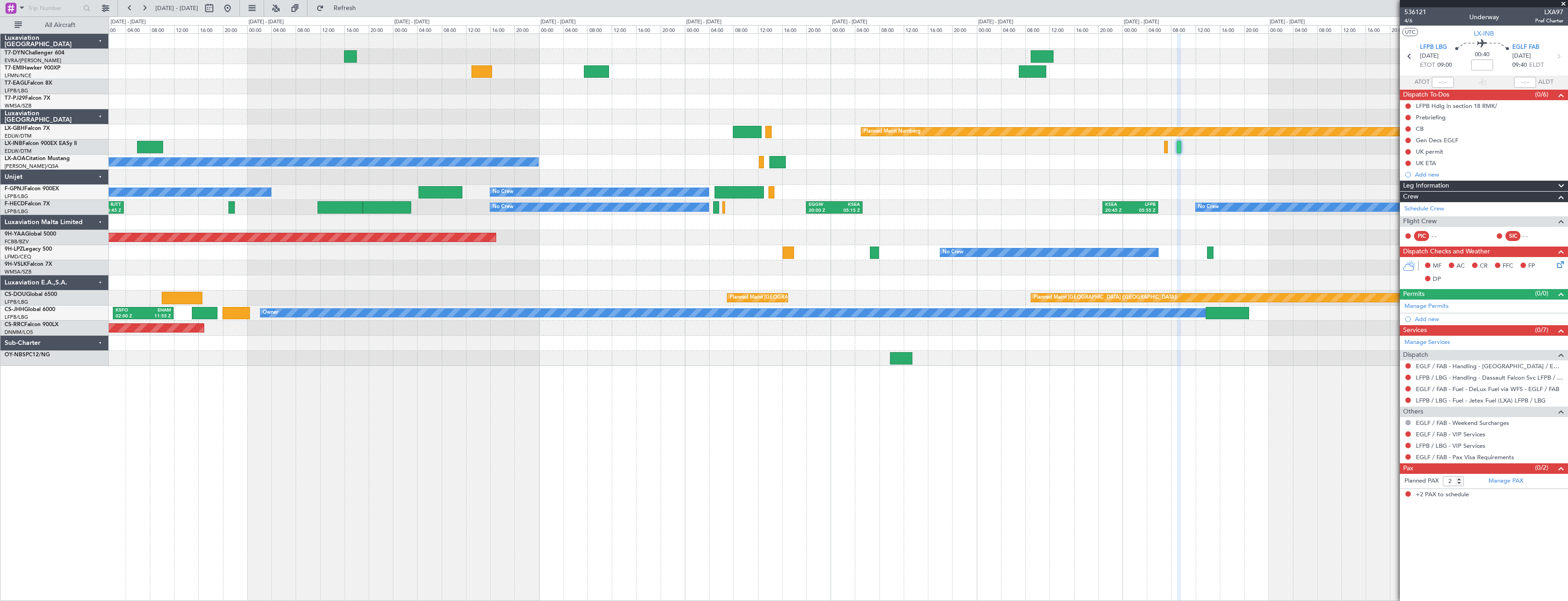
click at [863, 140] on div at bounding box center [839, 147] width 1459 height 15
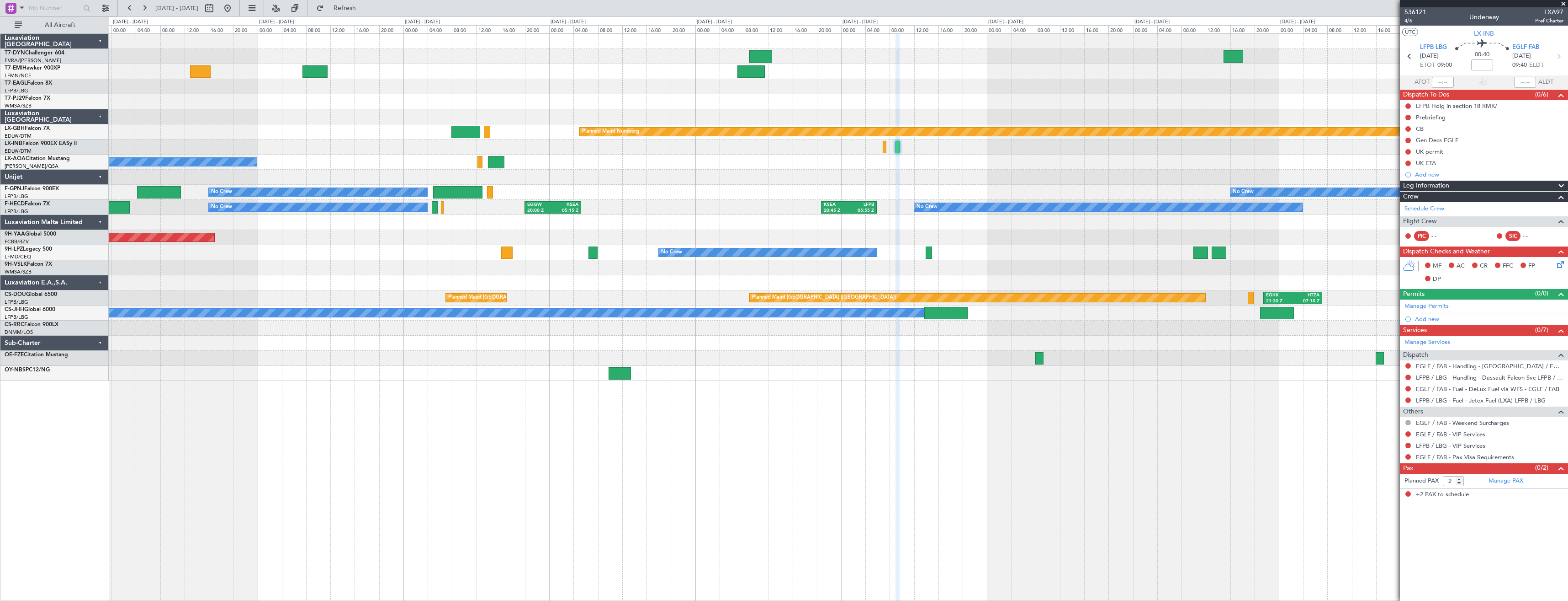
click at [545, 143] on div at bounding box center [839, 147] width 1459 height 15
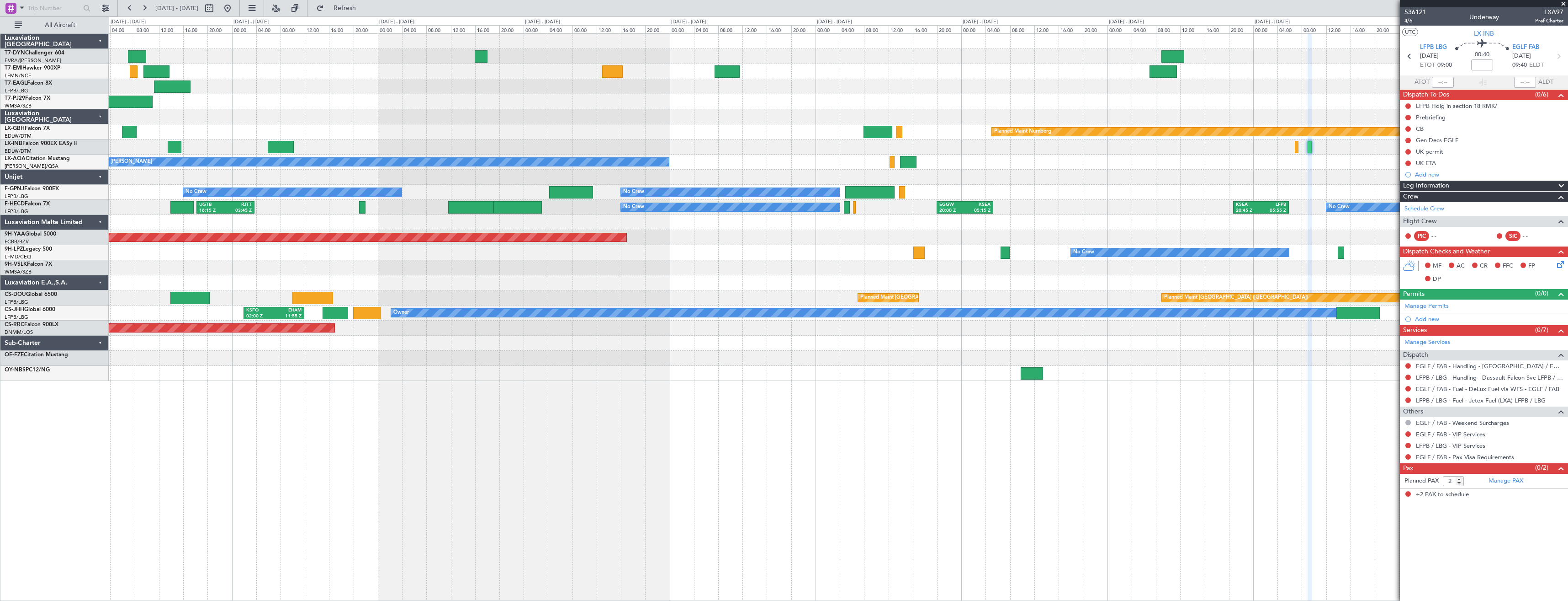
click at [950, 152] on div at bounding box center [839, 147] width 1459 height 15
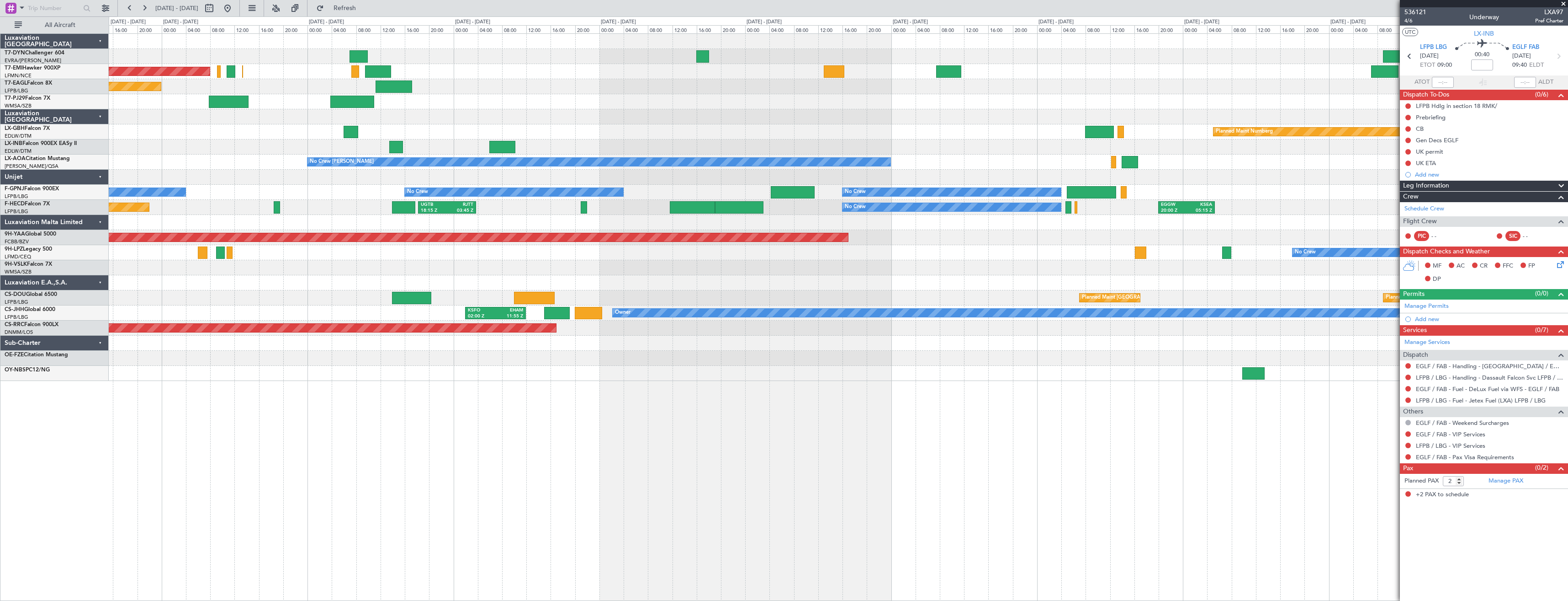
click at [707, 146] on div at bounding box center [839, 147] width 1459 height 15
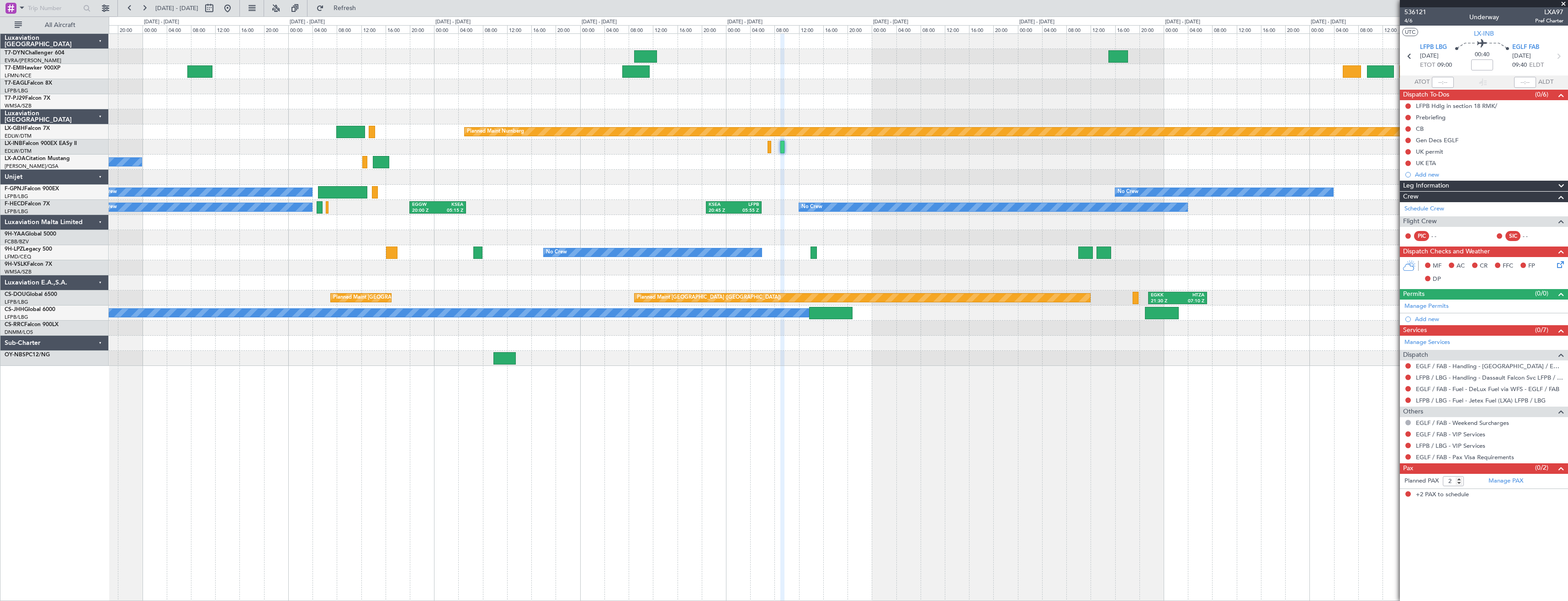
click at [462, 162] on div "Planned Maint Nurnberg No Crew Chester No Crew Sabadell No Crew No Crew No Crew…" at bounding box center [839, 200] width 1459 height 332
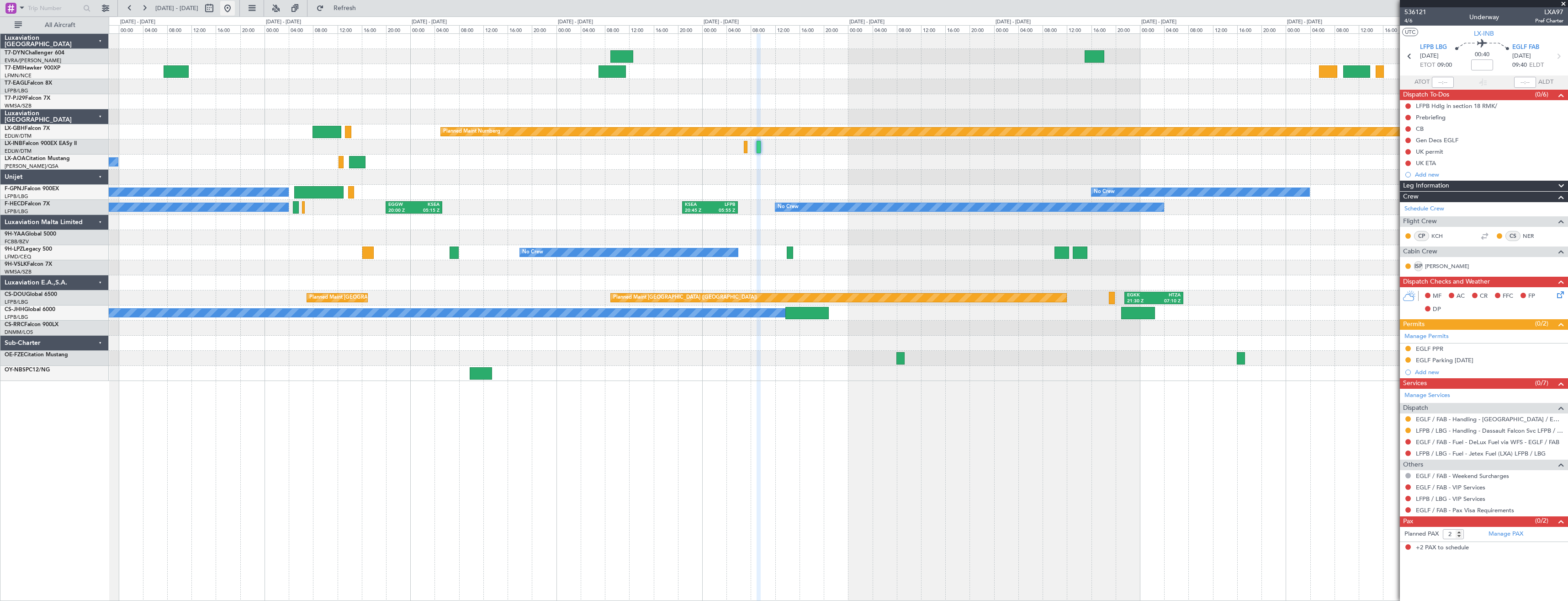
click at [235, 8] on button at bounding box center [227, 8] width 14 height 14
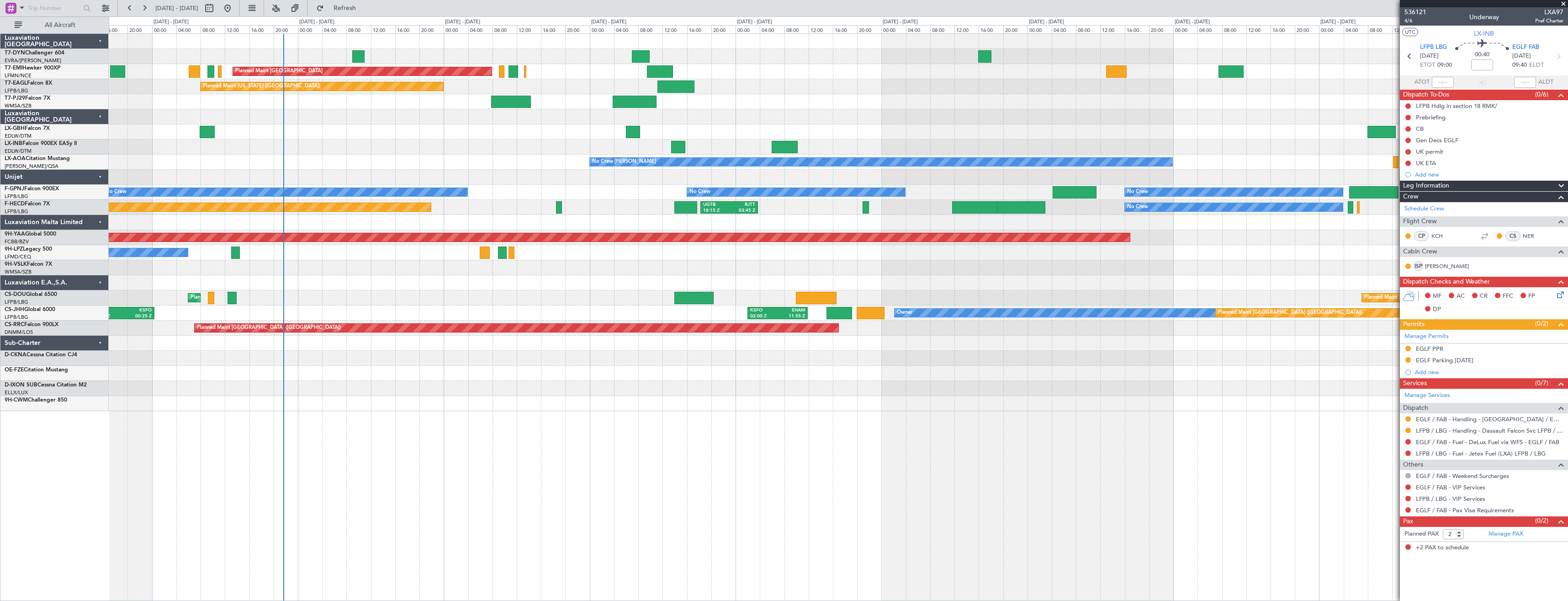
click at [489, 117] on div at bounding box center [839, 117] width 1459 height 15
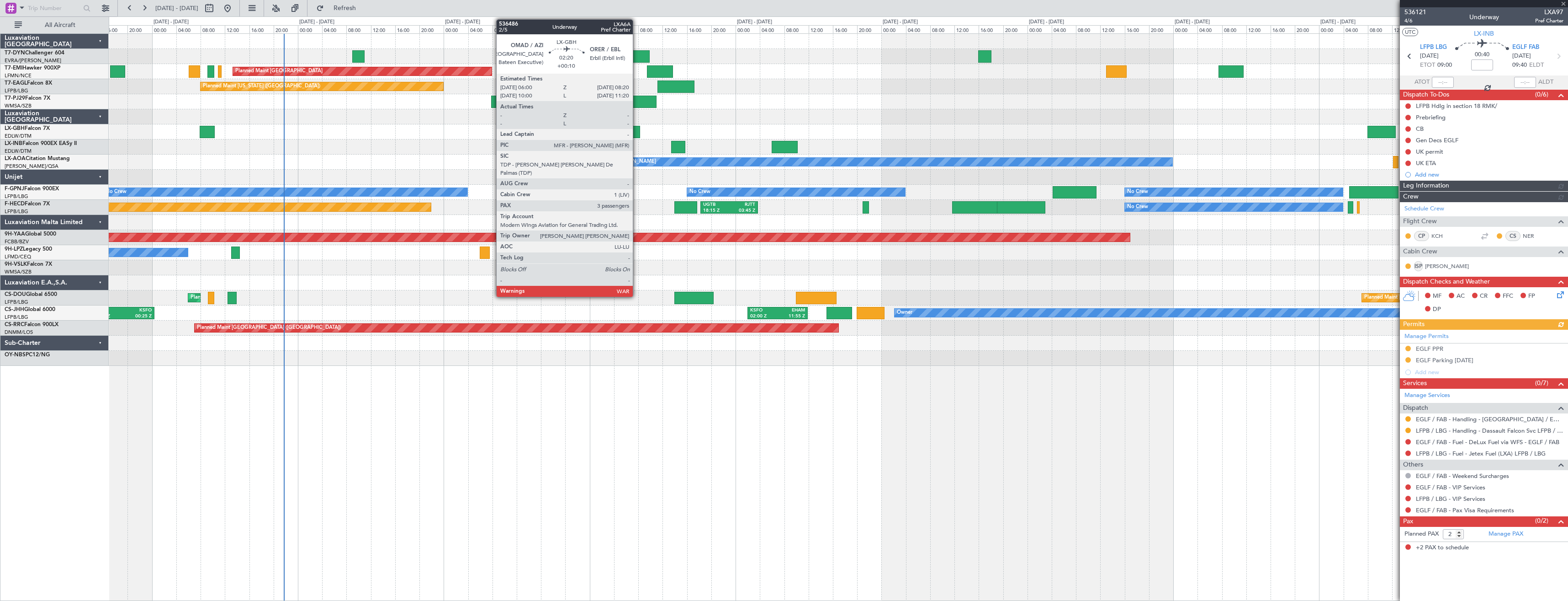
click at [637, 131] on div at bounding box center [633, 132] width 14 height 12
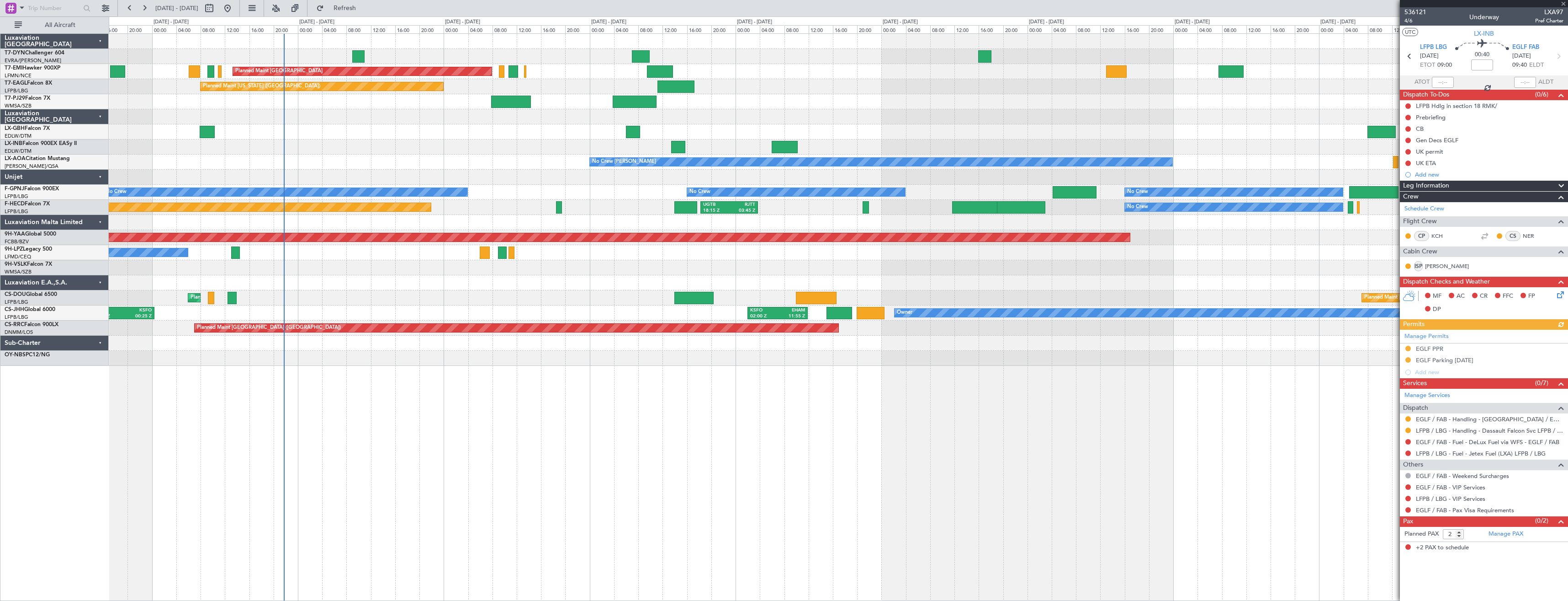
type input "+00:10"
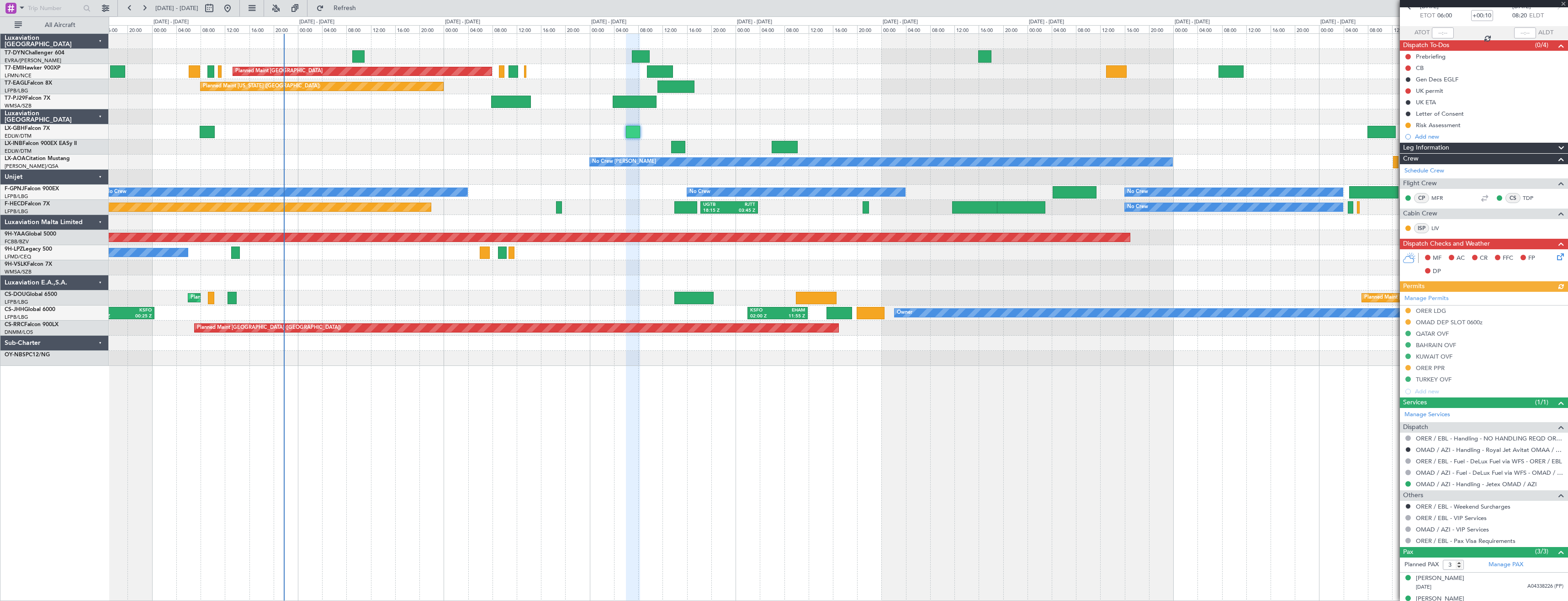
scroll to position [83, 0]
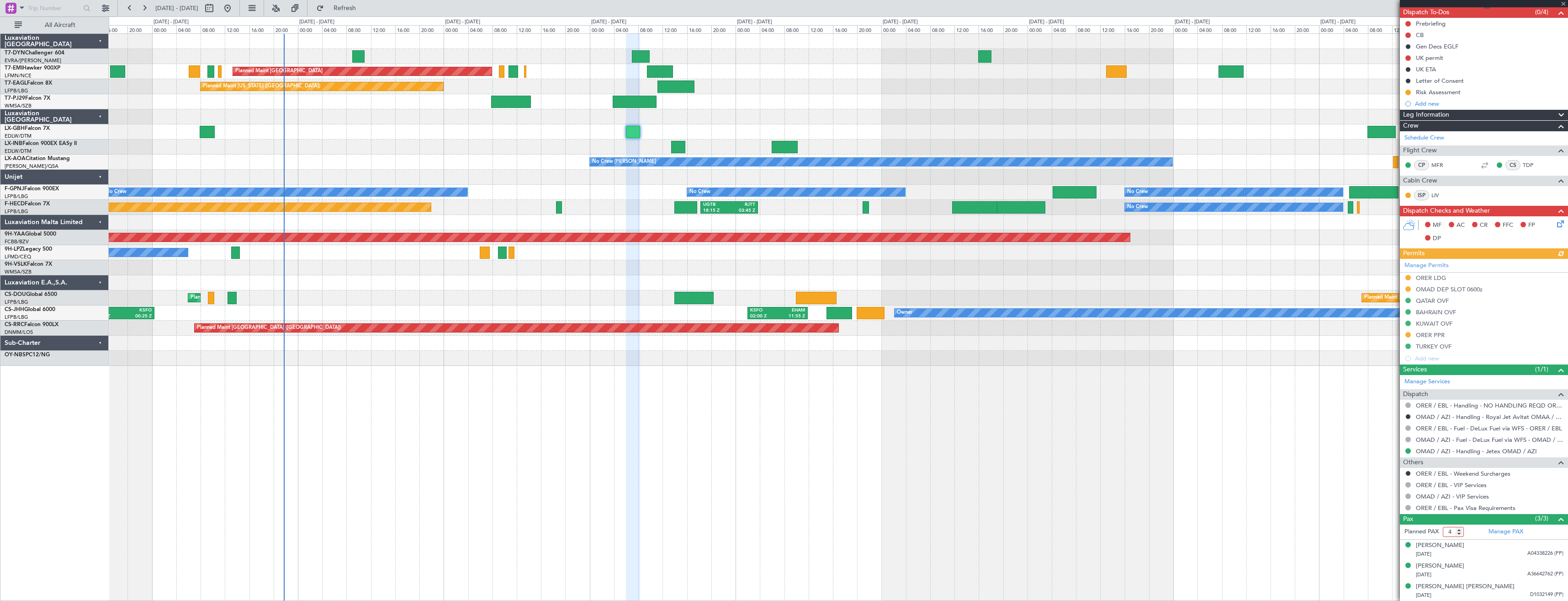
type input "4"
click at [1461, 531] on input "4" at bounding box center [1454, 531] width 21 height 10
click at [1491, 532] on link "Manage PAX" at bounding box center [1506, 532] width 35 height 9
click at [366, 13] on button "Refresh" at bounding box center [339, 8] width 55 height 14
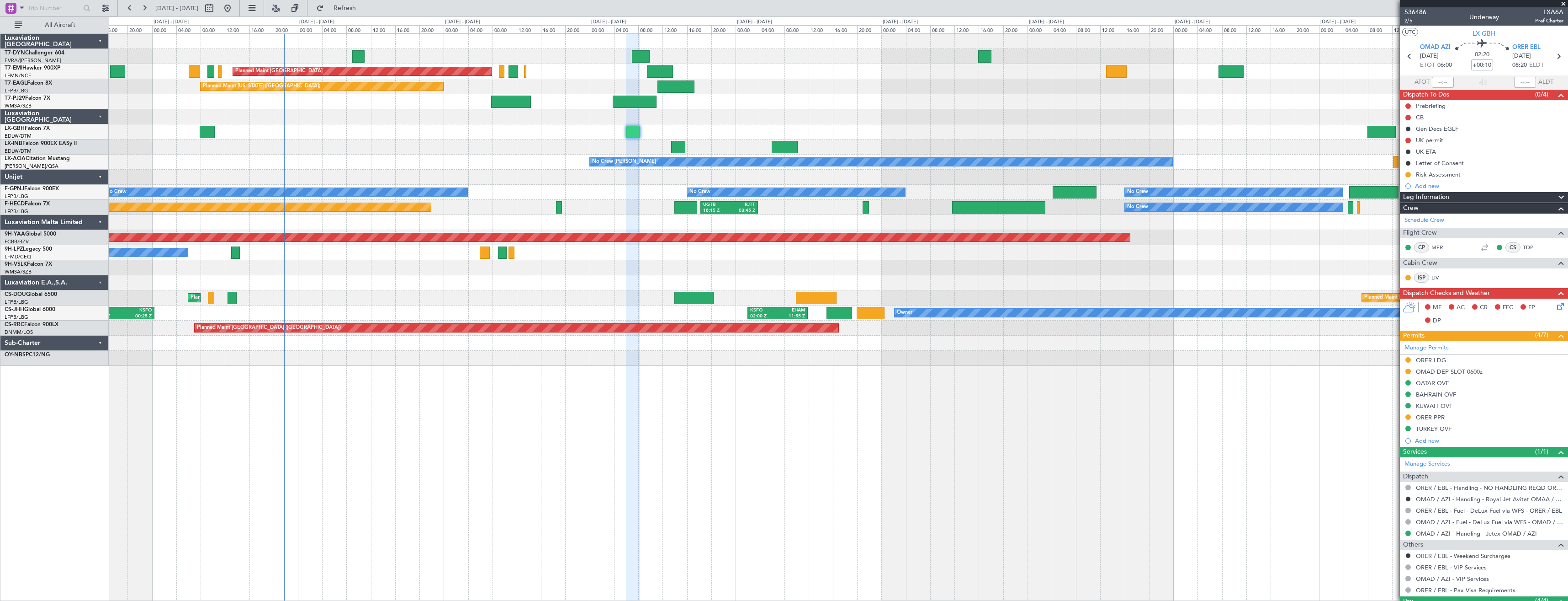
click at [1413, 23] on span "2/5" at bounding box center [1415, 20] width 22 height 8
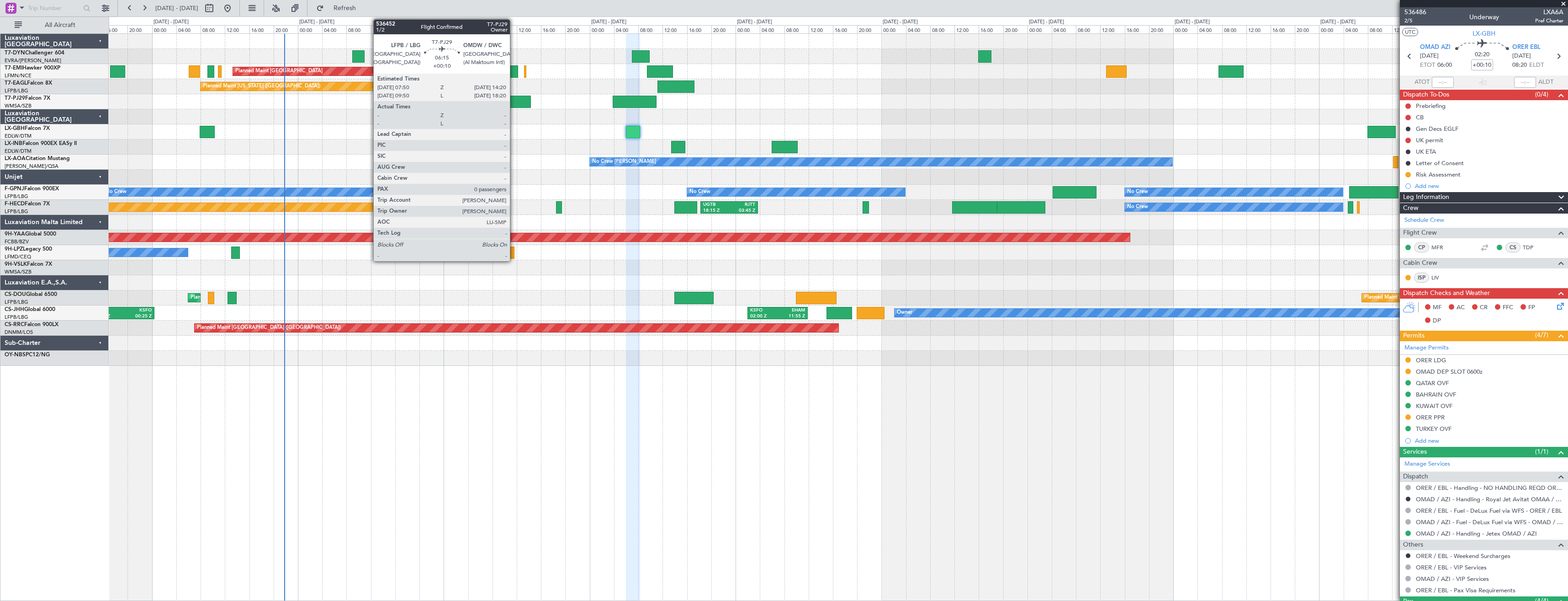
click at [514, 101] on div at bounding box center [511, 102] width 39 height 12
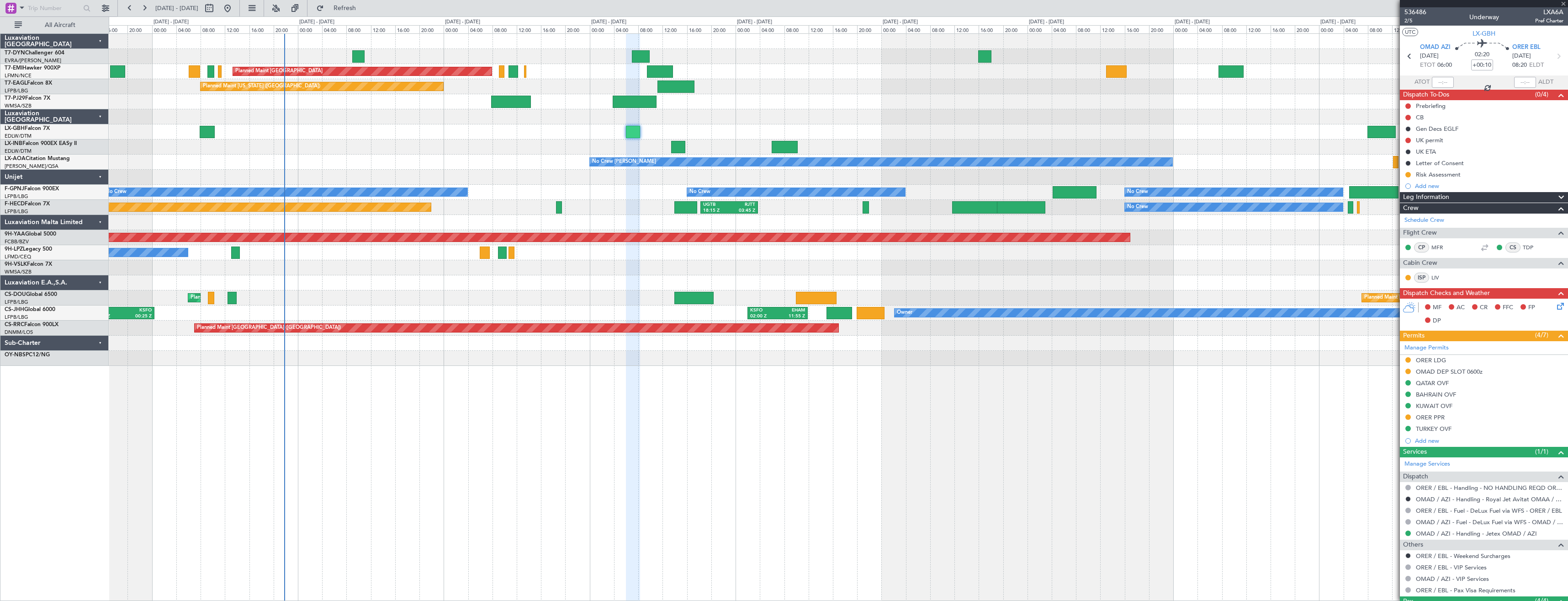
type input "0"
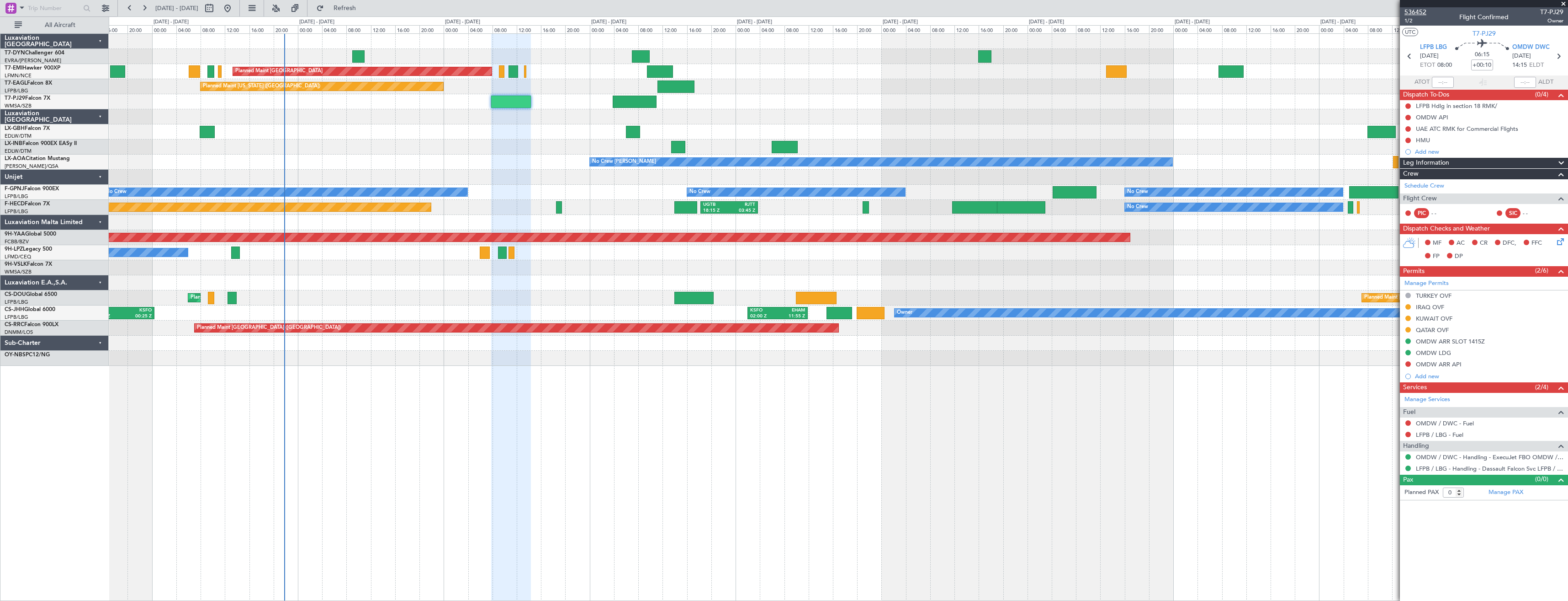
click at [1411, 11] on span "536452" at bounding box center [1415, 12] width 22 height 10
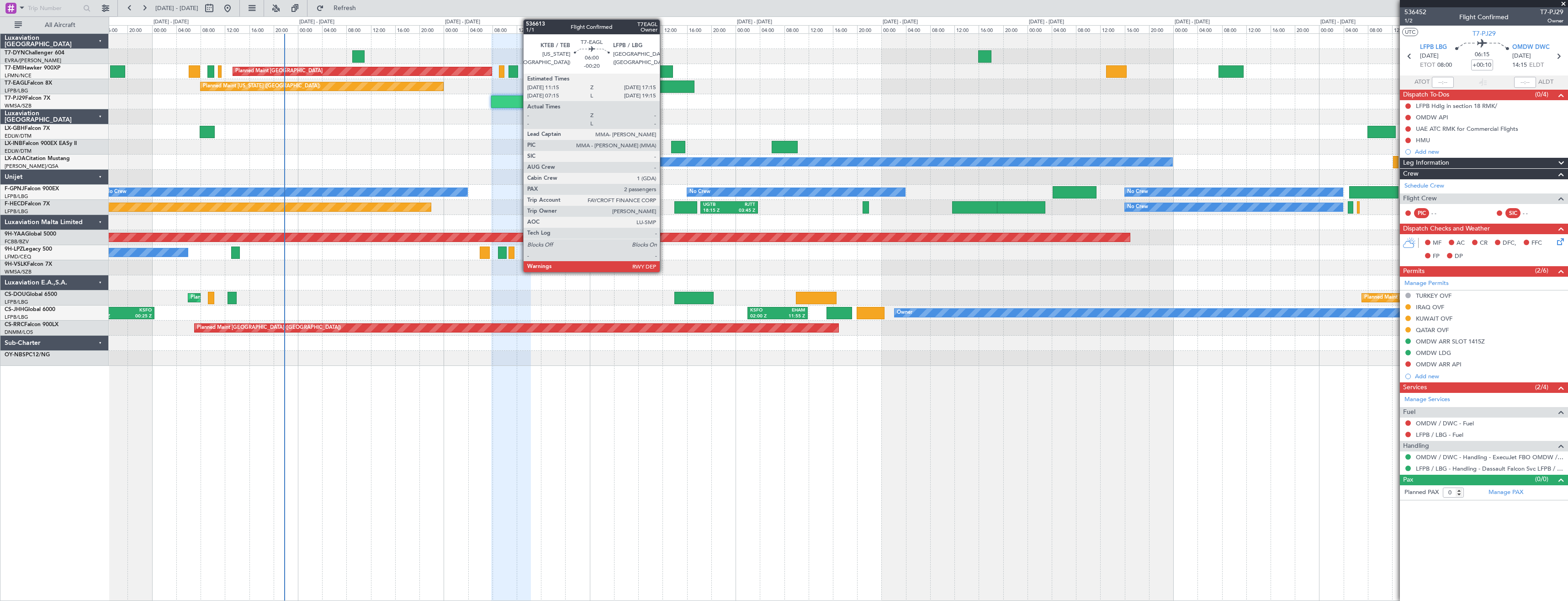
click at [664, 83] on div at bounding box center [676, 86] width 36 height 12
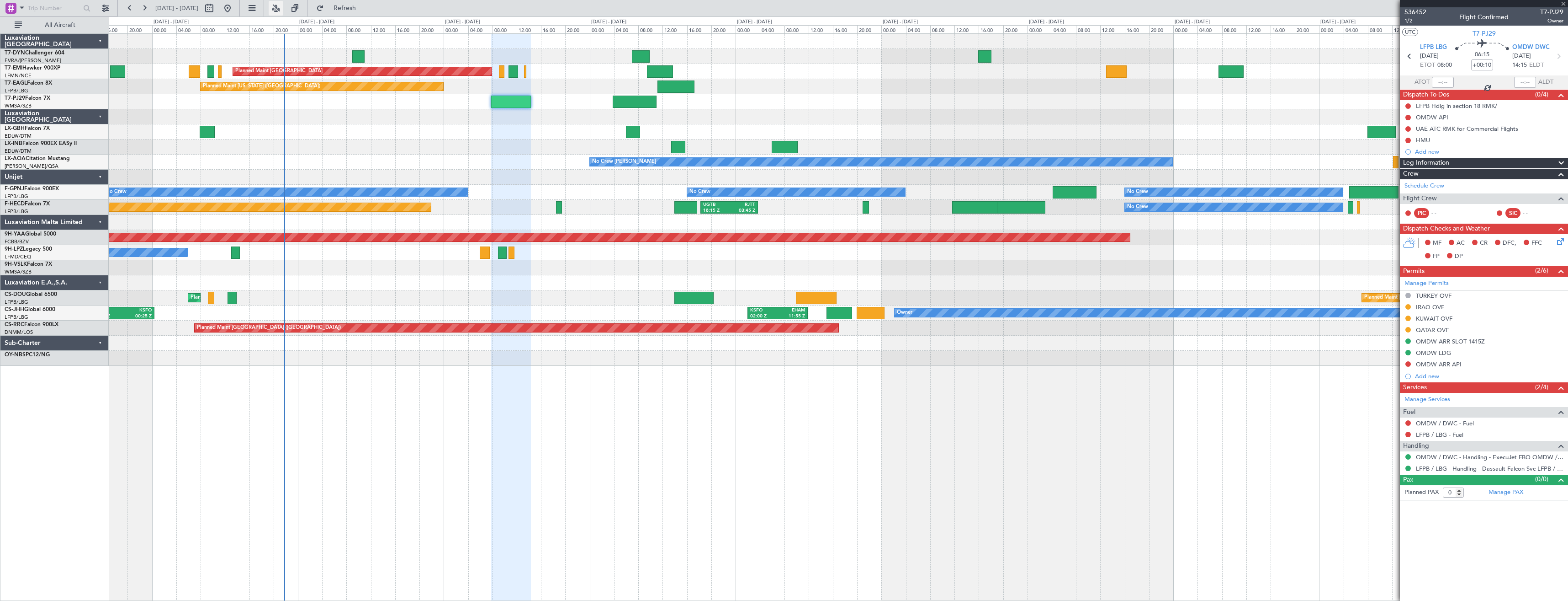
type input "-00:20"
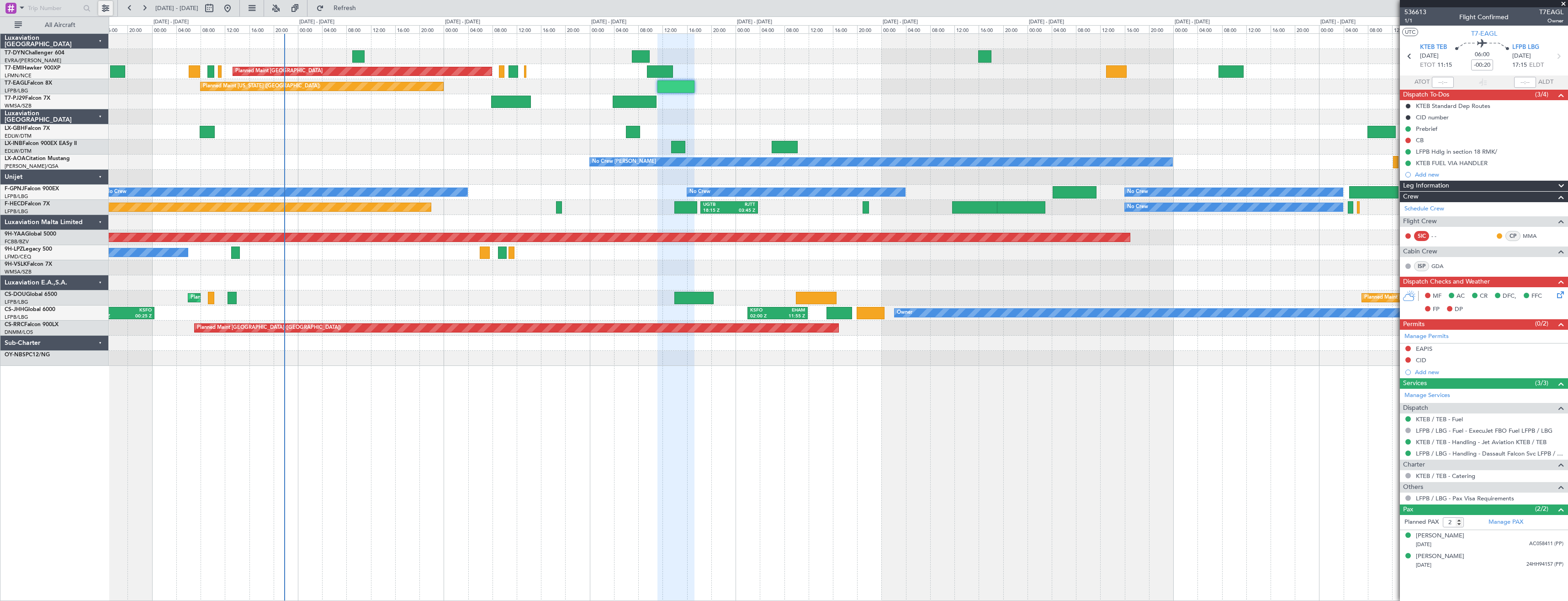
click at [111, 5] on button at bounding box center [105, 8] width 14 height 14
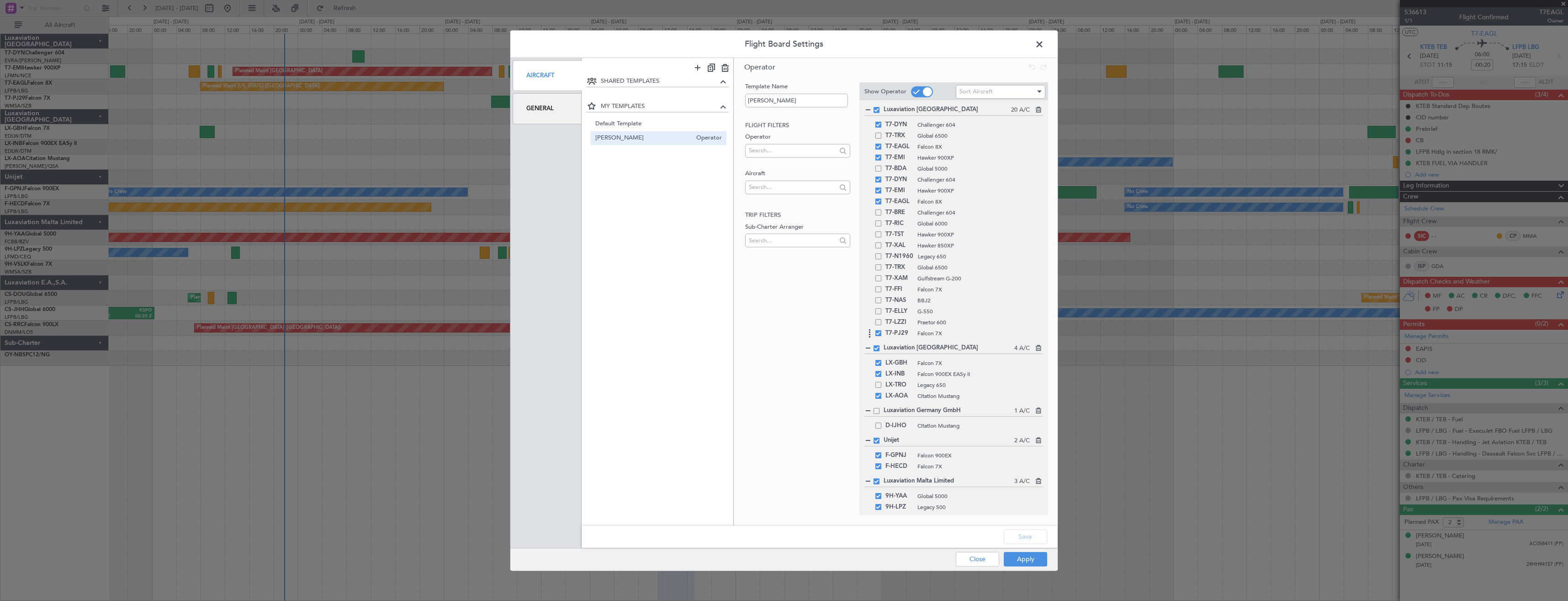
click at [879, 336] on div "T7-PJ29 Falcon 7X" at bounding box center [954, 333] width 179 height 11
click at [879, 335] on span at bounding box center [879, 333] width 6 height 6
click at [882, 330] on input "checkbox" at bounding box center [882, 330] width 0 height 0
click at [1023, 539] on button "Save" at bounding box center [1025, 536] width 43 height 14
click at [1022, 561] on button "Apply" at bounding box center [1025, 559] width 43 height 14
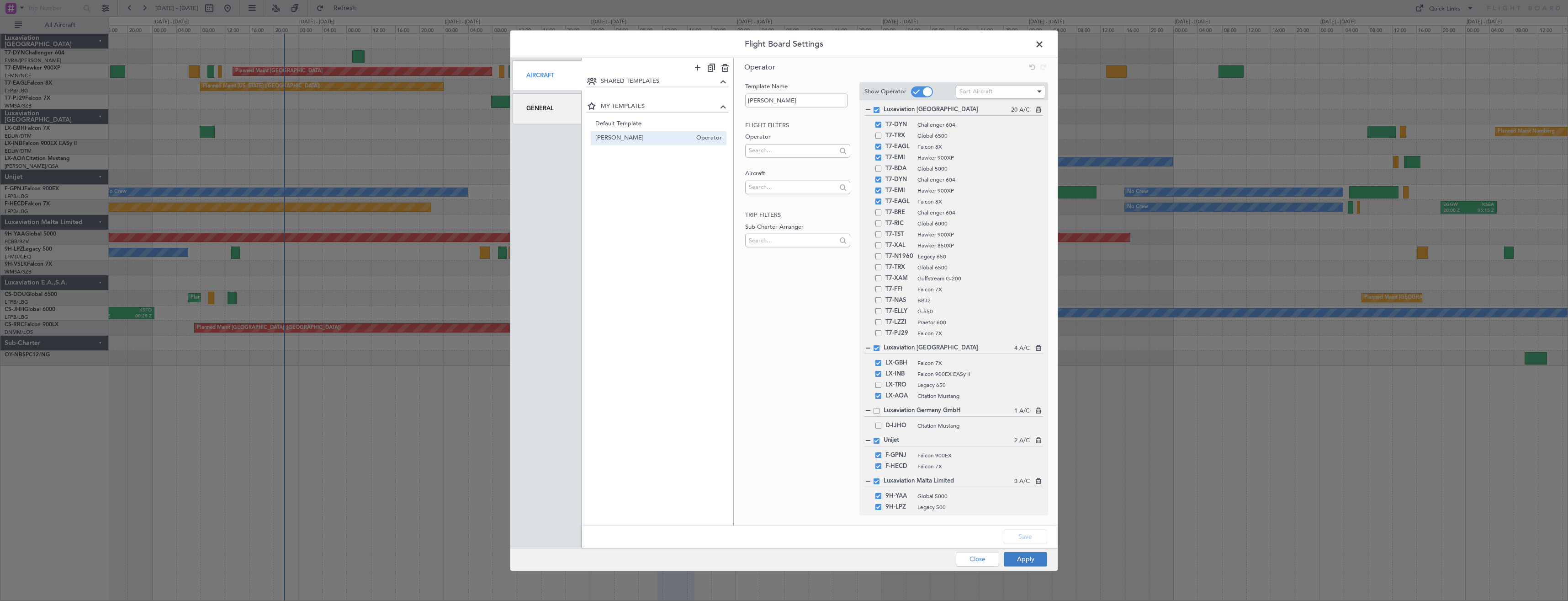
type input "0"
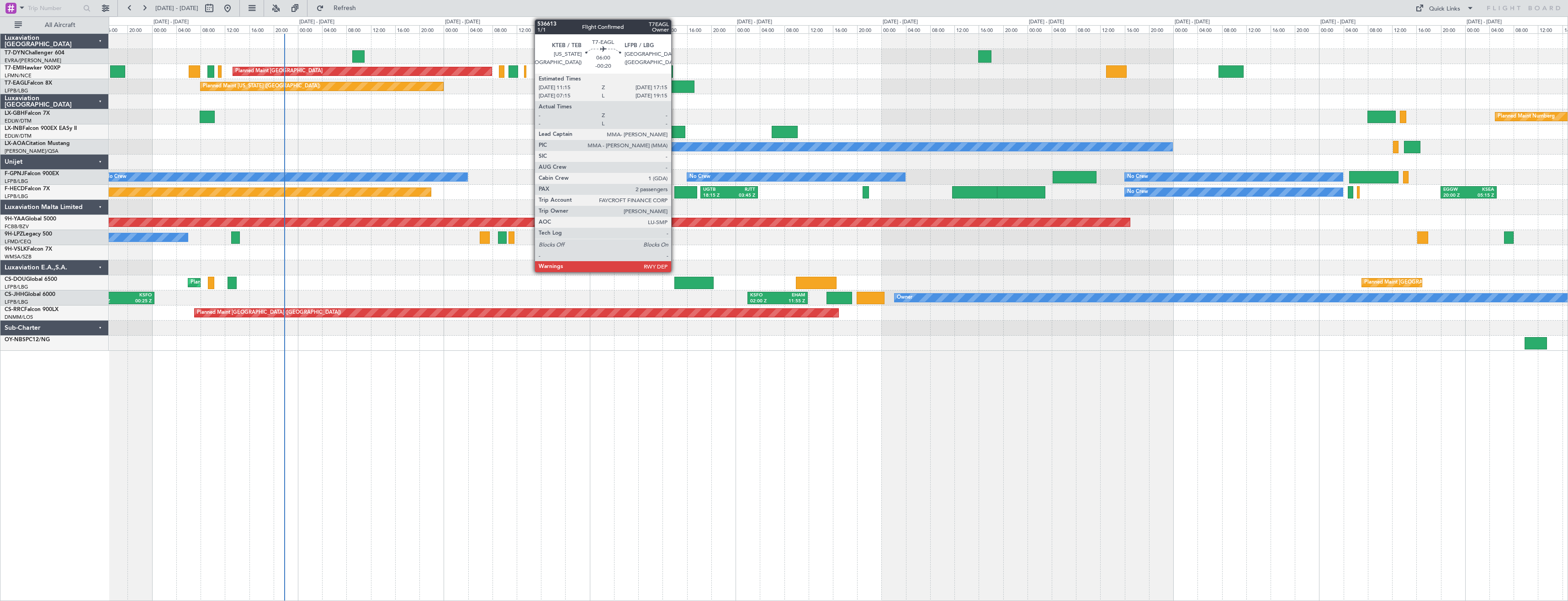
click at [676, 80] on div at bounding box center [676, 86] width 36 height 12
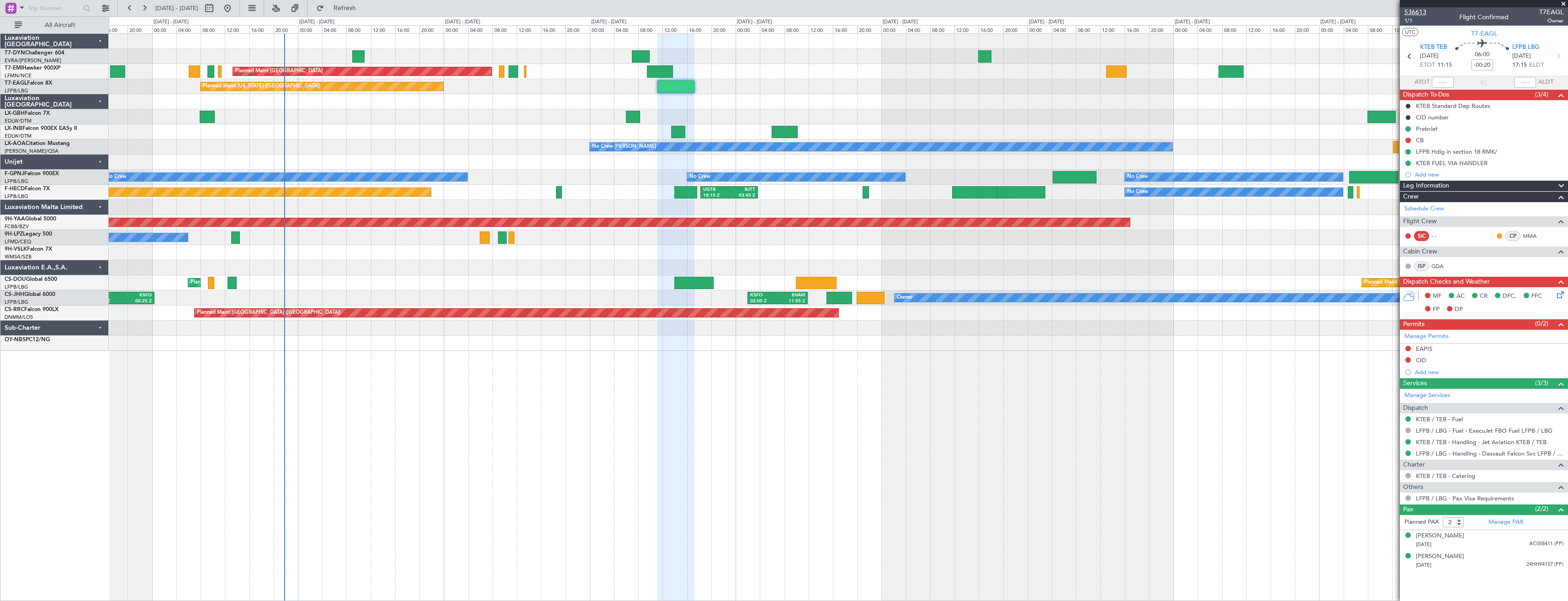
click at [1413, 14] on span "536613" at bounding box center [1415, 12] width 22 height 10
click at [358, 8] on span "Refresh" at bounding box center [345, 8] width 39 height 6
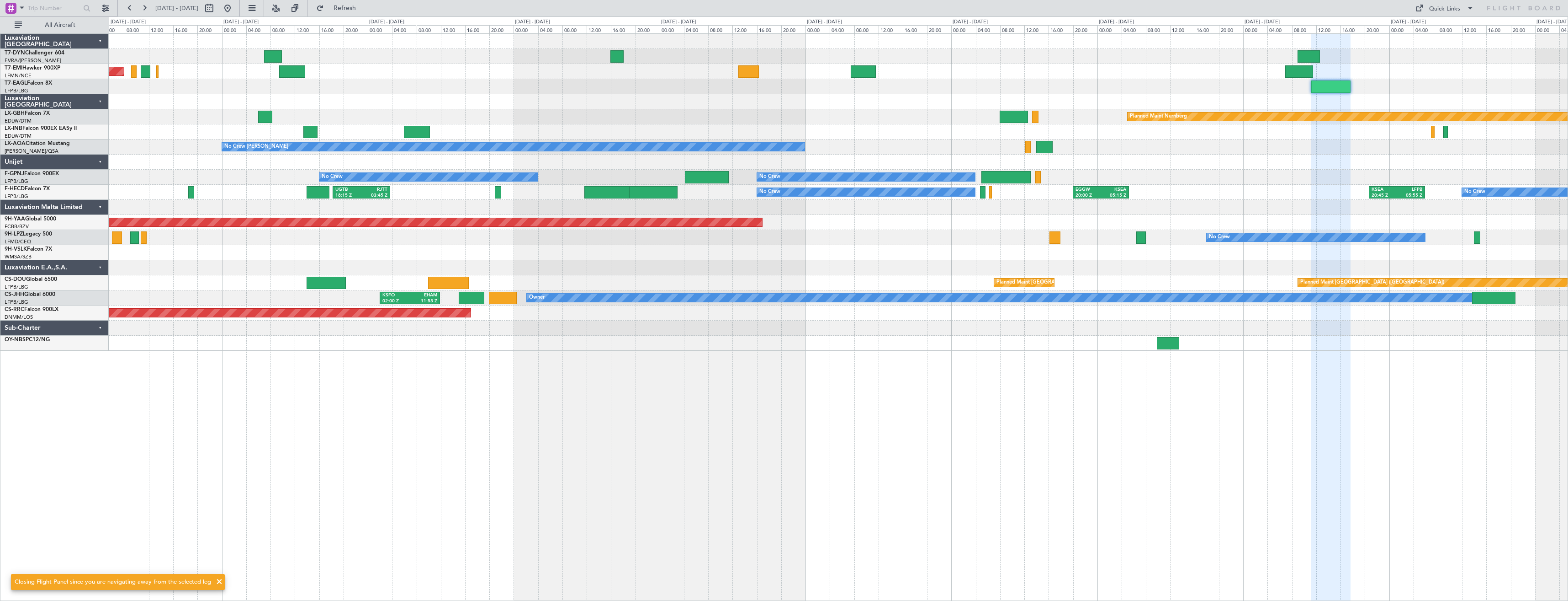
click at [807, 105] on div at bounding box center [839, 102] width 1459 height 15
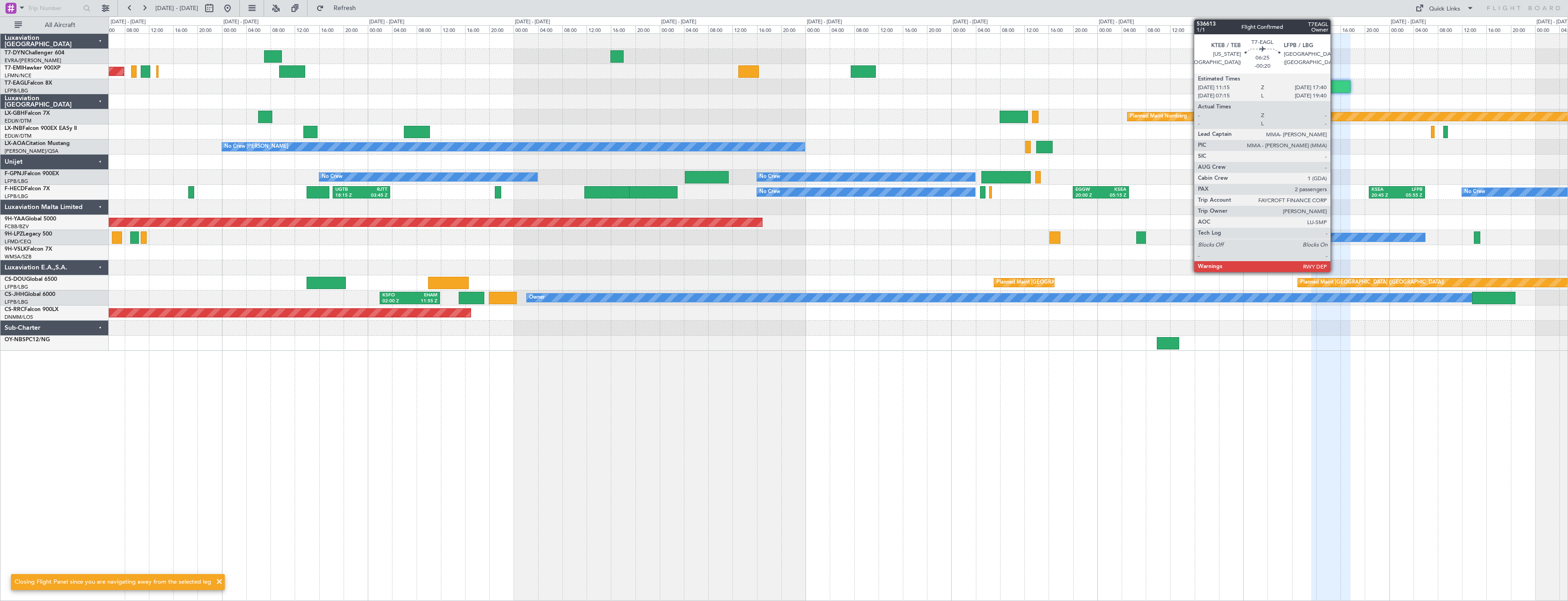
click at [1335, 87] on div at bounding box center [1331, 86] width 39 height 12
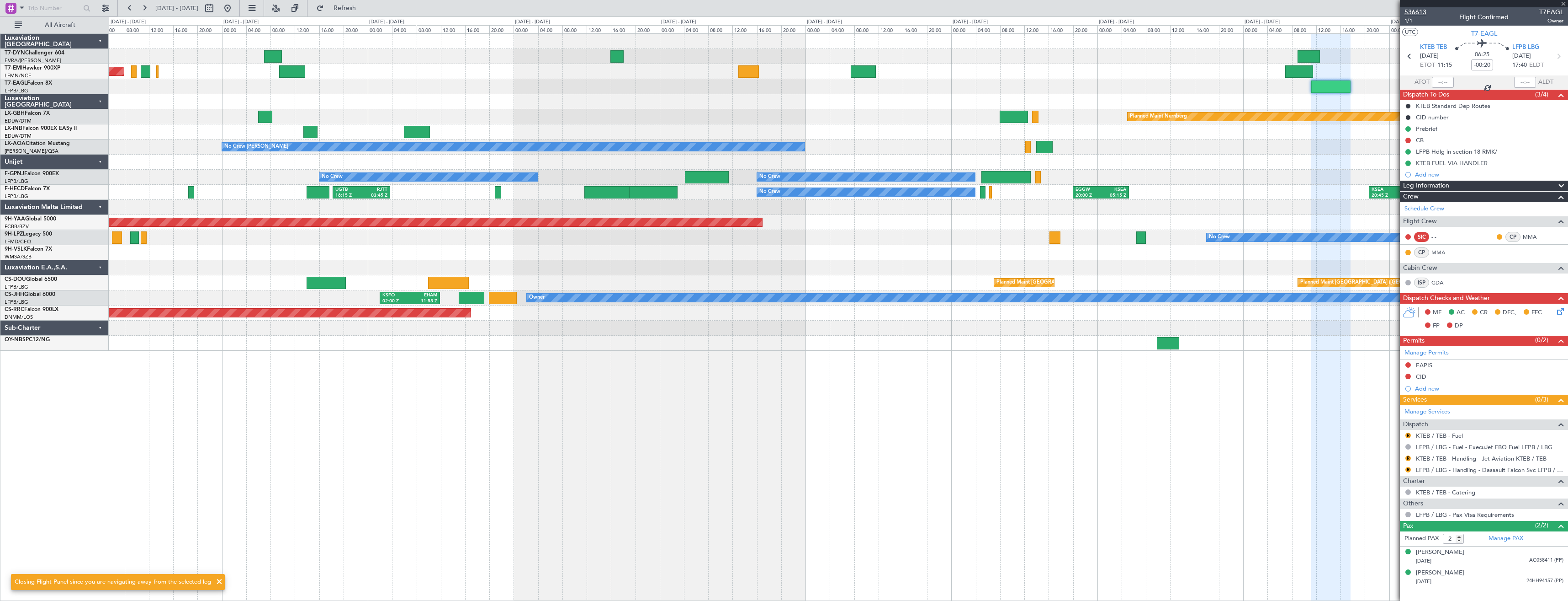
click at [1424, 8] on span "536613" at bounding box center [1415, 12] width 22 height 10
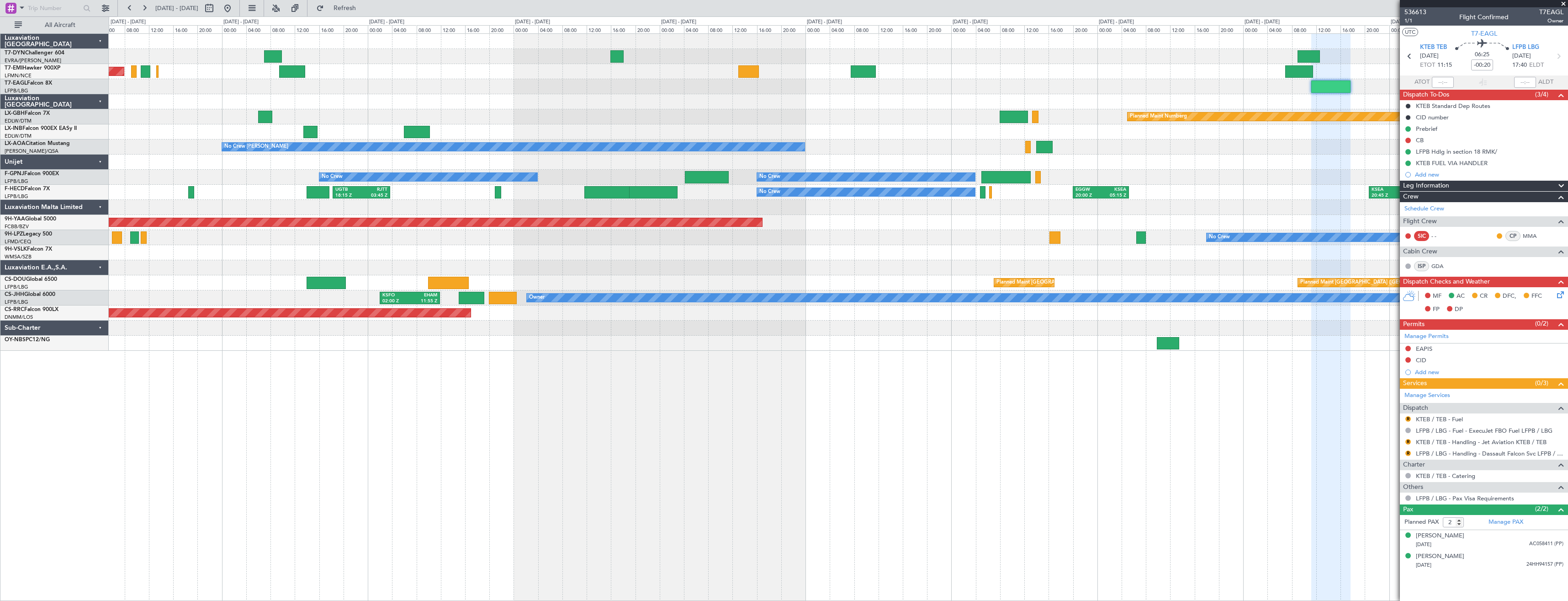
click at [1067, 94] on div "Planned Maint Zurich Planned Maint New York (Teterboro) Planned Maint Nurnberg …" at bounding box center [839, 193] width 1459 height 317
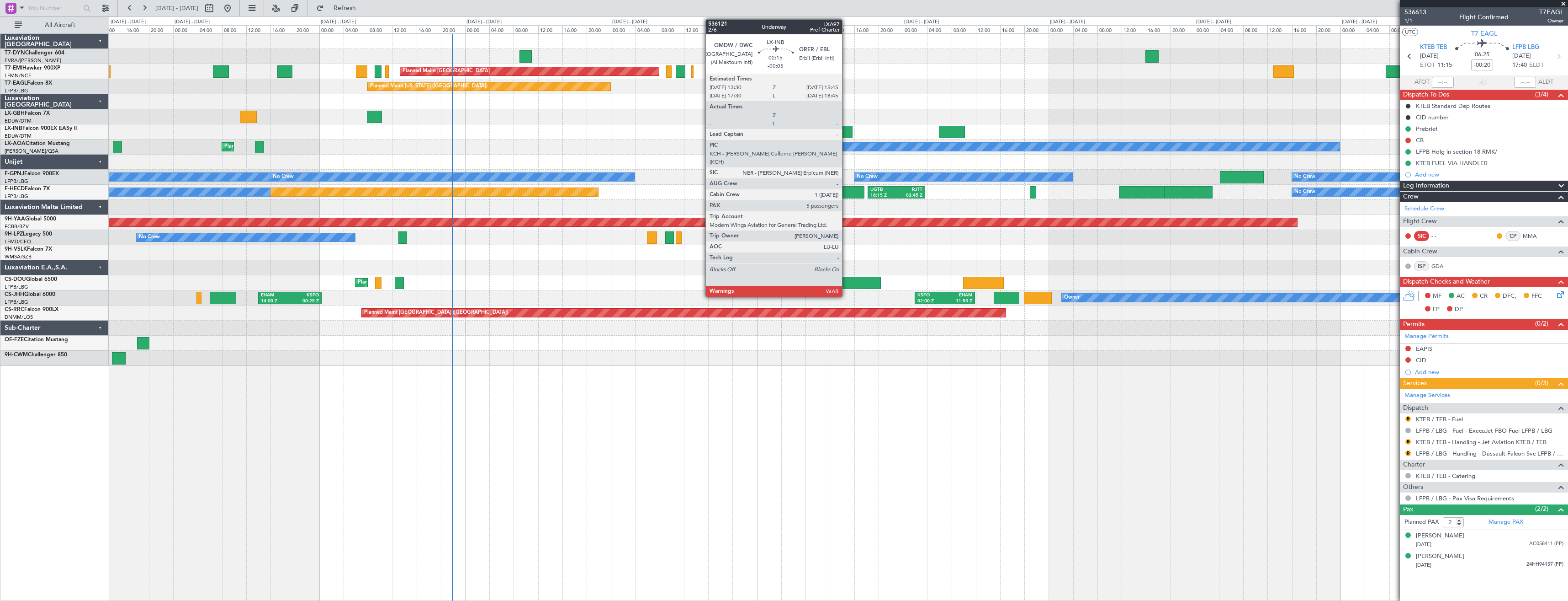
click at [846, 132] on div at bounding box center [845, 132] width 14 height 12
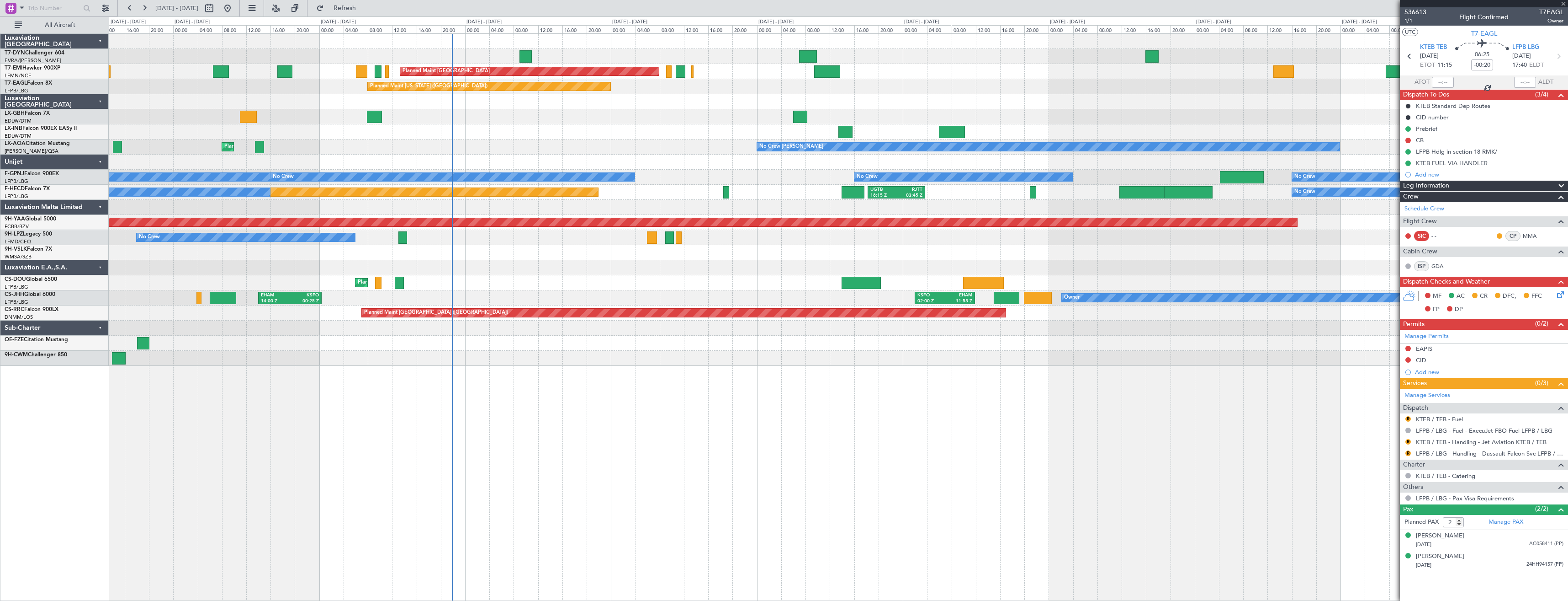
click at [754, 106] on div "Planned Maint Zurich Planned Maint Zurich Planned Maint New York (Teterboro) Pl…" at bounding box center [839, 200] width 1459 height 332
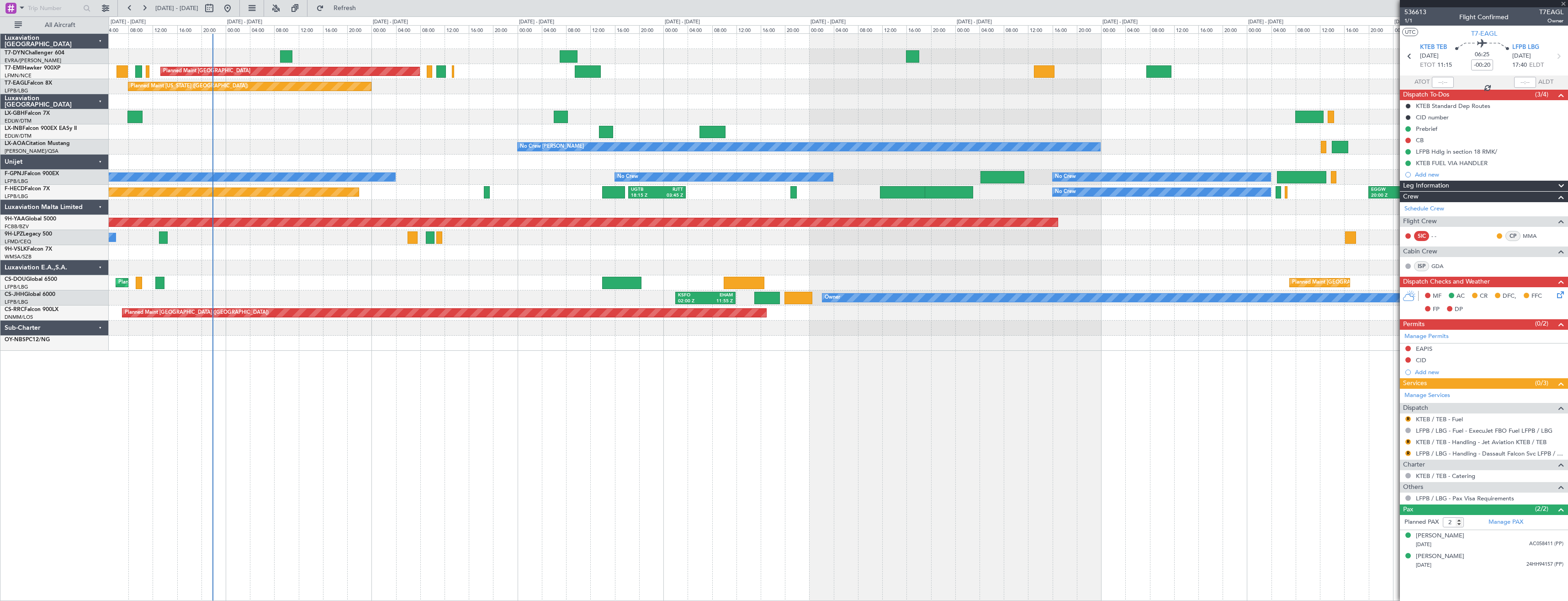
type input "-00:05"
type input "5"
